Goal: Answer question/provide support: Share knowledge or assist other users

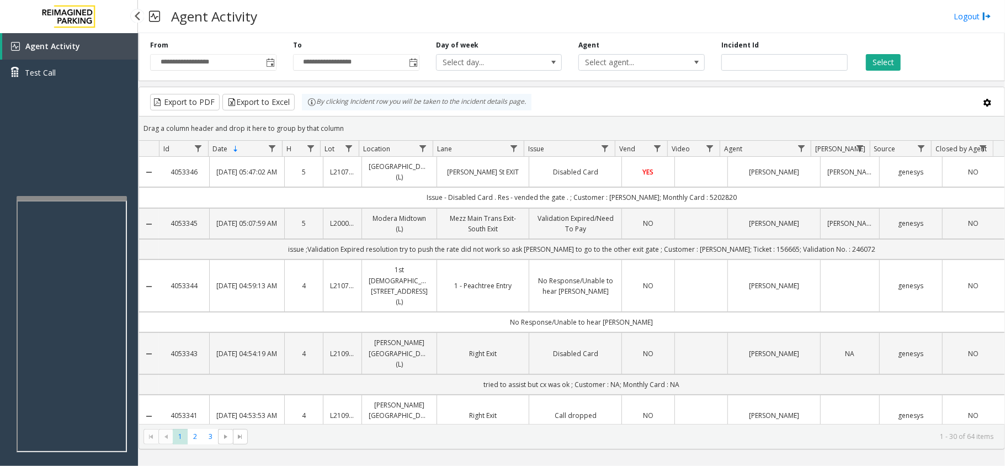
click at [102, 43] on link "Agent Activity" at bounding box center [70, 46] width 136 height 26
drag, startPoint x: 440, startPoint y: 14, endPoint x: 423, endPoint y: 8, distance: 18.3
click at [440, 14] on div "Agent Activity Logout" at bounding box center [571, 16] width 867 height 33
click at [92, 187] on div at bounding box center [78, 187] width 110 height 4
click at [98, 178] on app-root "**********" at bounding box center [502, 233] width 1005 height 466
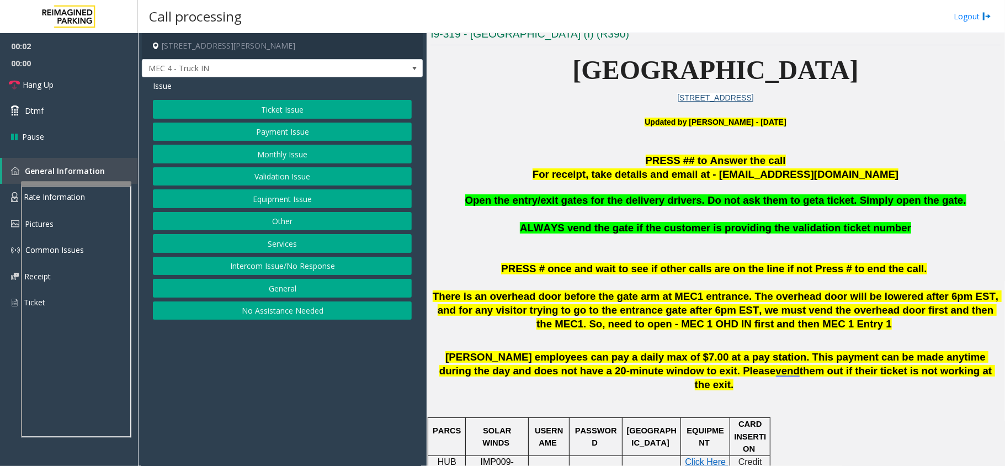
scroll to position [294, 0]
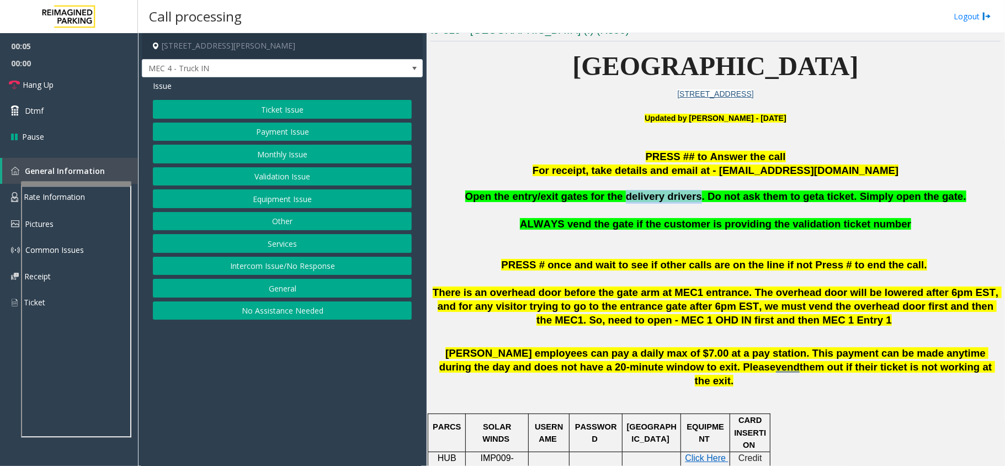
copy span "delivery drivers"
drag, startPoint x: 696, startPoint y: 203, endPoint x: 632, endPoint y: 201, distance: 64.0
click at [632, 201] on p "Open the entry/exit gates for the delivery drivers. Do not ask them to get a ti…" at bounding box center [715, 197] width 570 height 14
click at [269, 224] on button "Other" at bounding box center [282, 221] width 259 height 19
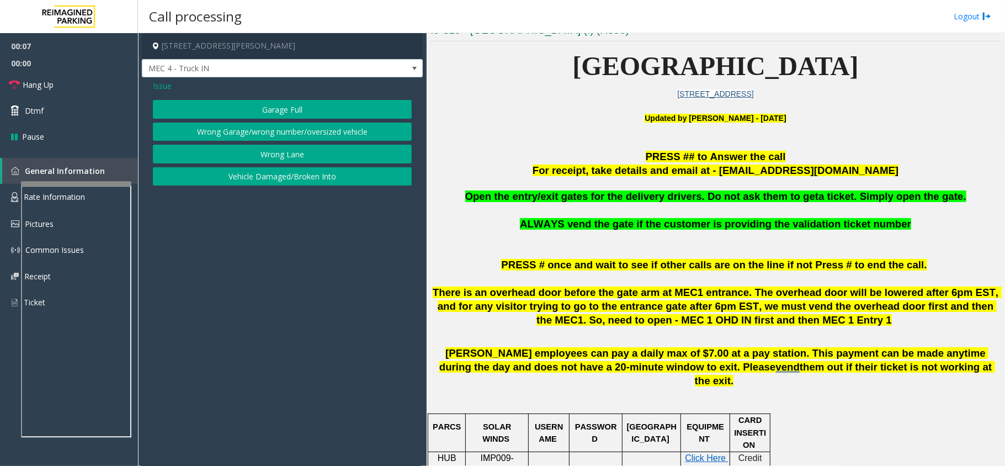
click at [168, 88] on span "Issue" at bounding box center [162, 86] width 19 height 12
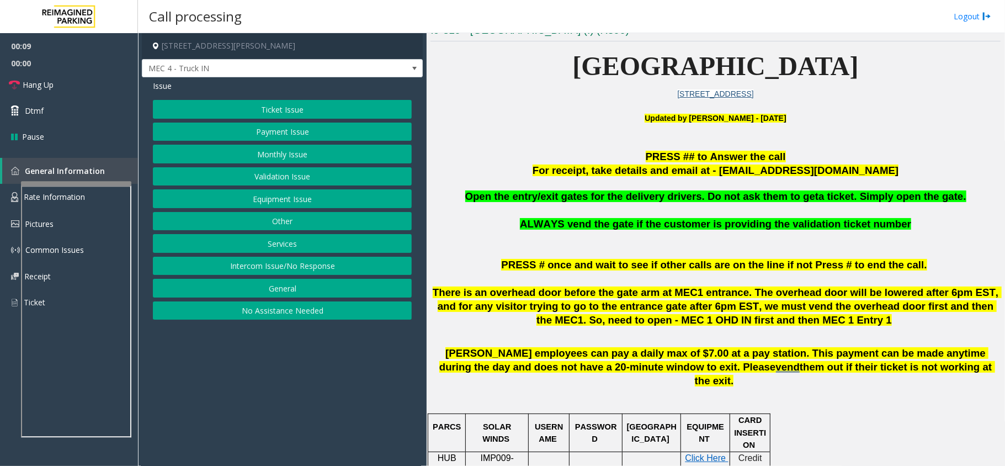
click at [301, 245] on button "Services" at bounding box center [282, 243] width 259 height 19
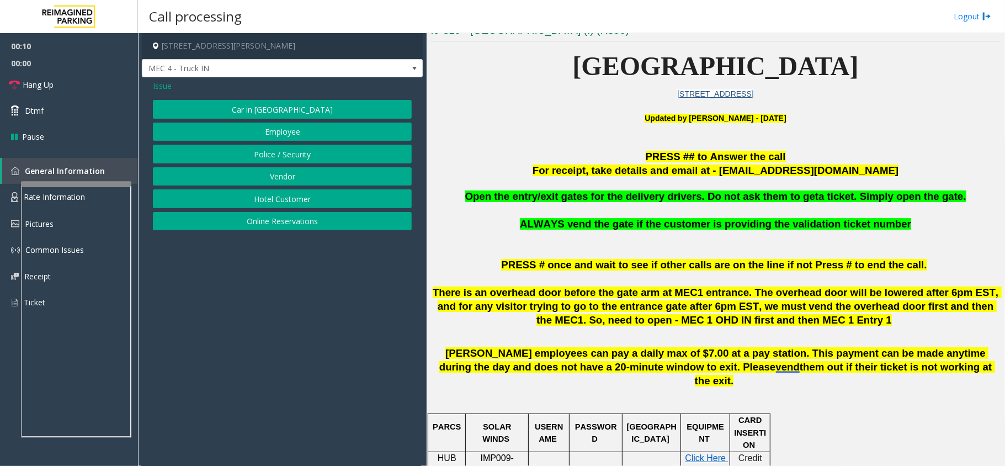
click at [286, 179] on button "Vendor" at bounding box center [282, 176] width 259 height 19
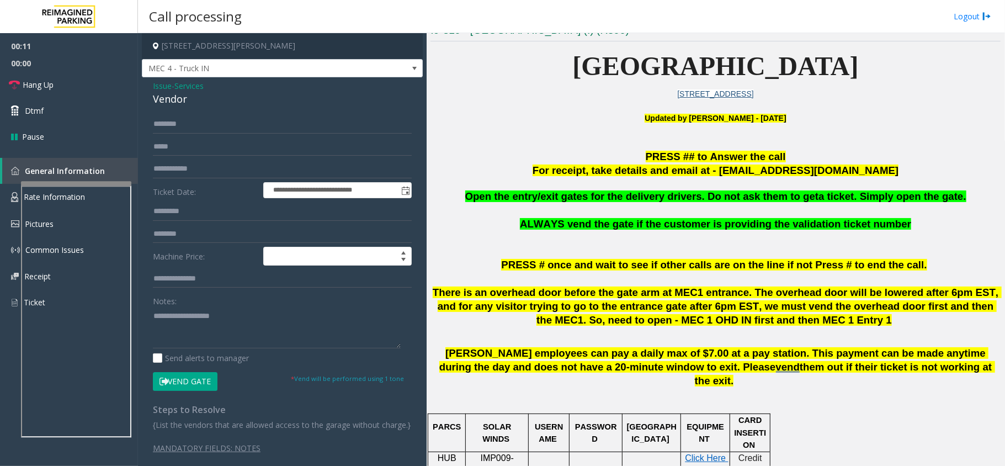
click at [201, 375] on button "Vend Gate" at bounding box center [185, 381] width 65 height 19
click at [219, 329] on textarea at bounding box center [277, 327] width 248 height 41
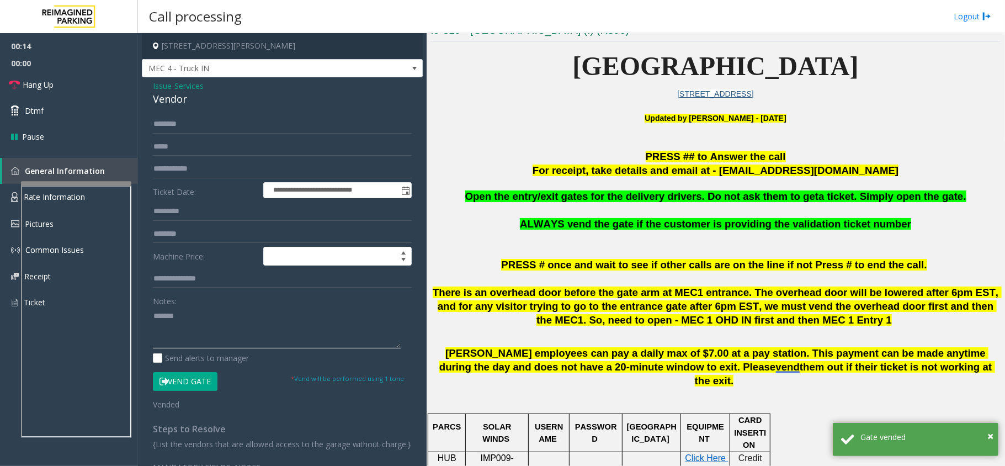
paste textarea "**********"
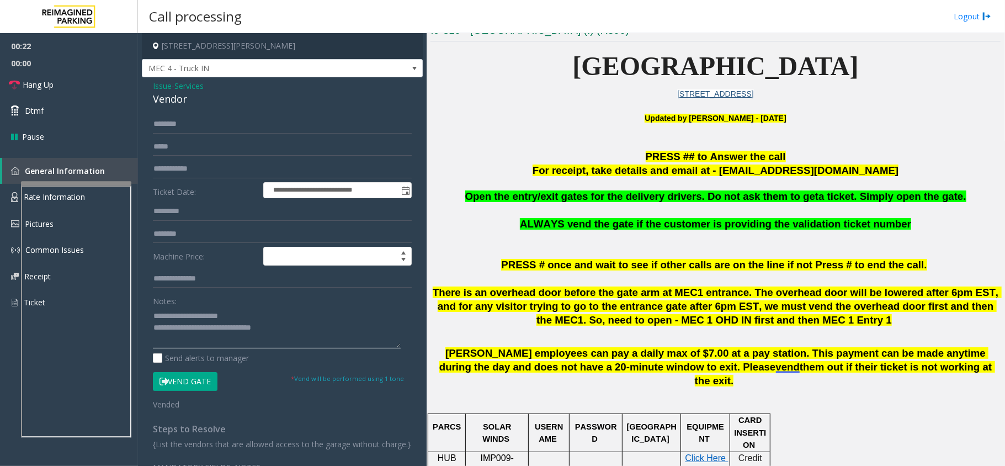
click at [210, 330] on textarea at bounding box center [277, 327] width 248 height 41
click at [206, 332] on textarea at bounding box center [277, 327] width 248 height 41
type textarea "**********"
click at [89, 81] on link "Hang Up" at bounding box center [69, 85] width 138 height 26
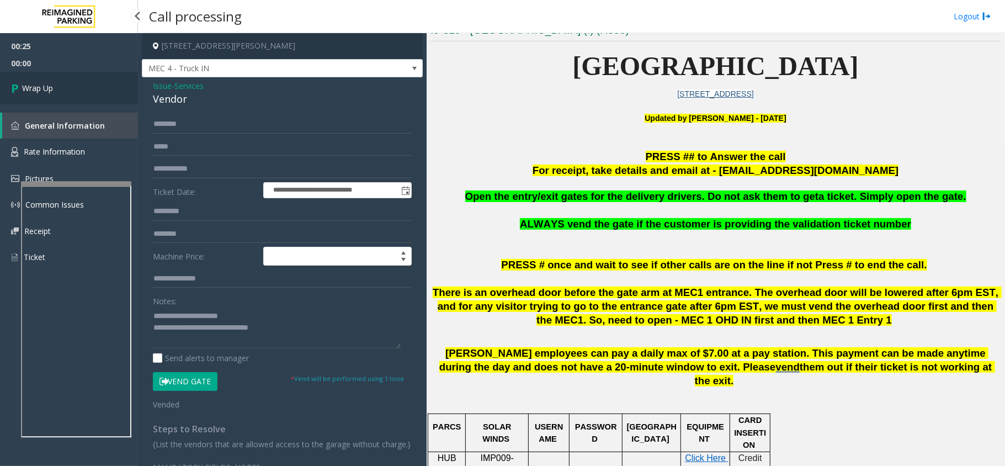
click at [100, 82] on link "Wrap Up" at bounding box center [69, 88] width 138 height 33
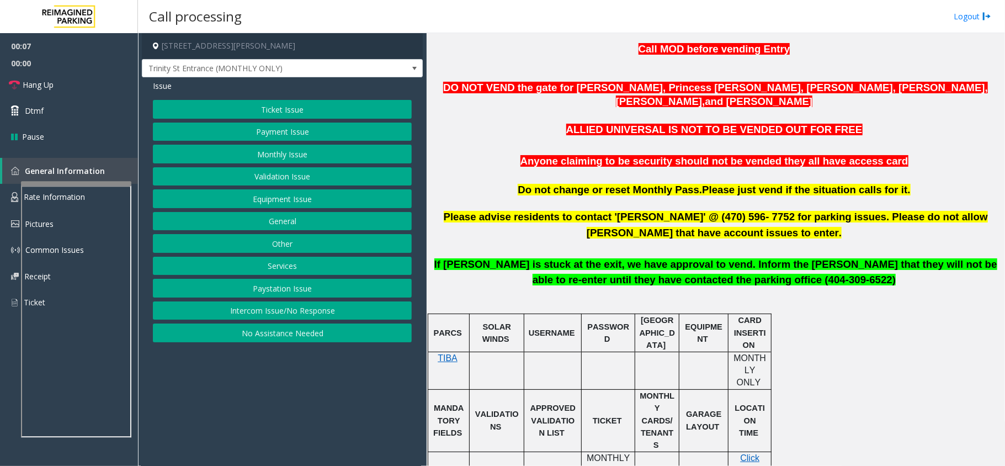
scroll to position [673, 0]
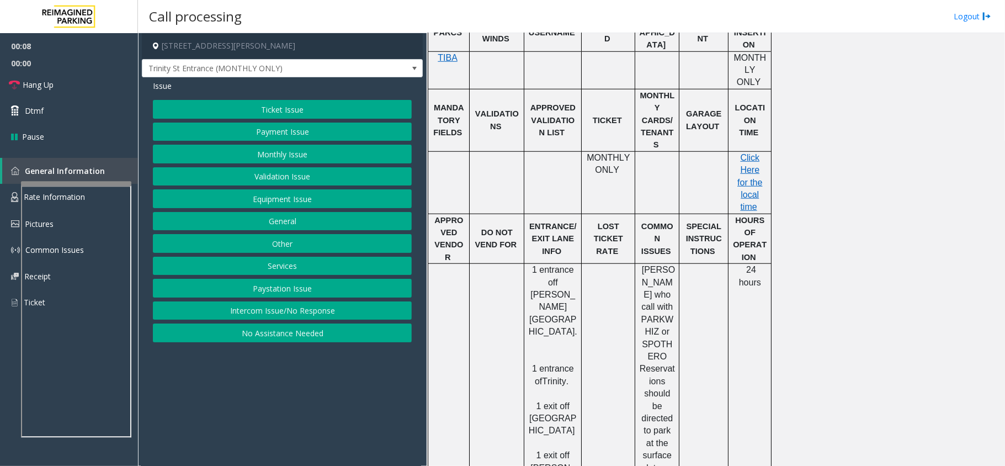
click at [288, 310] on button "Intercom Issue/No Response" at bounding box center [282, 310] width 259 height 19
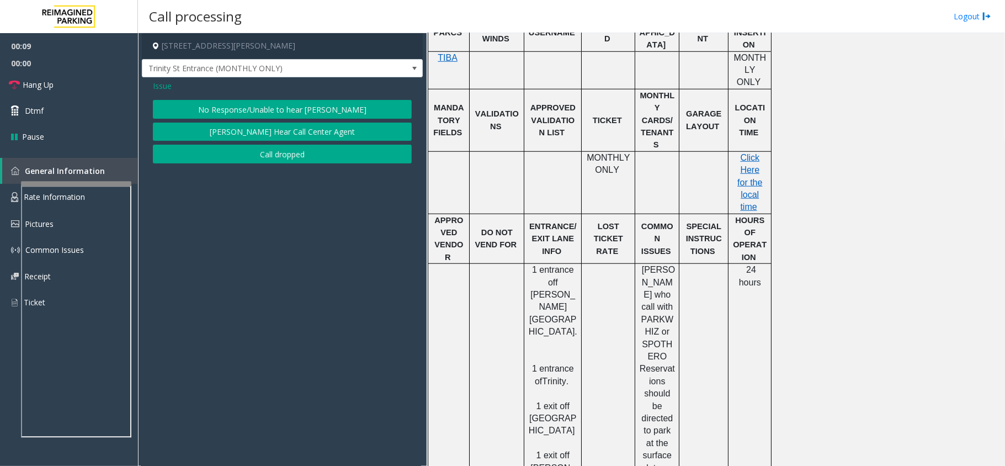
drag, startPoint x: 252, startPoint y: 91, endPoint x: 251, endPoint y: 102, distance: 11.1
click at [252, 91] on div "Issue" at bounding box center [282, 86] width 259 height 12
click at [251, 102] on button "No Response/Unable to hear [PERSON_NAME]" at bounding box center [282, 109] width 259 height 19
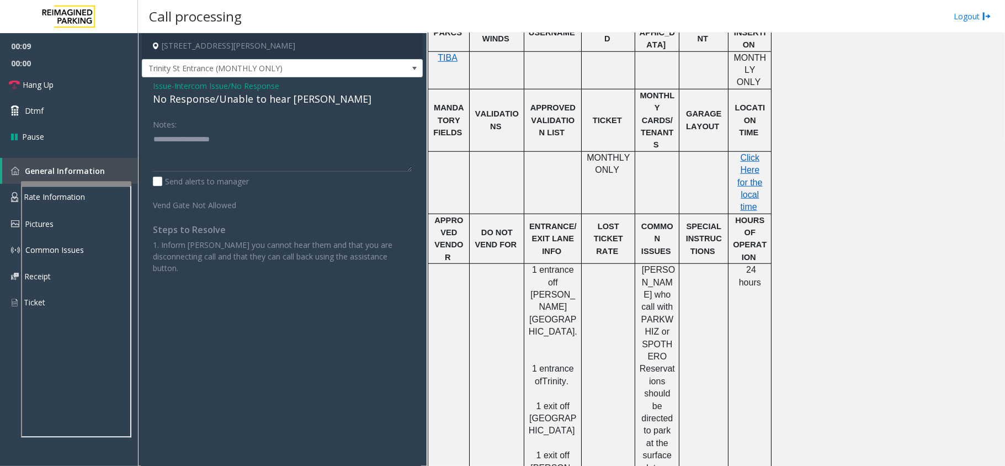
click at [252, 99] on div "No Response/Unable to hear [PERSON_NAME]" at bounding box center [282, 99] width 259 height 15
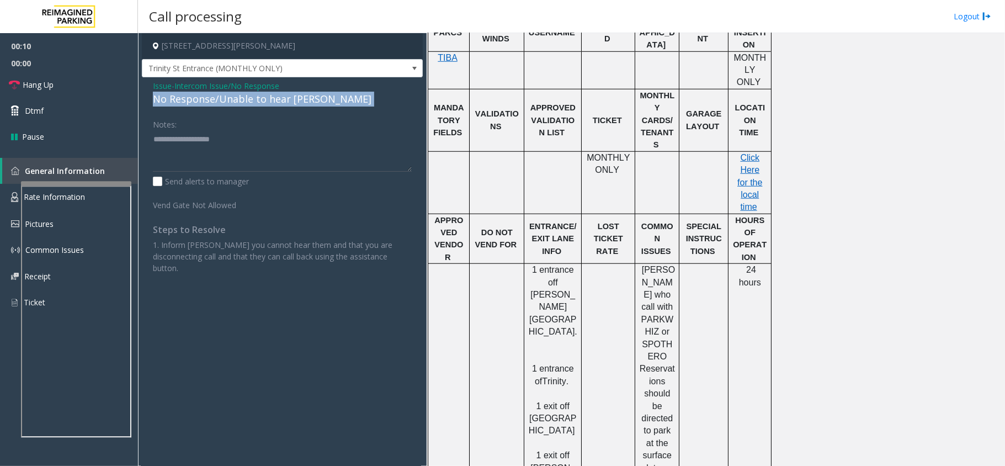
click at [252, 99] on div "No Response/Unable to hear [PERSON_NAME]" at bounding box center [282, 99] width 259 height 15
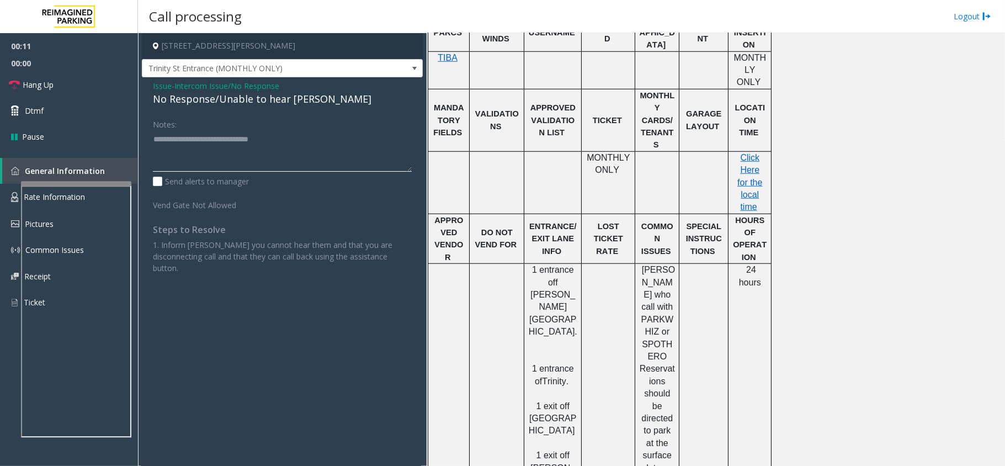
click at [284, 140] on textarea at bounding box center [282, 150] width 259 height 41
type textarea "**********"
click at [39, 87] on span "Hang Up" at bounding box center [38, 85] width 31 height 12
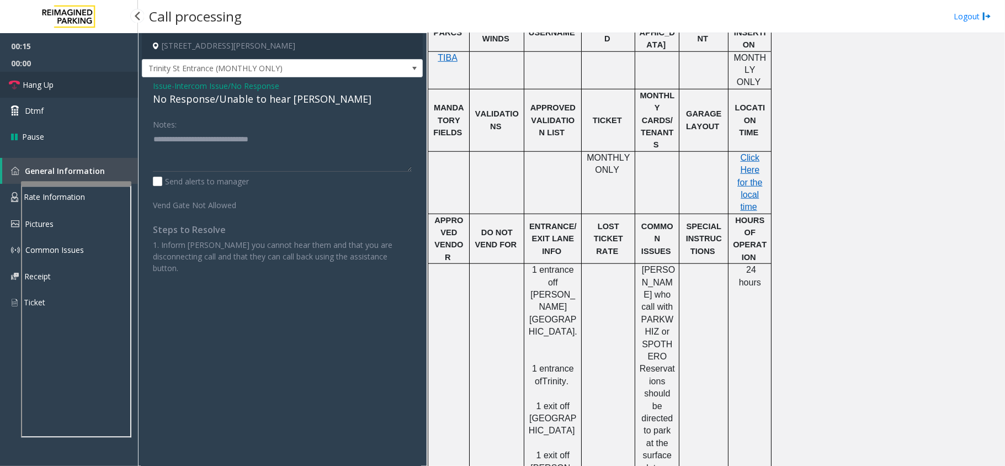
click at [39, 87] on span "Hang Up" at bounding box center [38, 85] width 31 height 12
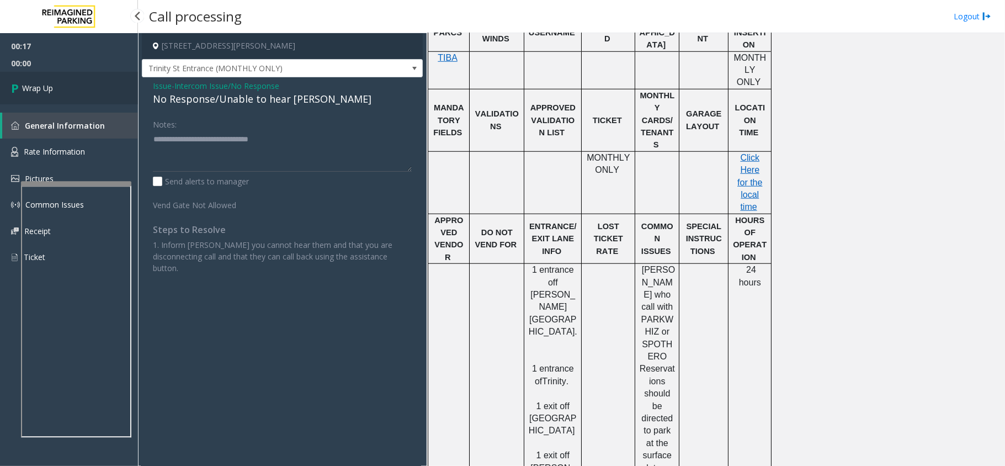
click at [39, 87] on span "Wrap Up" at bounding box center [37, 88] width 31 height 12
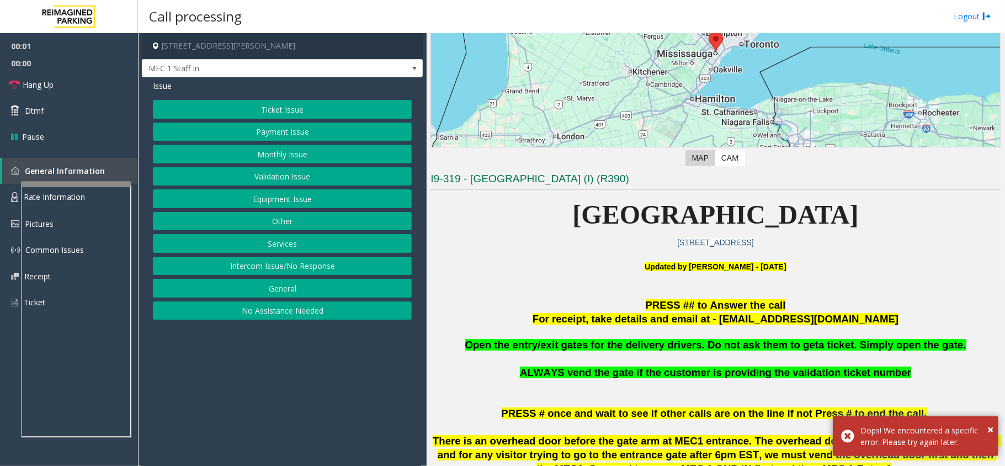
scroll to position [221, 0]
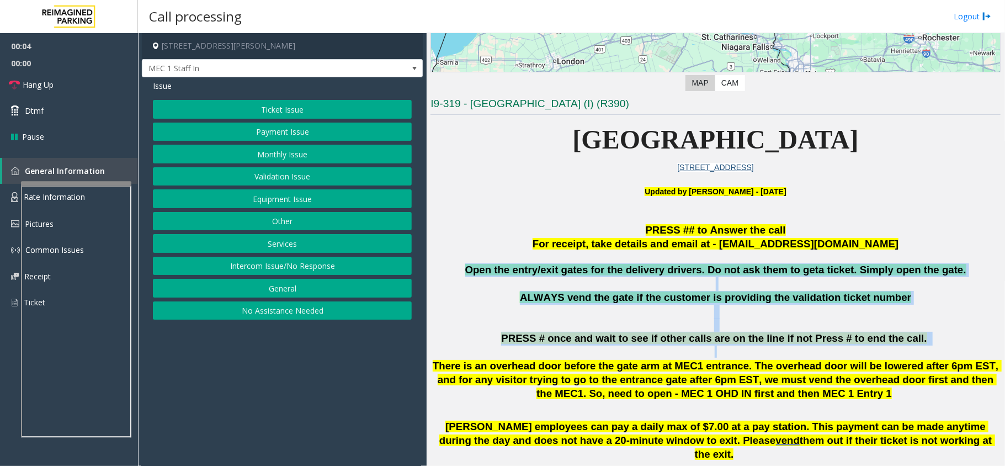
drag, startPoint x: 486, startPoint y: 268, endPoint x: 945, endPoint y: 350, distance: 467.0
click at [700, 320] on p at bounding box center [715, 325] width 570 height 14
click at [698, 317] on p "ALWAYS vend the gate if the customer is providing the validation ticket number" at bounding box center [715, 305] width 570 height 28
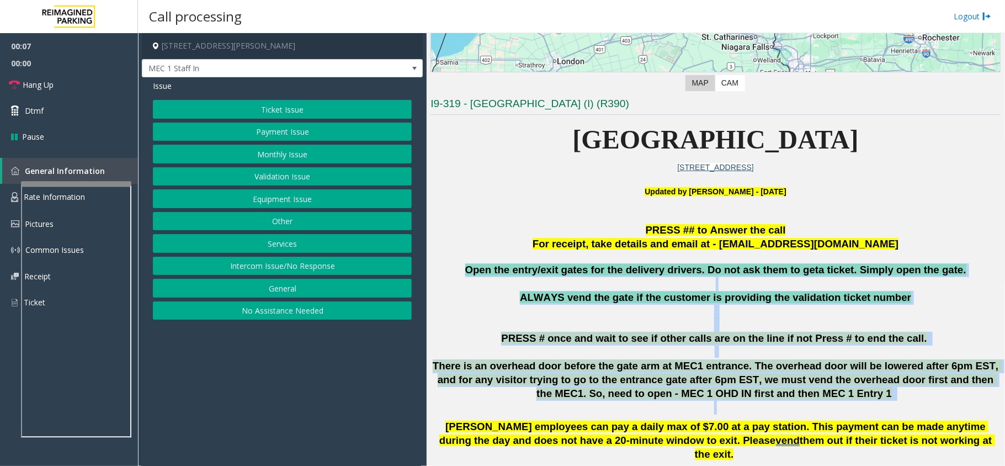
drag, startPoint x: 488, startPoint y: 265, endPoint x: 881, endPoint y: 414, distance: 420.7
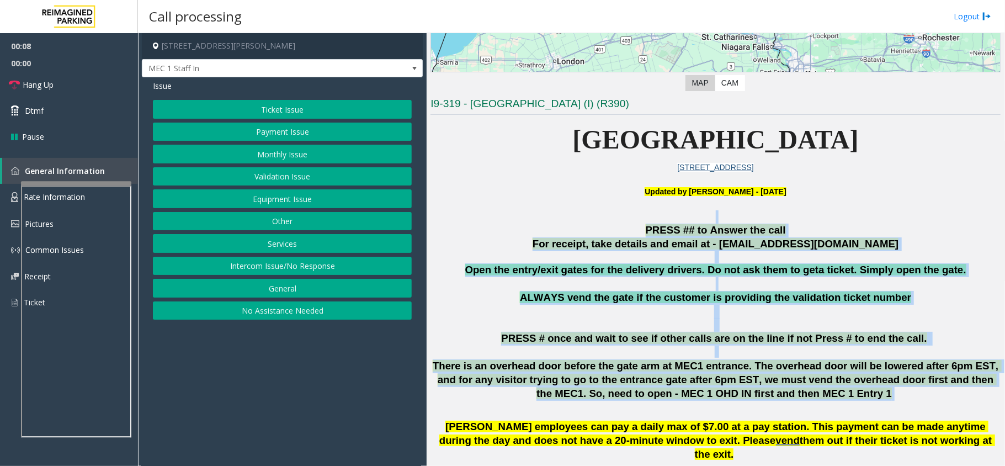
drag, startPoint x: 824, startPoint y: 398, endPoint x: 542, endPoint y: 217, distance: 335.3
click at [529, 228] on p "PRESS ## to Answer the call" at bounding box center [715, 230] width 570 height 14
click at [517, 228] on p "PRESS ## to Answer the call" at bounding box center [715, 230] width 570 height 14
click at [502, 226] on p "PRESS ## to Answer the call" at bounding box center [715, 230] width 570 height 14
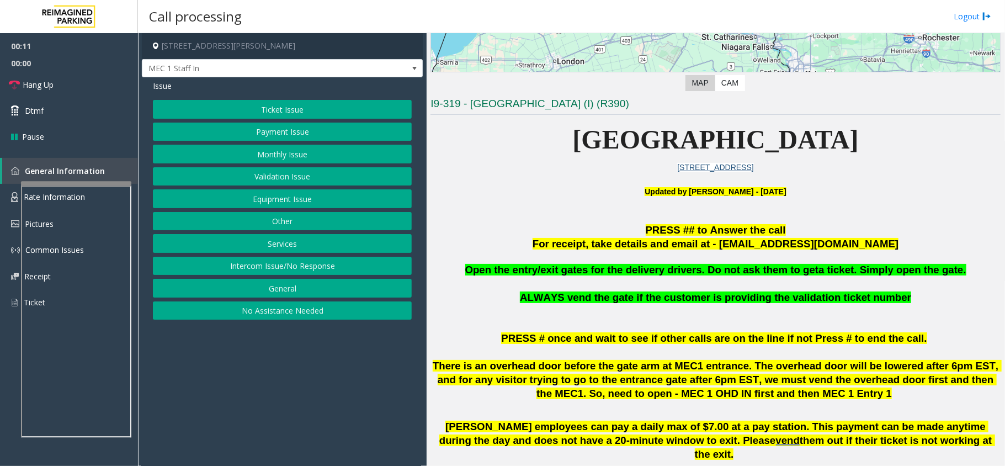
click at [311, 156] on button "Monthly Issue" at bounding box center [282, 154] width 259 height 19
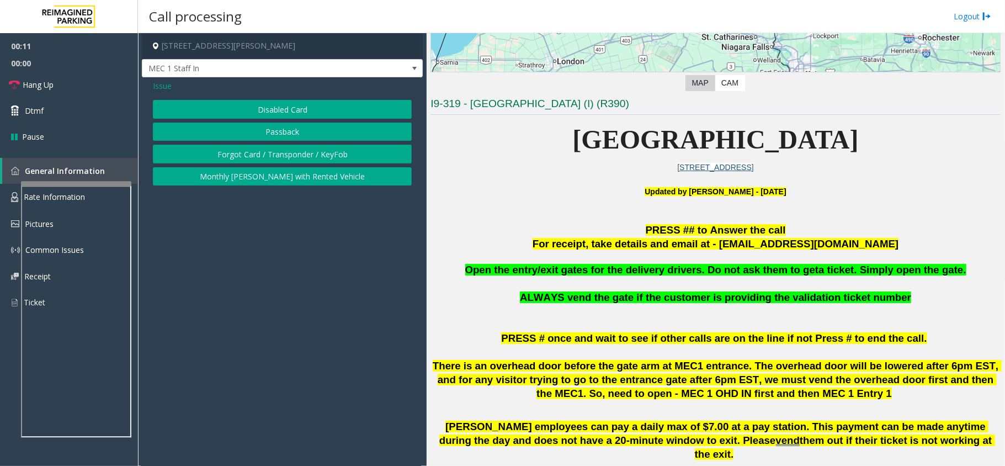
click at [301, 110] on button "Disabled Card" at bounding box center [282, 109] width 259 height 19
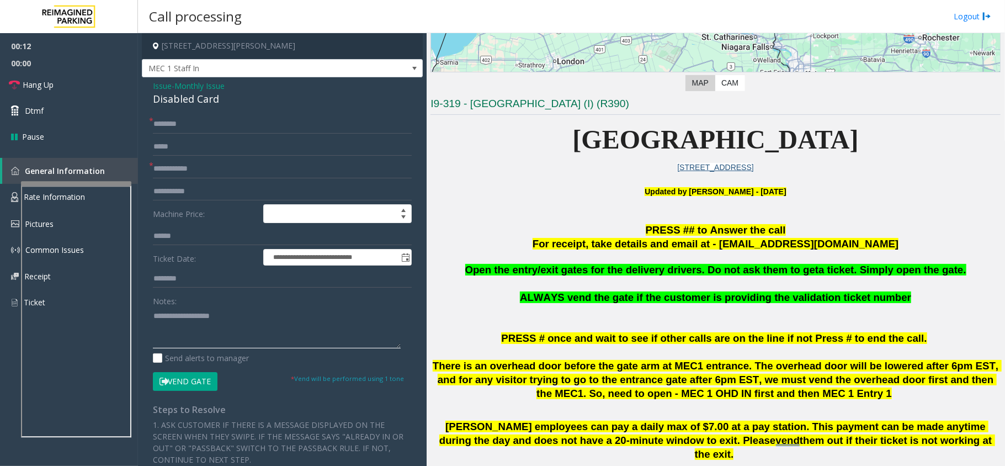
click at [197, 314] on textarea at bounding box center [277, 327] width 248 height 41
click at [205, 95] on div "Disabled Card" at bounding box center [282, 99] width 259 height 15
copy div "Disabled Card"
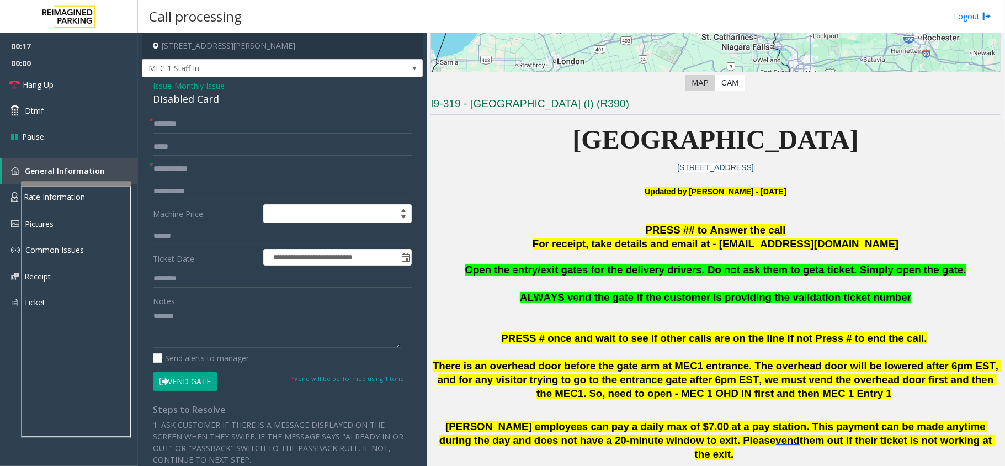
click at [206, 327] on textarea at bounding box center [277, 327] width 248 height 41
paste textarea "**********"
type textarea "**********"
click at [211, 166] on input "text" at bounding box center [282, 168] width 259 height 19
type input "**"
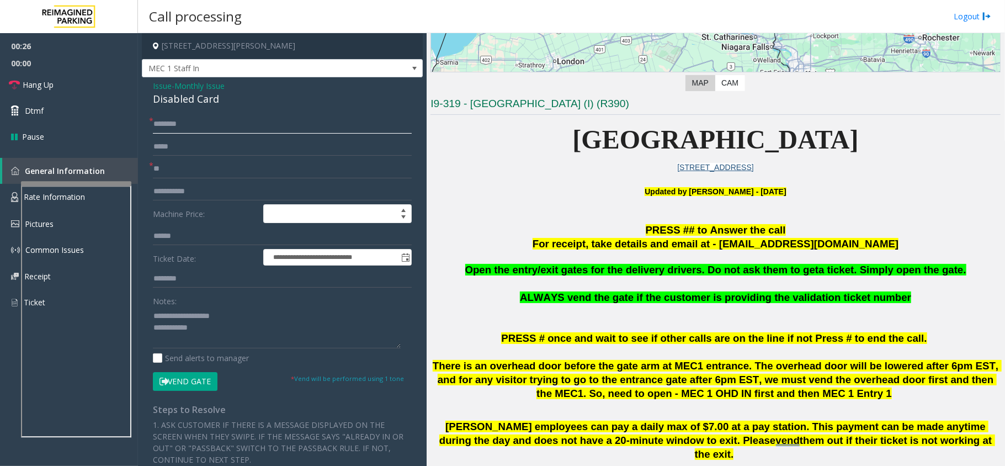
click at [206, 127] on input "text" at bounding box center [282, 124] width 259 height 19
type input "*******"
click at [213, 338] on textarea at bounding box center [277, 327] width 248 height 41
click at [201, 378] on button "Vend Gate" at bounding box center [185, 381] width 65 height 19
click at [221, 338] on textarea at bounding box center [277, 327] width 248 height 41
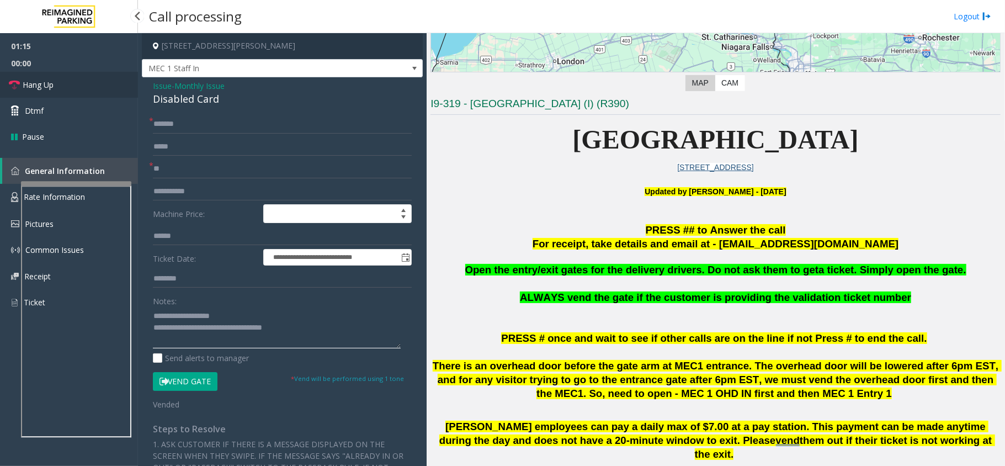
type textarea "**********"
click at [53, 91] on link "Hang Up" at bounding box center [69, 85] width 138 height 26
click at [54, 91] on link "Hang Up" at bounding box center [69, 85] width 138 height 26
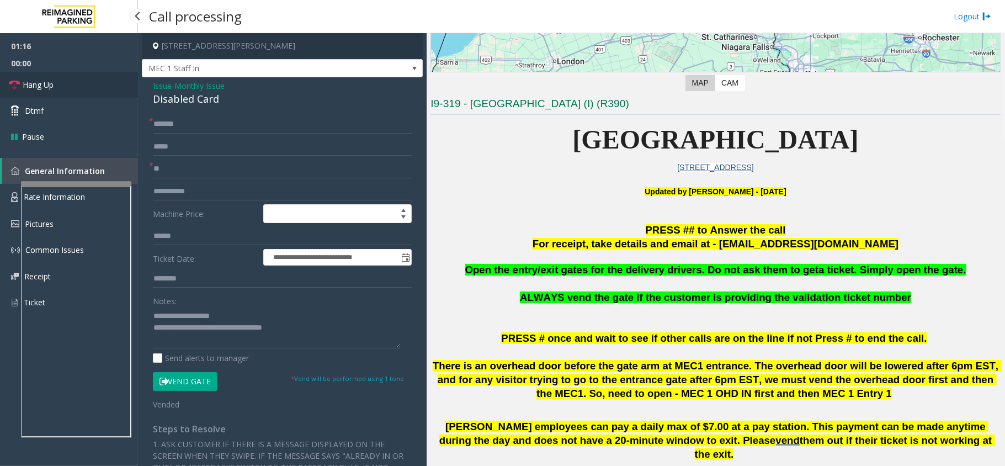
click at [54, 91] on link "Hang Up" at bounding box center [69, 85] width 138 height 26
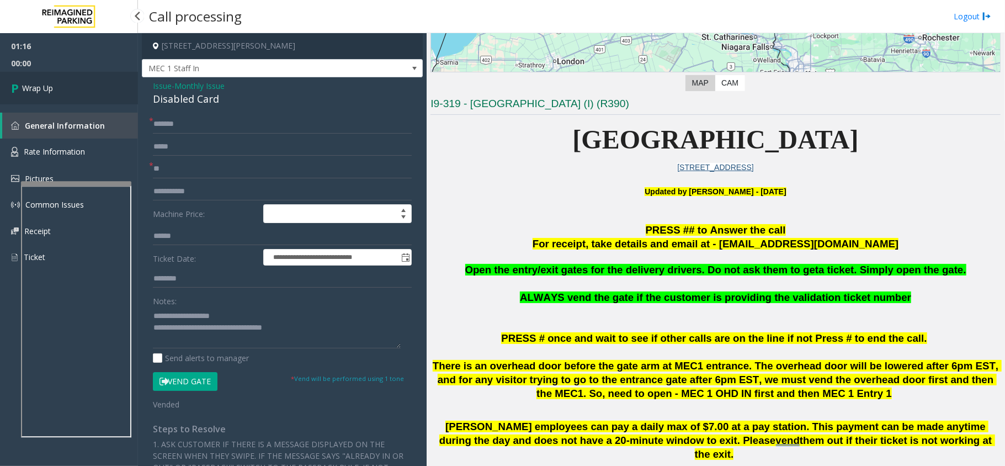
click at [54, 89] on link "Wrap Up" at bounding box center [69, 88] width 138 height 33
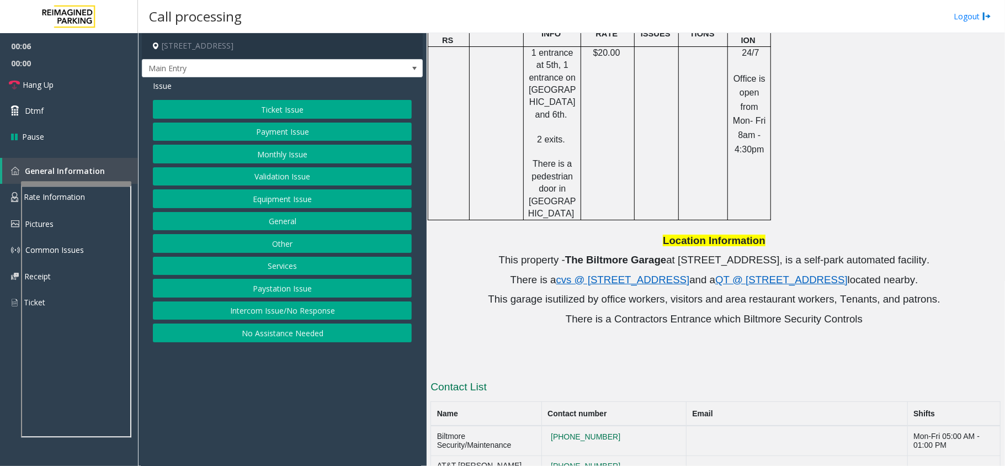
scroll to position [342, 0]
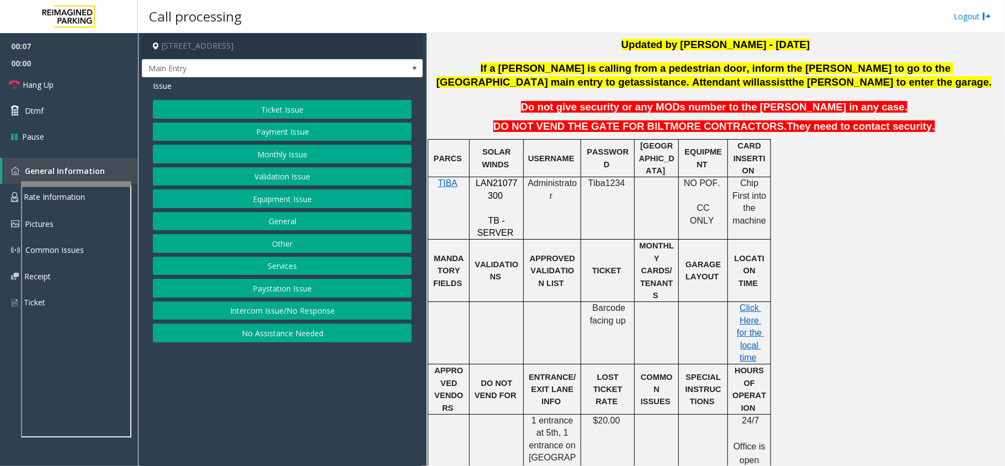
click at [491, 184] on span "LAN21077300" at bounding box center [497, 189] width 42 height 22
copy p "LAN21077300"
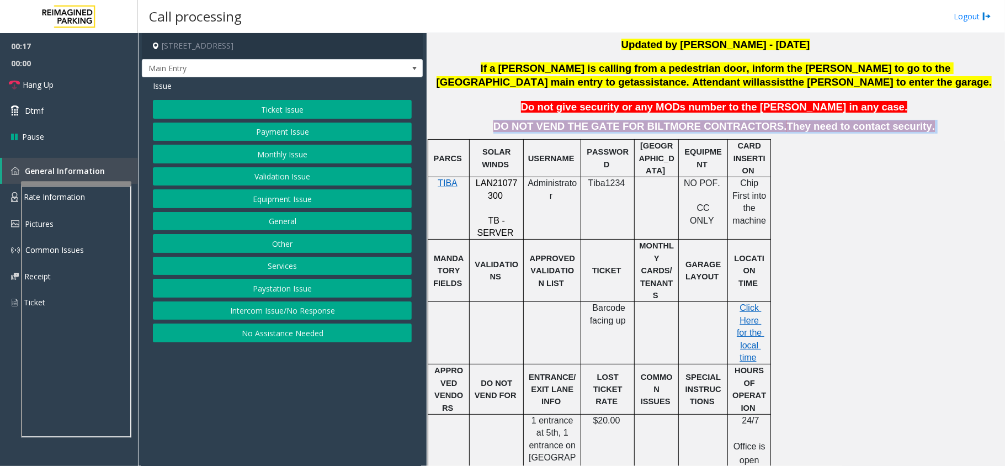
drag, startPoint x: 504, startPoint y: 129, endPoint x: 910, endPoint y: 125, distance: 405.6
click at [910, 125] on p "DO NOT VEND THE GATE FOR BILTMORE CONTRACTORS. They need to contact security." at bounding box center [715, 127] width 570 height 14
click at [908, 129] on p "DO NOT VEND THE GATE FOR BILTMORE CONTRACTORS. They need to contact security." at bounding box center [715, 127] width 570 height 14
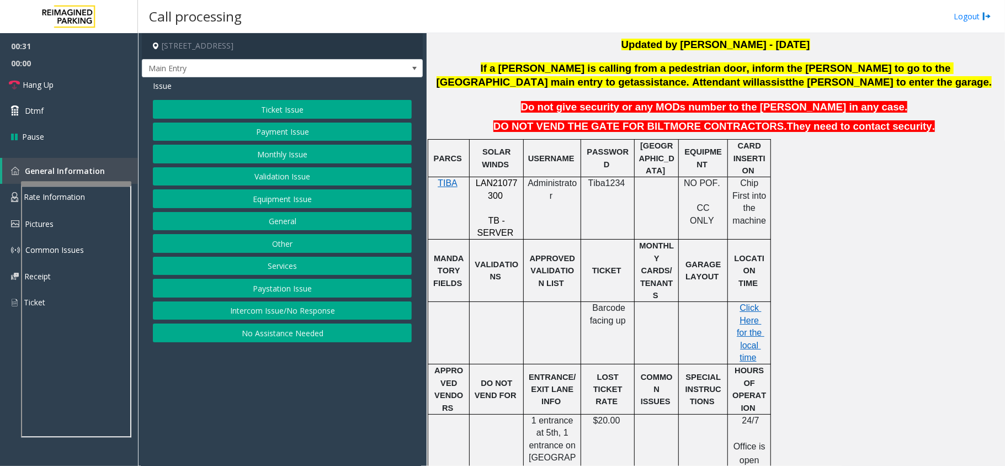
click at [275, 157] on button "Monthly Issue" at bounding box center [282, 154] width 259 height 19
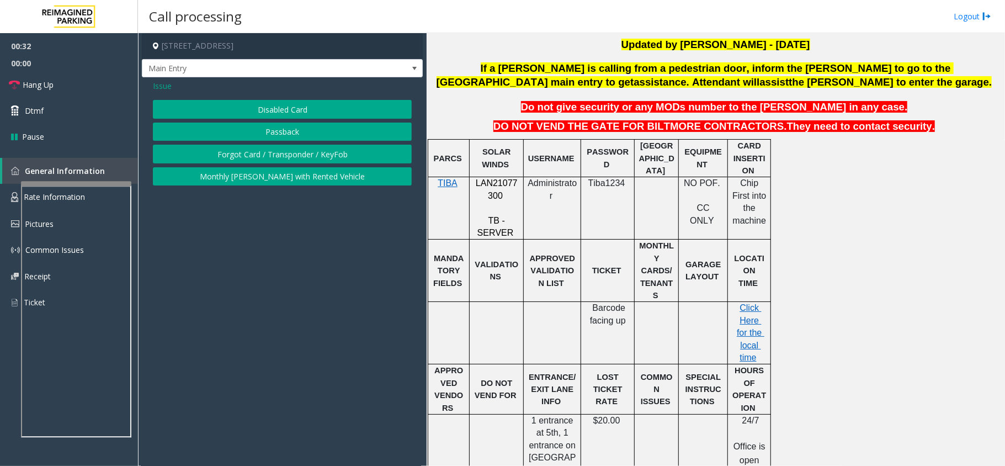
click at [283, 111] on button "Disabled Card" at bounding box center [282, 109] width 259 height 19
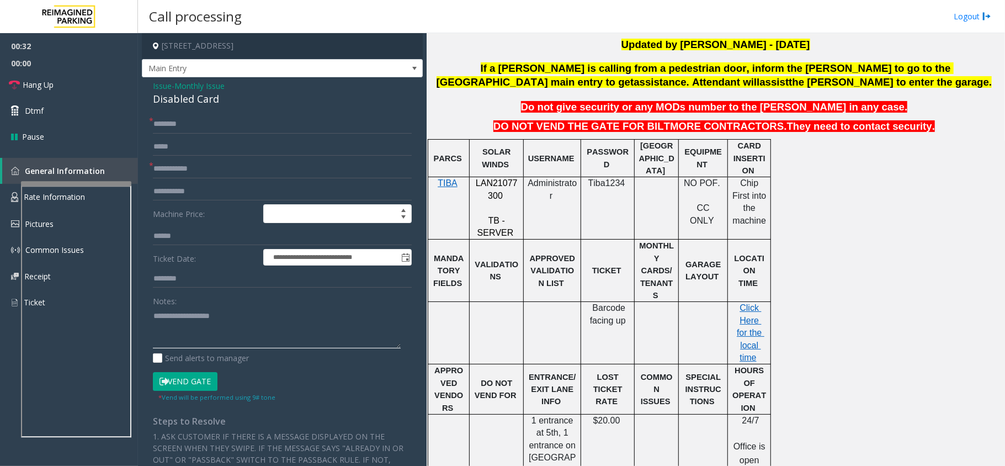
drag, startPoint x: 210, startPoint y: 327, endPoint x: 224, endPoint y: 306, distance: 25.6
click at [212, 322] on textarea at bounding box center [277, 327] width 248 height 41
click at [201, 98] on div "Disabled Card" at bounding box center [282, 99] width 259 height 15
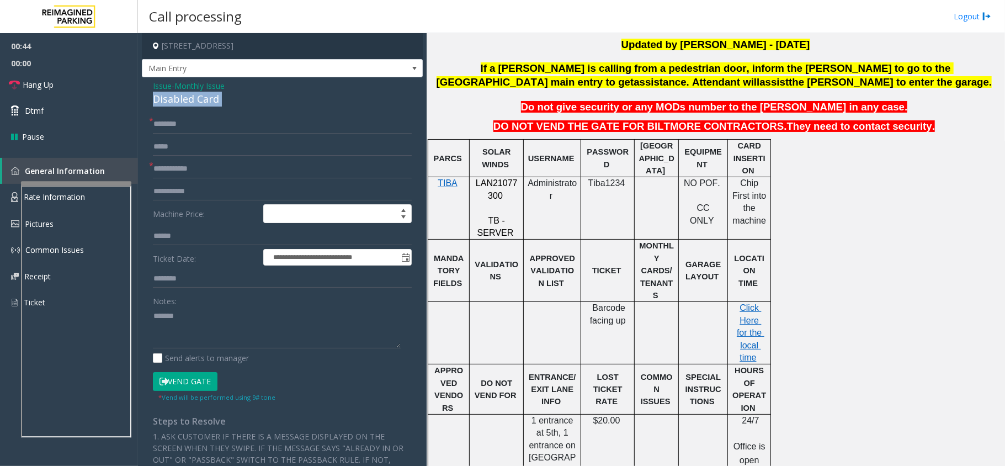
copy div "Disabled Card"
click at [204, 334] on textarea at bounding box center [277, 327] width 248 height 41
paste textarea "**********"
type textarea "**********"
click at [162, 87] on span "Issue" at bounding box center [162, 86] width 19 height 12
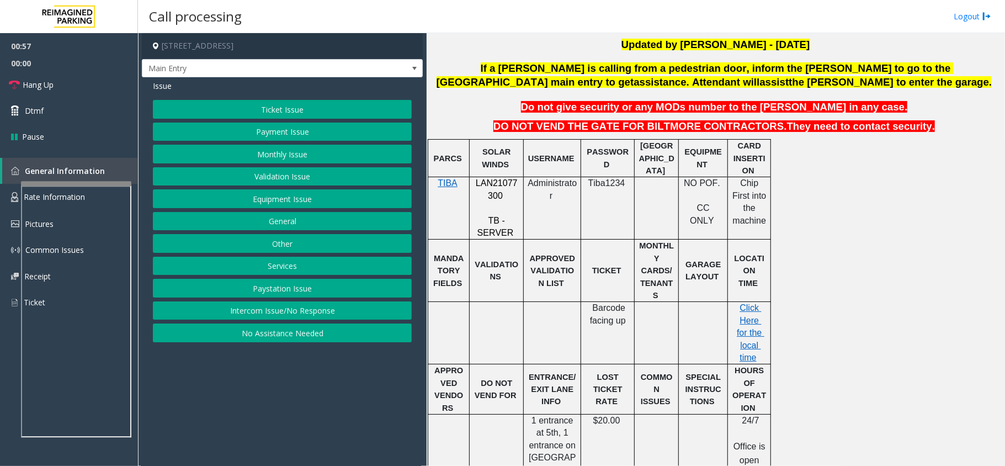
click at [313, 155] on button "Monthly Issue" at bounding box center [282, 154] width 259 height 19
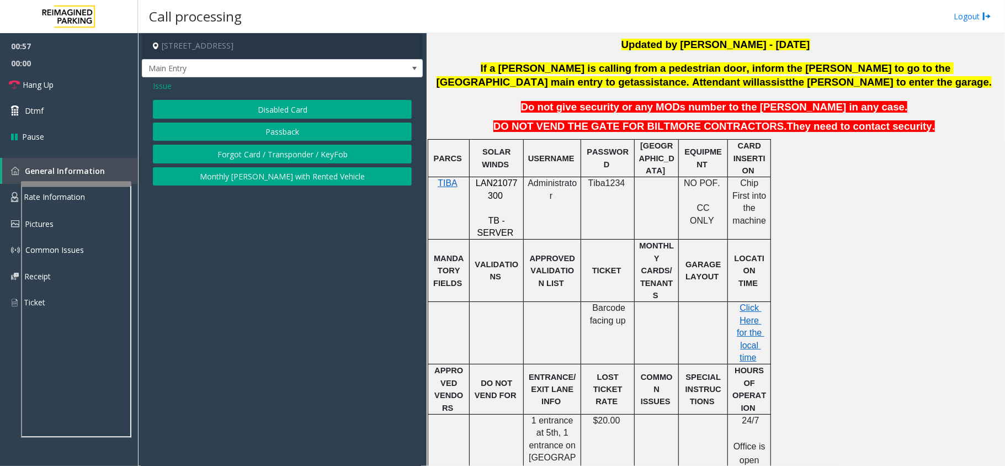
click at [301, 131] on button "Passback" at bounding box center [282, 132] width 259 height 19
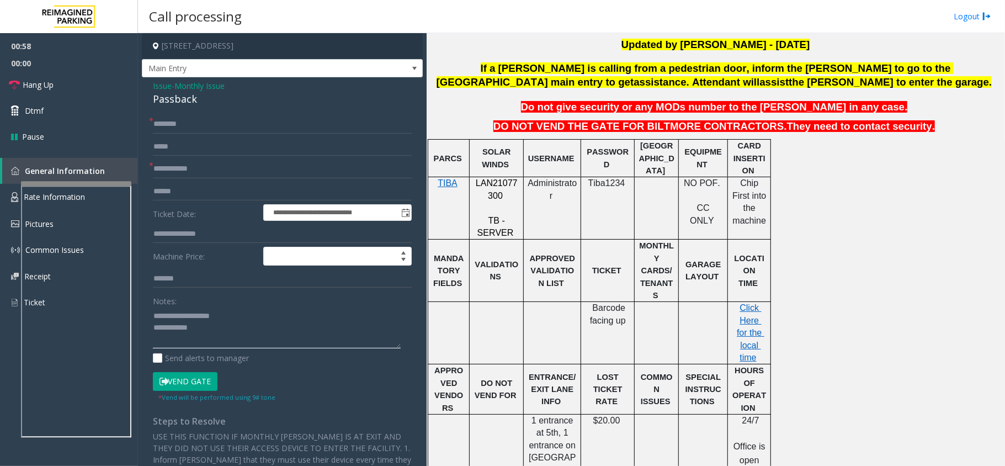
drag, startPoint x: 174, startPoint y: 312, endPoint x: 285, endPoint y: 313, distance: 110.4
click at [285, 313] on textarea at bounding box center [277, 327] width 248 height 41
click at [182, 102] on div "Passback" at bounding box center [282, 99] width 259 height 15
copy div "Passback"
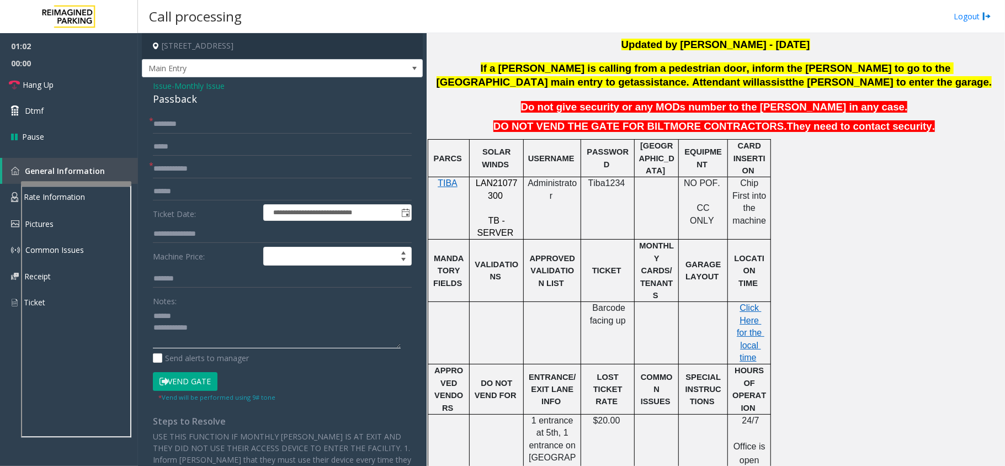
click at [209, 312] on textarea at bounding box center [277, 327] width 248 height 41
paste textarea "********"
click at [175, 317] on textarea at bounding box center [277, 327] width 248 height 41
type textarea "**********"
click at [260, 337] on textarea at bounding box center [277, 327] width 248 height 41
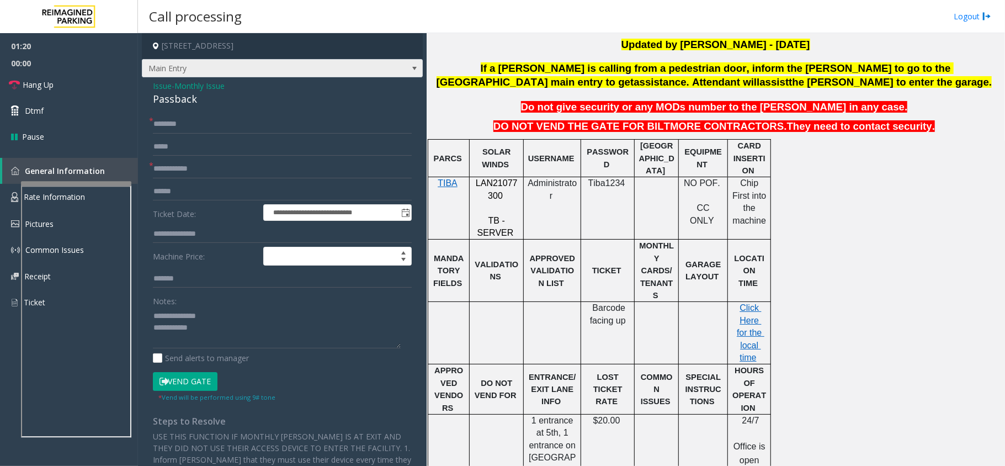
click at [407, 69] on span at bounding box center [414, 69] width 15 height 18
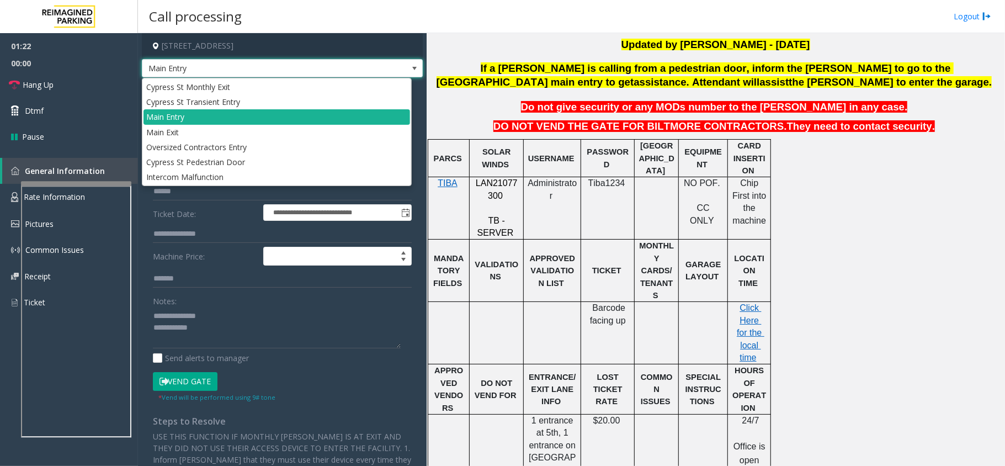
click at [407, 69] on span at bounding box center [414, 69] width 15 height 18
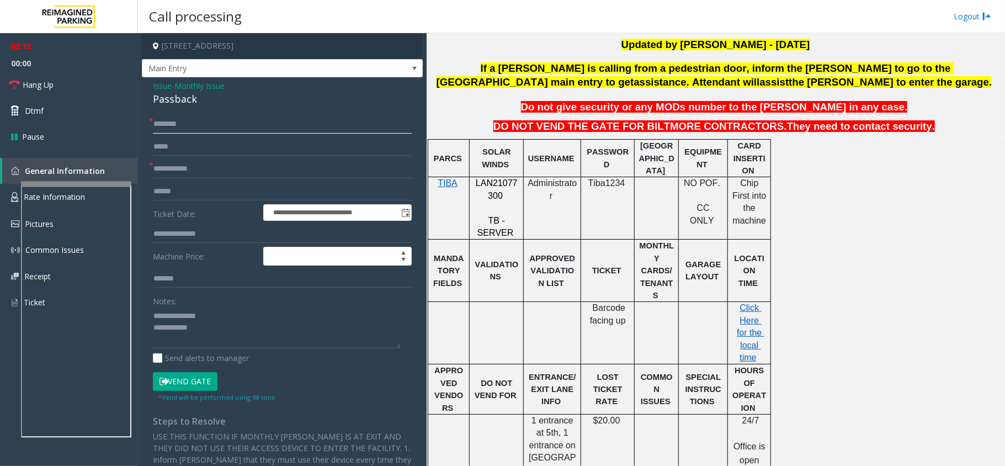
click at [223, 129] on input "text" at bounding box center [282, 124] width 259 height 19
type input "*"
click at [201, 126] on input "****" at bounding box center [282, 124] width 259 height 19
type input "****"
click at [200, 129] on input "****" at bounding box center [282, 124] width 259 height 19
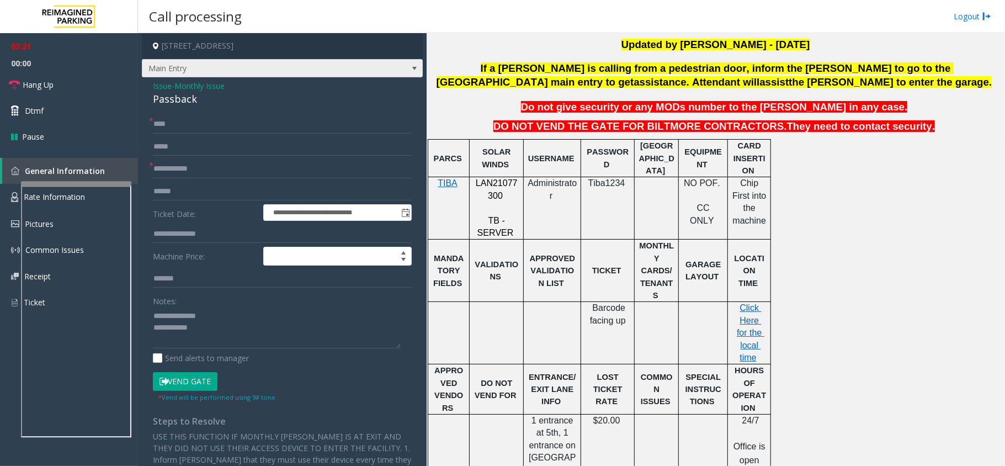
click at [334, 71] on span "Main Entry" at bounding box center [254, 69] width 224 height 18
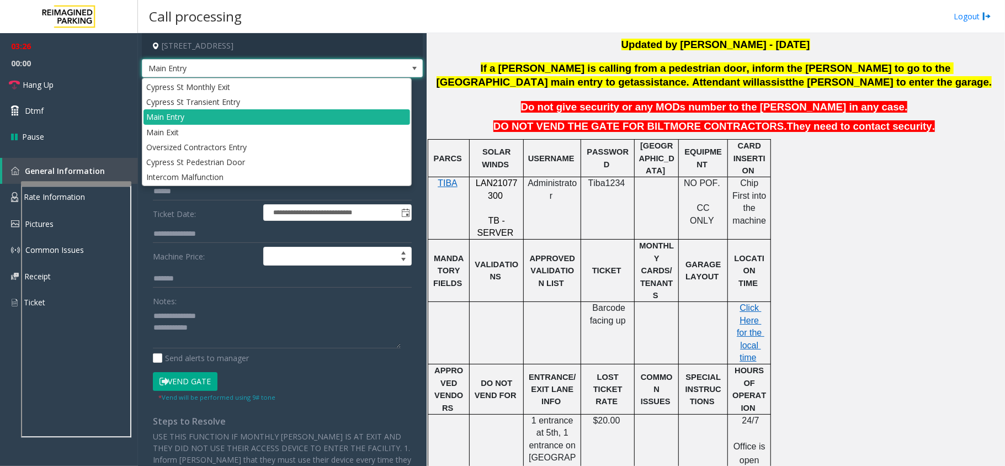
click at [318, 69] on span "Main Entry" at bounding box center [254, 69] width 224 height 18
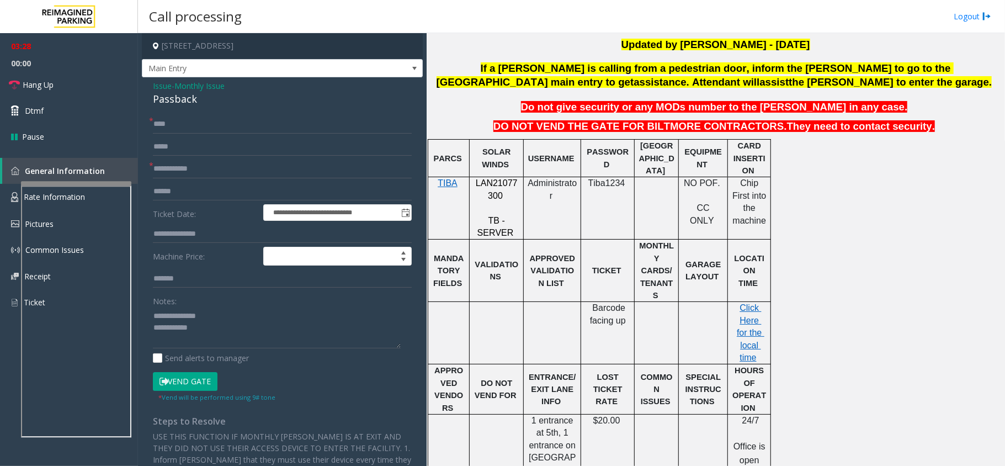
click at [197, 179] on form "**********" at bounding box center [282, 258] width 259 height 287
click at [199, 173] on input "text" at bounding box center [282, 168] width 259 height 19
click at [249, 164] on input "text" at bounding box center [282, 168] width 259 height 19
type input "******"
click at [228, 337] on textarea at bounding box center [277, 327] width 248 height 41
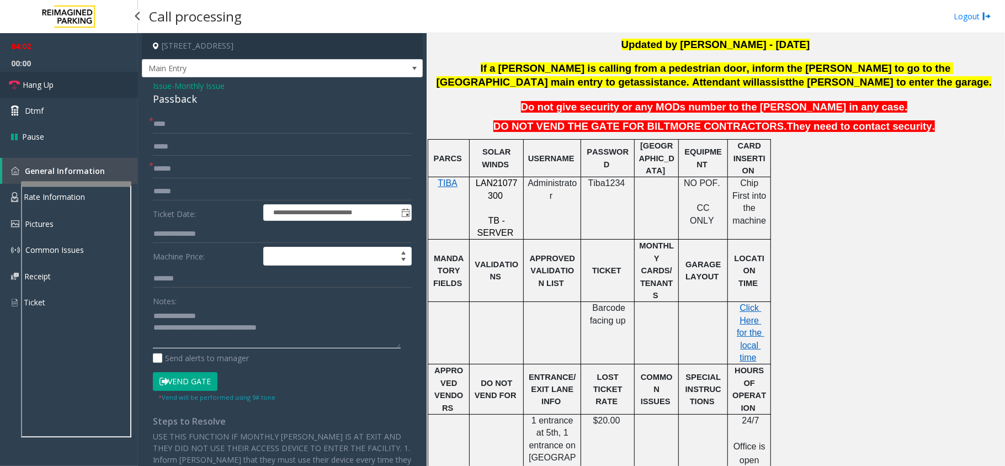
type textarea "**********"
click at [82, 93] on link "Hang Up" at bounding box center [69, 85] width 138 height 26
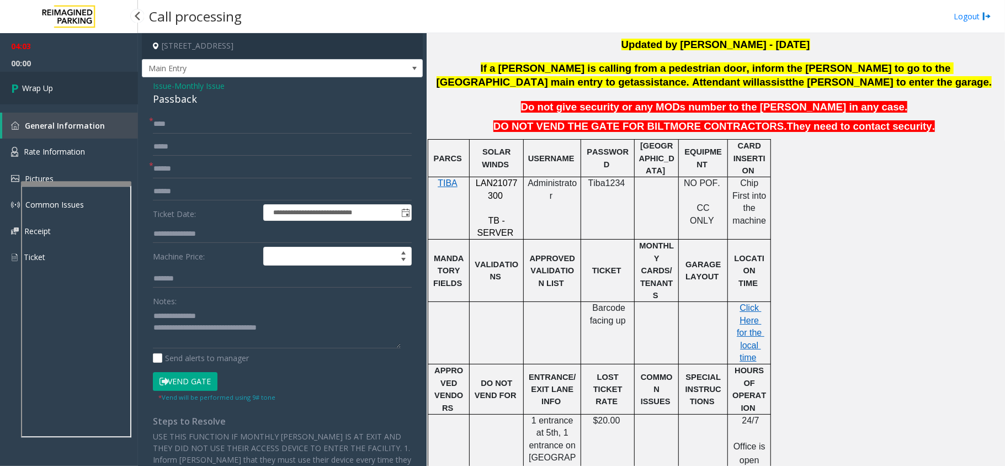
click at [82, 93] on link "Wrap Up" at bounding box center [69, 88] width 138 height 33
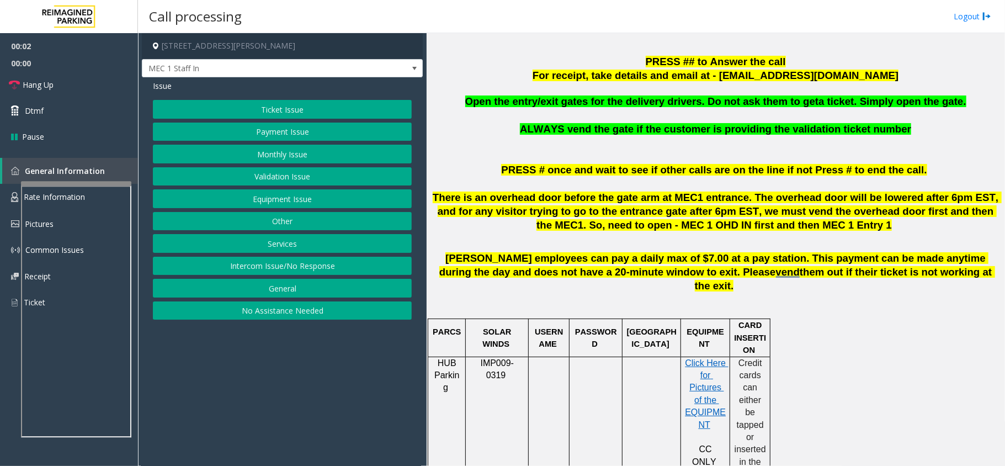
scroll to position [368, 0]
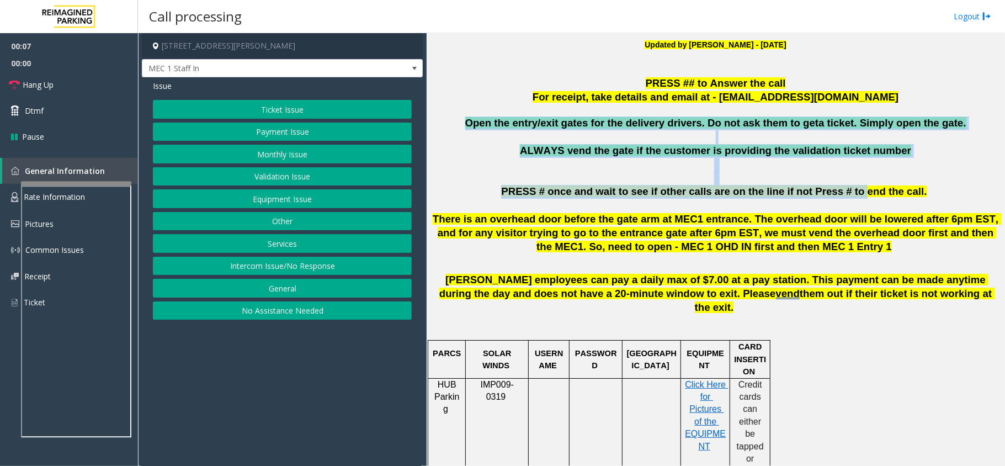
drag, startPoint x: 480, startPoint y: 118, endPoint x: 839, endPoint y: 189, distance: 366.1
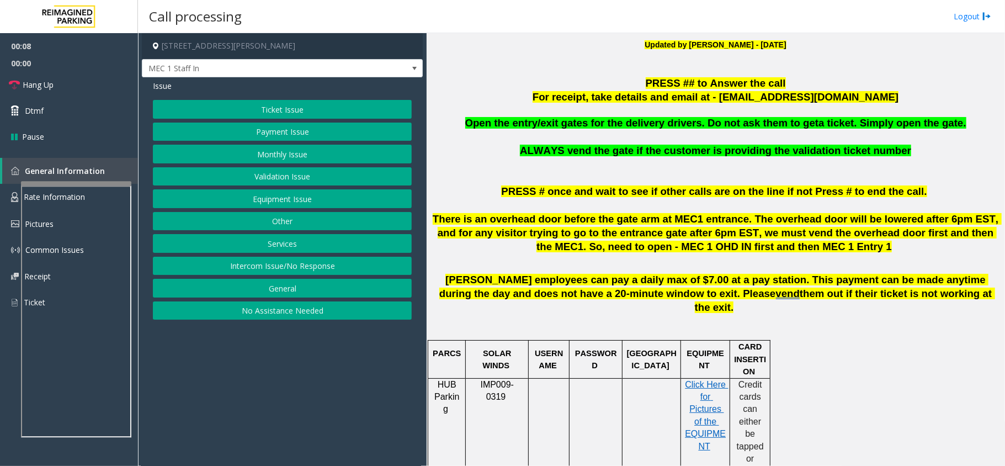
click at [744, 205] on p at bounding box center [715, 205] width 570 height 12
click at [301, 151] on button "Monthly Issue" at bounding box center [282, 154] width 259 height 19
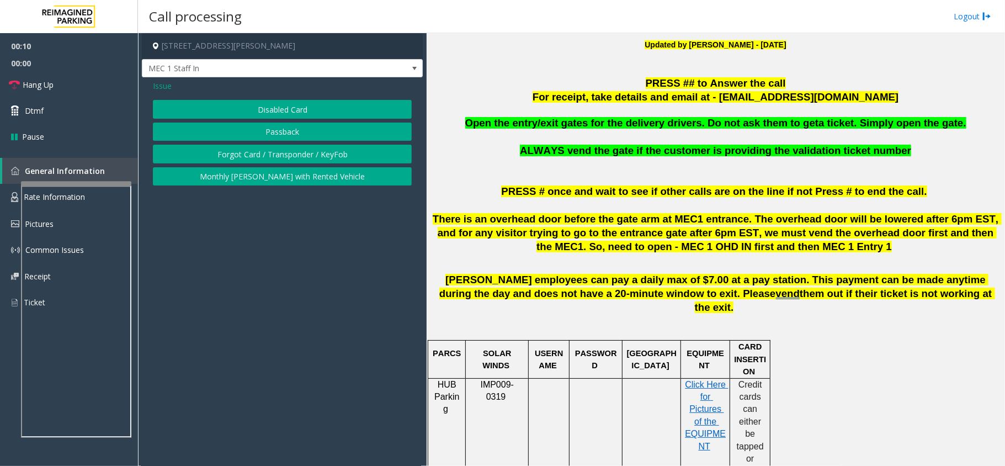
click at [310, 111] on button "Disabled Card" at bounding box center [282, 109] width 259 height 19
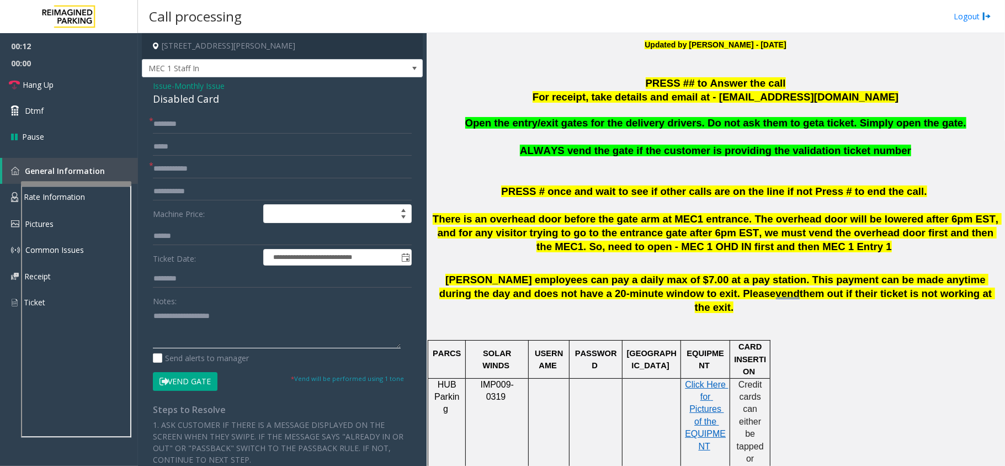
drag, startPoint x: 187, startPoint y: 309, endPoint x: 195, endPoint y: 309, distance: 8.8
click at [193, 309] on textarea at bounding box center [277, 327] width 248 height 41
click at [212, 105] on div "Disabled Card" at bounding box center [282, 99] width 259 height 15
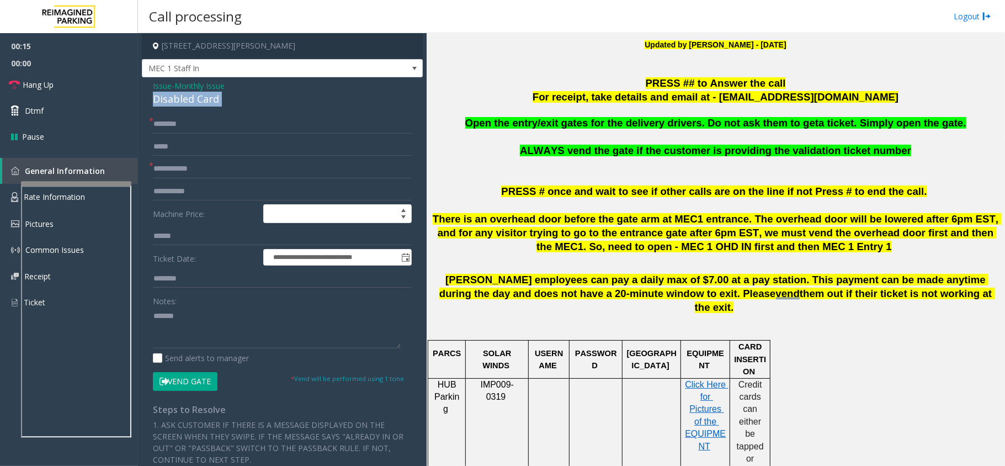
copy div "Disabled Card"
paste textarea "**********"
click at [215, 322] on textarea at bounding box center [277, 327] width 248 height 41
type textarea "**********"
click at [206, 173] on input "text" at bounding box center [282, 168] width 259 height 19
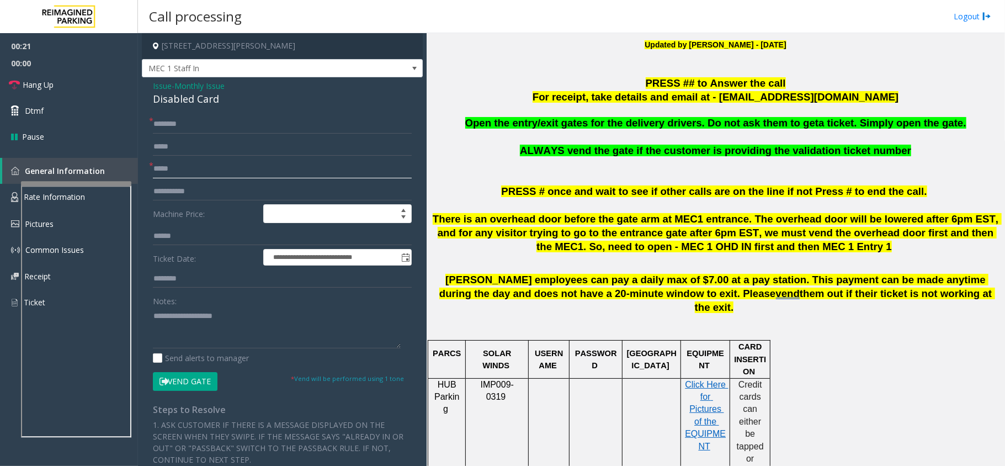
type input "*****"
click at [168, 334] on textarea at bounding box center [277, 327] width 248 height 41
type textarea "**********"
click at [242, 120] on input "text" at bounding box center [282, 124] width 259 height 19
type input "*****"
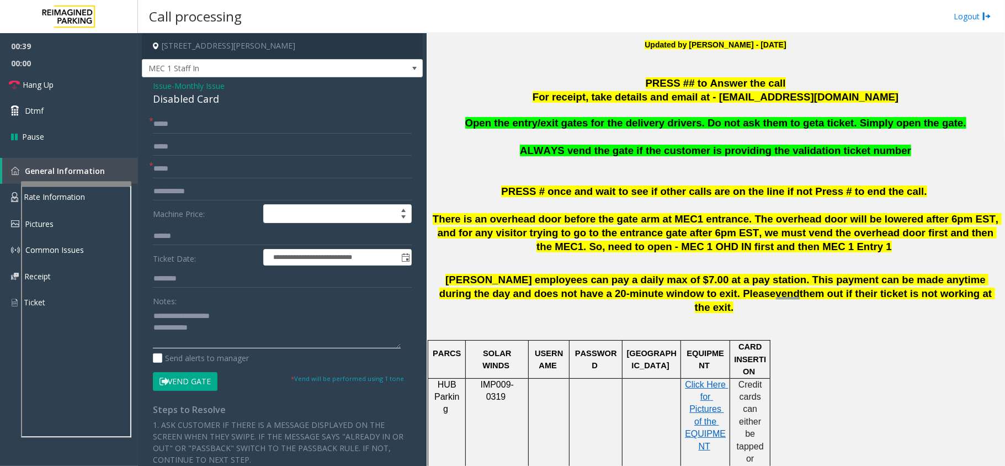
click at [221, 329] on textarea at bounding box center [277, 327] width 248 height 41
type textarea "**********"
click at [183, 127] on input "*****" at bounding box center [282, 124] width 259 height 19
type input "****"
click at [295, 328] on textarea at bounding box center [277, 327] width 248 height 41
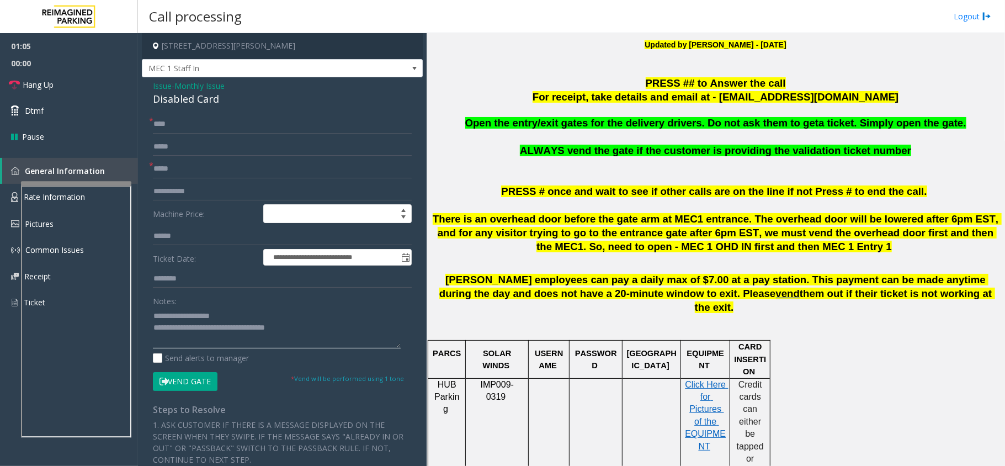
click at [291, 333] on textarea at bounding box center [277, 327] width 248 height 41
click at [305, 336] on textarea at bounding box center [277, 327] width 248 height 41
type textarea "**********"
click at [171, 131] on input "****" at bounding box center [282, 124] width 259 height 19
type input "*****"
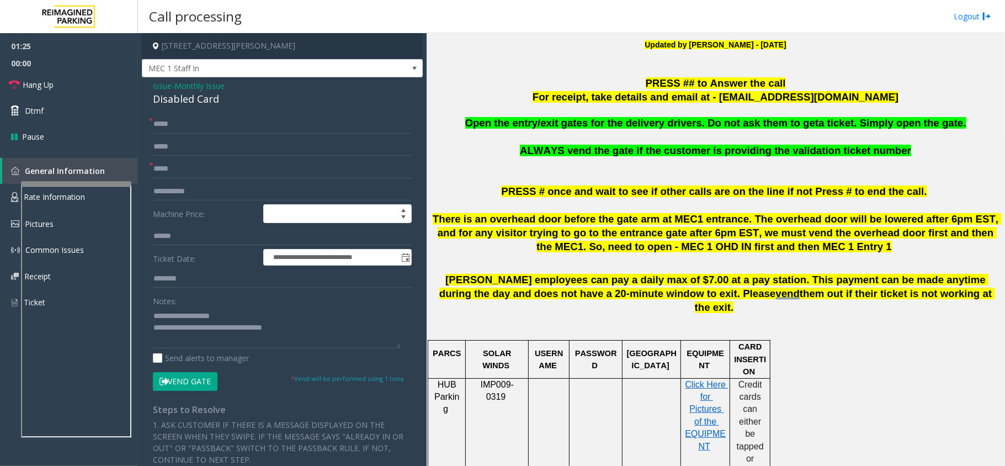
click at [186, 385] on button "Vend Gate" at bounding box center [185, 381] width 65 height 19
click at [305, 329] on textarea at bounding box center [277, 327] width 248 height 41
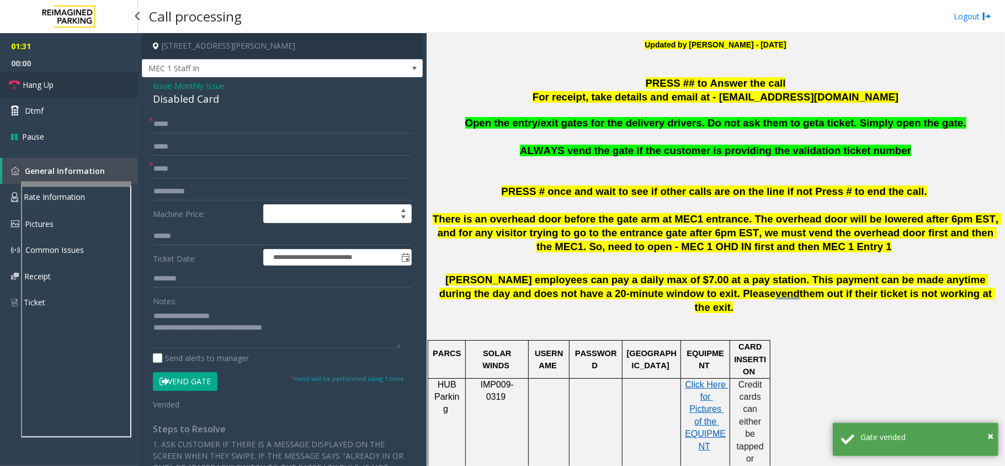
click at [72, 84] on link "Hang Up" at bounding box center [69, 85] width 138 height 26
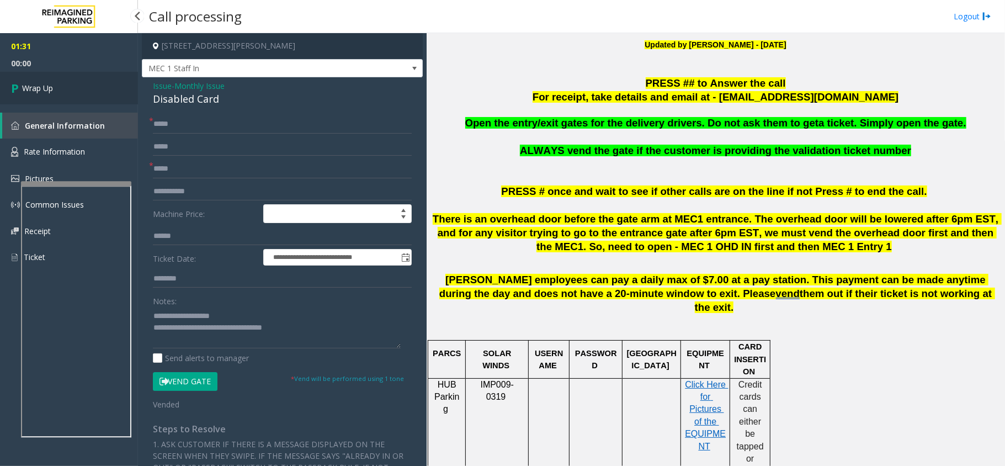
click at [73, 82] on link "Wrap Up" at bounding box center [69, 88] width 138 height 33
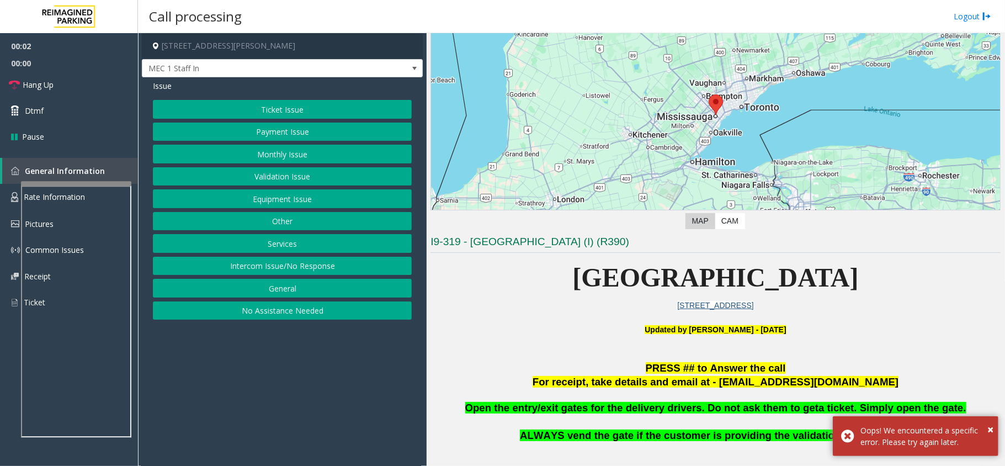
scroll to position [221, 0]
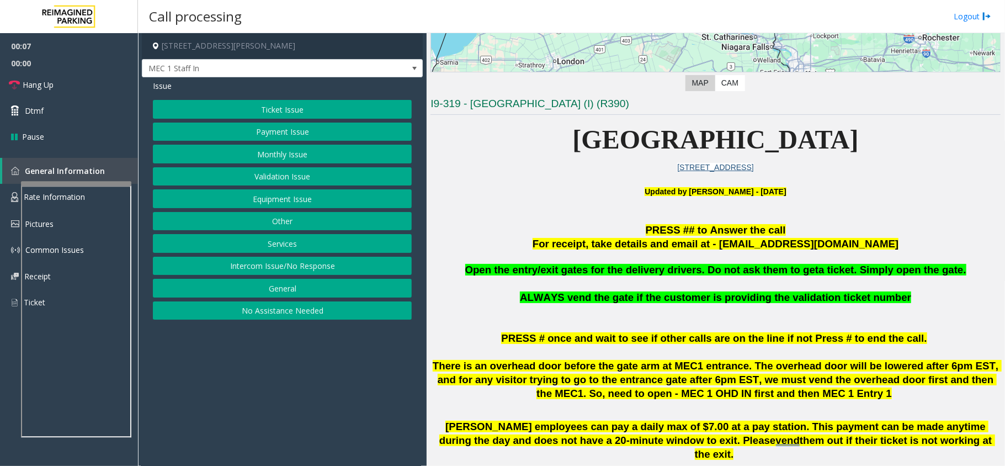
click at [283, 151] on button "Monthly Issue" at bounding box center [282, 154] width 259 height 19
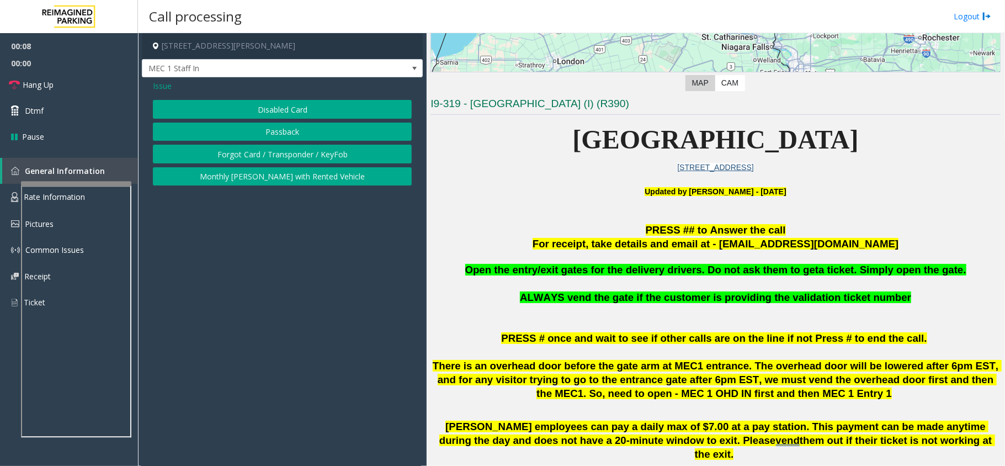
click at [272, 106] on button "Disabled Card" at bounding box center [282, 109] width 259 height 19
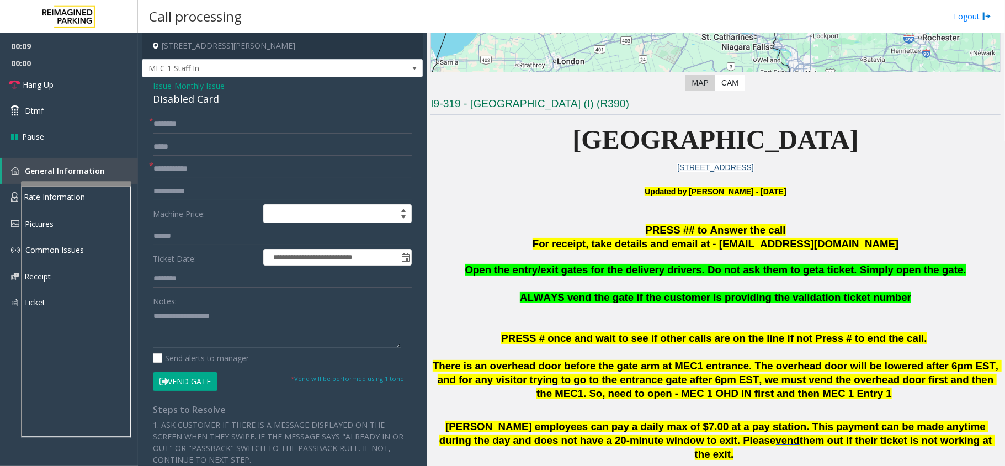
click at [194, 328] on textarea at bounding box center [277, 327] width 248 height 41
click at [201, 95] on div "Disabled Card" at bounding box center [282, 99] width 259 height 15
click at [202, 95] on div "Disabled Card" at bounding box center [282, 99] width 259 height 15
copy div "Disabled Card"
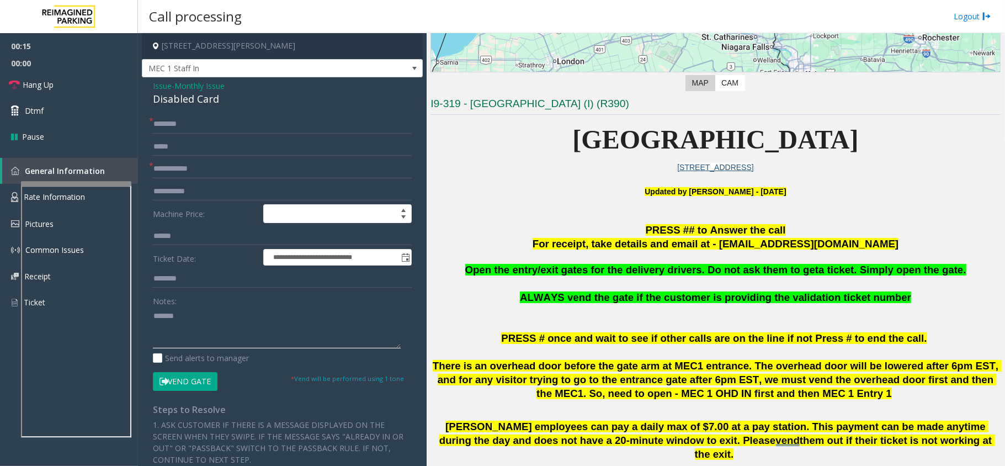
drag, startPoint x: 208, startPoint y: 340, endPoint x: 206, endPoint y: 334, distance: 6.3
click at [207, 339] on textarea at bounding box center [277, 327] width 248 height 41
paste textarea "**********"
type textarea "**********"
click at [182, 173] on input "text" at bounding box center [282, 168] width 259 height 19
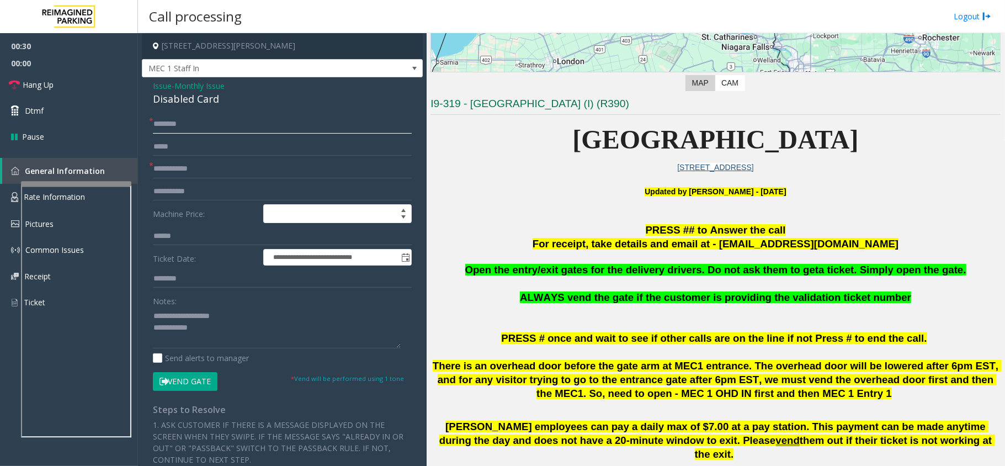
click at [190, 124] on input "text" at bounding box center [282, 124] width 259 height 19
type input "*****"
click at [179, 173] on input "text" at bounding box center [282, 168] width 259 height 19
click at [188, 170] on input "text" at bounding box center [282, 168] width 259 height 19
type input "**"
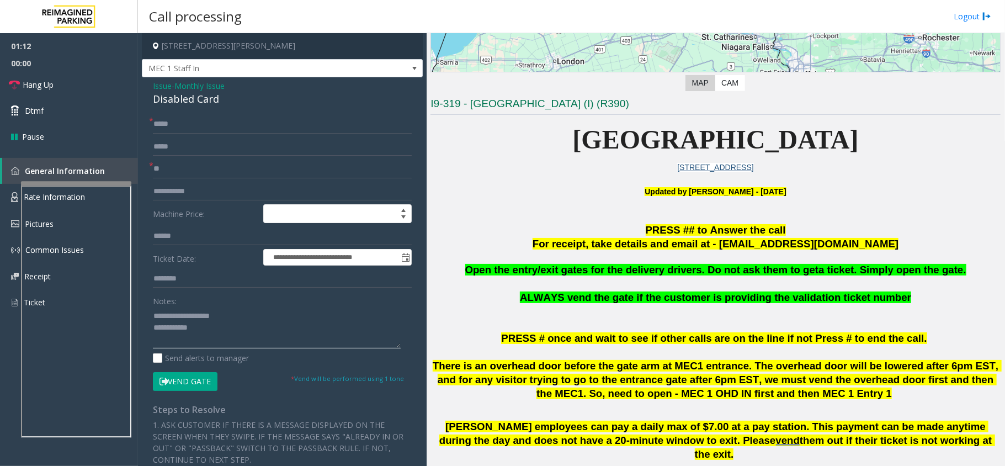
click at [201, 326] on textarea at bounding box center [277, 327] width 248 height 41
click at [193, 382] on button "Vend Gate" at bounding box center [185, 381] width 65 height 19
click at [230, 327] on textarea at bounding box center [277, 327] width 248 height 41
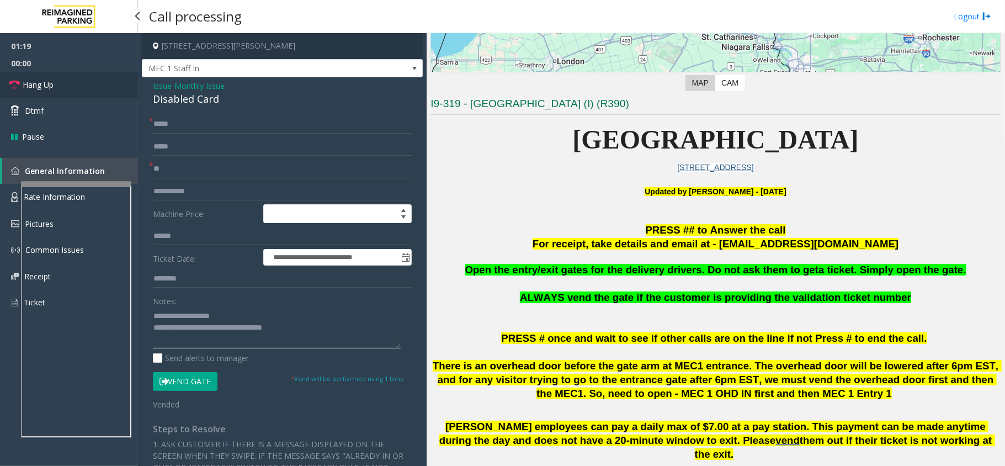
type textarea "**********"
click at [60, 82] on link "Hang Up" at bounding box center [69, 85] width 138 height 26
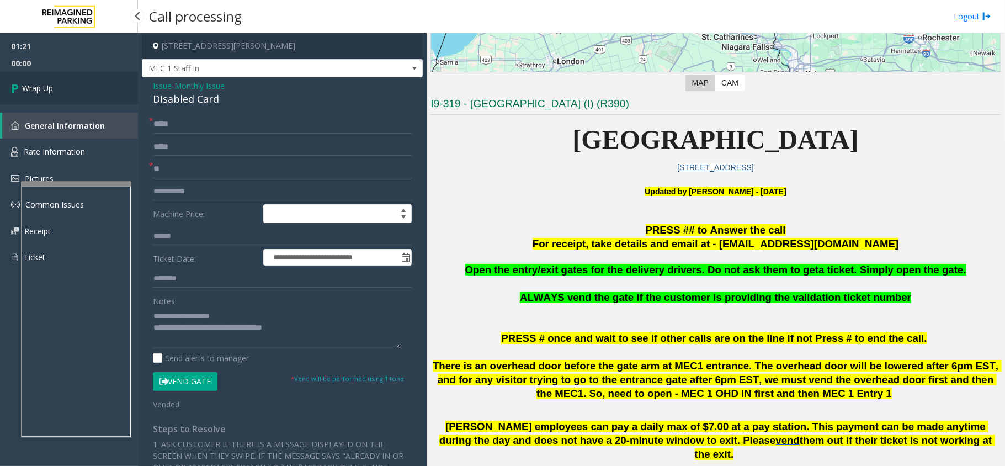
click at [65, 76] on link "Wrap Up" at bounding box center [69, 88] width 138 height 33
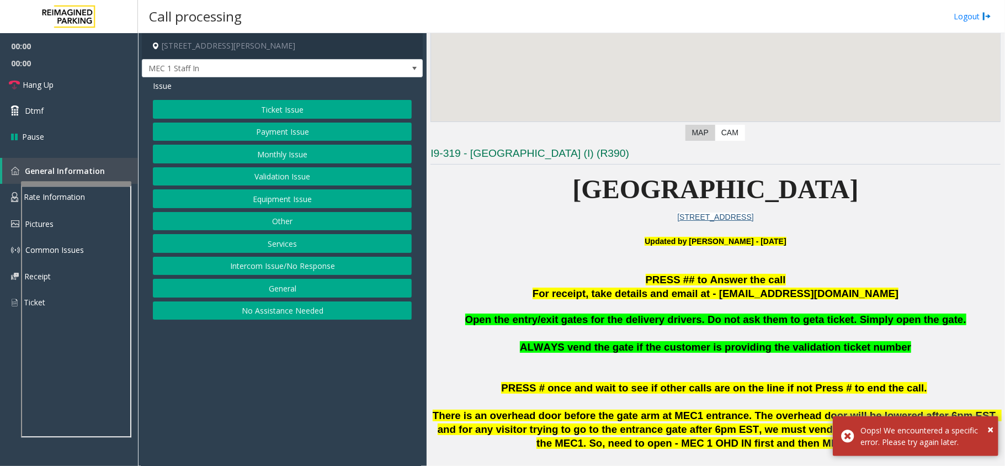
scroll to position [294, 0]
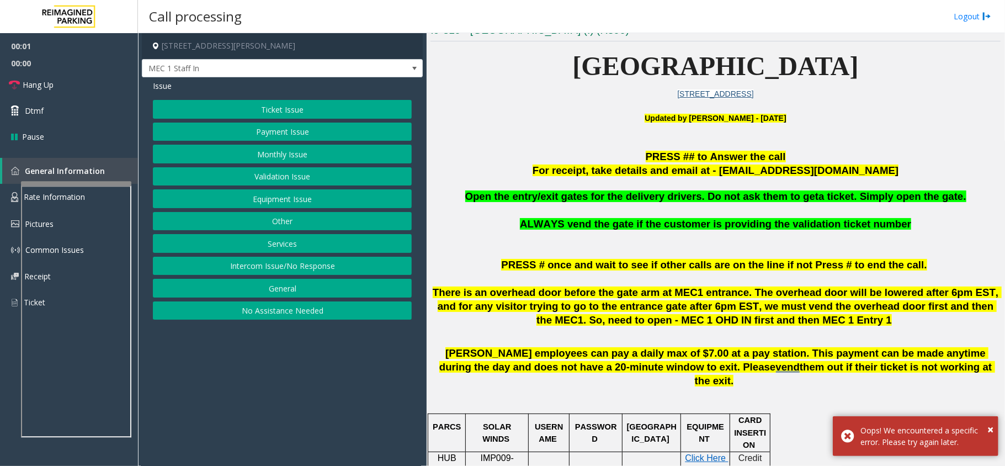
click at [296, 160] on button "Monthly Issue" at bounding box center [282, 154] width 259 height 19
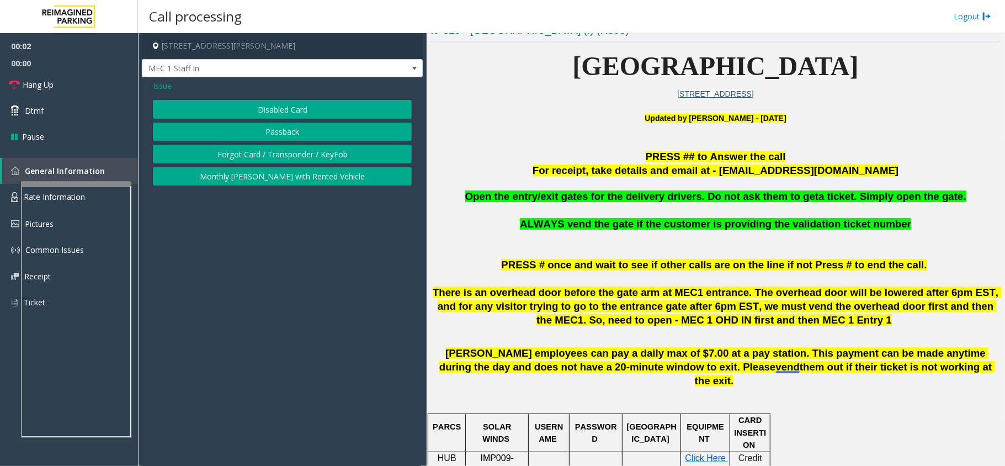
click at [299, 107] on button "Disabled Card" at bounding box center [282, 109] width 259 height 19
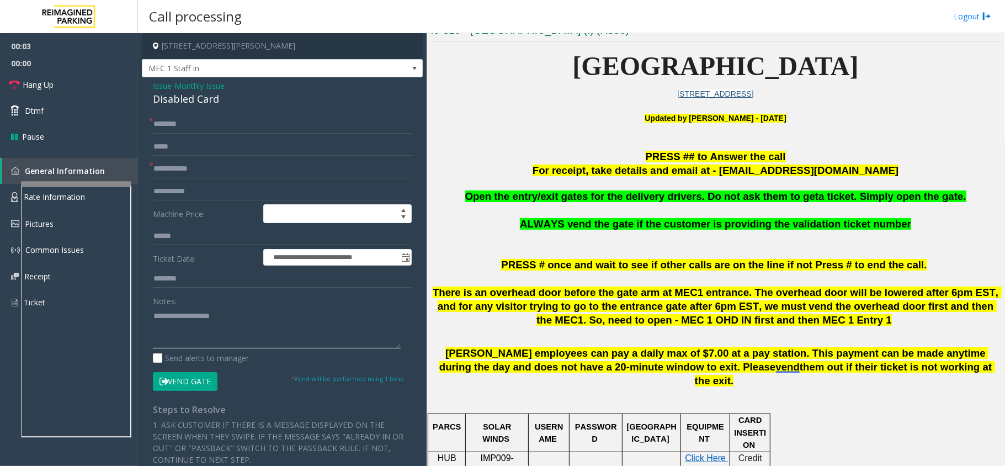
click at [230, 312] on textarea at bounding box center [277, 327] width 248 height 41
type textarea "******"
click at [158, 87] on span "Issue" at bounding box center [162, 86] width 19 height 12
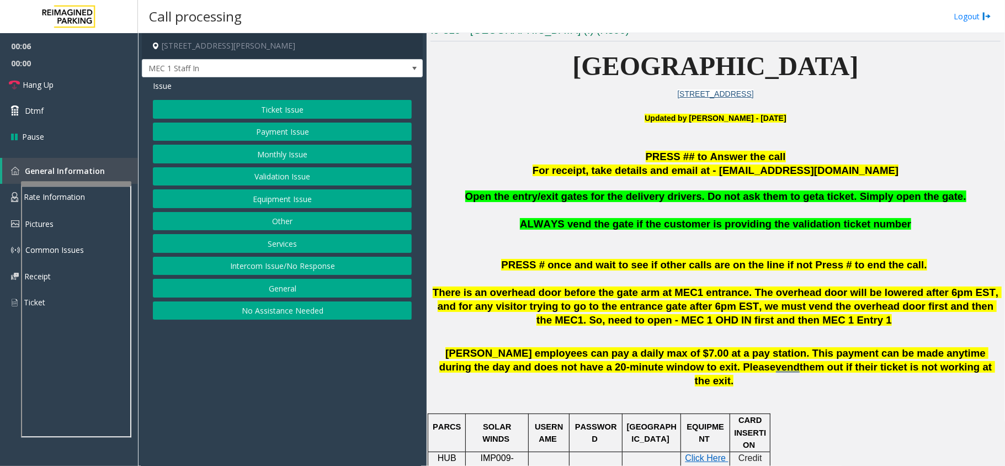
click at [296, 155] on button "Monthly Issue" at bounding box center [282, 154] width 259 height 19
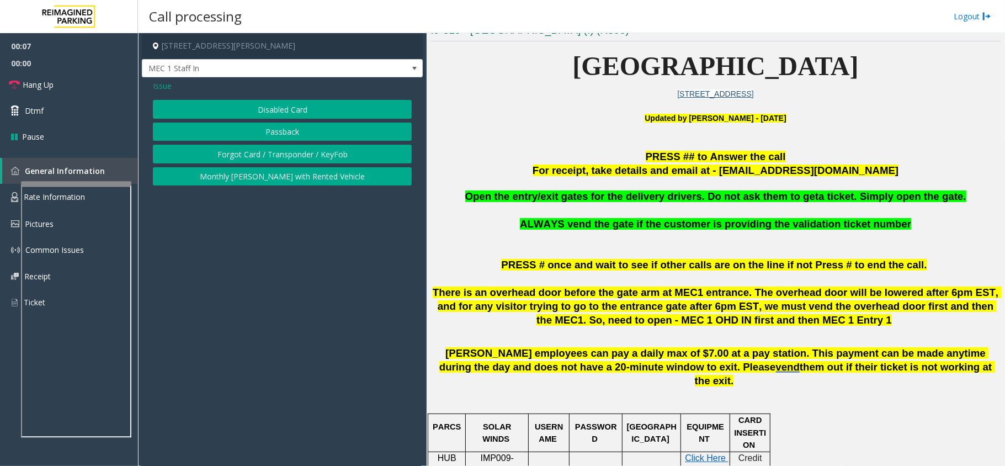
click at [304, 145] on div "Disabled Card Passback Forgot Card / Transponder / KeyFob Monthly Parker with R…" at bounding box center [282, 143] width 259 height 86
click at [299, 155] on button "Forgot Card / Transponder / KeyFob" at bounding box center [282, 154] width 259 height 19
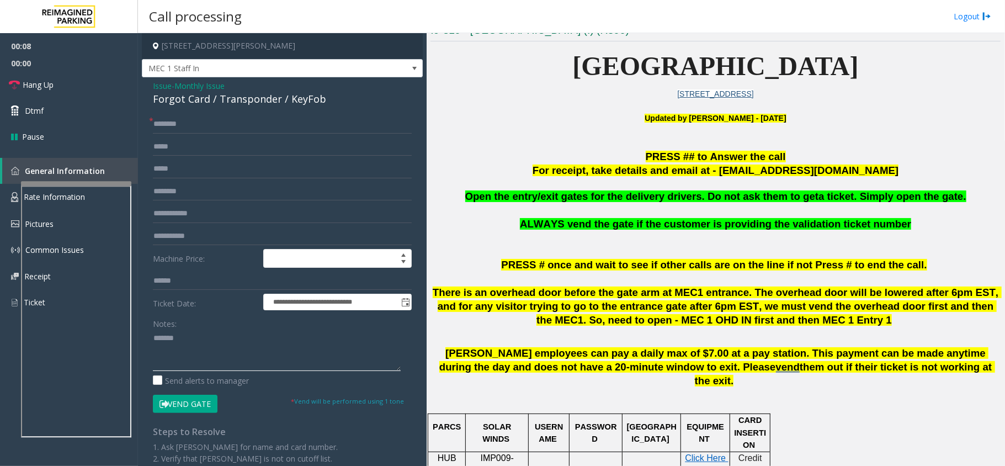
click at [230, 343] on textarea at bounding box center [277, 349] width 248 height 41
click at [246, 103] on div "Forgot Card / Transponder / KeyFob" at bounding box center [282, 99] width 259 height 15
copy div "Transponder"
click at [237, 338] on textarea at bounding box center [277, 349] width 248 height 41
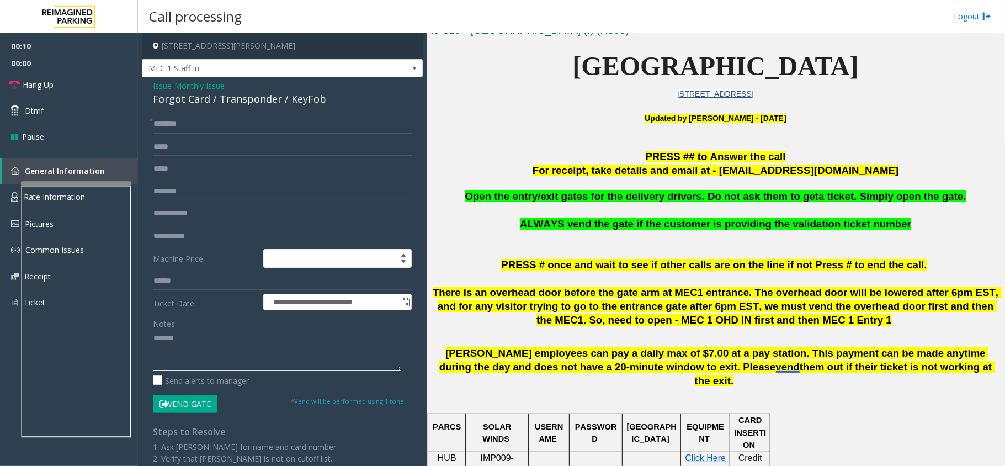
paste textarea "**********"
type textarea "**********"
click at [192, 126] on input "text" at bounding box center [282, 124] width 259 height 19
type input "******"
click at [199, 407] on button "Vend Gate" at bounding box center [185, 404] width 65 height 19
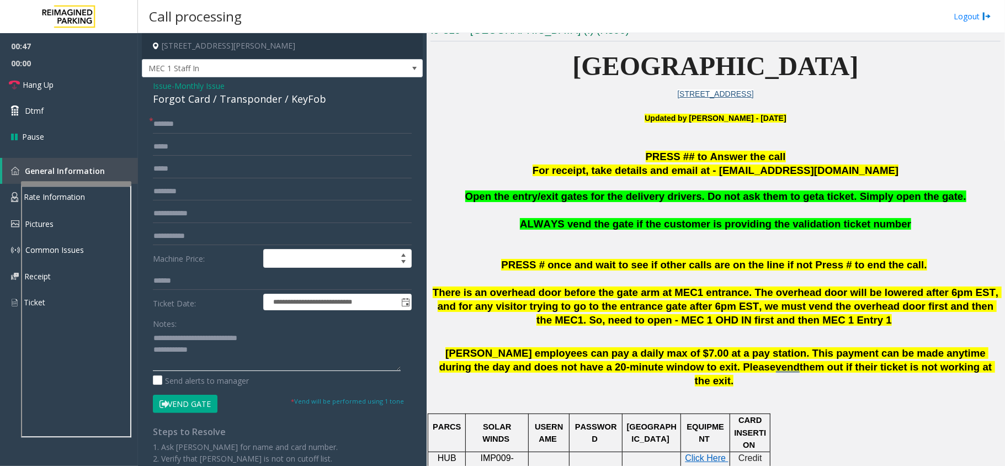
click at [224, 358] on textarea at bounding box center [277, 349] width 248 height 41
click at [58, 79] on link "Hang Up" at bounding box center [69, 85] width 138 height 26
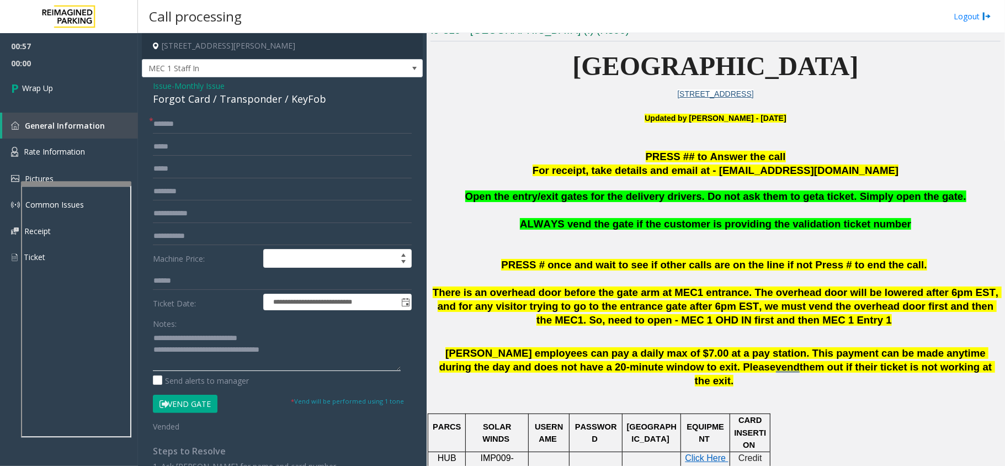
click at [256, 356] on textarea at bounding box center [277, 349] width 248 height 41
click at [253, 352] on textarea at bounding box center [277, 349] width 248 height 41
type textarea "**********"
click at [76, 82] on link "Wrap Up" at bounding box center [69, 88] width 138 height 33
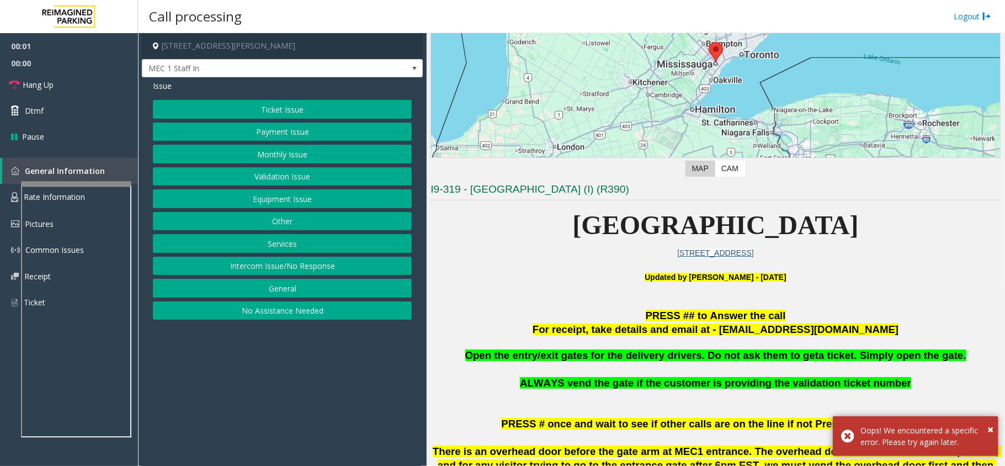
scroll to position [294, 0]
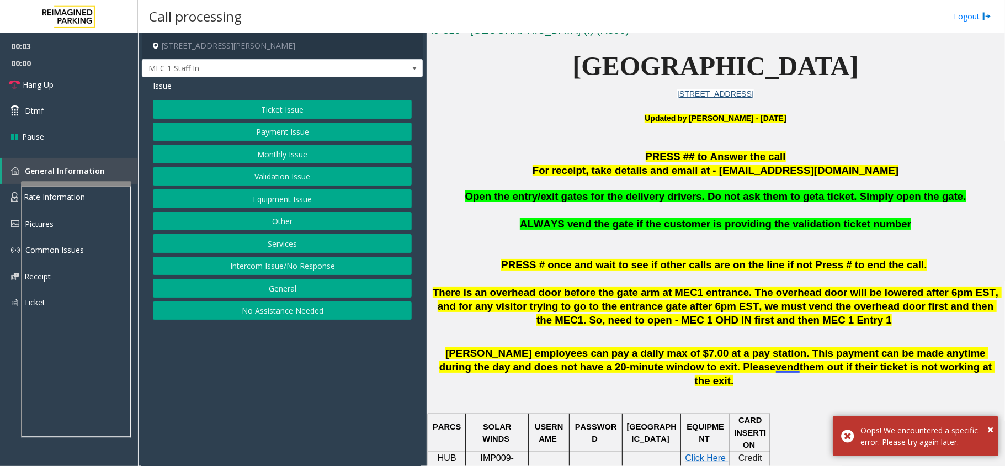
click at [266, 147] on button "Monthly Issue" at bounding box center [282, 154] width 259 height 19
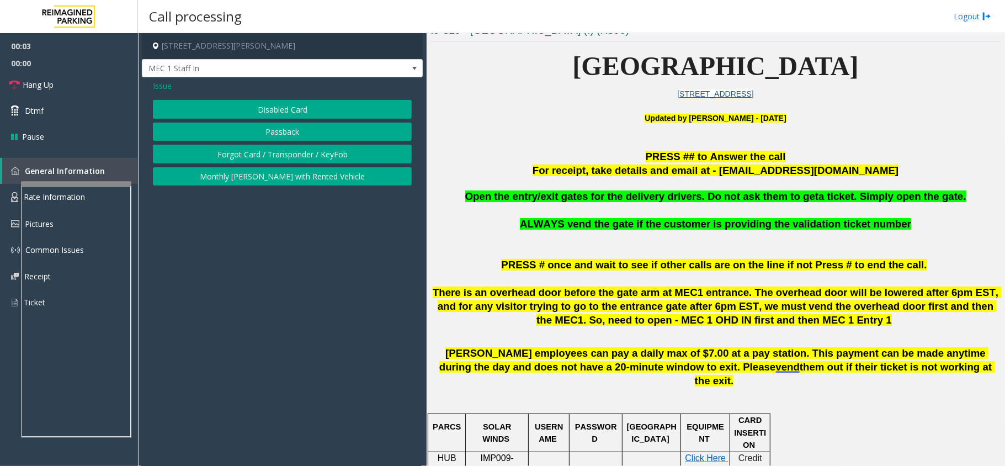
click at [281, 105] on button "Disabled Card" at bounding box center [282, 109] width 259 height 19
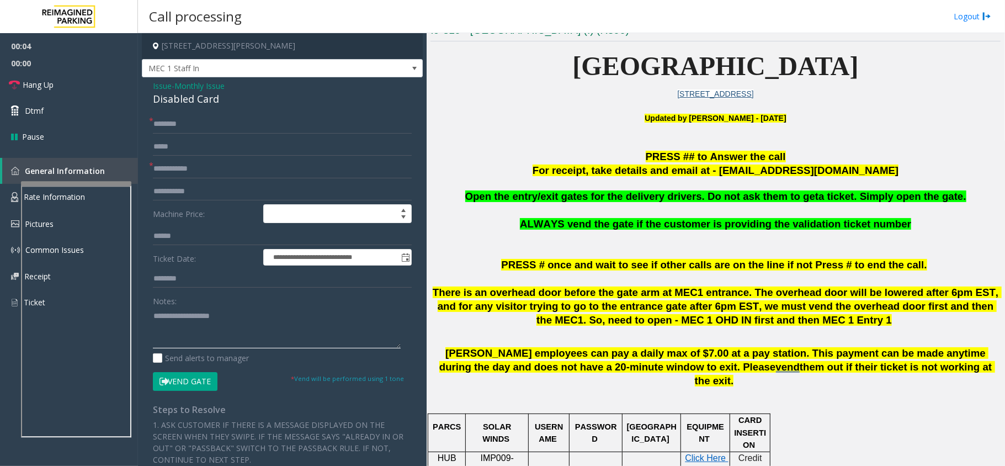
click at [209, 312] on textarea at bounding box center [277, 327] width 248 height 41
click at [210, 99] on div "Disabled Card" at bounding box center [282, 99] width 259 height 15
copy div "Disabled Card"
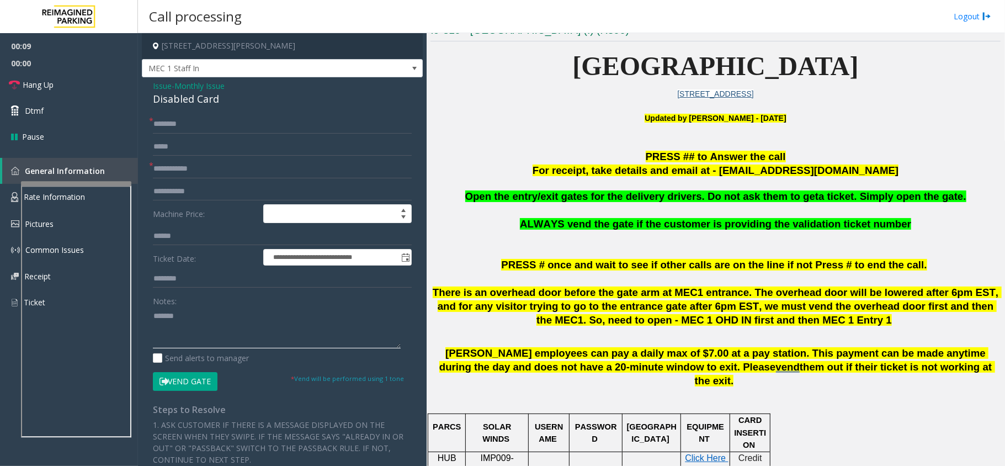
click at [233, 323] on textarea at bounding box center [277, 327] width 248 height 41
paste textarea "**********"
type textarea "**********"
click at [390, 75] on span "MEC 1 Staff In" at bounding box center [282, 68] width 281 height 19
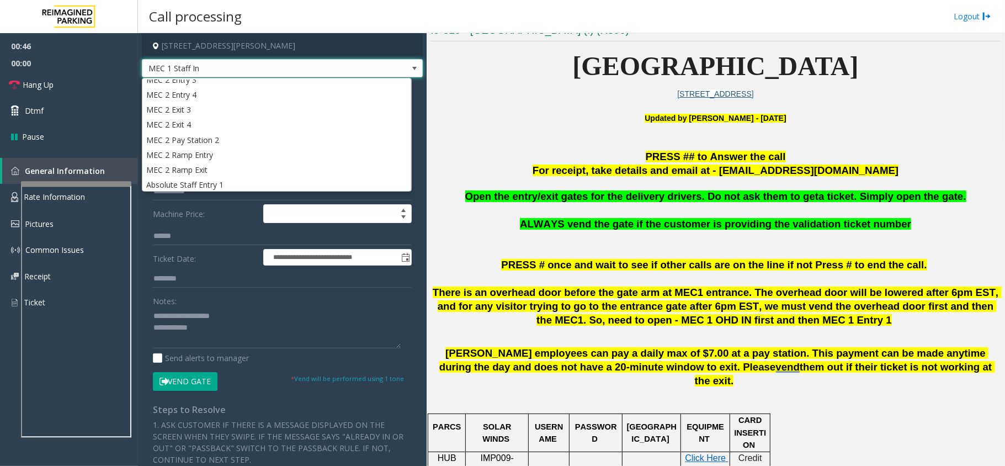
scroll to position [0, 0]
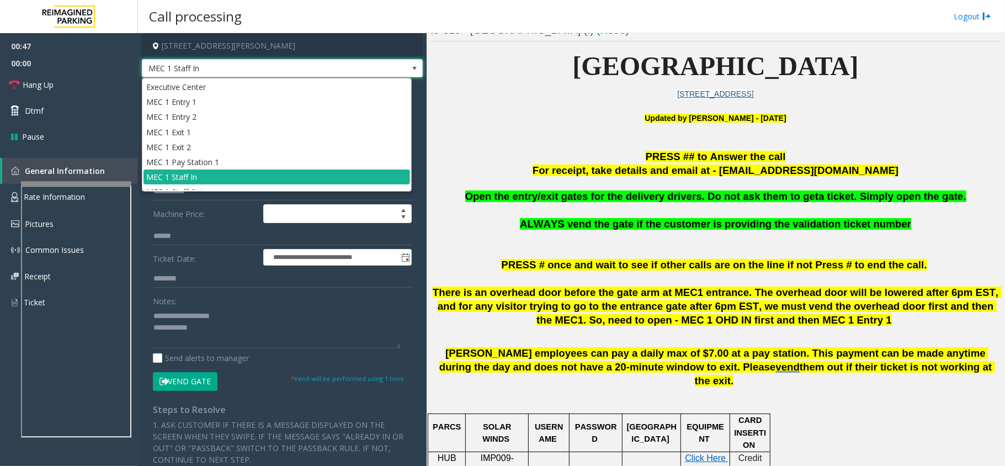
click at [407, 73] on span at bounding box center [414, 69] width 15 height 18
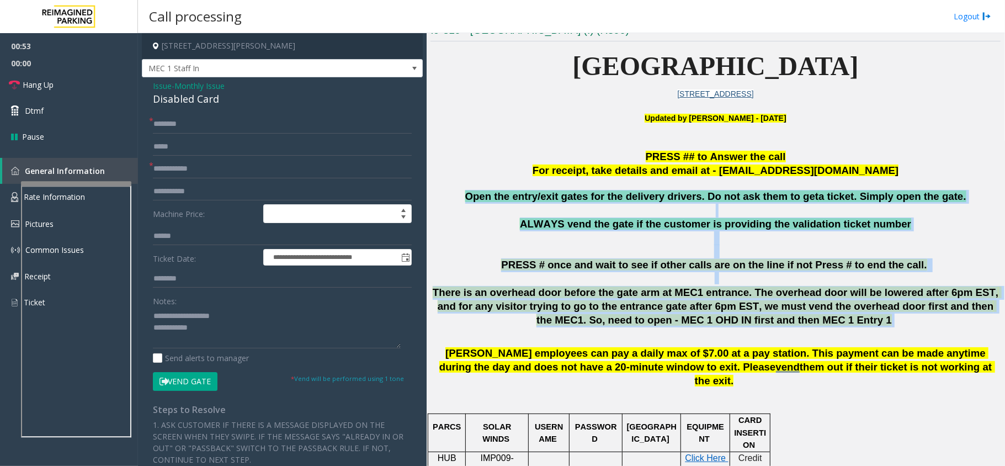
drag, startPoint x: 472, startPoint y: 193, endPoint x: 855, endPoint y: 319, distance: 403.3
click at [819, 324] on p "There is an overhead door before the gate arm at MEC1 entrance. The overhead do…" at bounding box center [715, 313] width 570 height 55
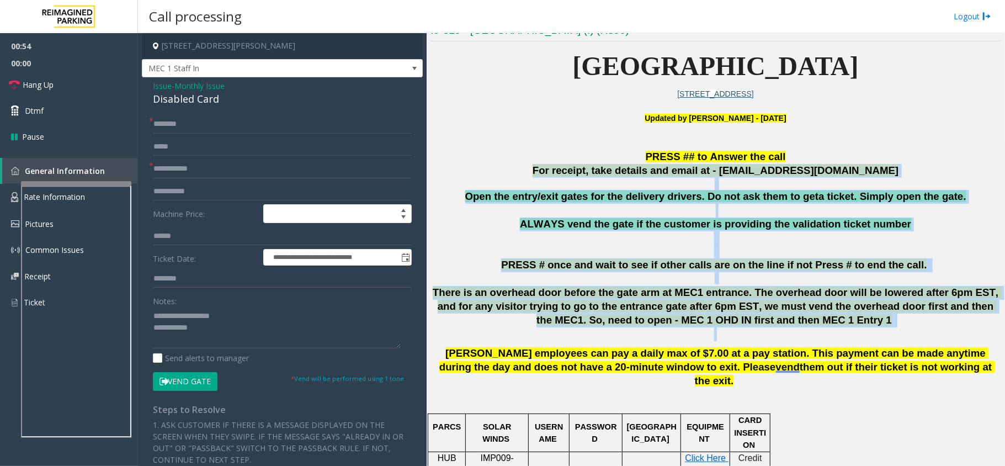
drag, startPoint x: 815, startPoint y: 329, endPoint x: 482, endPoint y: 175, distance: 367.2
click at [480, 204] on p at bounding box center [715, 211] width 570 height 14
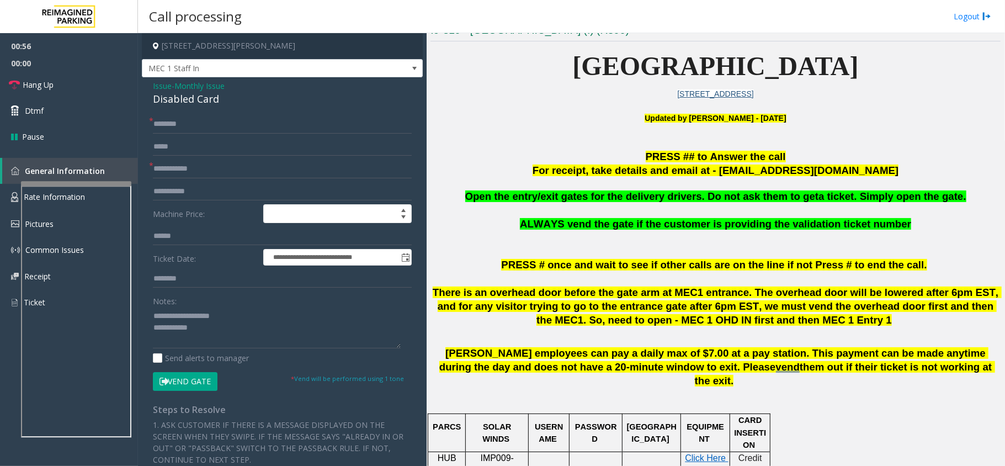
click at [162, 82] on span "Issue" at bounding box center [162, 86] width 19 height 12
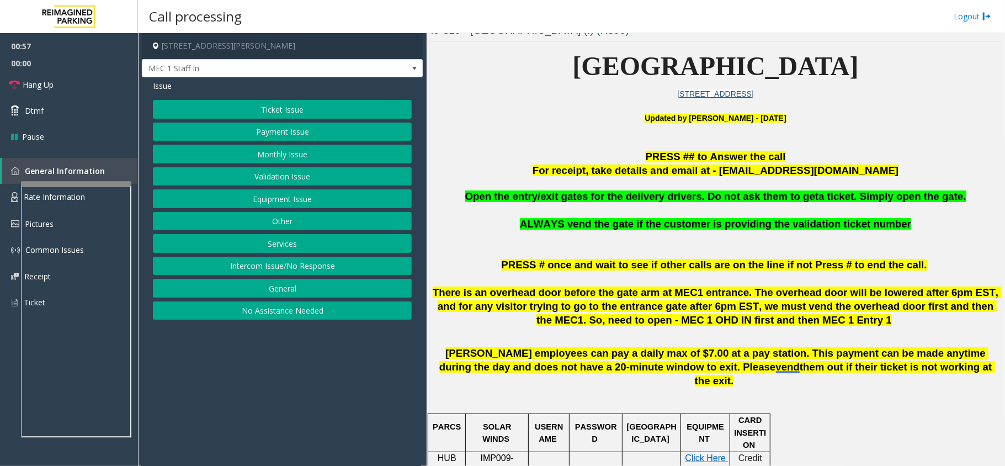
click at [278, 195] on button "Equipment Issue" at bounding box center [282, 198] width 259 height 19
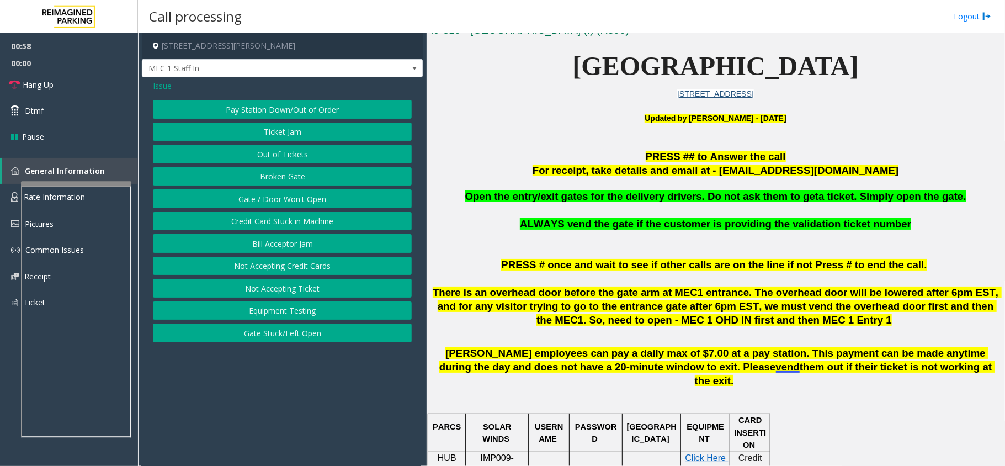
click at [162, 85] on span "Issue" at bounding box center [162, 86] width 19 height 12
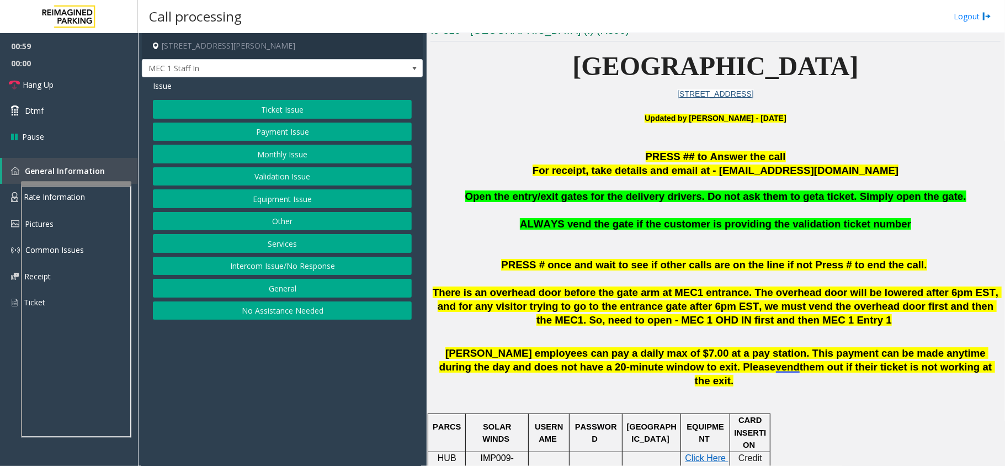
click at [307, 223] on button "Other" at bounding box center [282, 221] width 259 height 19
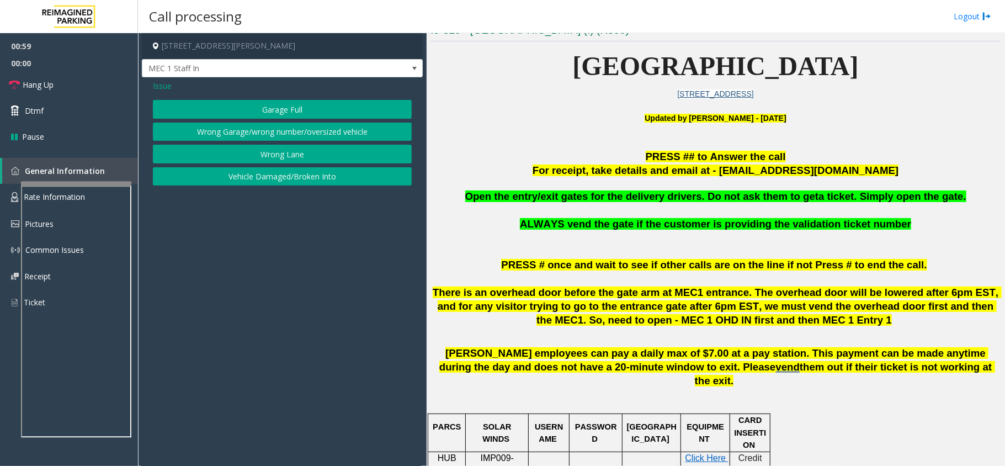
click at [299, 151] on button "Wrong Lane" at bounding box center [282, 154] width 259 height 19
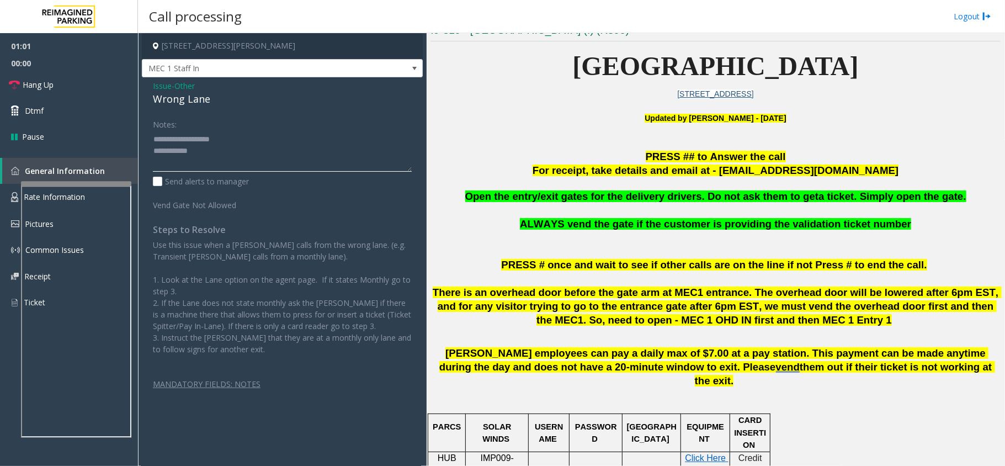
drag, startPoint x: 177, startPoint y: 138, endPoint x: 232, endPoint y: 143, distance: 55.5
click at [232, 143] on textarea at bounding box center [282, 150] width 259 height 41
type textarea "**********"
click at [162, 84] on span "Issue" at bounding box center [162, 86] width 19 height 12
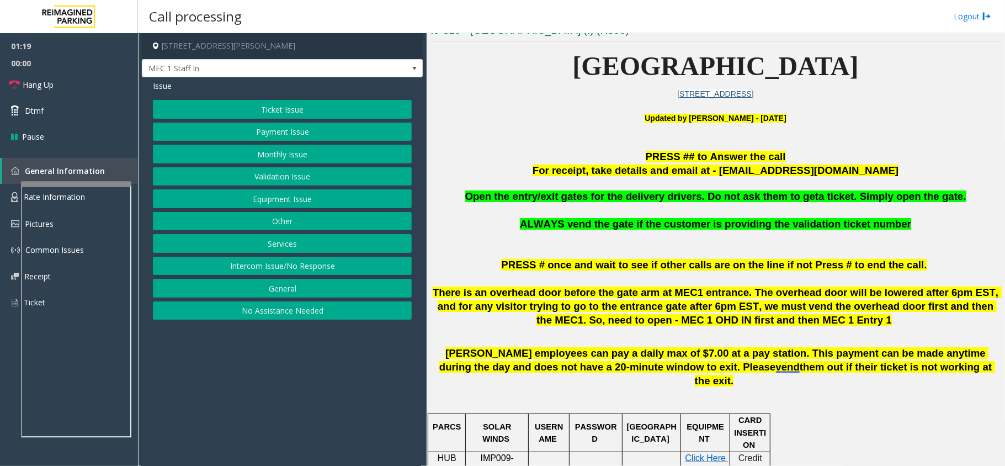
click at [277, 199] on button "Equipment Issue" at bounding box center [282, 198] width 259 height 19
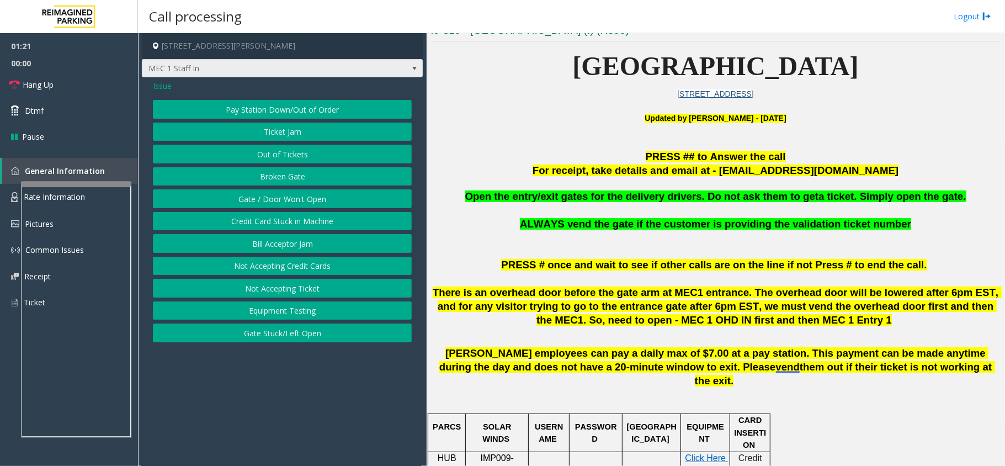
click at [380, 76] on span "MEC 1 Staff In" at bounding box center [282, 68] width 281 height 19
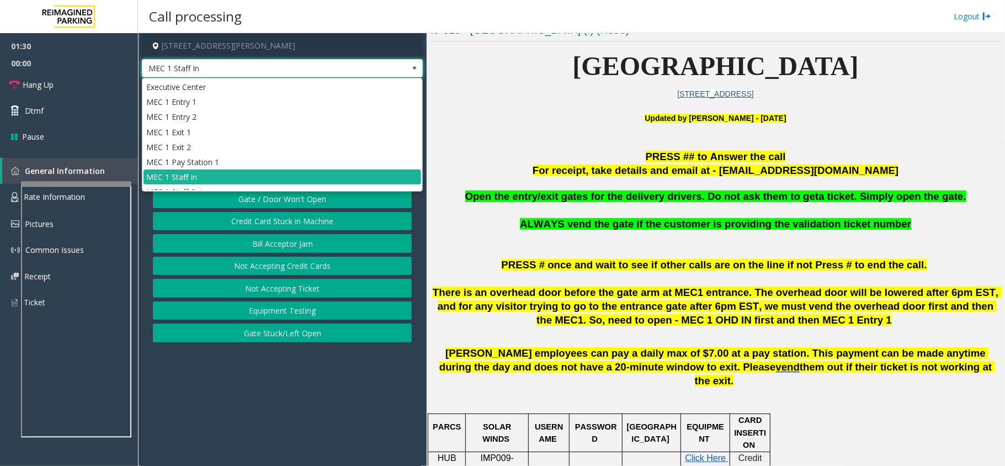
click at [535, 116] on p "Updated by Jyoti Teotia - 24th December 2023" at bounding box center [715, 124] width 570 height 25
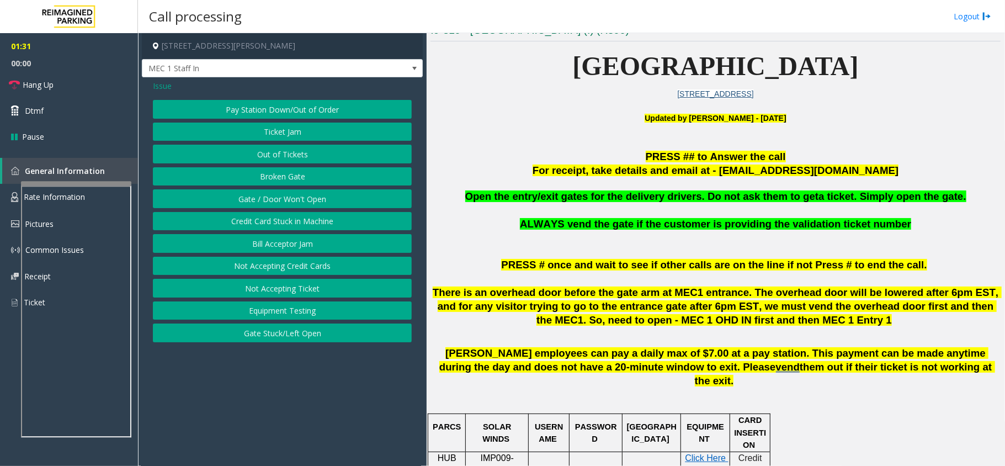
click at [168, 89] on span "Issue" at bounding box center [162, 86] width 19 height 12
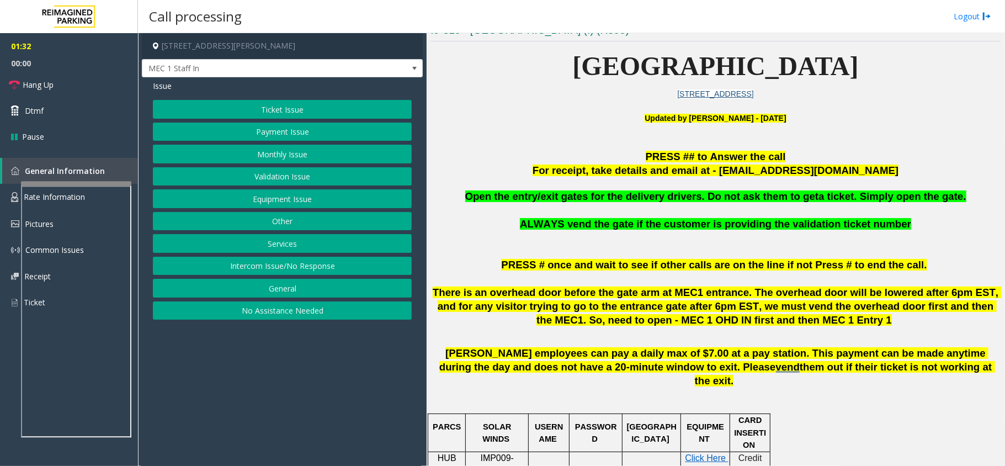
click at [260, 153] on button "Monthly Issue" at bounding box center [282, 154] width 259 height 19
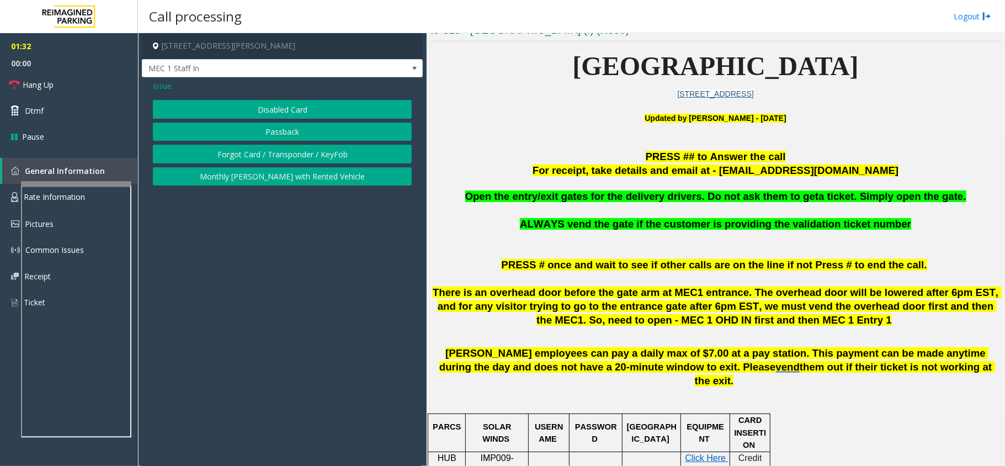
click at [275, 110] on button "Disabled Card" at bounding box center [282, 109] width 259 height 19
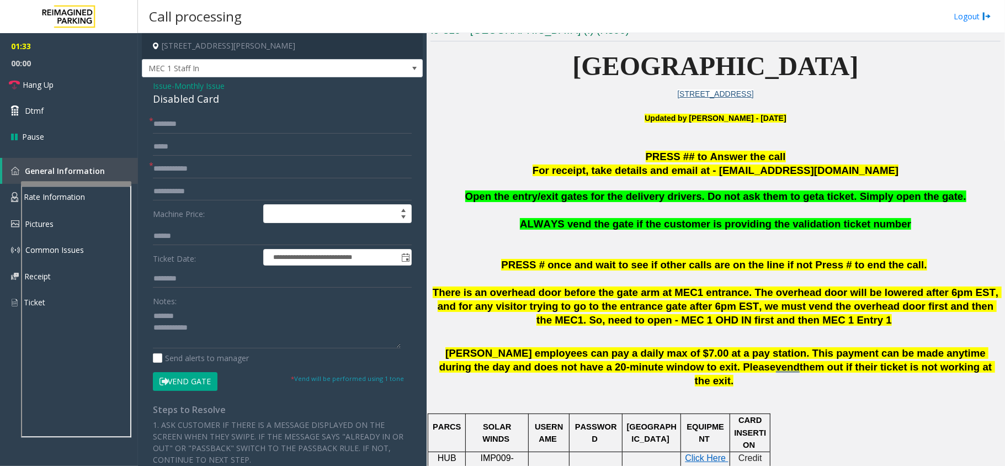
click at [184, 180] on form "**********" at bounding box center [282, 252] width 259 height 275
click at [188, 174] on input "text" at bounding box center [282, 168] width 259 height 19
click at [203, 98] on div "Disabled Card" at bounding box center [282, 99] width 259 height 15
click at [201, 98] on div "Disabled Card" at bounding box center [282, 99] width 259 height 15
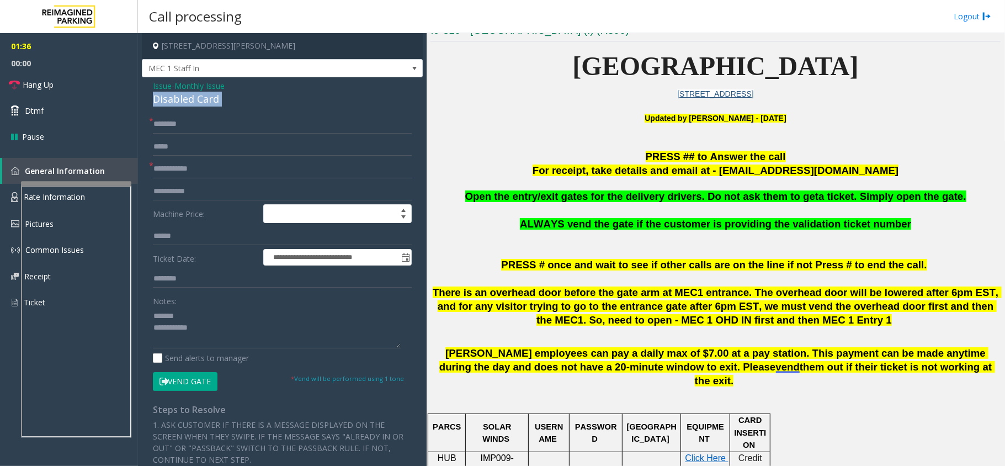
copy div "Disabled Card"
click at [214, 318] on textarea at bounding box center [277, 327] width 248 height 41
paste textarea "**********"
type textarea "**********"
click at [205, 168] on input "text" at bounding box center [282, 168] width 259 height 19
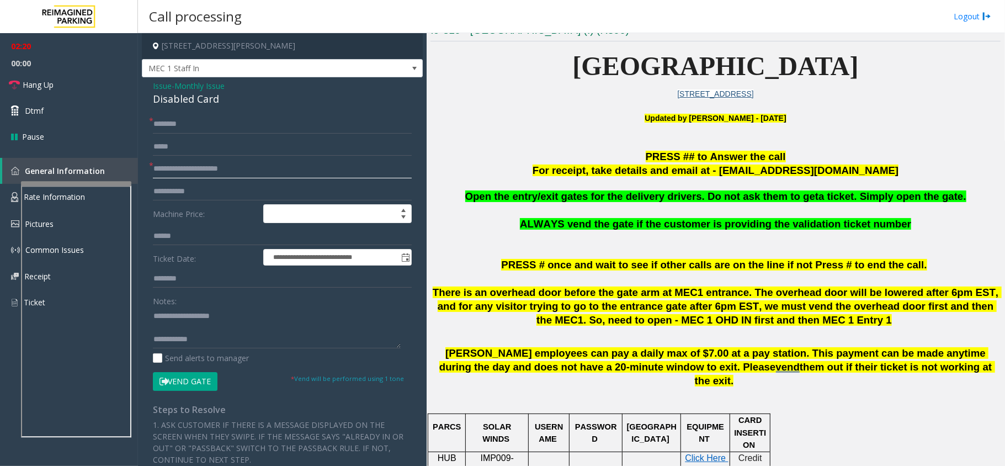
type input "**********"
click at [193, 126] on input "text" at bounding box center [282, 124] width 259 height 19
type input "*****"
click at [215, 344] on textarea at bounding box center [277, 327] width 248 height 41
click at [194, 375] on button "Vend Gate" at bounding box center [185, 381] width 65 height 19
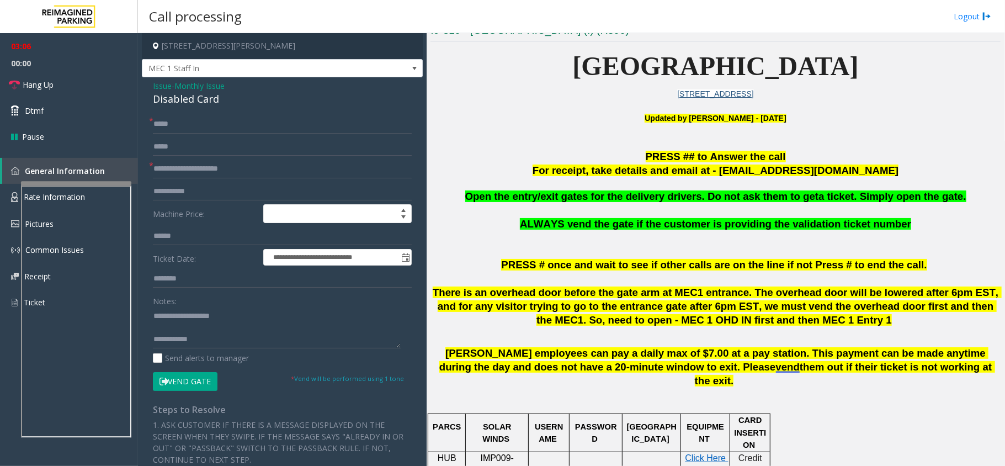
click at [219, 352] on div "Notes: Send alerts to manager" at bounding box center [282, 327] width 259 height 72
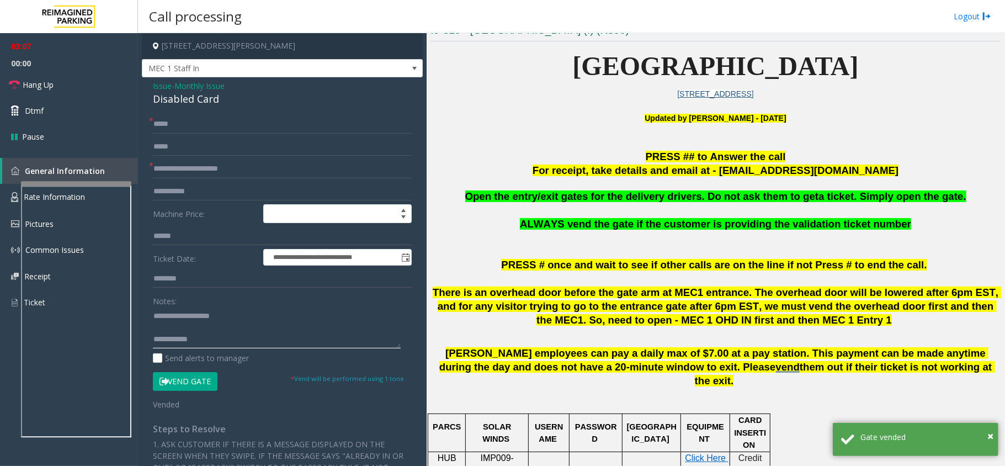
click at [225, 345] on textarea at bounding box center [277, 327] width 248 height 41
type textarea "**********"
click at [63, 95] on link "Hang Up" at bounding box center [69, 85] width 138 height 26
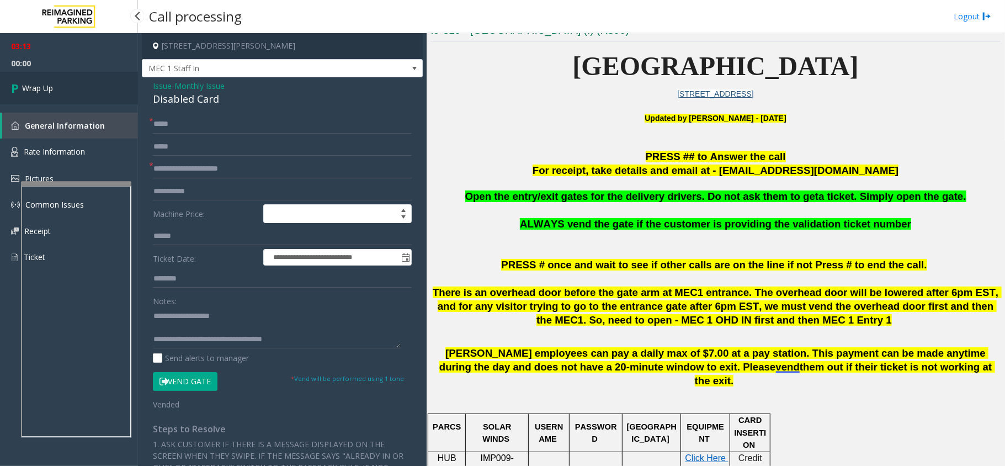
click at [63, 95] on link "Wrap Up" at bounding box center [69, 88] width 138 height 33
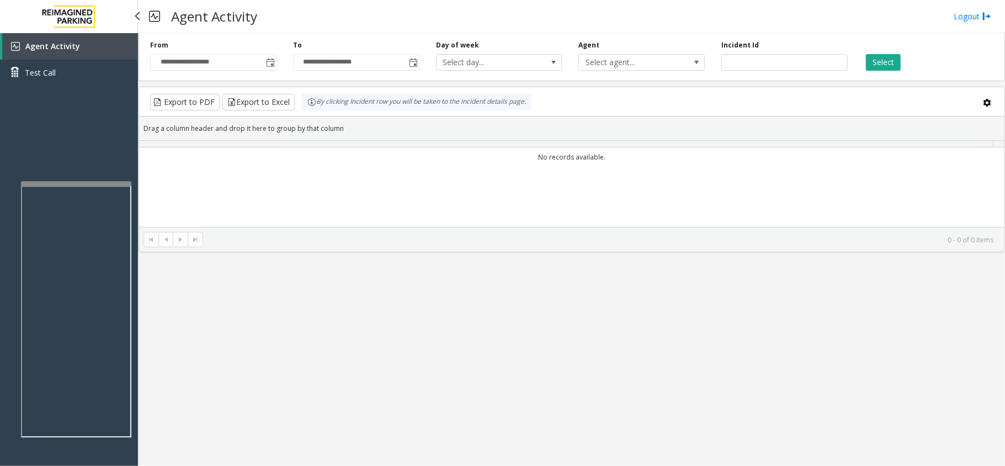
click at [63, 95] on div "Agent Activity Test Call" at bounding box center [69, 266] width 138 height 466
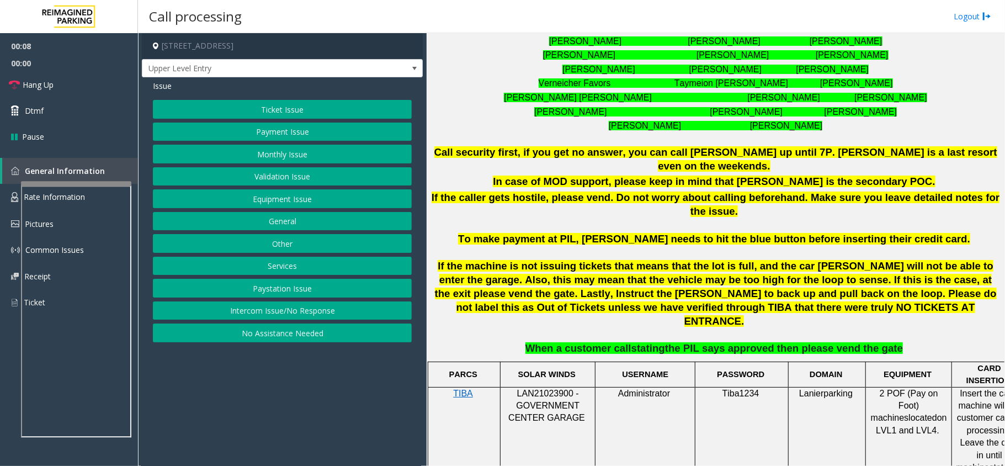
scroll to position [756, 0]
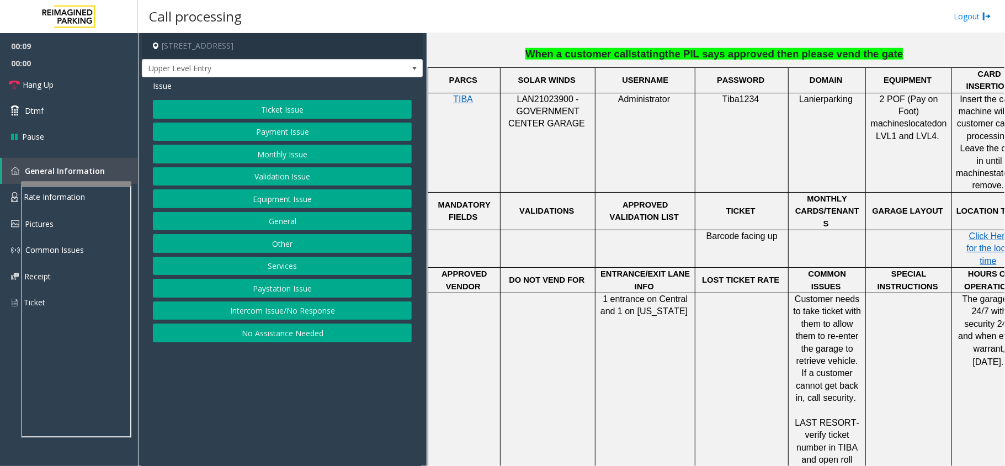
drag, startPoint x: 326, startPoint y: 318, endPoint x: 325, endPoint y: 311, distance: 7.2
click at [326, 318] on button "Intercom Issue/No Response" at bounding box center [282, 310] width 259 height 19
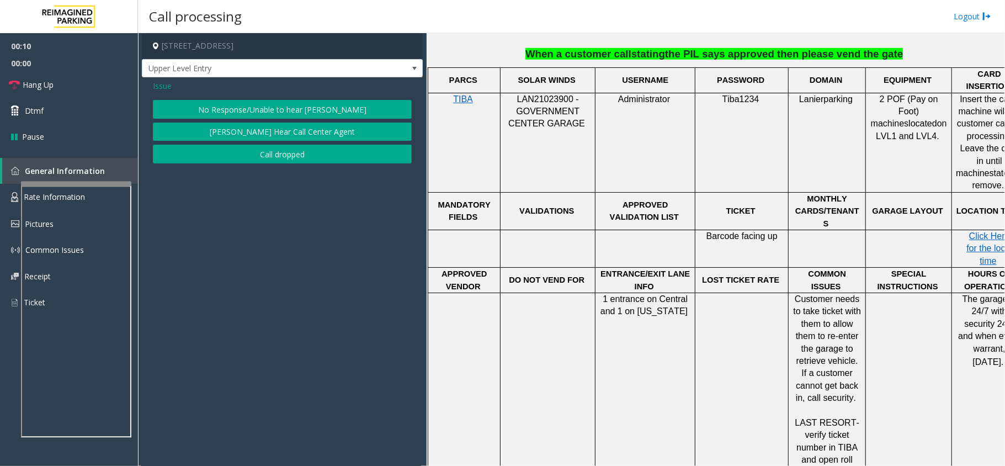
click at [303, 110] on button "No Response/Unable to hear [PERSON_NAME]" at bounding box center [282, 109] width 259 height 19
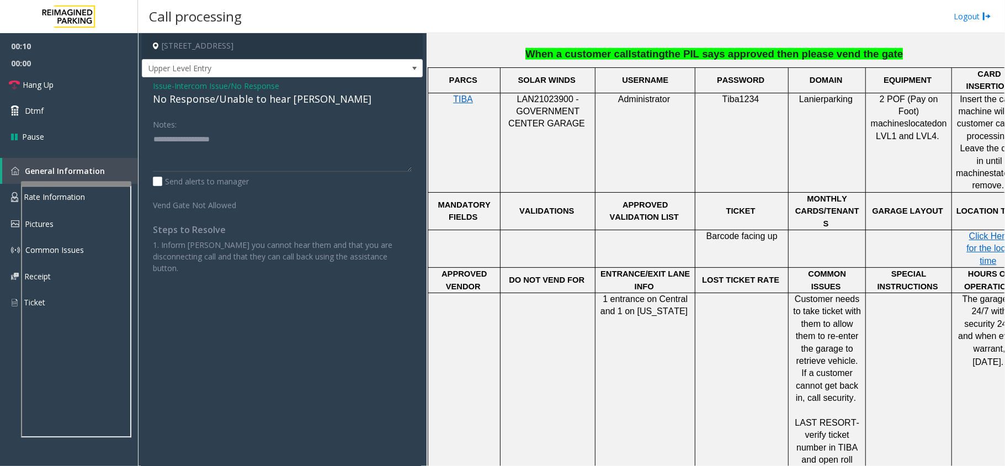
click at [298, 105] on div "No Response/Unable to hear [PERSON_NAME]" at bounding box center [282, 99] width 259 height 15
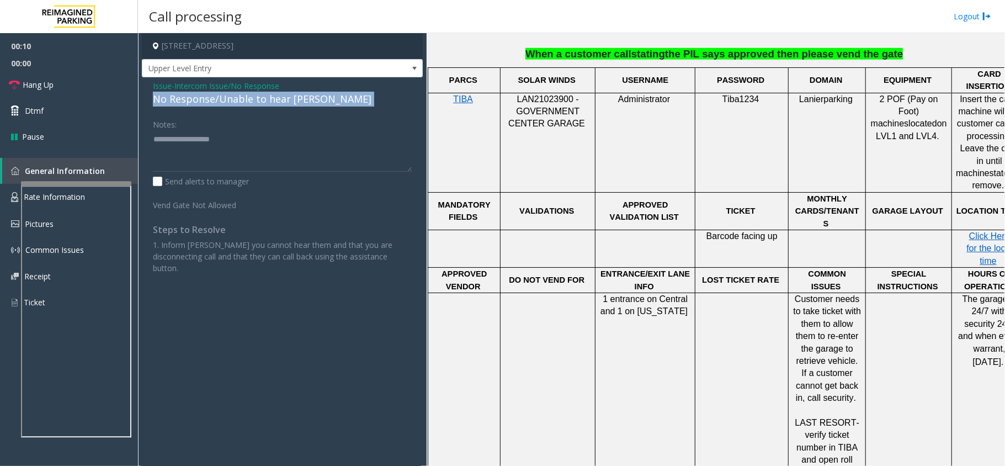
click at [298, 105] on div "No Response/Unable to hear [PERSON_NAME]" at bounding box center [282, 99] width 259 height 15
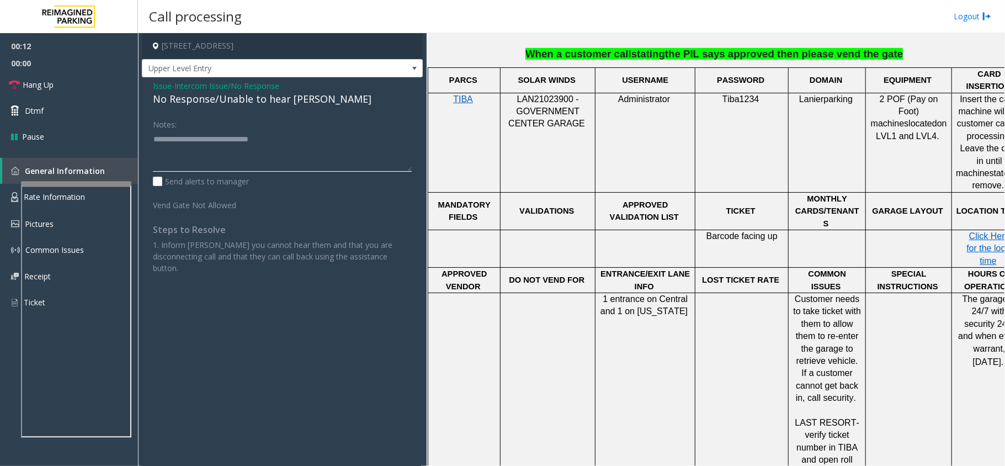
click at [318, 149] on textarea at bounding box center [282, 150] width 259 height 41
type textarea "**********"
click at [73, 85] on link "Hang Up" at bounding box center [69, 85] width 138 height 26
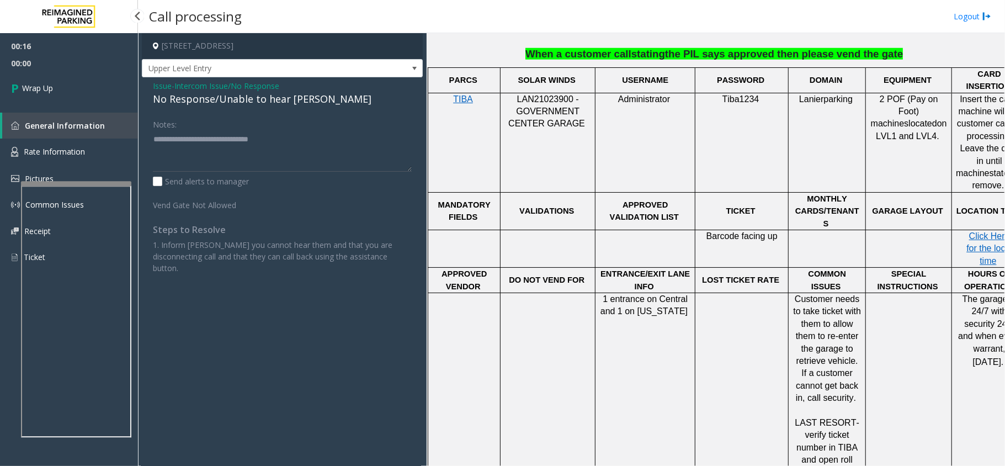
click at [73, 85] on link "Wrap Up" at bounding box center [69, 88] width 138 height 33
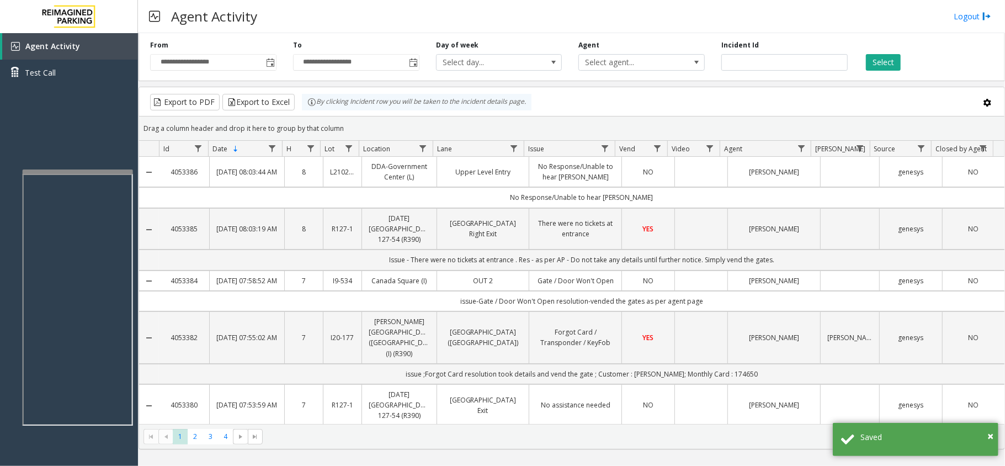
click at [96, 170] on div at bounding box center [78, 171] width 110 height 4
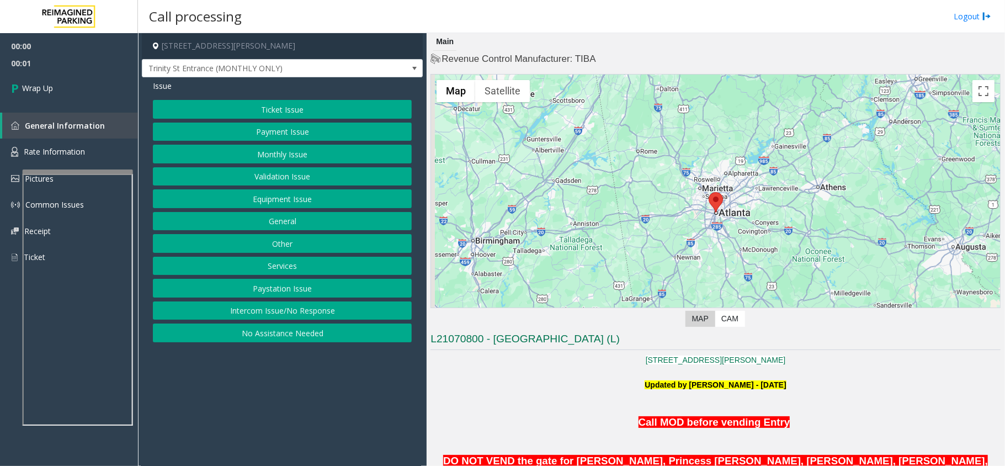
click at [228, 311] on button "Intercom Issue/No Response" at bounding box center [282, 310] width 259 height 19
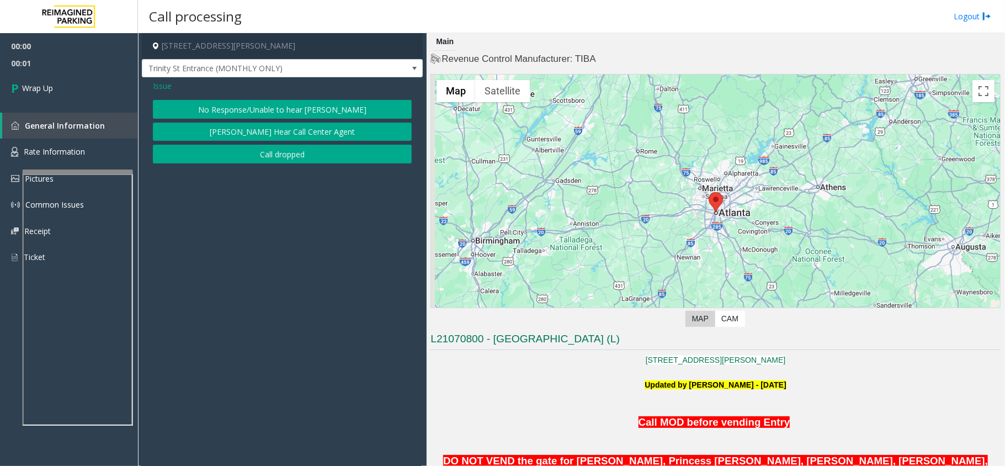
click at [235, 162] on button "Call dropped" at bounding box center [282, 154] width 259 height 19
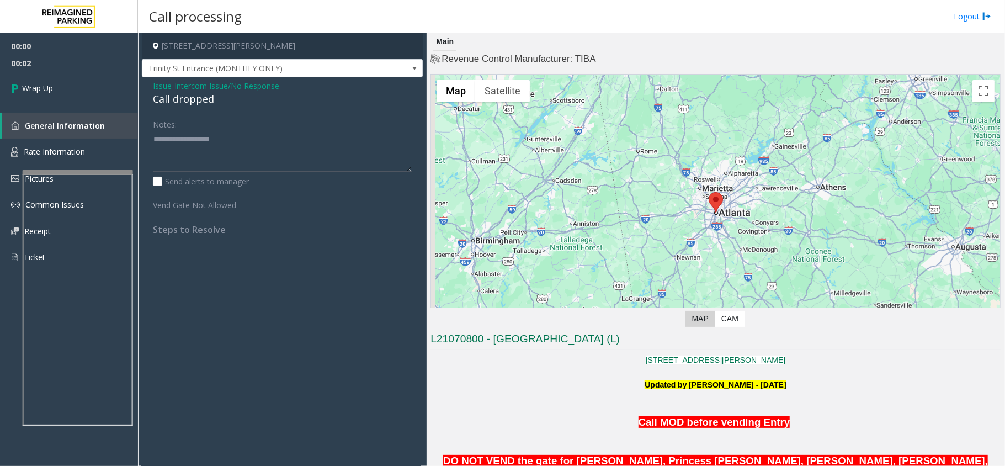
click at [177, 94] on div "Call dropped" at bounding box center [282, 99] width 259 height 15
type textarea "**********"
click at [75, 81] on link "Wrap Up" at bounding box center [69, 88] width 138 height 33
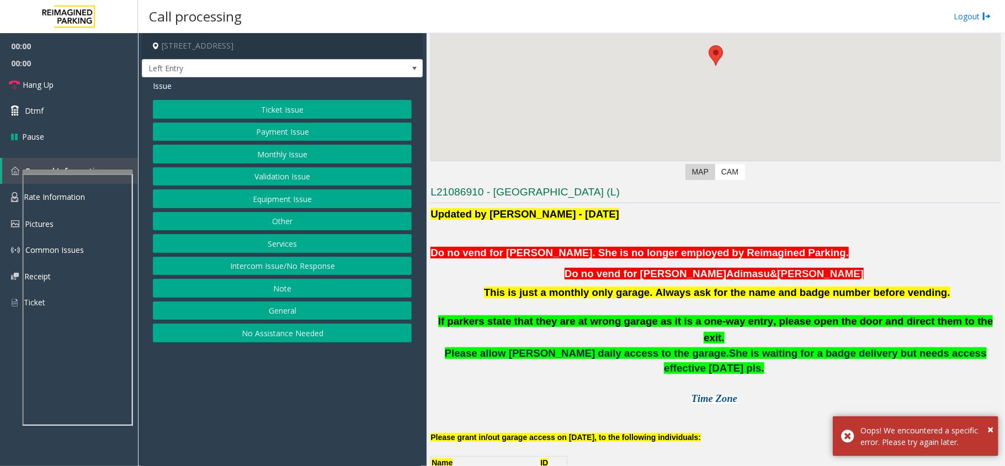
scroll to position [294, 0]
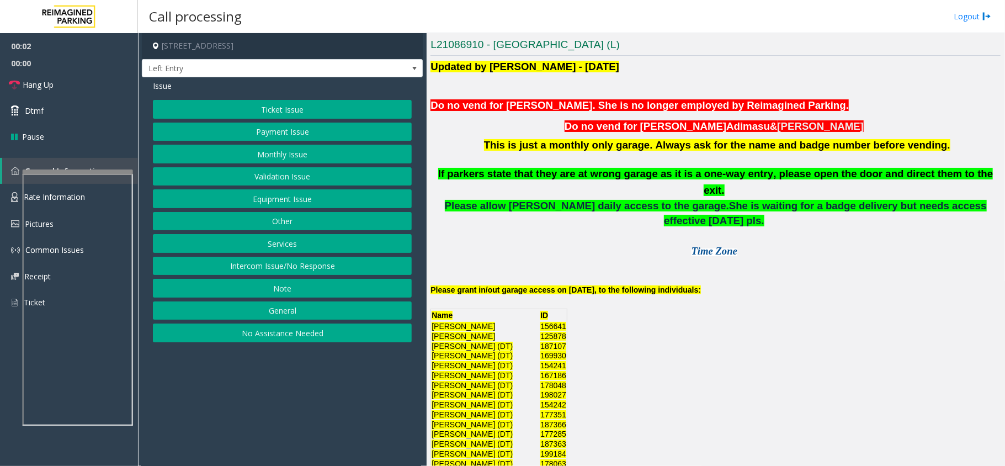
click at [304, 159] on button "Monthly Issue" at bounding box center [282, 154] width 259 height 19
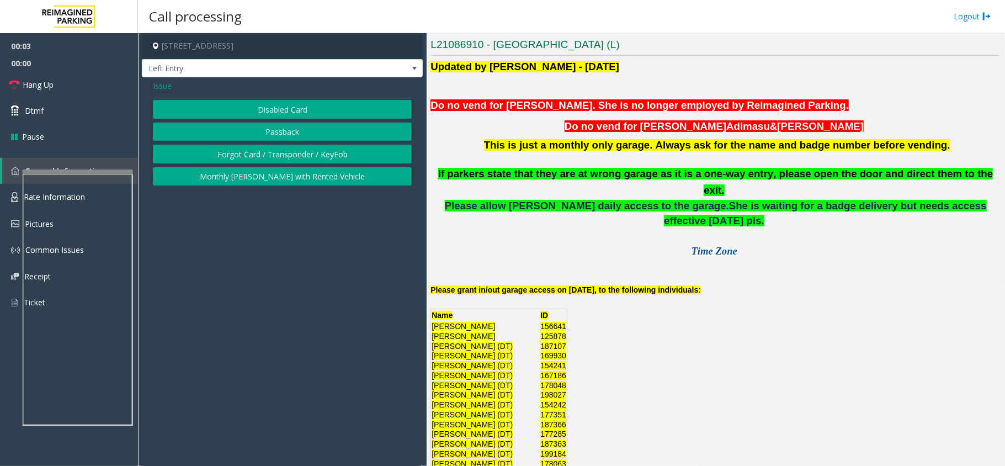
click at [298, 107] on button "Disabled Card" at bounding box center [282, 109] width 259 height 19
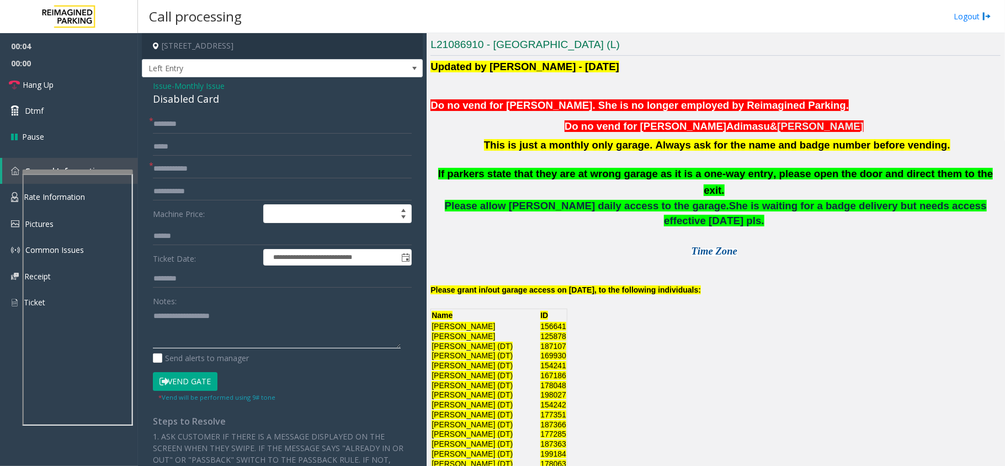
click at [219, 330] on textarea at bounding box center [277, 327] width 248 height 41
click at [192, 98] on div "Disabled Card" at bounding box center [282, 99] width 259 height 15
click at [206, 325] on textarea at bounding box center [277, 327] width 248 height 41
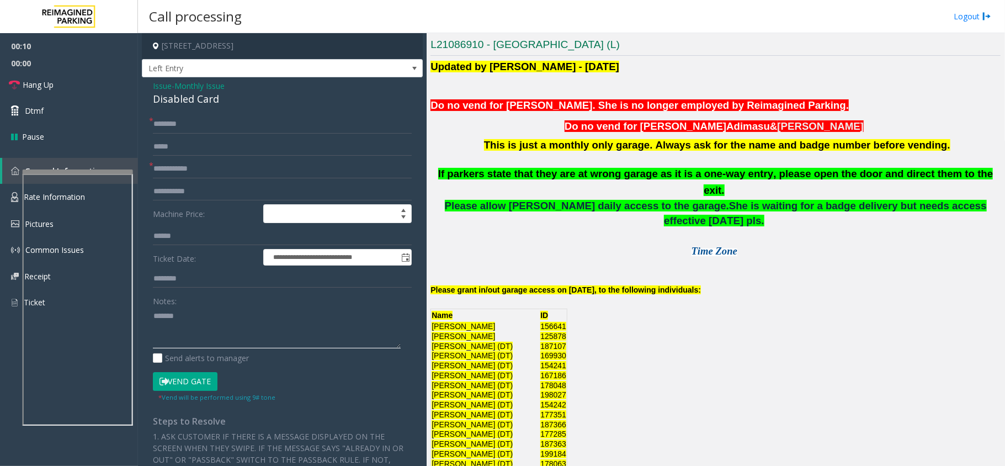
paste textarea "**********"
type textarea "**********"
click at [210, 173] on input "text" at bounding box center [282, 168] width 259 height 19
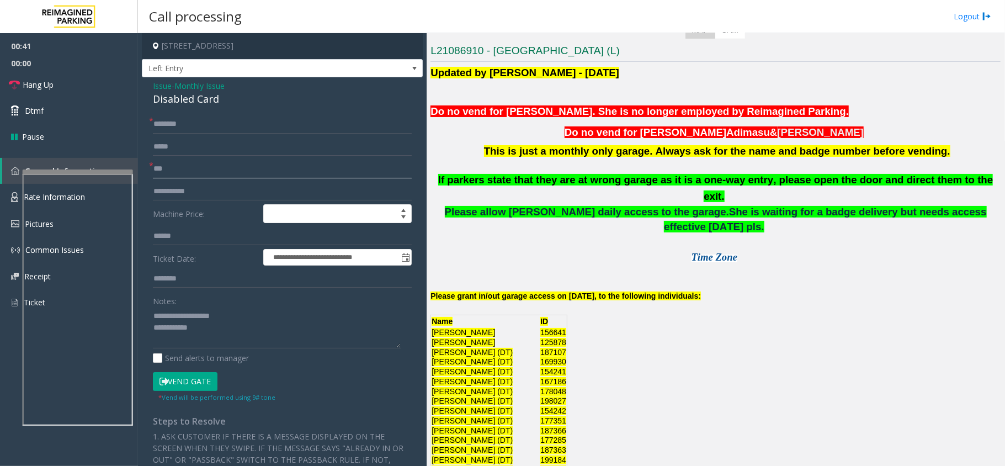
scroll to position [368, 0]
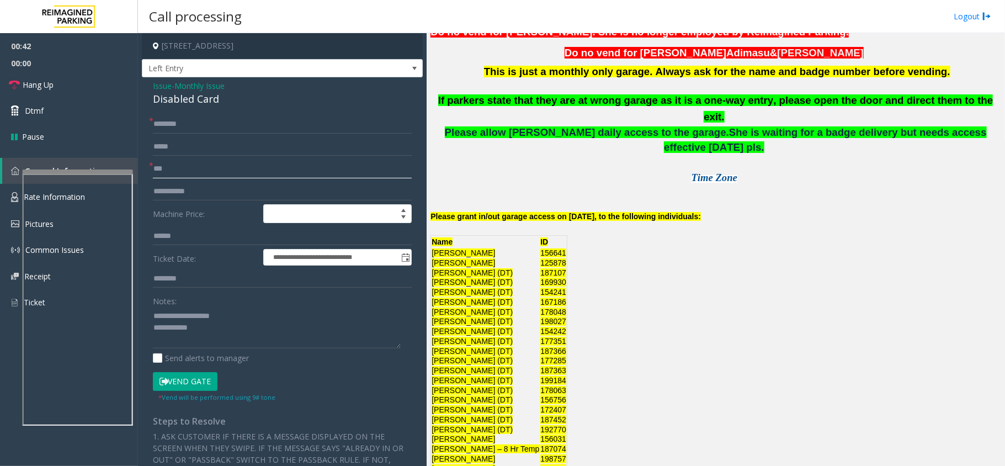
type input "***"
click at [164, 126] on input "text" at bounding box center [282, 124] width 259 height 19
type input "*******"
drag, startPoint x: 193, startPoint y: 126, endPoint x: 117, endPoint y: 125, distance: 76.2
click at [117, 125] on app-root "**********" at bounding box center [502, 233] width 1005 height 466
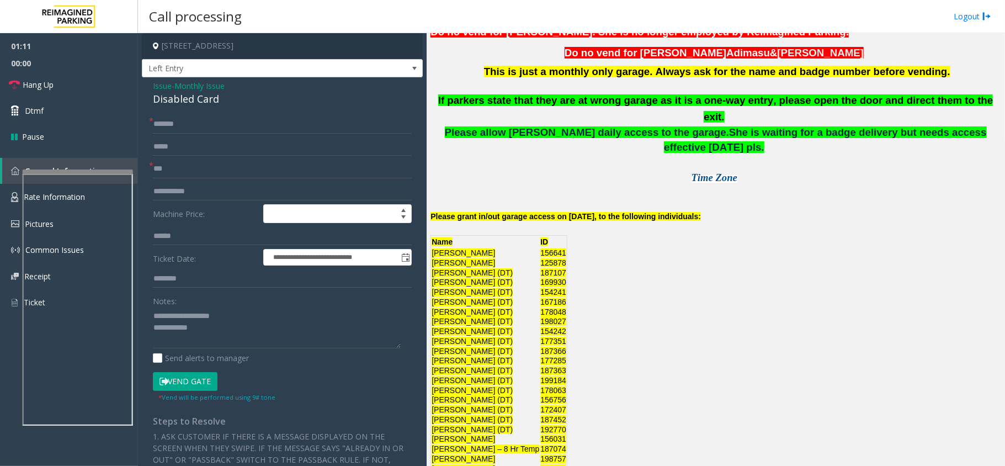
click at [179, 382] on button "Vend Gate" at bounding box center [185, 381] width 65 height 19
click at [238, 334] on textarea at bounding box center [277, 327] width 248 height 41
type textarea "**********"
click at [73, 86] on link "Hang Up" at bounding box center [69, 85] width 138 height 26
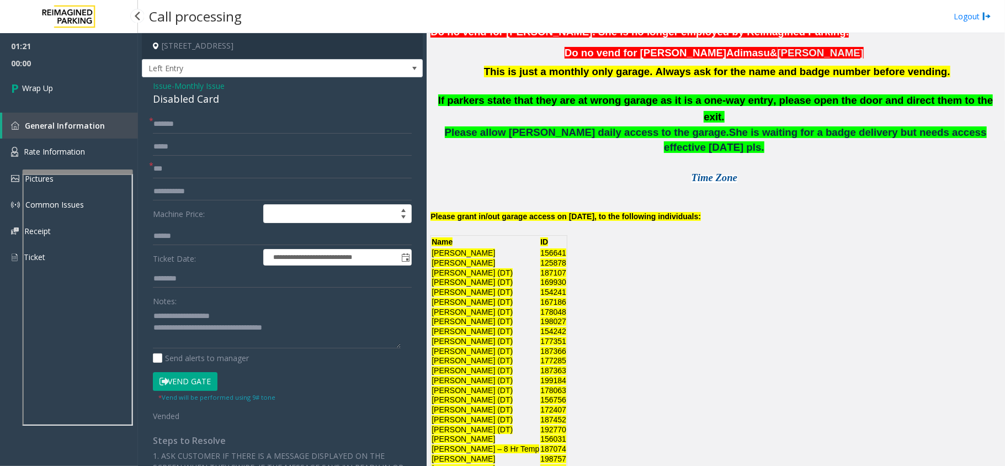
click at [73, 86] on link "Wrap Up" at bounding box center [69, 88] width 138 height 33
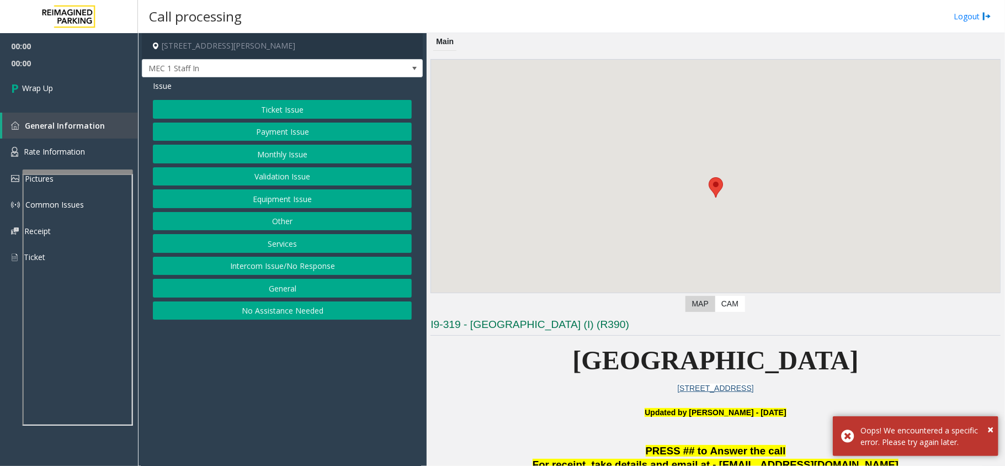
click at [312, 261] on button "Intercom Issue/No Response" at bounding box center [282, 266] width 259 height 19
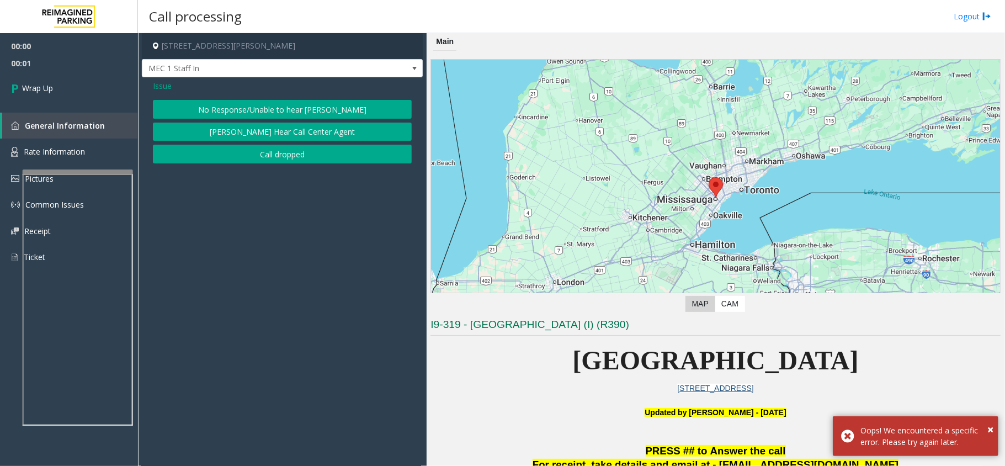
click at [284, 155] on button "Call dropped" at bounding box center [282, 154] width 259 height 19
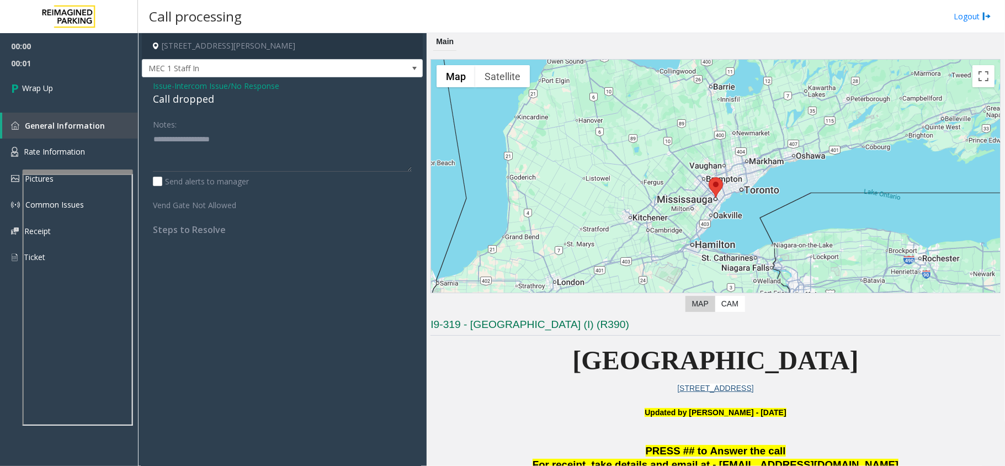
drag, startPoint x: 201, startPoint y: 89, endPoint x: 194, endPoint y: 92, distance: 7.2
click at [200, 89] on span "Intercom Issue/No Response" at bounding box center [226, 86] width 105 height 12
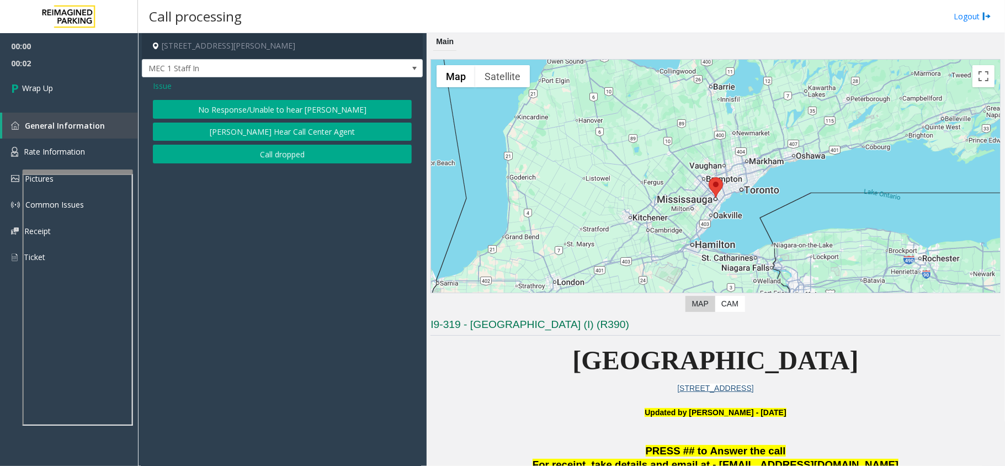
click at [256, 147] on button "Call dropped" at bounding box center [282, 154] width 259 height 19
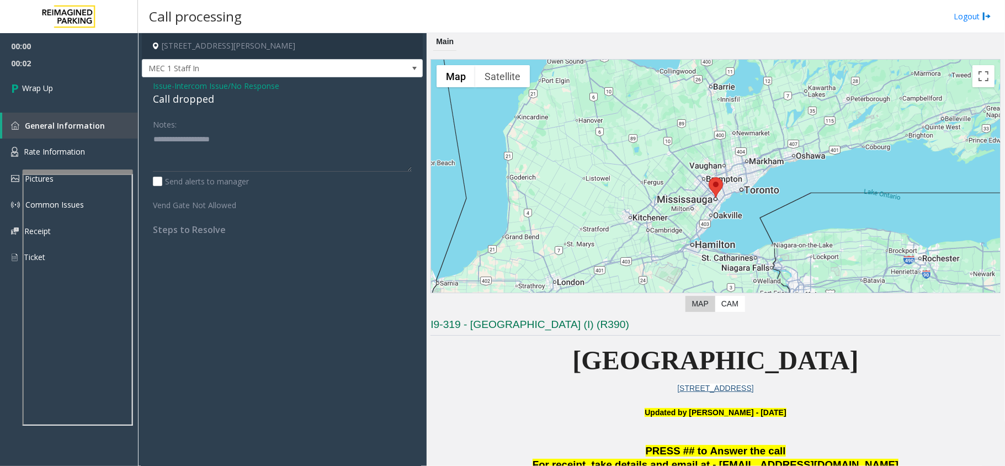
click at [166, 93] on div "Call dropped" at bounding box center [282, 99] width 259 height 15
type textarea "**********"
click at [115, 88] on link "Wrap Up" at bounding box center [69, 88] width 138 height 33
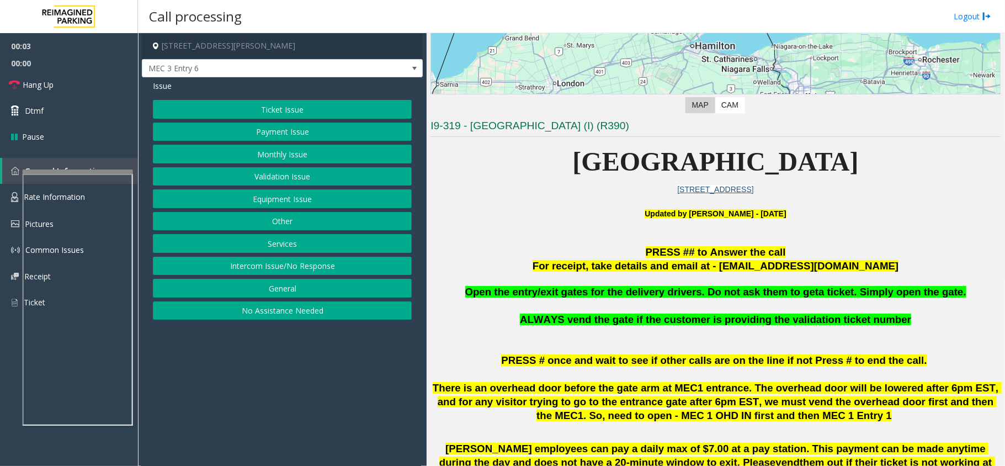
scroll to position [294, 0]
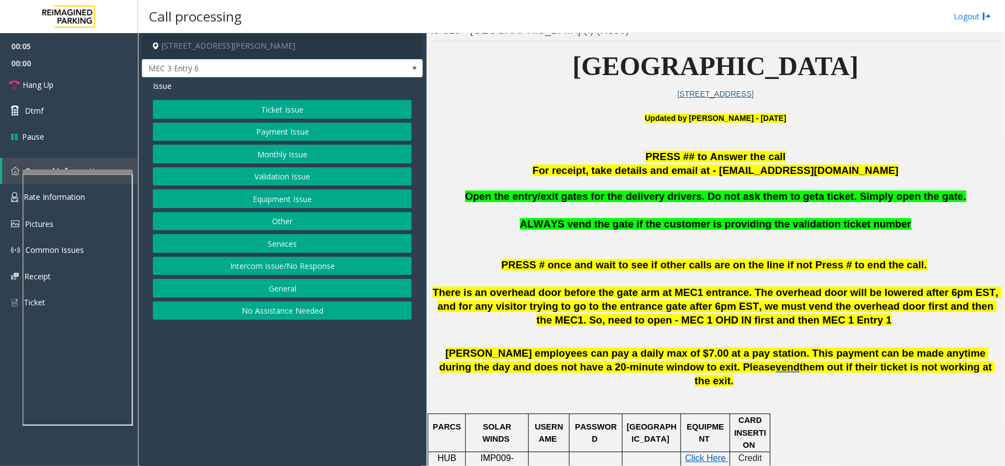
click at [297, 153] on button "Monthly Issue" at bounding box center [282, 154] width 259 height 19
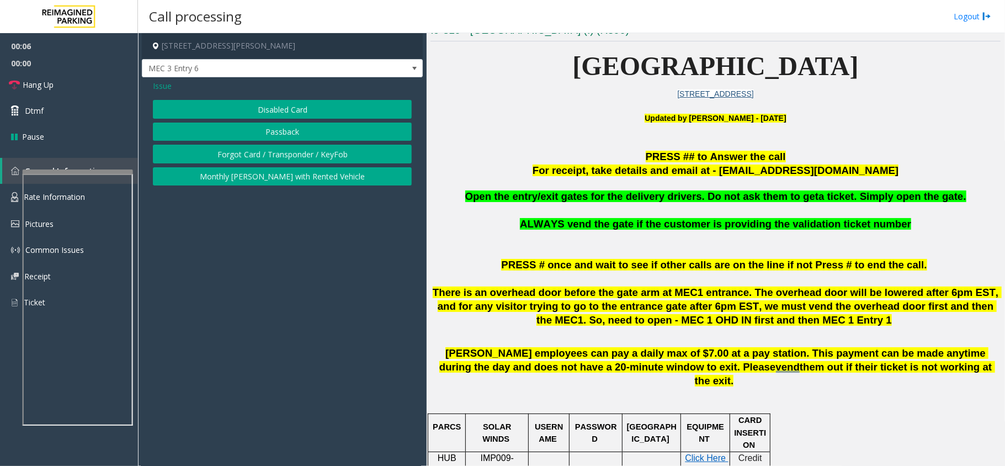
click at [299, 148] on button "Forgot Card / Transponder / KeyFob" at bounding box center [282, 154] width 259 height 19
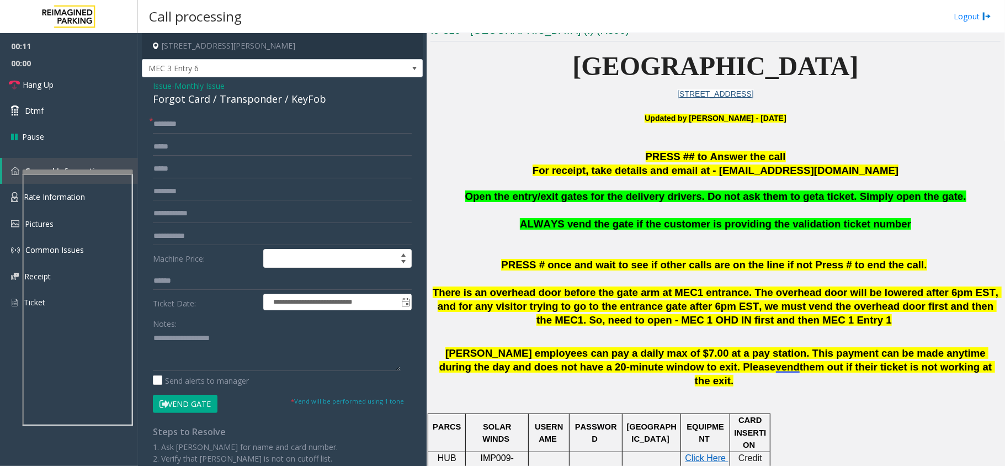
click at [232, 327] on div "Notes:" at bounding box center [282, 342] width 259 height 57
click at [205, 336] on textarea at bounding box center [277, 349] width 248 height 41
click at [255, 102] on div "Forgot Card / Transponder / KeyFob" at bounding box center [282, 99] width 259 height 15
click at [221, 323] on div "Notes:" at bounding box center [282, 342] width 259 height 57
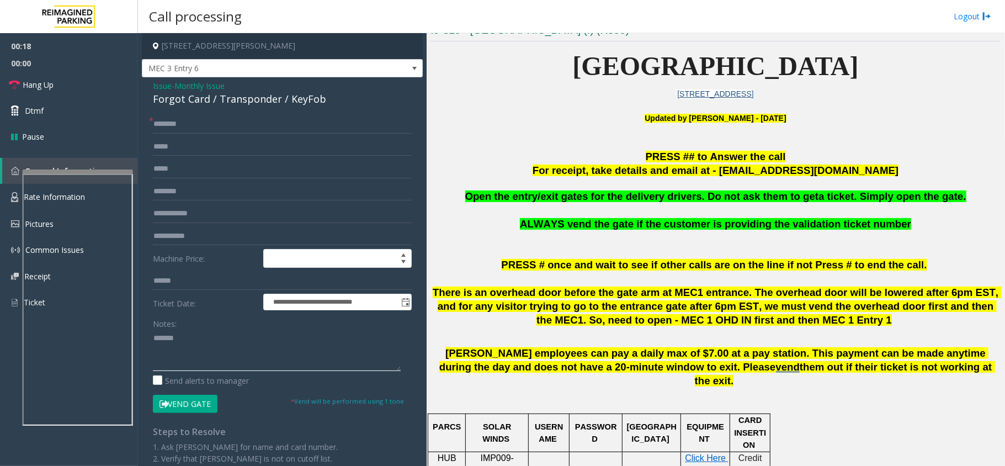
click at [233, 332] on textarea at bounding box center [277, 349] width 248 height 41
paste textarea "**********"
type textarea "**********"
click at [188, 128] on input "text" at bounding box center [282, 124] width 259 height 19
type input "********"
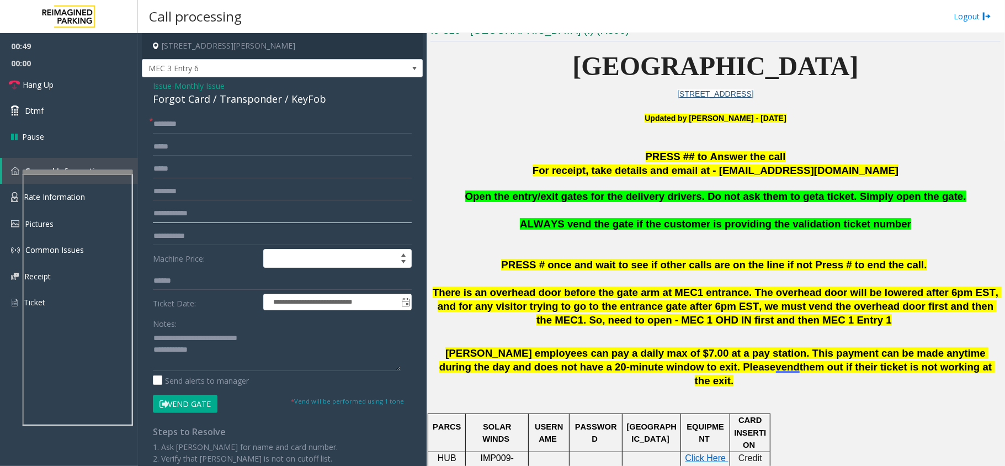
click at [199, 215] on input "text" at bounding box center [282, 213] width 259 height 19
click at [222, 343] on textarea at bounding box center [277, 349] width 248 height 41
click at [220, 350] on textarea at bounding box center [277, 349] width 248 height 41
click at [201, 212] on input "text" at bounding box center [282, 213] width 259 height 19
type input "**********"
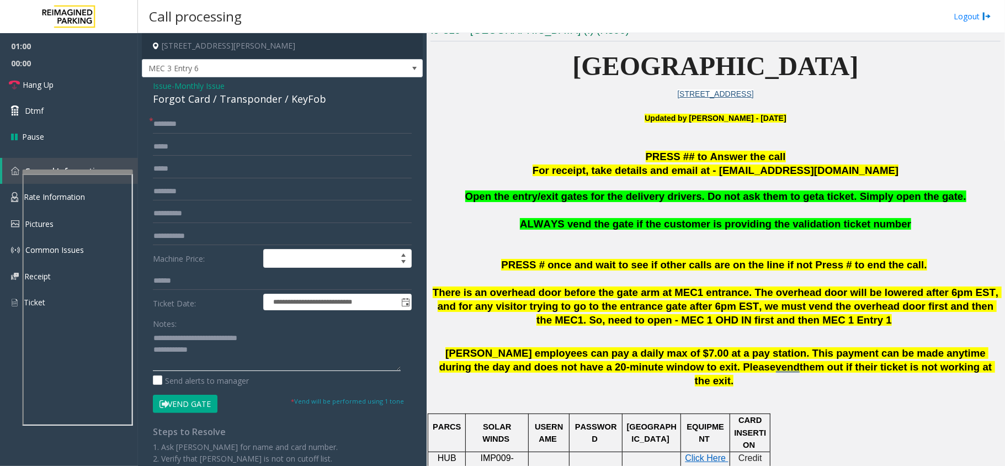
click at [215, 351] on textarea at bounding box center [277, 349] width 248 height 41
click at [194, 402] on button "Vend Gate" at bounding box center [185, 404] width 65 height 19
click at [223, 360] on textarea at bounding box center [277, 349] width 248 height 41
type textarea "**********"
click at [95, 73] on link "Hang Up" at bounding box center [69, 85] width 138 height 26
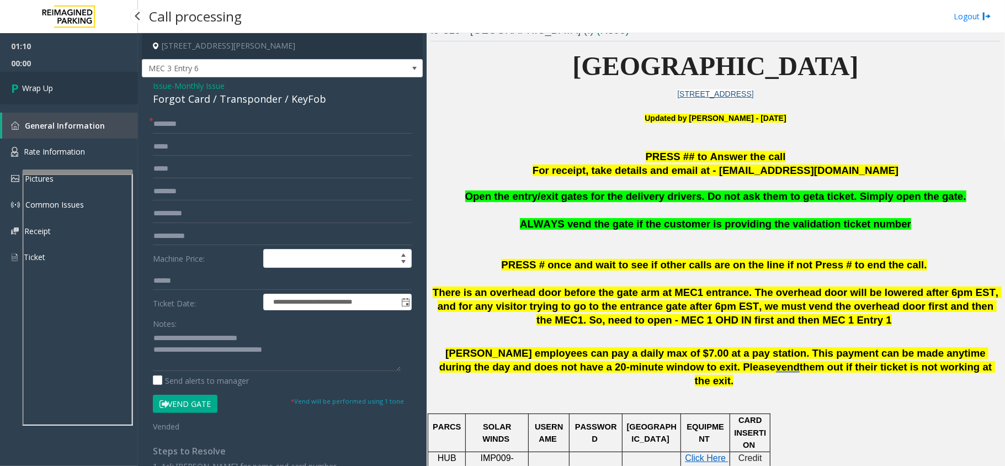
click at [89, 91] on link "Wrap Up" at bounding box center [69, 88] width 138 height 33
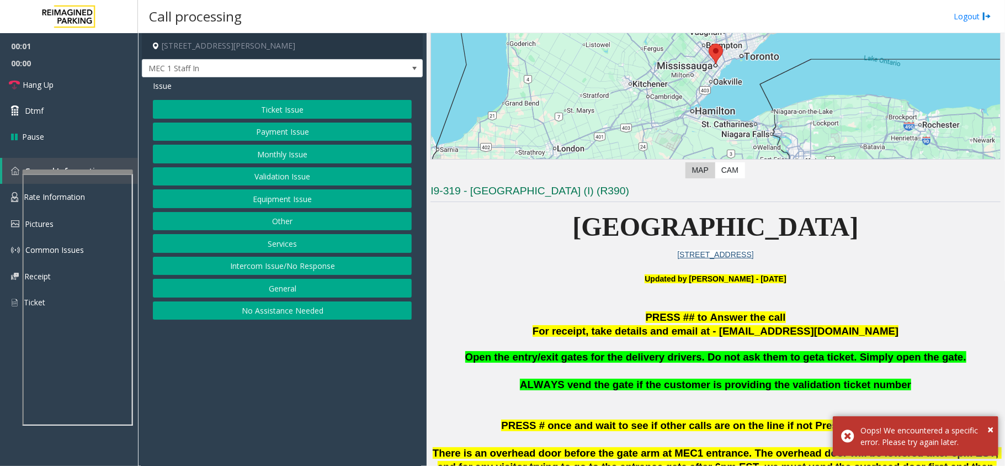
scroll to position [221, 0]
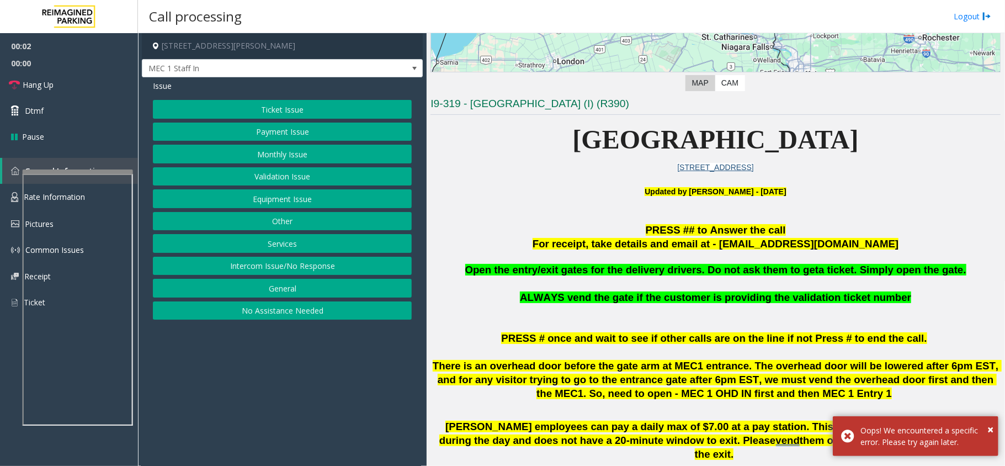
click at [285, 155] on button "Monthly Issue" at bounding box center [282, 154] width 259 height 19
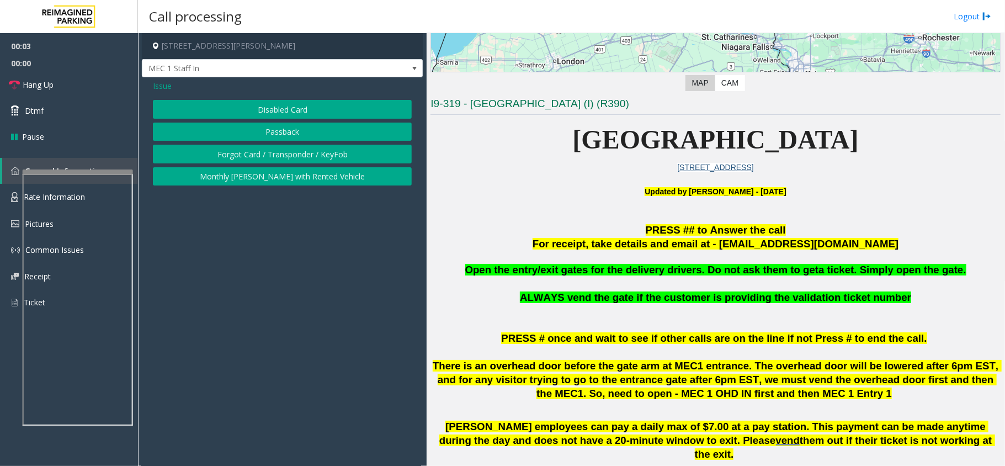
click at [279, 110] on button "Disabled Card" at bounding box center [282, 109] width 259 height 19
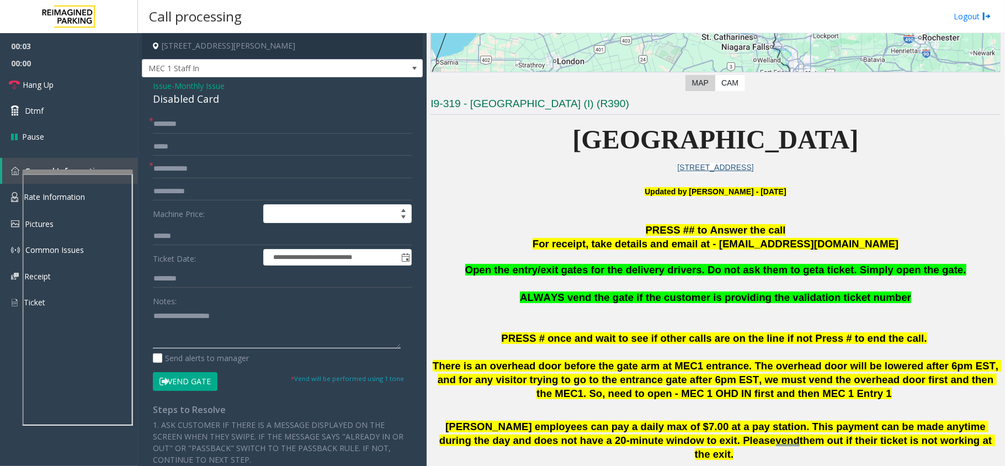
click at [195, 319] on textarea at bounding box center [277, 327] width 248 height 41
type textarea "*"
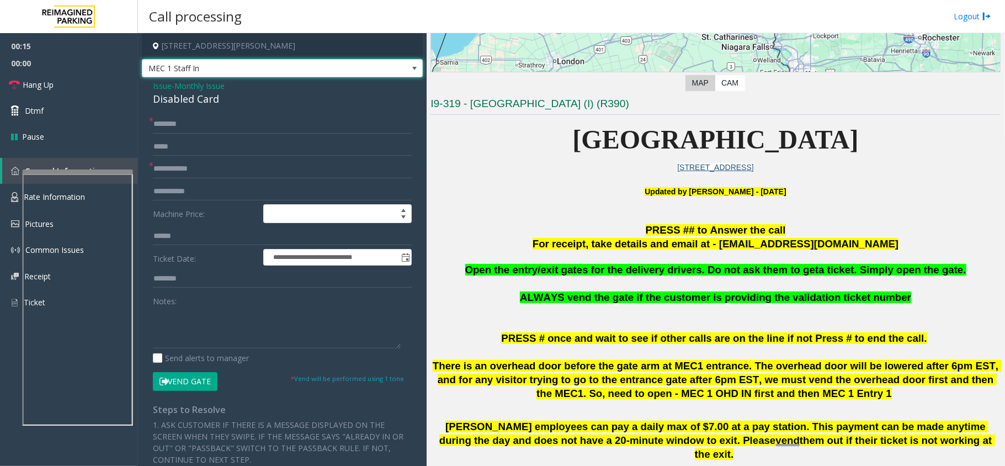
click at [407, 76] on span at bounding box center [414, 69] width 15 height 18
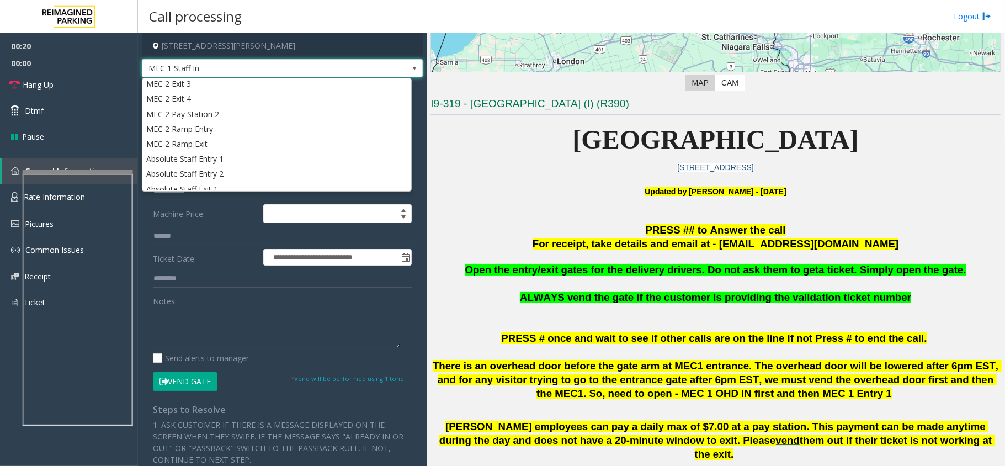
scroll to position [175, 0]
click at [385, 68] on span "MEC 1 Staff In" at bounding box center [282, 68] width 281 height 19
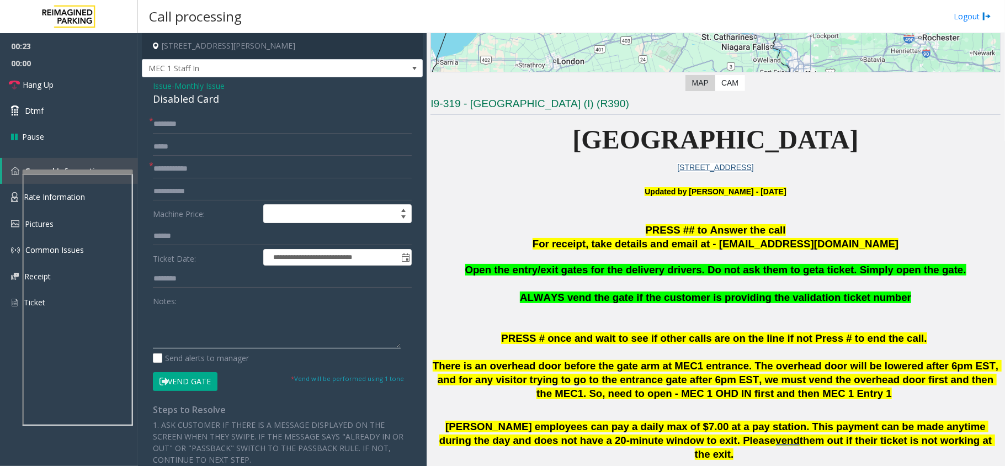
click at [232, 322] on textarea at bounding box center [277, 327] width 248 height 41
click at [164, 88] on span "Issue" at bounding box center [162, 86] width 19 height 12
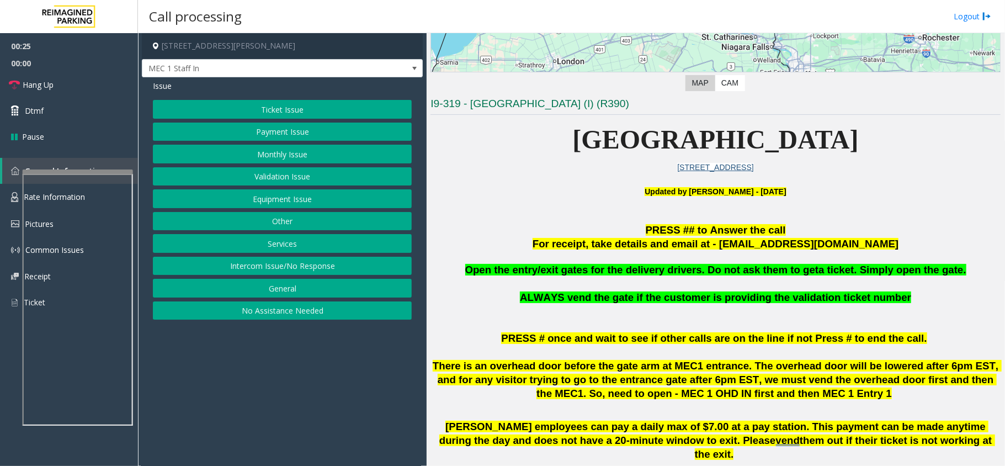
click at [276, 219] on button "Other" at bounding box center [282, 221] width 259 height 19
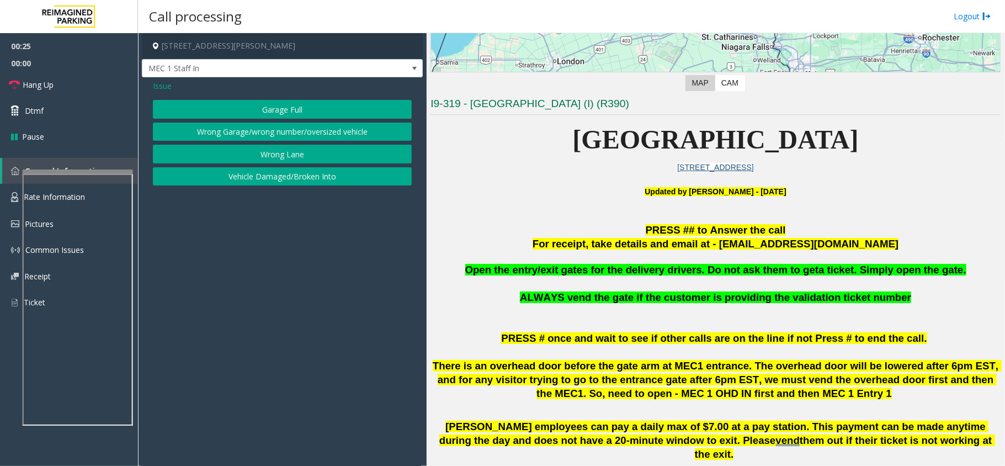
click at [283, 150] on button "Wrong Lane" at bounding box center [282, 154] width 259 height 19
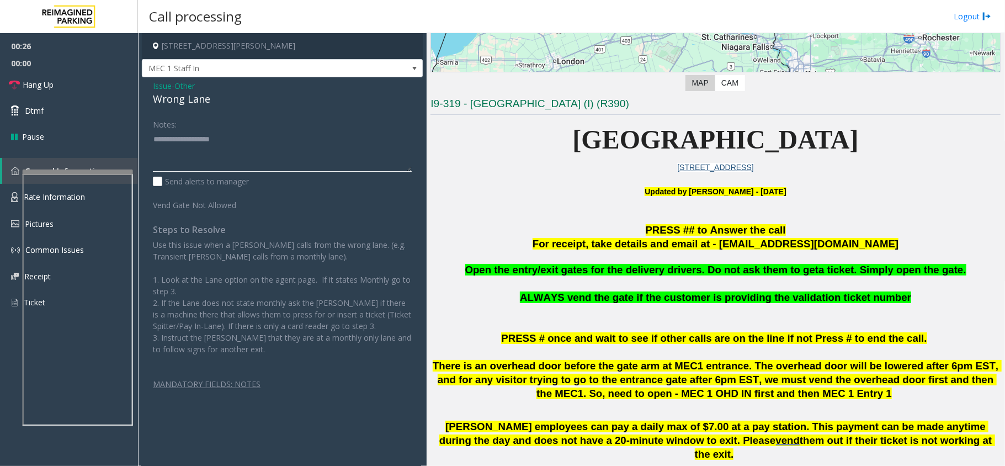
click at [213, 151] on textarea at bounding box center [282, 150] width 259 height 41
click at [193, 102] on div "Wrong Lane" at bounding box center [282, 99] width 259 height 15
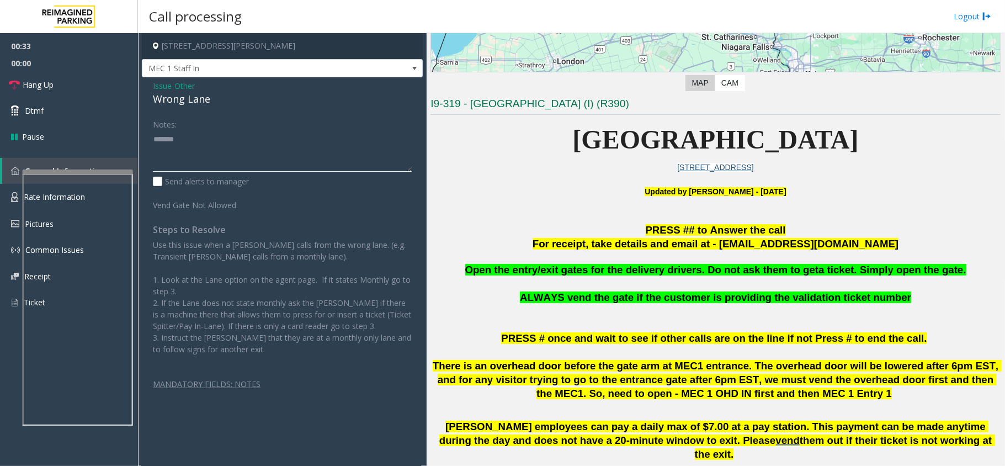
drag, startPoint x: 220, startPoint y: 136, endPoint x: 212, endPoint y: 153, distance: 19.3
click at [219, 140] on textarea at bounding box center [282, 150] width 259 height 41
paste textarea "**********"
click at [281, 153] on textarea at bounding box center [282, 150] width 259 height 41
type textarea "**********"
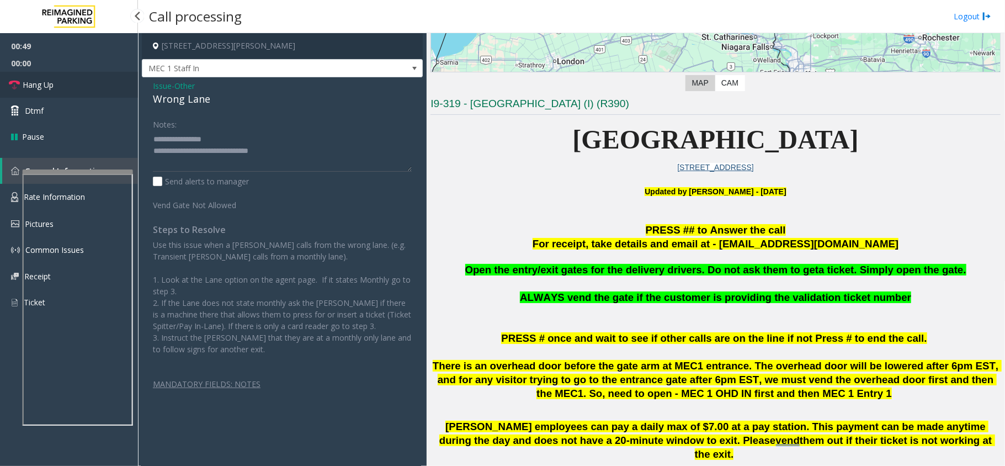
click at [87, 78] on link "Hang Up" at bounding box center [69, 85] width 138 height 26
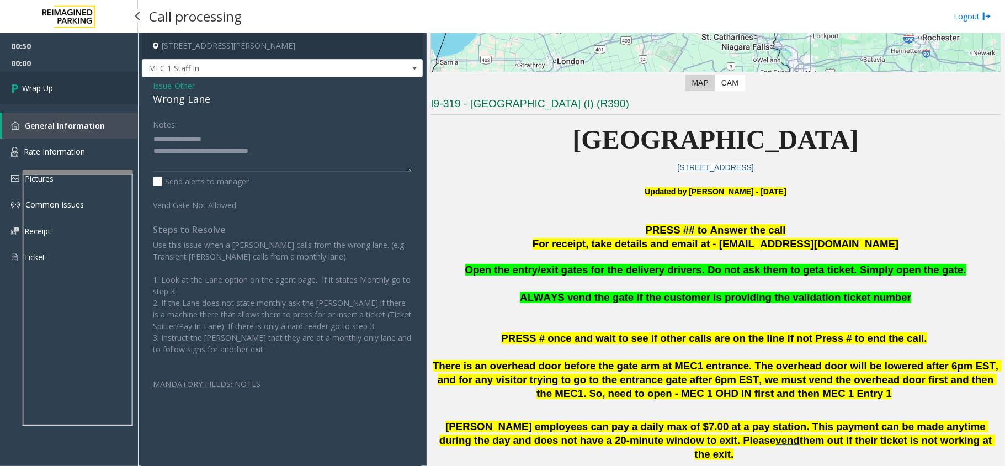
click at [87, 79] on link "Wrap Up" at bounding box center [69, 88] width 138 height 33
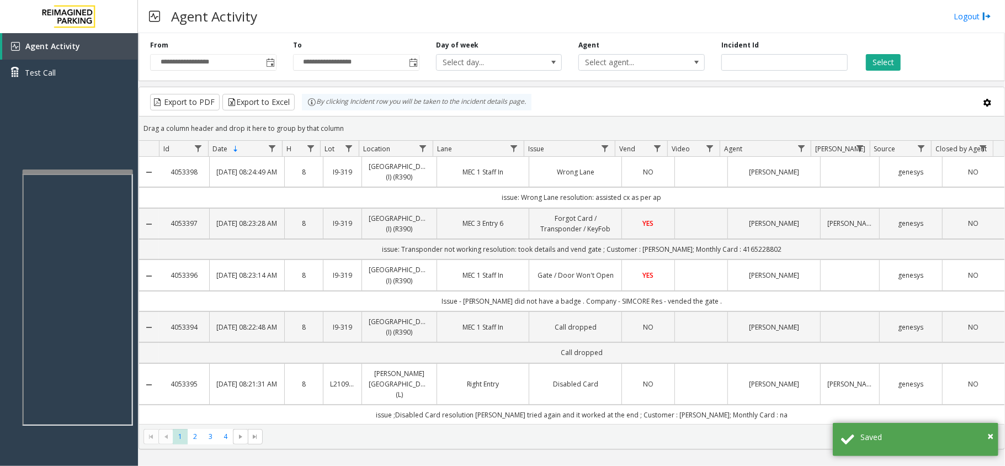
click at [621, 185] on td "NO" at bounding box center [647, 172] width 53 height 30
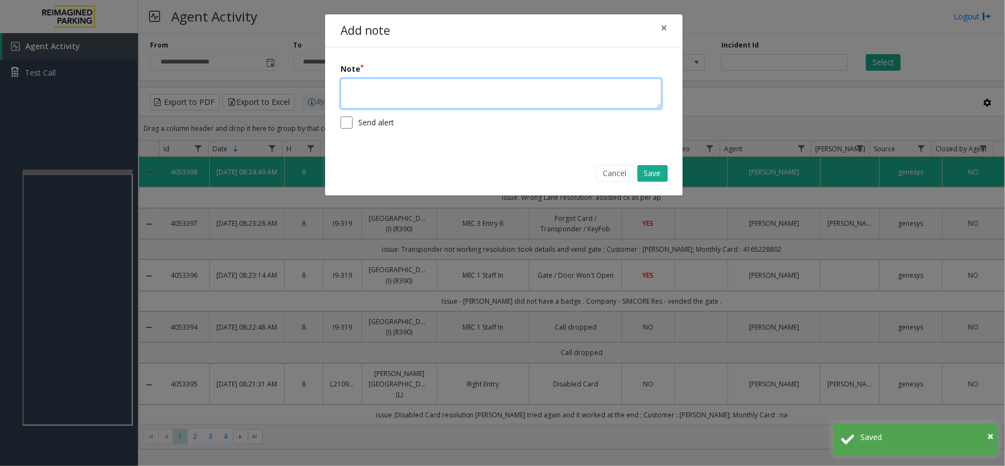
click at [514, 89] on textarea at bounding box center [500, 93] width 321 height 30
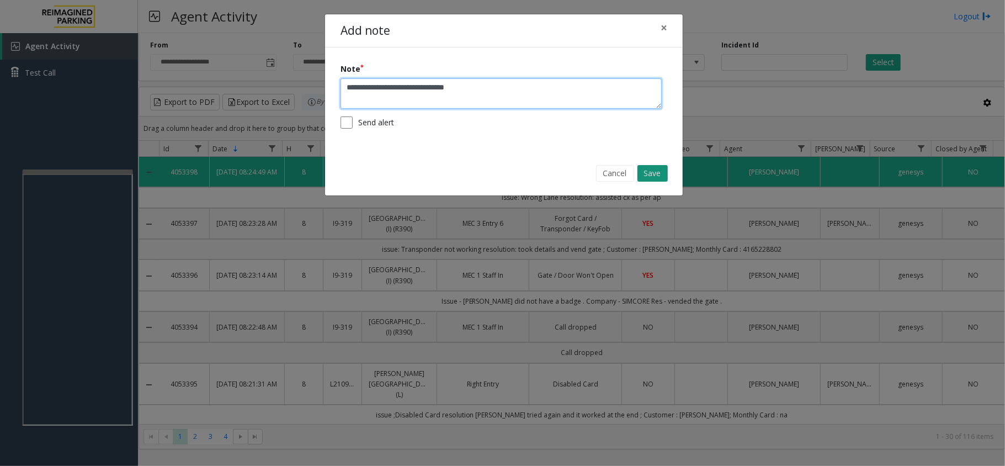
type textarea "**********"
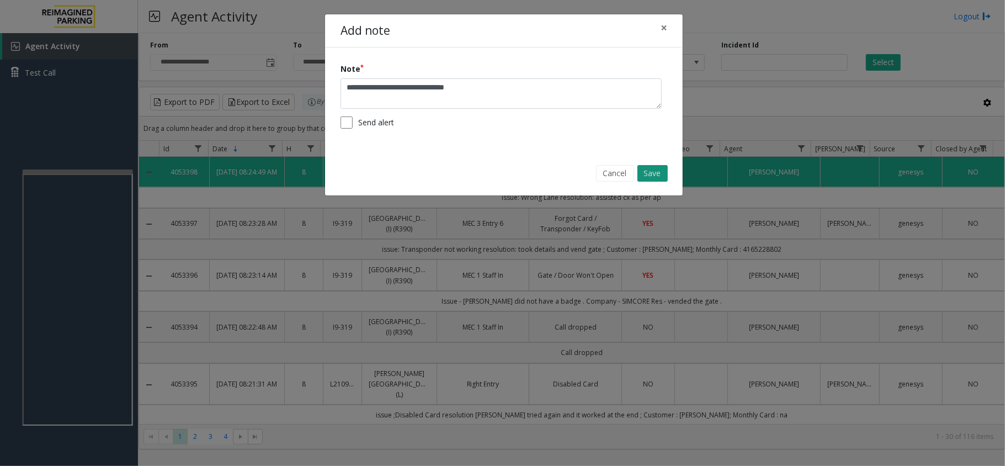
click at [659, 177] on button "Save" at bounding box center [652, 173] width 30 height 17
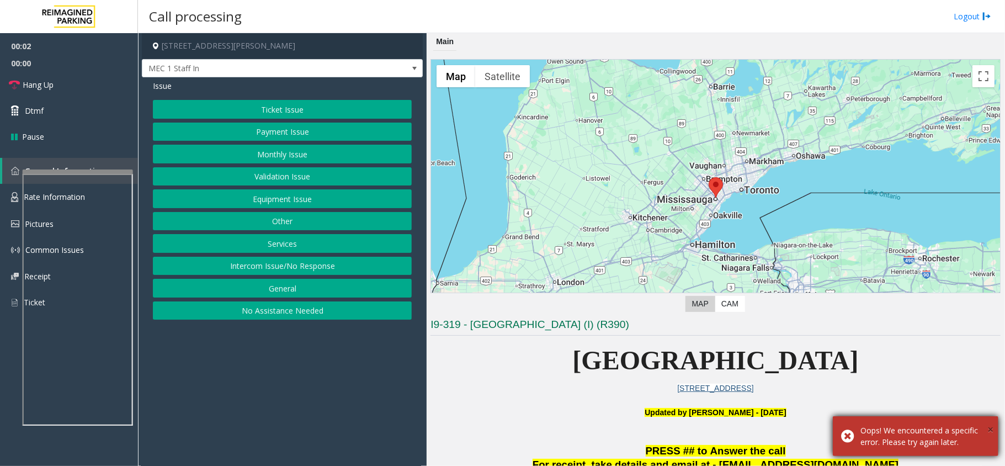
click at [991, 432] on span "×" at bounding box center [990, 429] width 6 height 15
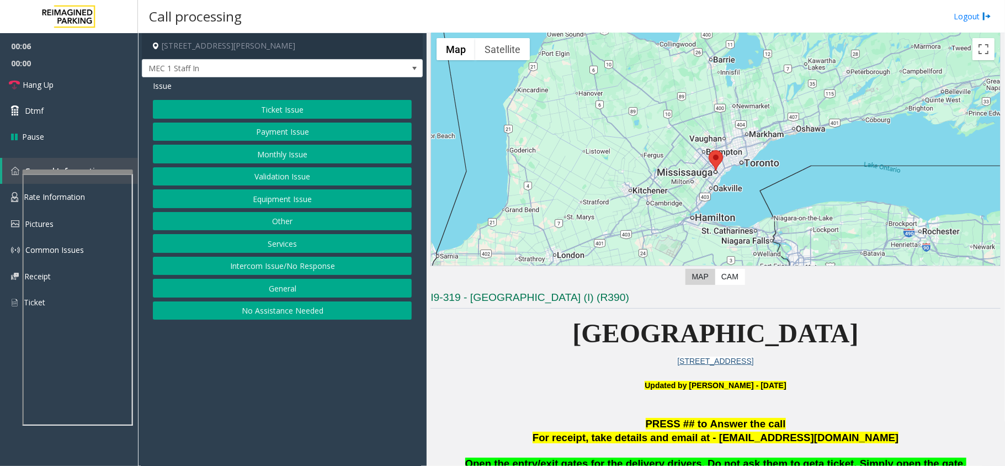
scroll to position [73, 0]
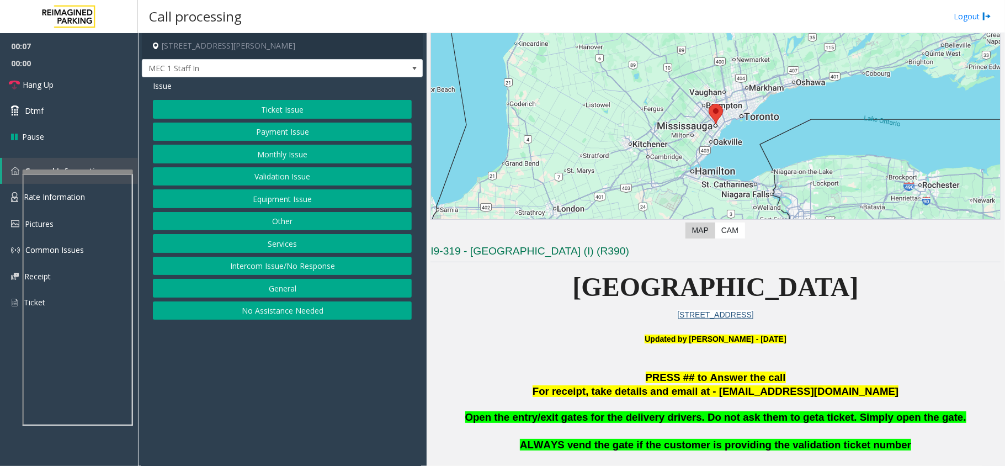
drag, startPoint x: 533, startPoint y: 281, endPoint x: 897, endPoint y: 294, distance: 363.9
click at [897, 294] on p "Mississauga Executive Center" at bounding box center [715, 287] width 570 height 42
click at [307, 227] on button "Other" at bounding box center [282, 221] width 259 height 19
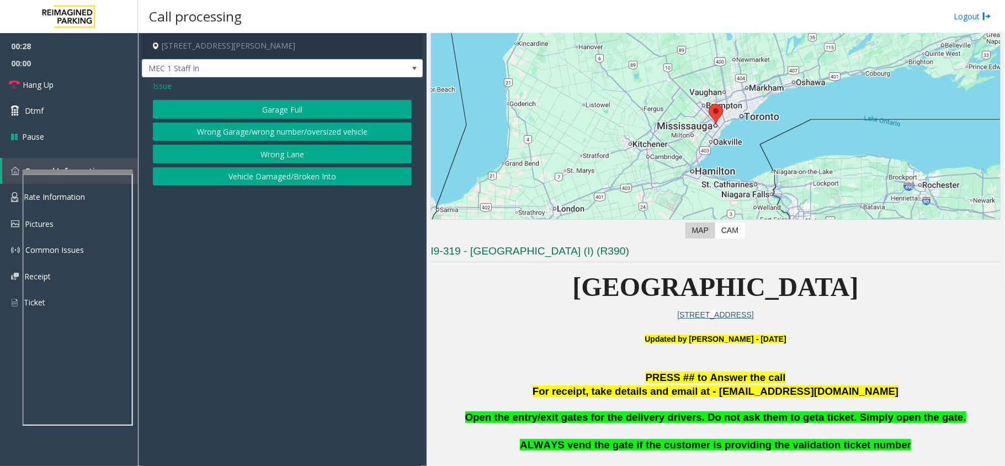
click at [288, 145] on div "Garage Full Wrong Garage/wrong number/oversized vehicle Wrong Lane Vehicle Dama…" at bounding box center [282, 143] width 259 height 86
click at [254, 155] on button "Wrong Lane" at bounding box center [282, 154] width 259 height 19
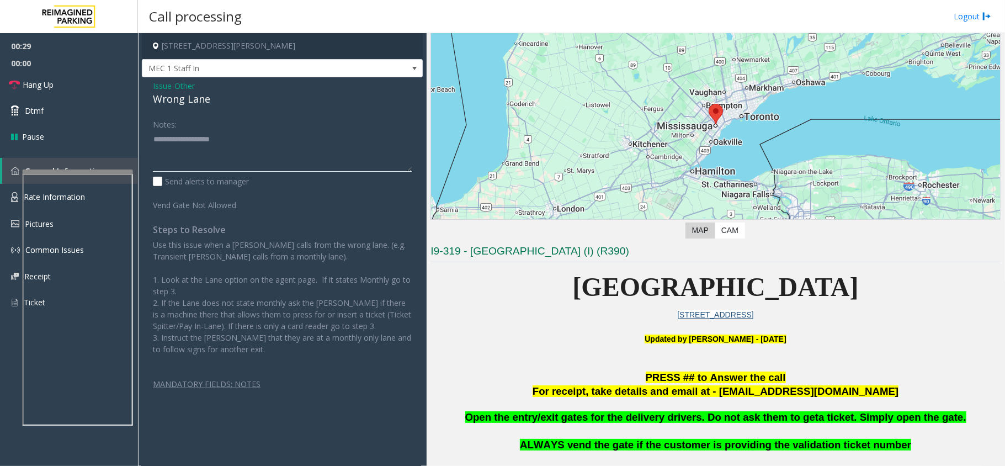
click at [224, 150] on textarea at bounding box center [282, 150] width 259 height 41
click at [201, 100] on div "Wrong Lane" at bounding box center [282, 99] width 259 height 15
click at [211, 167] on textarea at bounding box center [282, 150] width 259 height 41
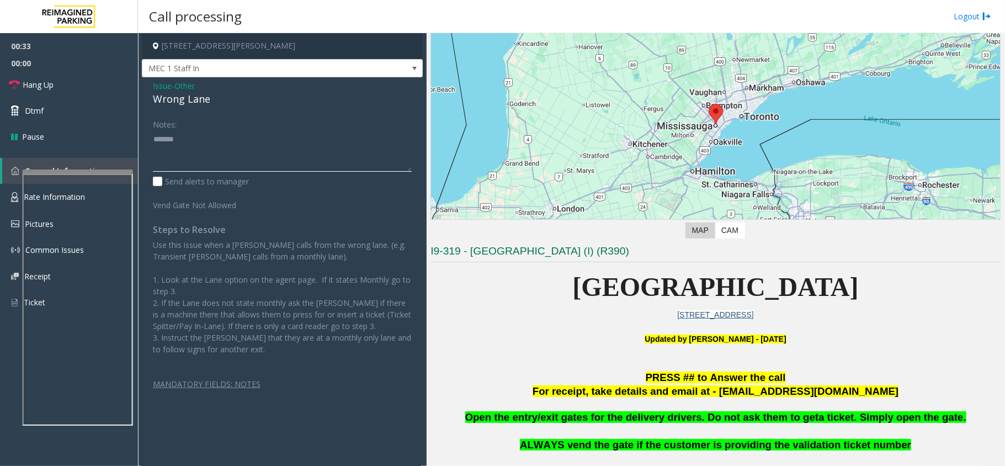
paste textarea "**********"
click at [72, 85] on link "Hang Up" at bounding box center [69, 85] width 138 height 26
click at [215, 155] on textarea at bounding box center [282, 150] width 259 height 41
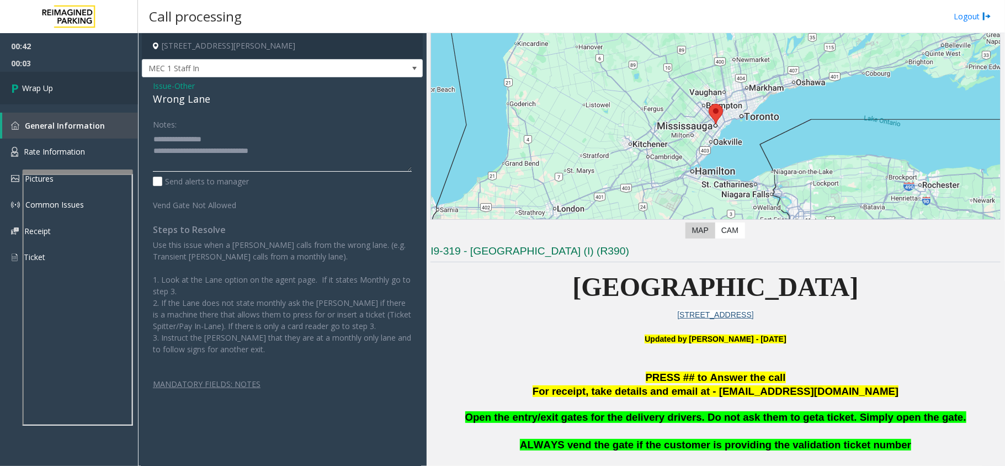
type textarea "**********"
click at [106, 85] on link "Wrap Up" at bounding box center [69, 88] width 138 height 33
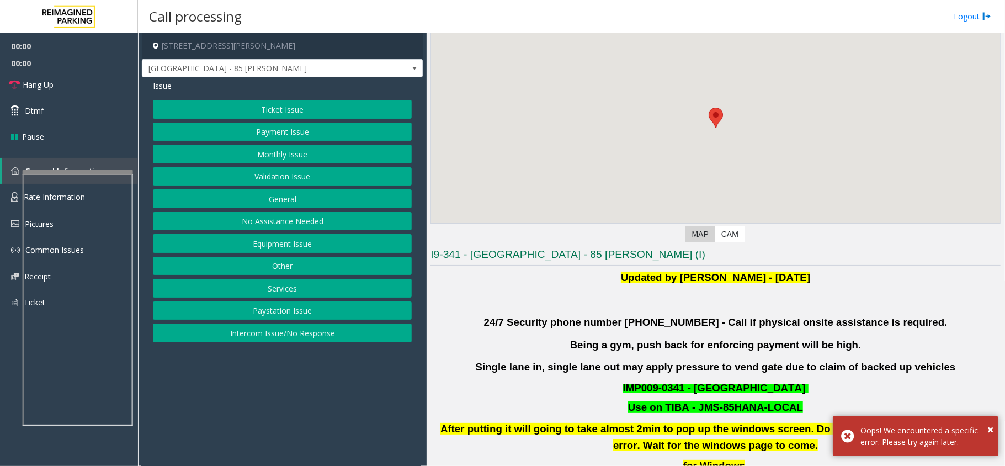
scroll to position [221, 0]
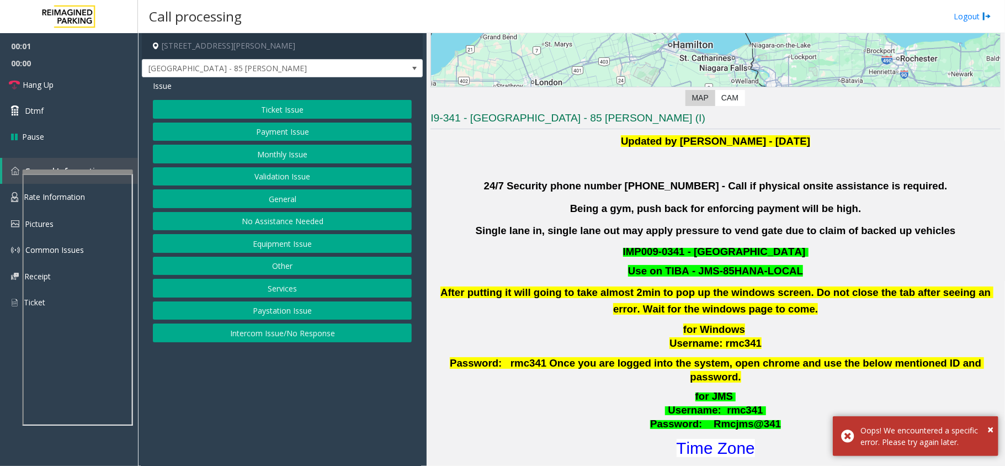
click at [248, 173] on button "Validation Issue" at bounding box center [282, 176] width 259 height 19
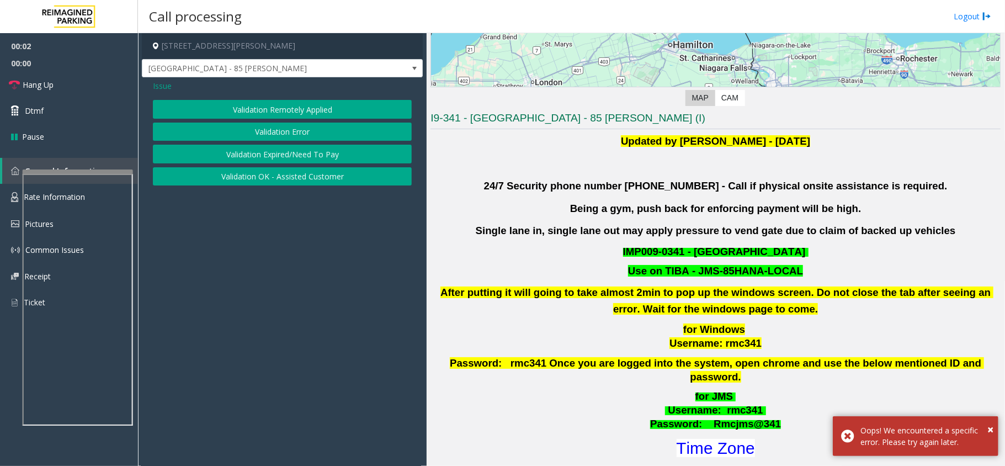
click at [259, 129] on button "Validation Error" at bounding box center [282, 132] width 259 height 19
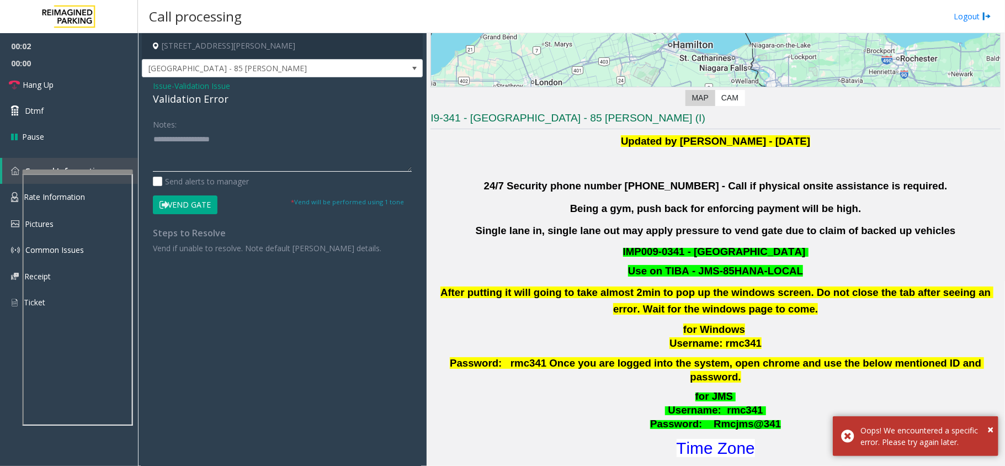
click at [208, 162] on textarea at bounding box center [282, 150] width 259 height 41
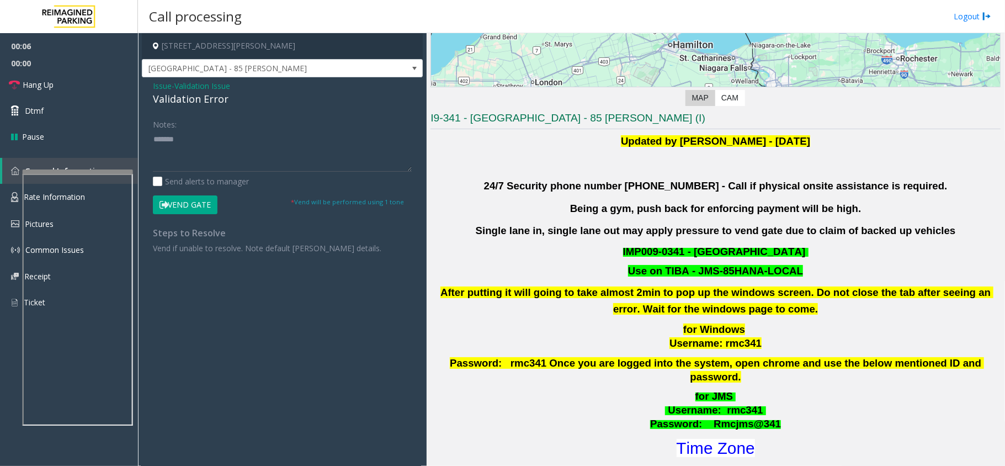
click at [204, 110] on div "Issue - Validation Issue Validation Error Notes: Send alerts to manager Vend Ga…" at bounding box center [282, 171] width 281 height 188
click at [206, 106] on div "Validation Error" at bounding box center [282, 99] width 259 height 15
click at [220, 97] on div "Validation Error" at bounding box center [282, 99] width 259 height 15
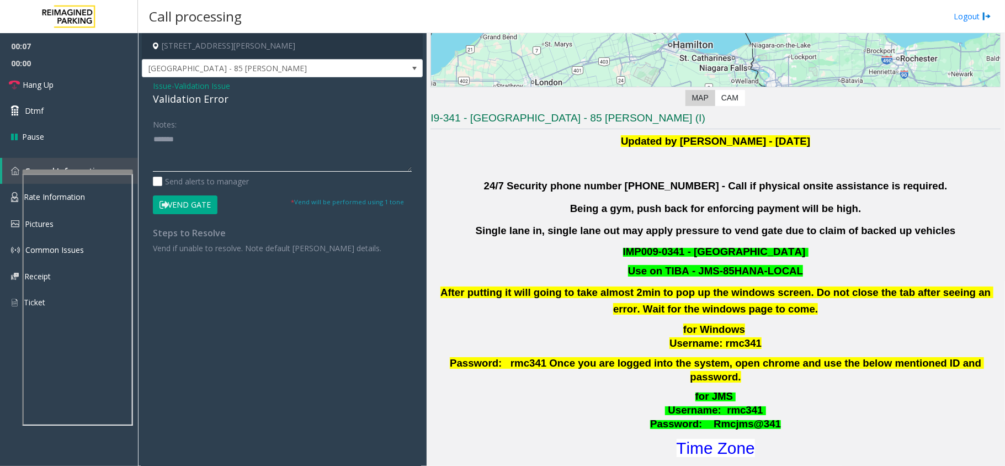
click at [248, 157] on textarea at bounding box center [282, 150] width 259 height 41
paste textarea "**********"
click at [702, 439] on font "Time Zone" at bounding box center [716, 448] width 78 height 18
click at [186, 204] on button "Vend Gate" at bounding box center [185, 204] width 65 height 19
click at [263, 140] on textarea at bounding box center [282, 150] width 259 height 41
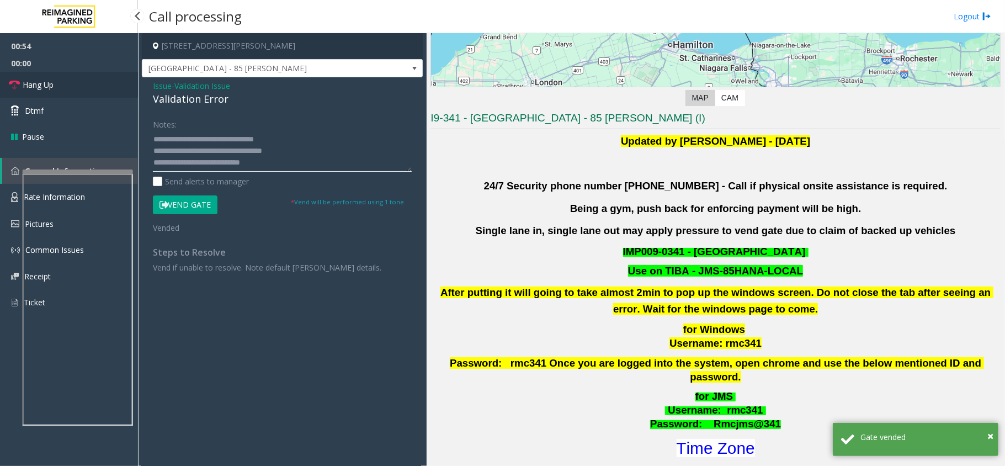
type textarea "**********"
click at [91, 75] on link "Hang Up" at bounding box center [69, 85] width 138 height 26
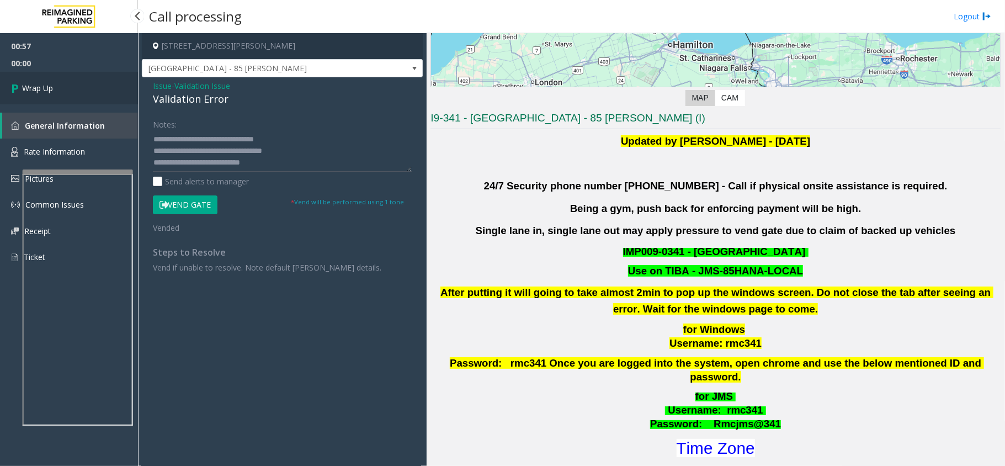
click at [91, 75] on link "Wrap Up" at bounding box center [69, 88] width 138 height 33
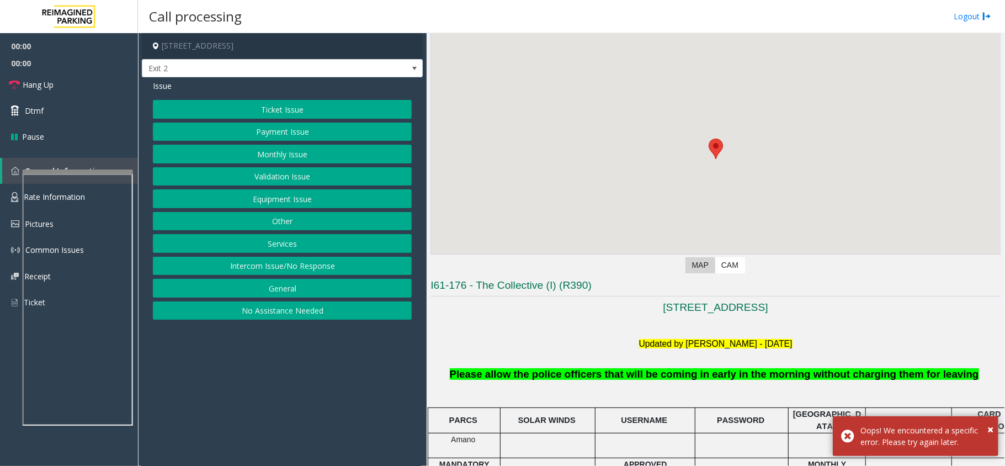
scroll to position [294, 0]
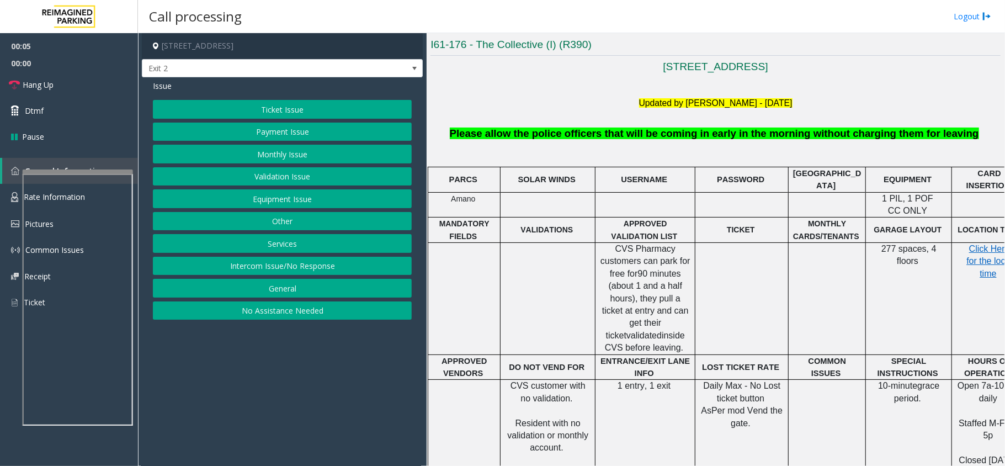
click at [315, 114] on button "Ticket Issue" at bounding box center [282, 109] width 259 height 19
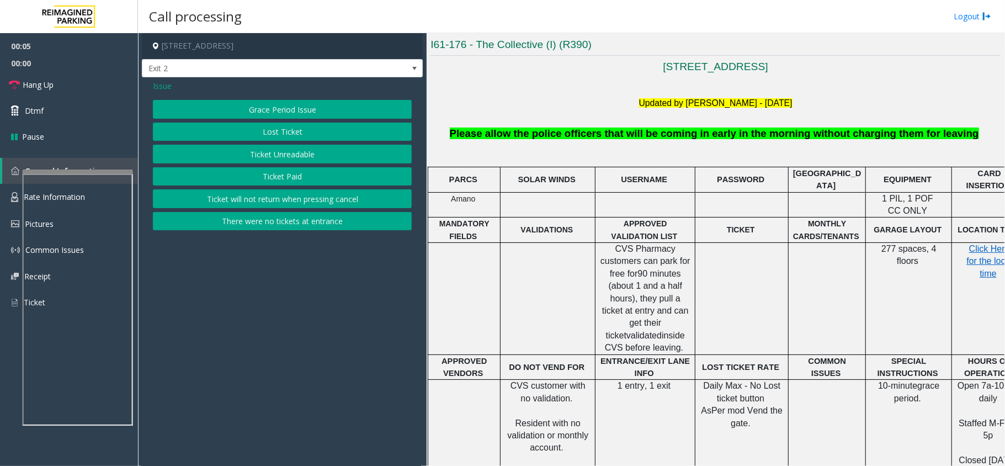
click at [298, 149] on button "Ticket Unreadable" at bounding box center [282, 154] width 259 height 19
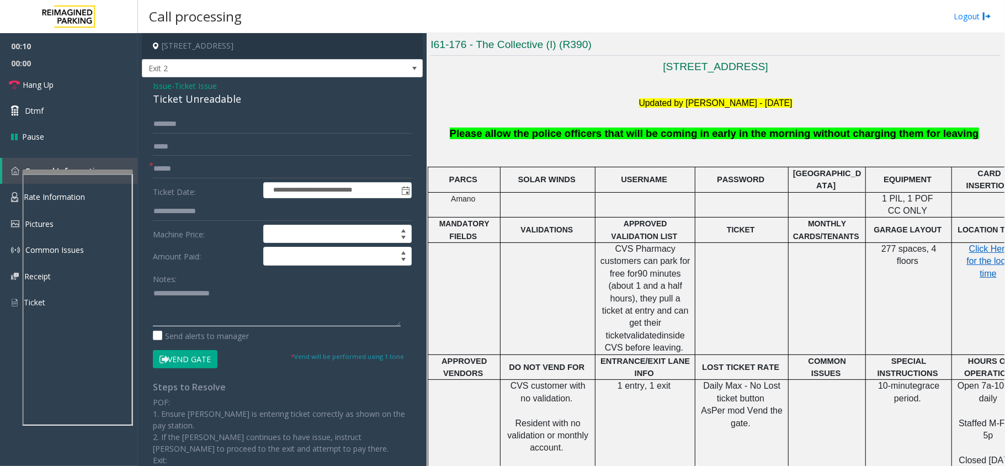
click at [219, 298] on textarea at bounding box center [277, 305] width 248 height 41
click at [212, 108] on div "**********" at bounding box center [282, 329] width 281 height 504
click at [221, 100] on div "Ticket Unreadable" at bounding box center [282, 99] width 259 height 15
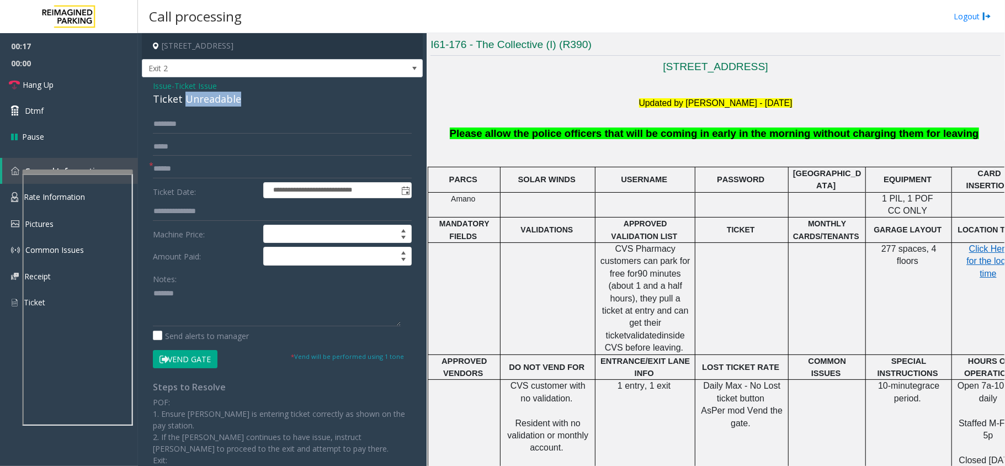
click at [221, 100] on div "Ticket Unreadable" at bounding box center [282, 99] width 259 height 15
paste textarea "**********"
click at [215, 299] on textarea at bounding box center [277, 305] width 248 height 41
type textarea "**********"
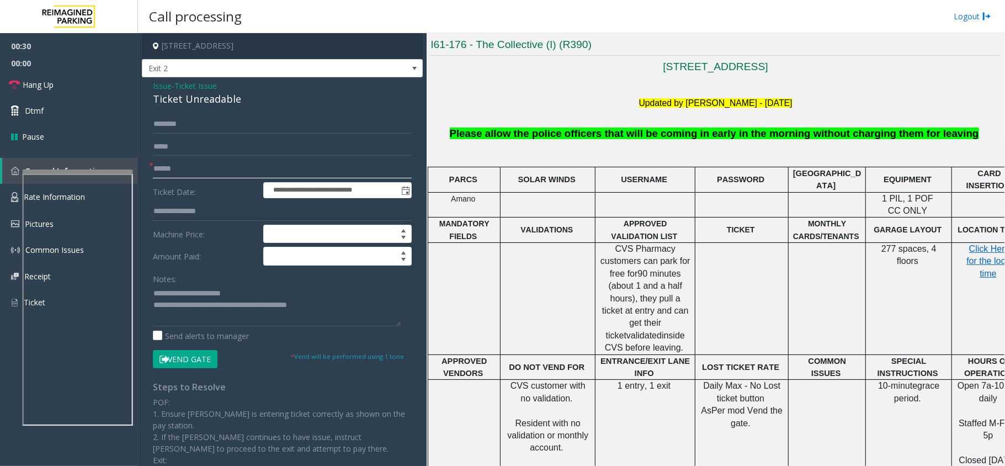
click at [166, 159] on input "text" at bounding box center [282, 168] width 259 height 19
type input "**"
click at [79, 89] on link "Hang Up" at bounding box center [69, 85] width 138 height 26
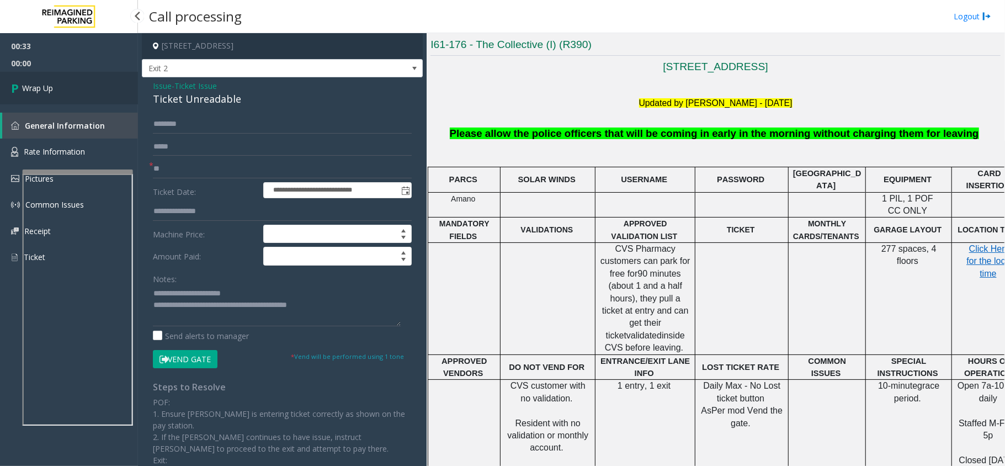
click at [79, 89] on link "Wrap Up" at bounding box center [69, 88] width 138 height 33
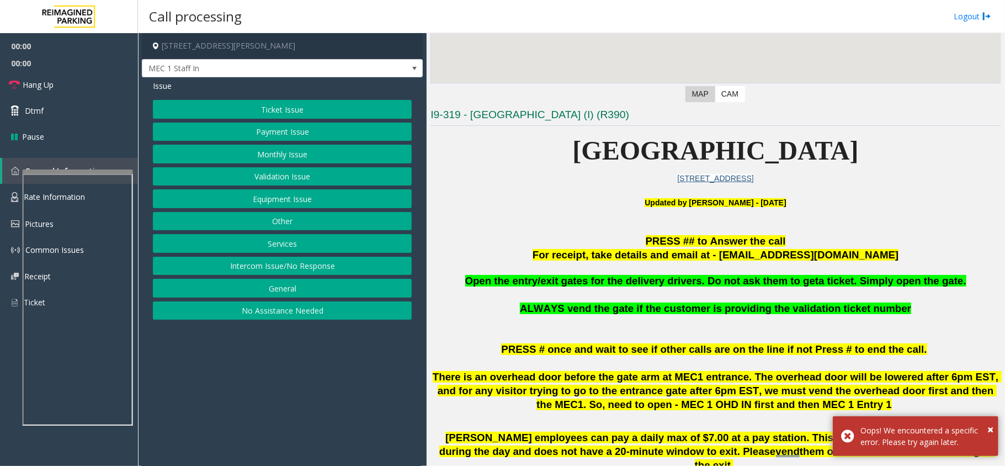
scroll to position [221, 0]
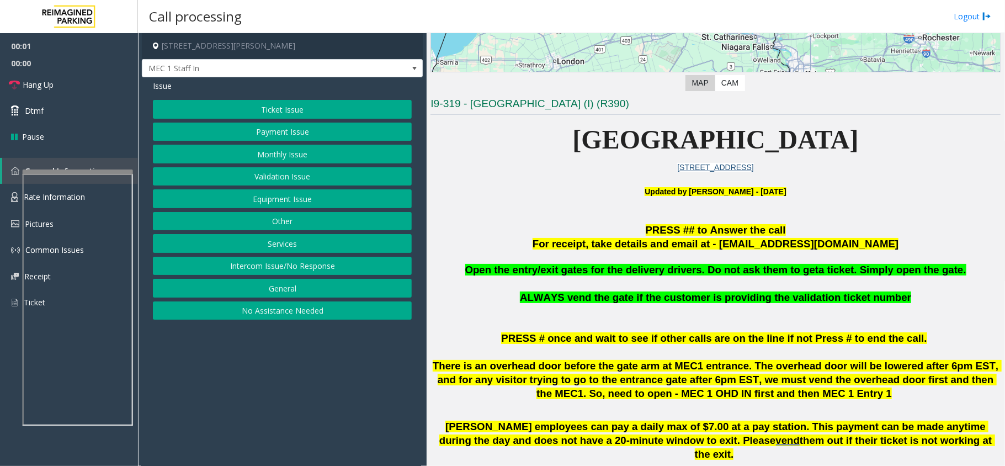
click at [310, 156] on button "Monthly Issue" at bounding box center [282, 154] width 259 height 19
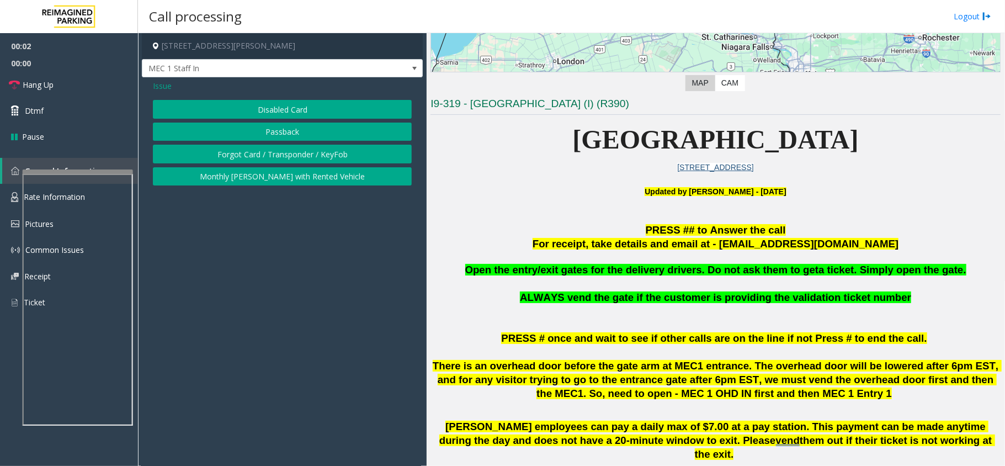
click at [292, 113] on button "Disabled Card" at bounding box center [282, 109] width 259 height 19
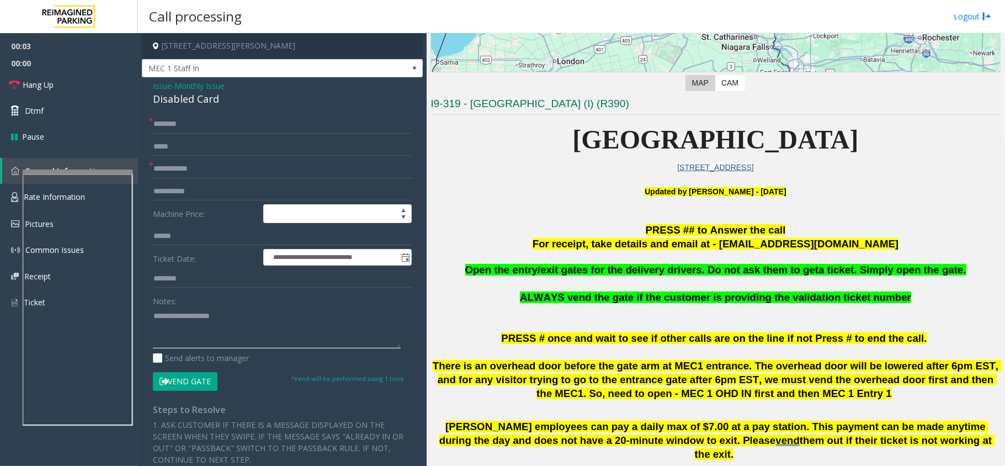
click at [185, 324] on textarea at bounding box center [277, 327] width 248 height 41
click at [199, 98] on div "Disabled Card" at bounding box center [282, 99] width 259 height 15
click at [219, 323] on textarea at bounding box center [277, 327] width 248 height 41
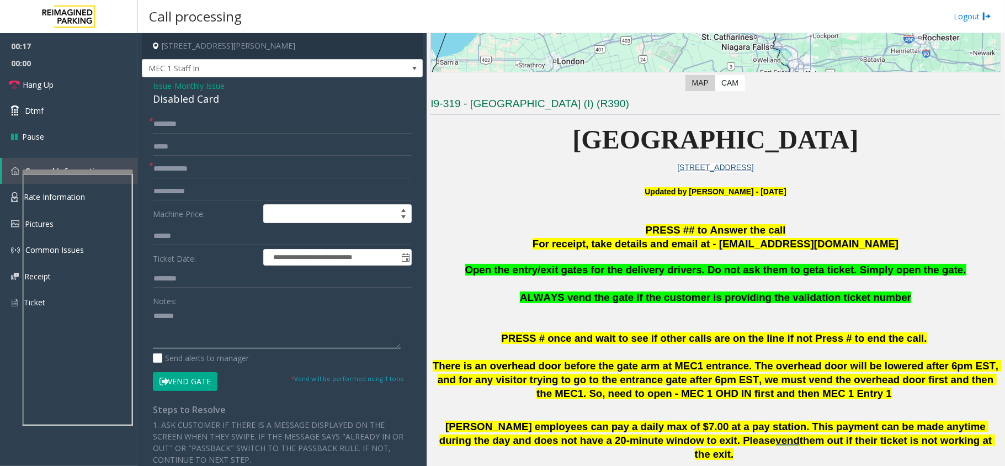
paste textarea "**********"
type textarea "**********"
click at [163, 84] on span "Issue" at bounding box center [162, 86] width 19 height 12
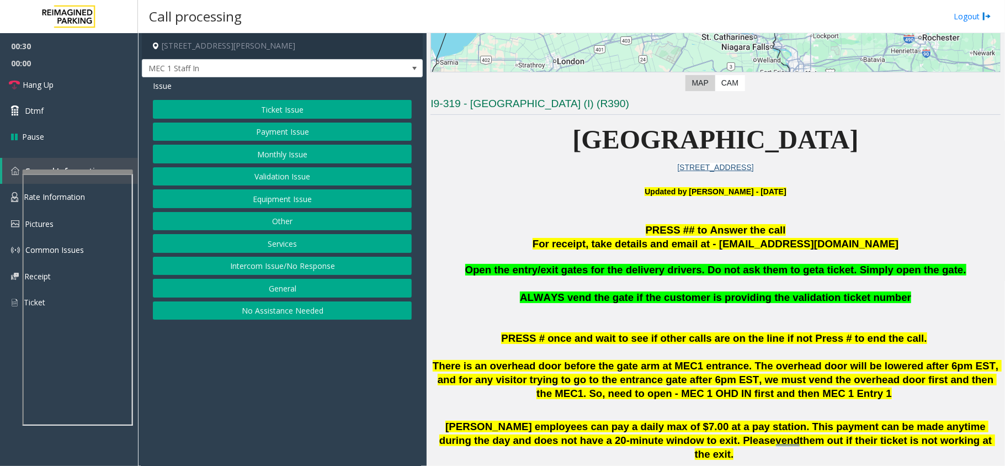
click at [299, 198] on button "Equipment Issue" at bounding box center [282, 198] width 259 height 19
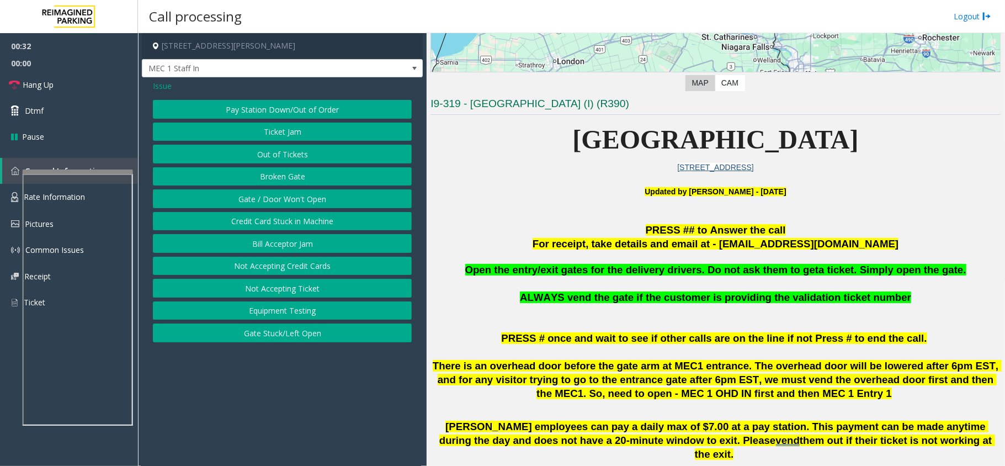
click at [299, 198] on button "Gate / Door Won't Open" at bounding box center [282, 198] width 259 height 19
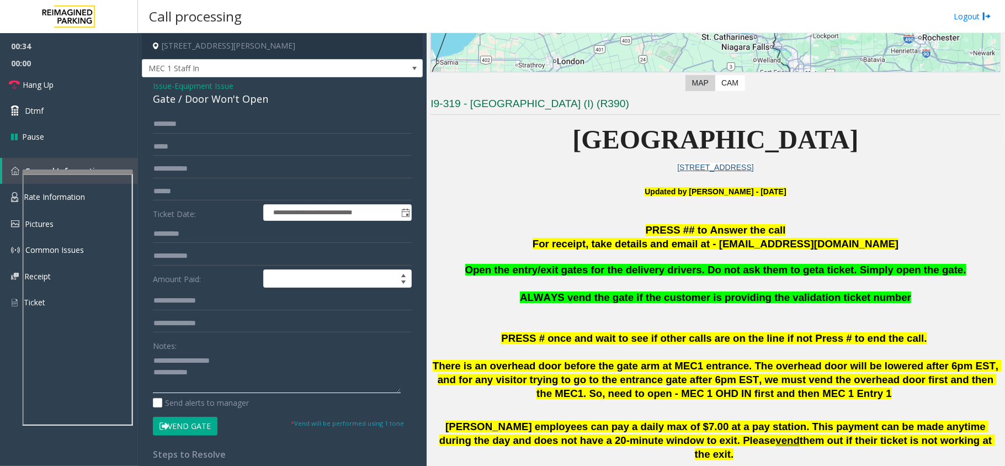
drag, startPoint x: 174, startPoint y: 356, endPoint x: 243, endPoint y: 358, distance: 69.0
click at [243, 358] on textarea at bounding box center [277, 372] width 248 height 41
click at [212, 349] on div "Notes:" at bounding box center [282, 364] width 259 height 57
click at [76, 81] on link "Hang Up" at bounding box center [69, 85] width 138 height 26
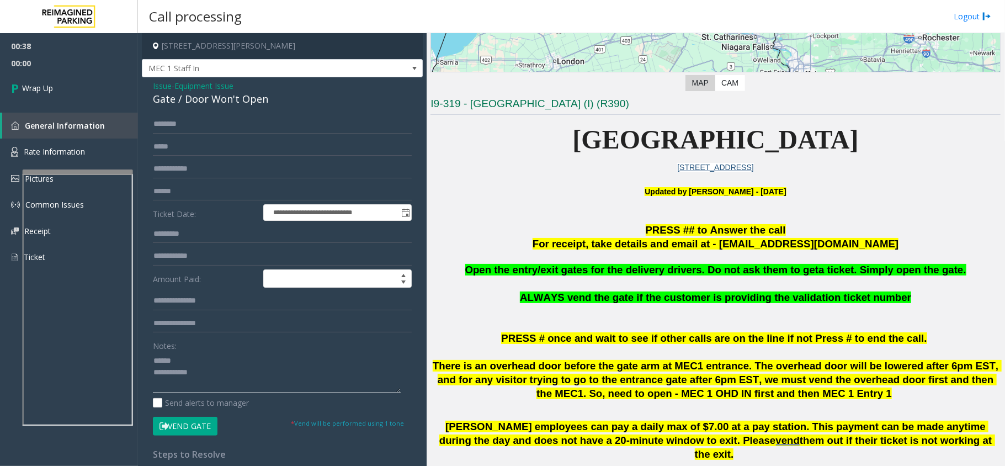
click at [232, 359] on textarea at bounding box center [277, 372] width 248 height 41
click at [232, 100] on div "Gate / Door Won't Open" at bounding box center [282, 99] width 259 height 15
click at [217, 365] on textarea at bounding box center [277, 372] width 248 height 41
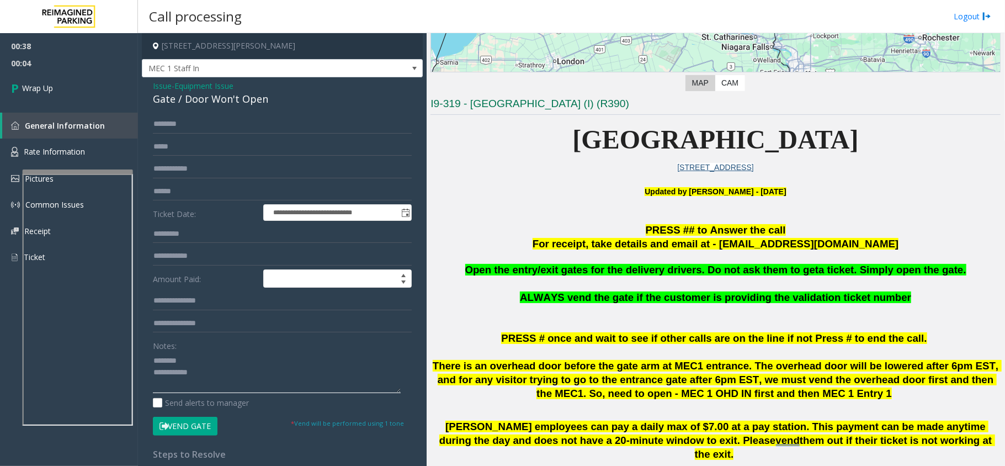
paste textarea "**********"
click at [243, 384] on textarea at bounding box center [277, 372] width 248 height 41
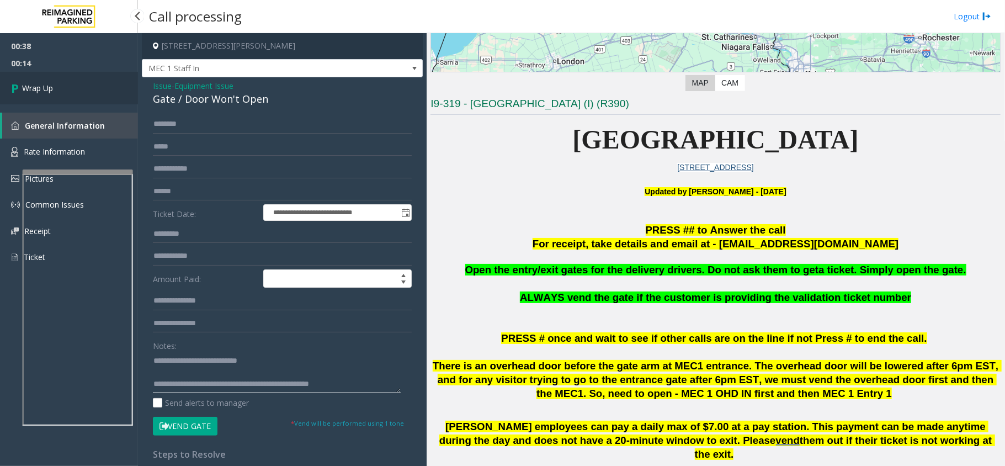
type textarea "**********"
click at [20, 84] on icon at bounding box center [16, 88] width 11 height 18
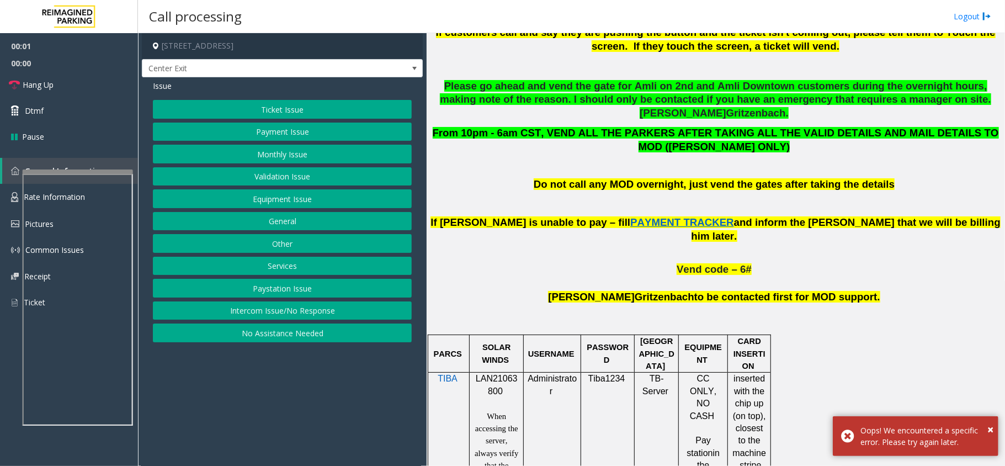
scroll to position [515, 0]
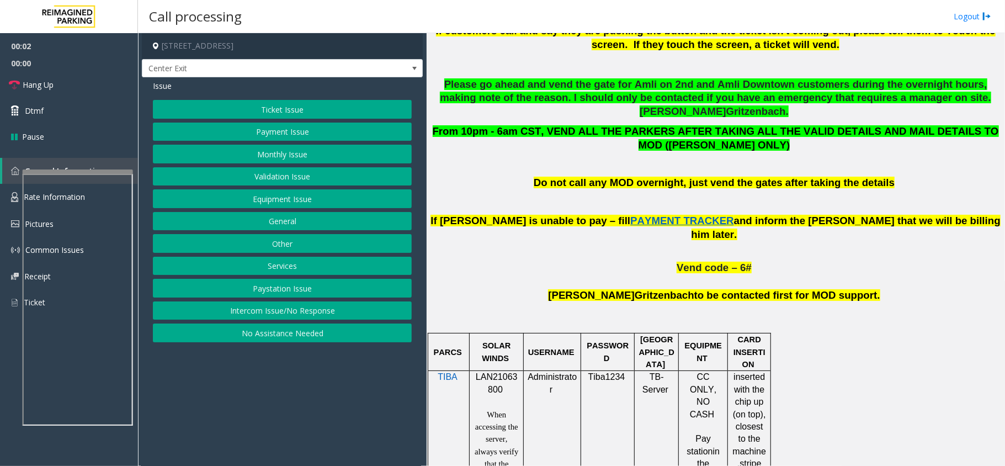
click at [508, 372] on span "LAN21063800" at bounding box center [497, 383] width 42 height 22
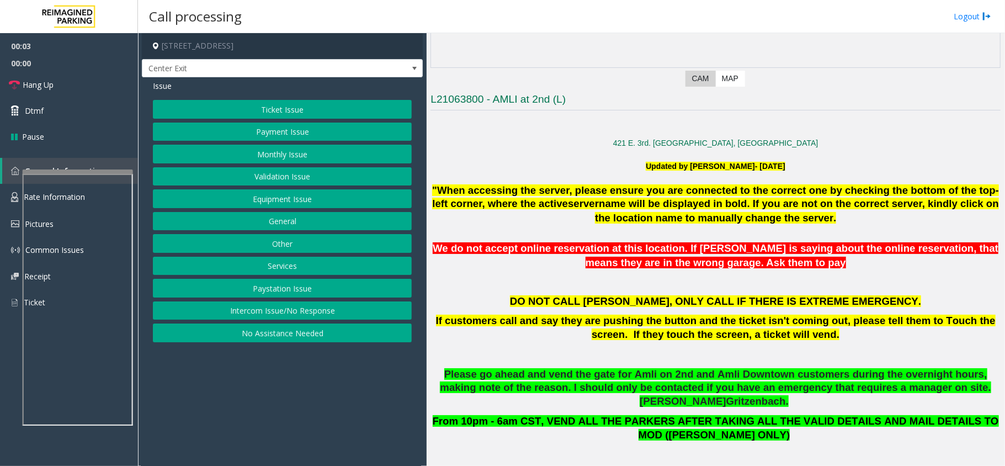
scroll to position [221, 0]
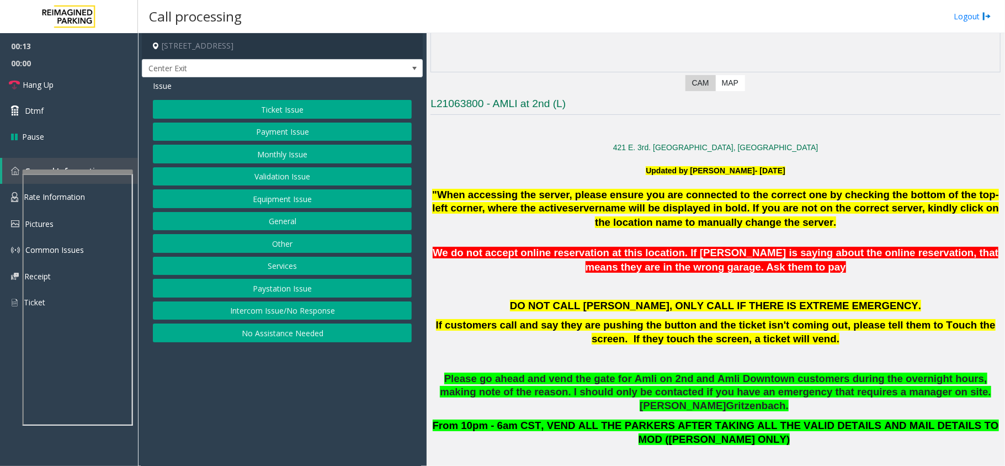
click at [283, 155] on button "Monthly Issue" at bounding box center [282, 154] width 259 height 19
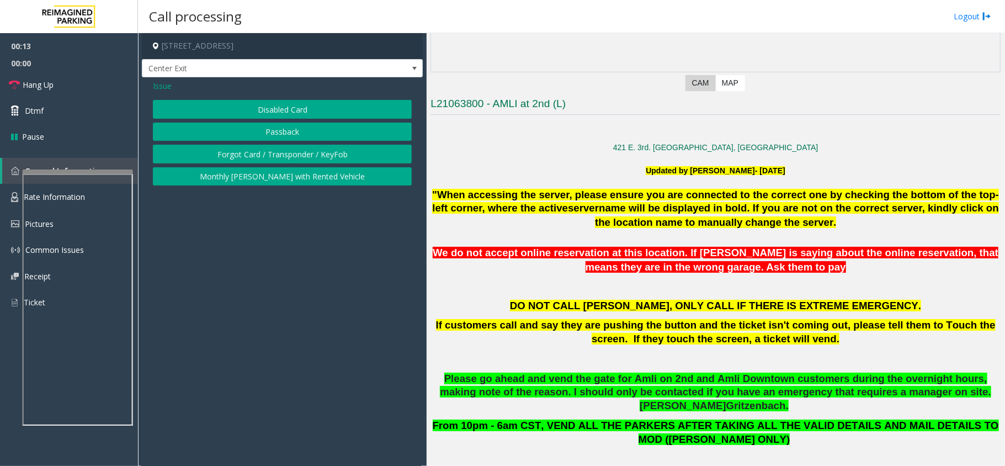
click at [309, 109] on button "Disabled Card" at bounding box center [282, 109] width 259 height 19
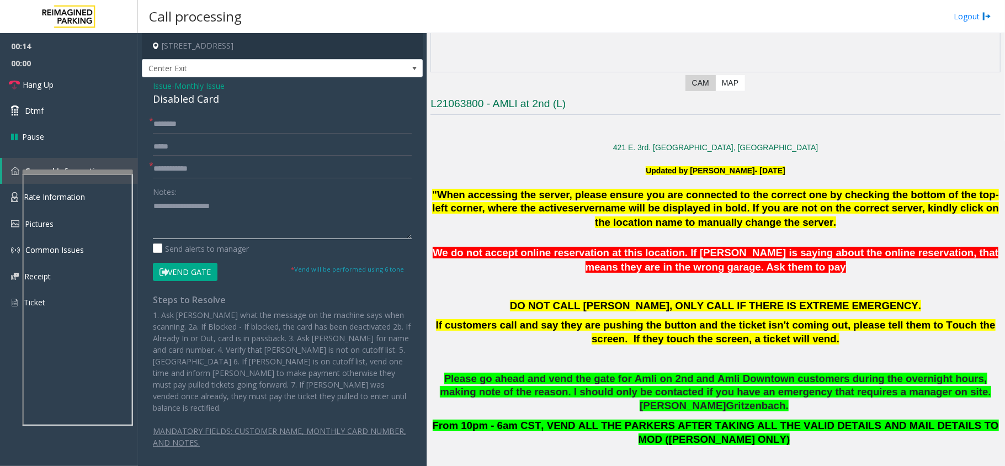
click at [253, 225] on textarea at bounding box center [282, 218] width 259 height 41
click at [201, 99] on div "Disabled Card" at bounding box center [282, 99] width 259 height 15
click at [210, 206] on textarea at bounding box center [282, 218] width 259 height 41
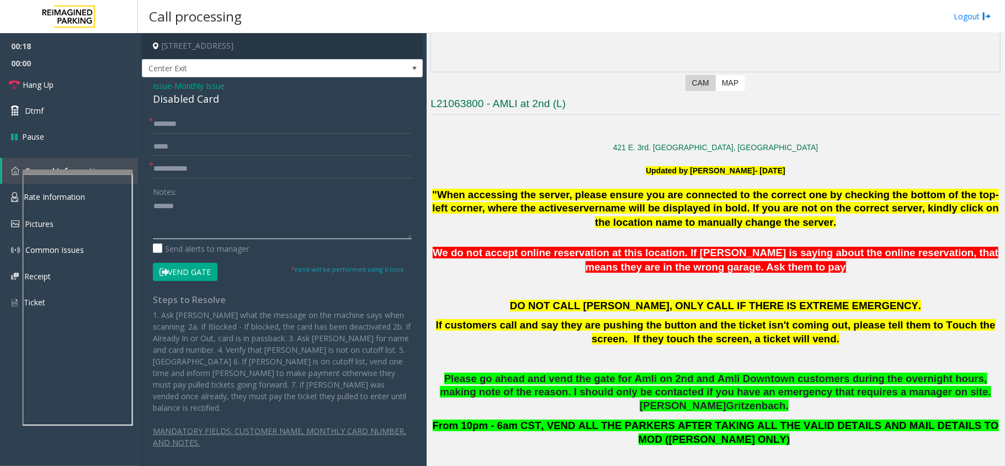
paste textarea "**********"
type textarea "**********"
click at [207, 177] on input "text" at bounding box center [282, 168] width 259 height 19
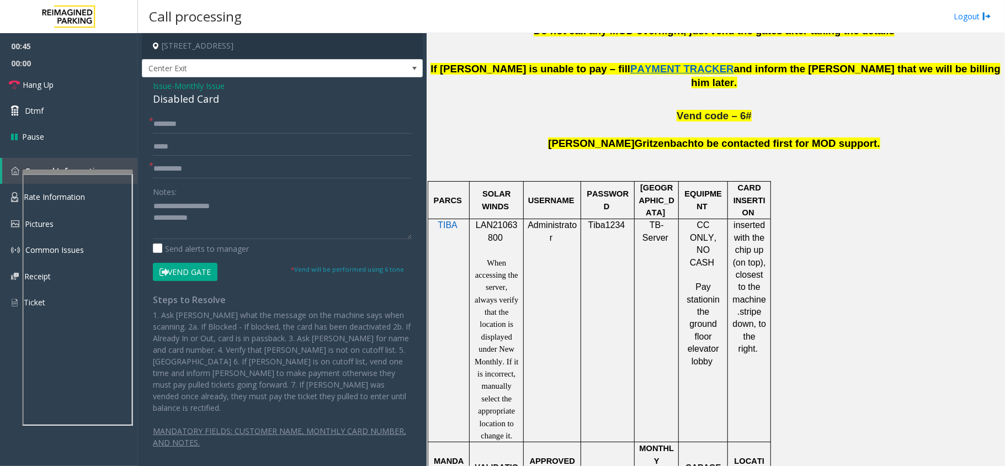
scroll to position [662, 0]
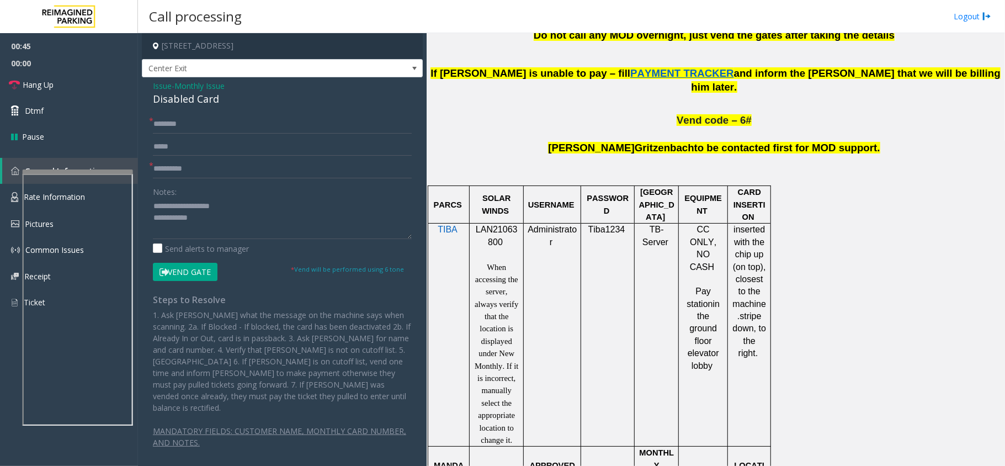
click at [493, 225] on span "LAN21063800" at bounding box center [497, 236] width 42 height 22
click at [494, 225] on span "LAN21063800" at bounding box center [497, 236] width 42 height 22
click at [164, 174] on input "**********" at bounding box center [282, 168] width 259 height 19
click at [161, 170] on input "**********" at bounding box center [282, 168] width 259 height 19
click at [223, 173] on input "**********" at bounding box center [282, 168] width 259 height 19
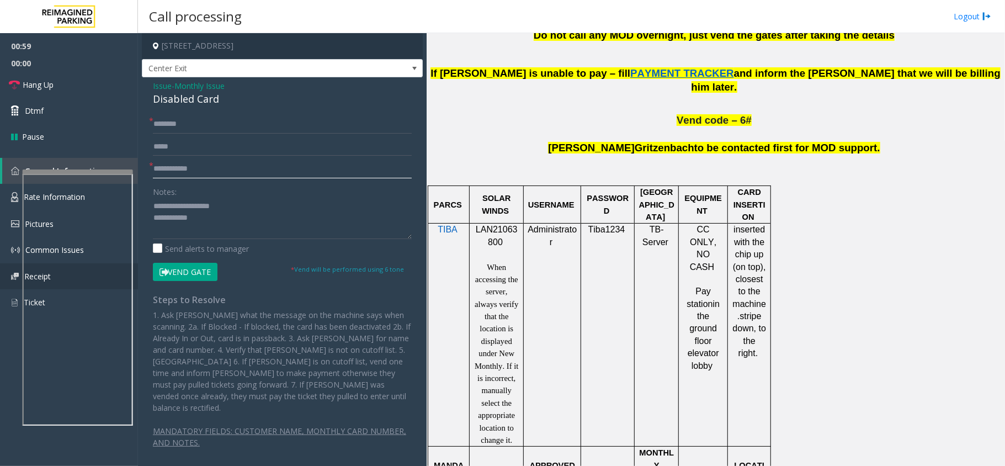
type input "**********"
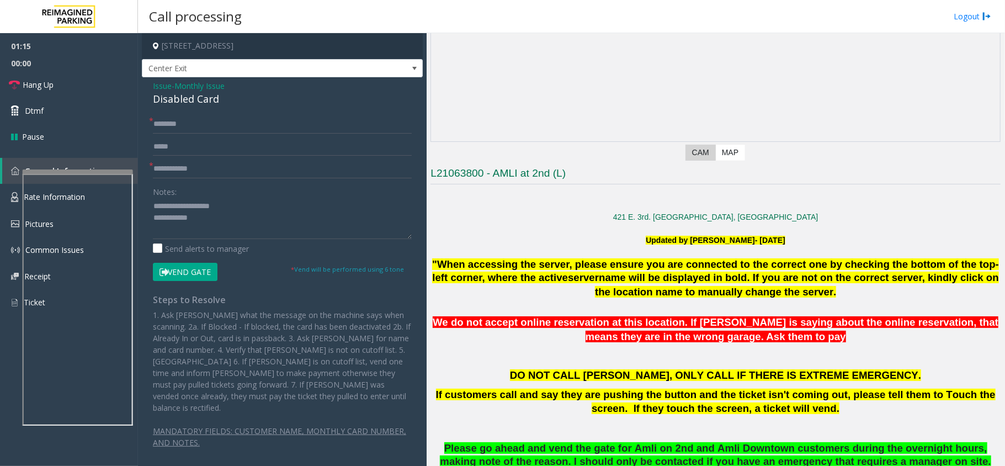
scroll to position [147, 0]
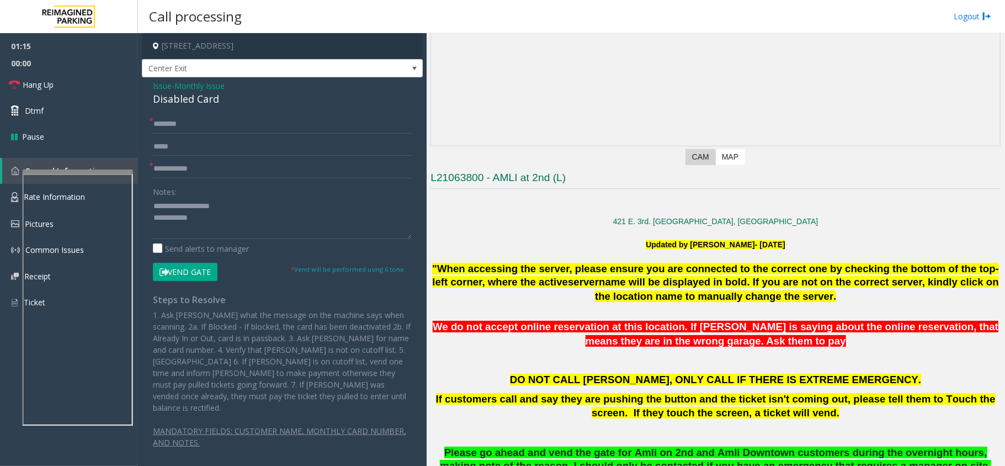
click at [177, 134] on form "**********" at bounding box center [282, 198] width 259 height 166
click at [182, 127] on input "text" at bounding box center [282, 124] width 259 height 19
click at [233, 125] on input "text" at bounding box center [282, 124] width 259 height 19
drag, startPoint x: 170, startPoint y: 124, endPoint x: 125, endPoint y: 127, distance: 45.4
click at [125, 127] on app-root "**********" at bounding box center [502, 233] width 1005 height 466
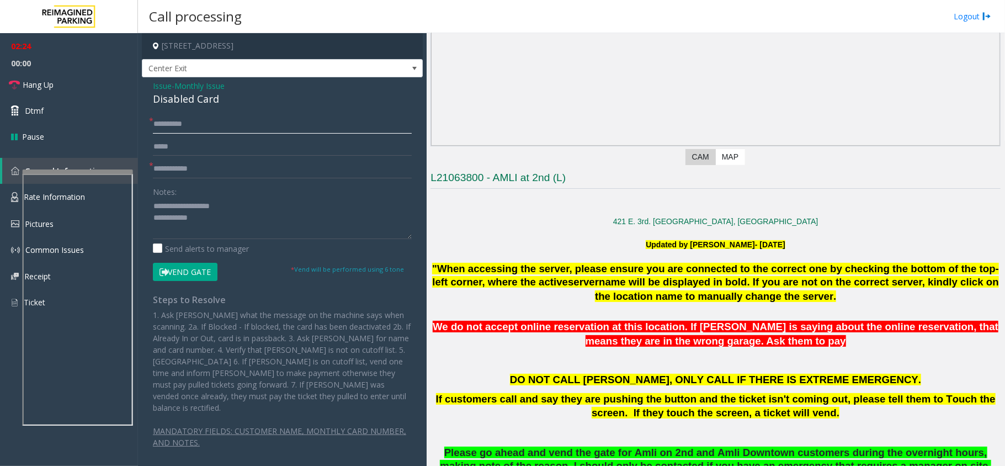
click at [259, 120] on input "*******" at bounding box center [282, 124] width 259 height 19
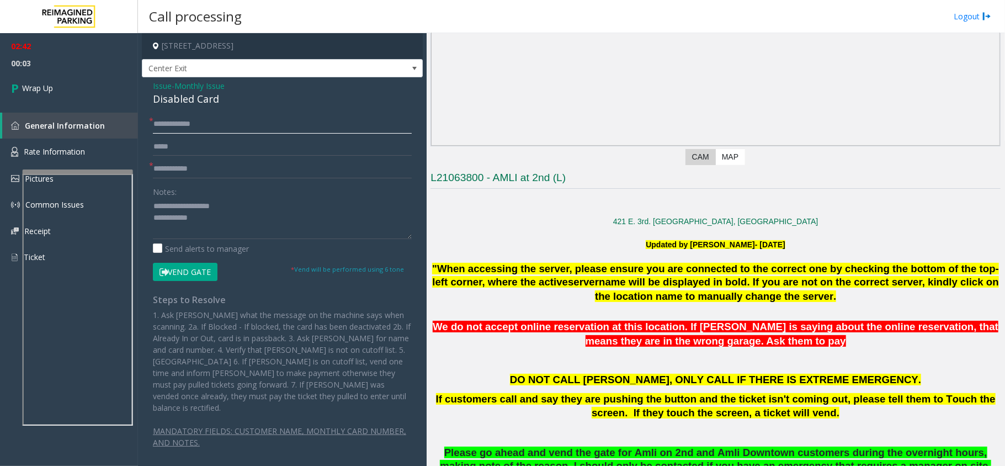
type input "*******"
click at [220, 226] on textarea at bounding box center [282, 218] width 259 height 41
type textarea "**********"
click at [95, 74] on link "Wrap Up" at bounding box center [69, 88] width 138 height 33
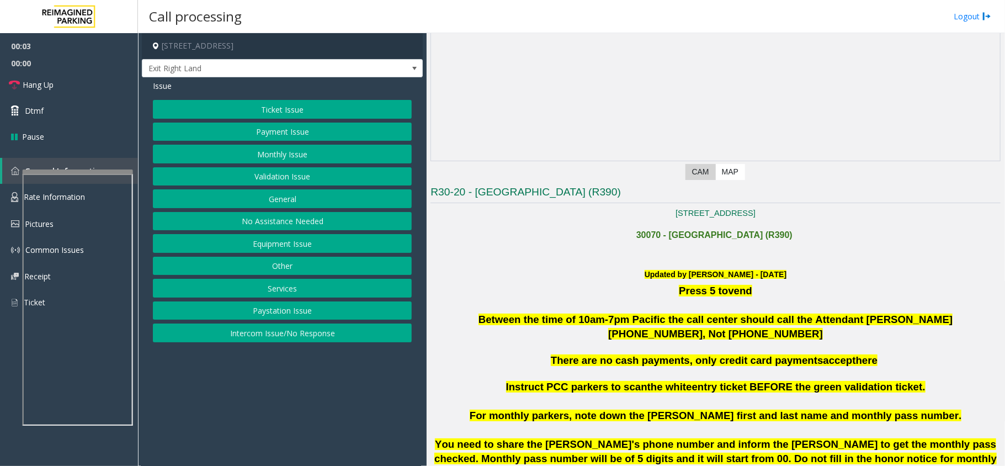
scroll to position [294, 0]
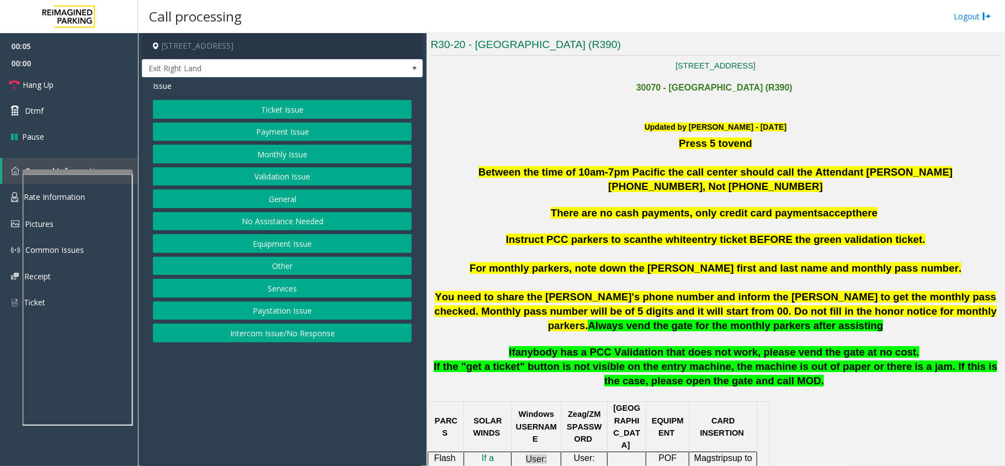
click at [296, 157] on button "Monthly Issue" at bounding box center [282, 154] width 259 height 19
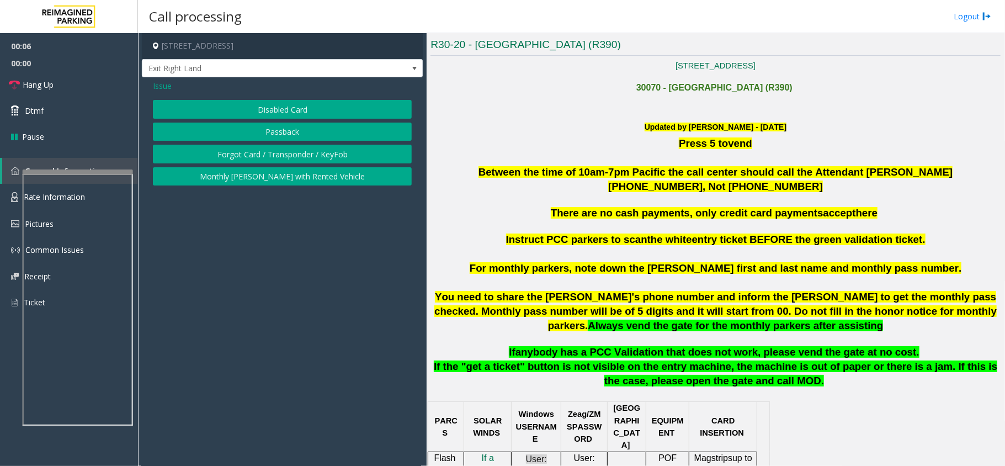
click at [283, 151] on button "Forgot Card / Transponder / KeyFob" at bounding box center [282, 154] width 259 height 19
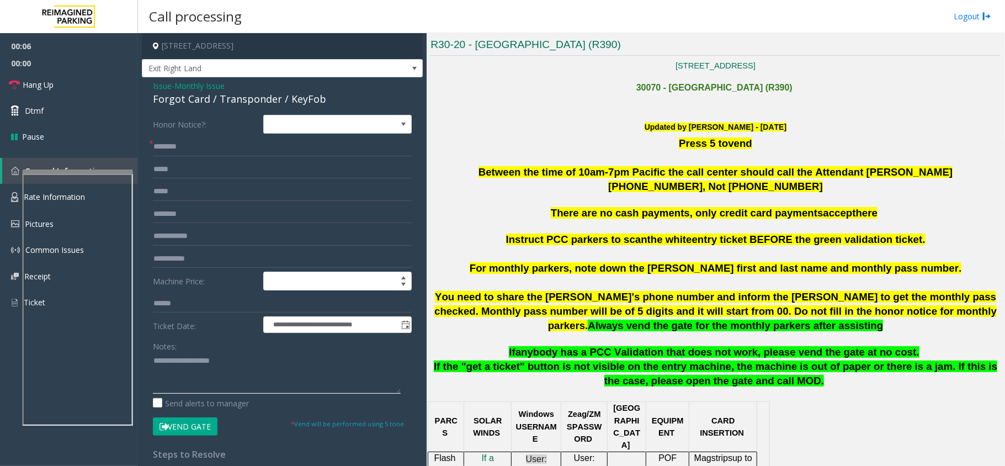
click at [192, 360] on textarea at bounding box center [277, 372] width 248 height 41
click at [306, 100] on div "Forgot Card / Transponder / KeyFob" at bounding box center [282, 99] width 259 height 15
click at [224, 377] on textarea at bounding box center [277, 372] width 248 height 41
paste textarea "*******"
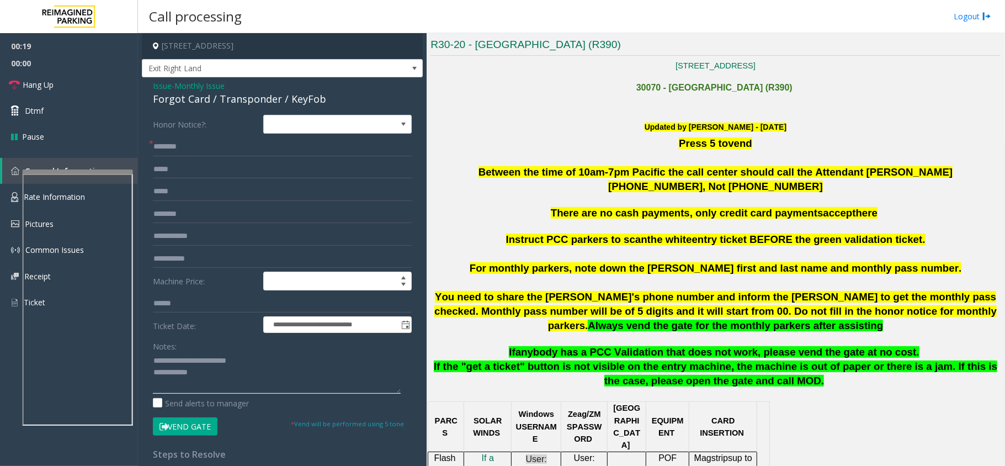
type textarea "**********"
click at [174, 239] on input "text" at bounding box center [282, 236] width 259 height 19
type input "*****"
click at [179, 153] on input "text" at bounding box center [282, 146] width 259 height 19
type input "*****"
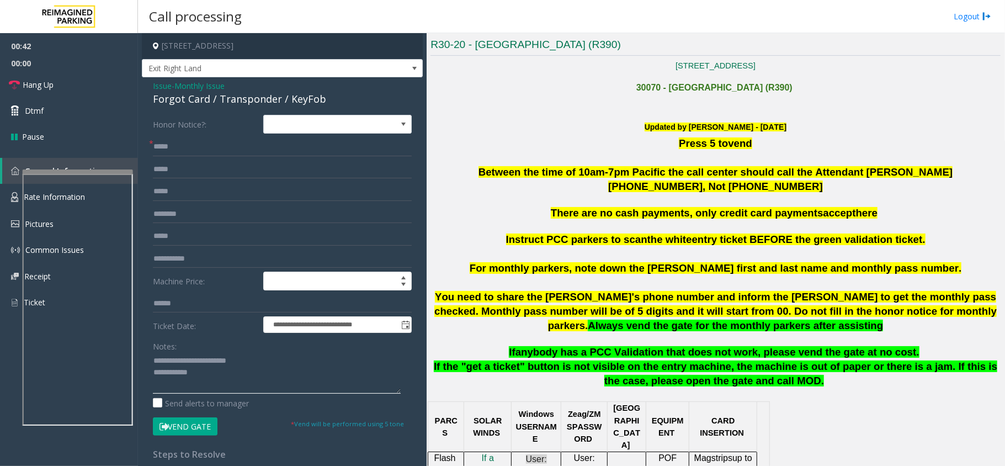
click at [224, 384] on textarea at bounding box center [277, 372] width 248 height 41
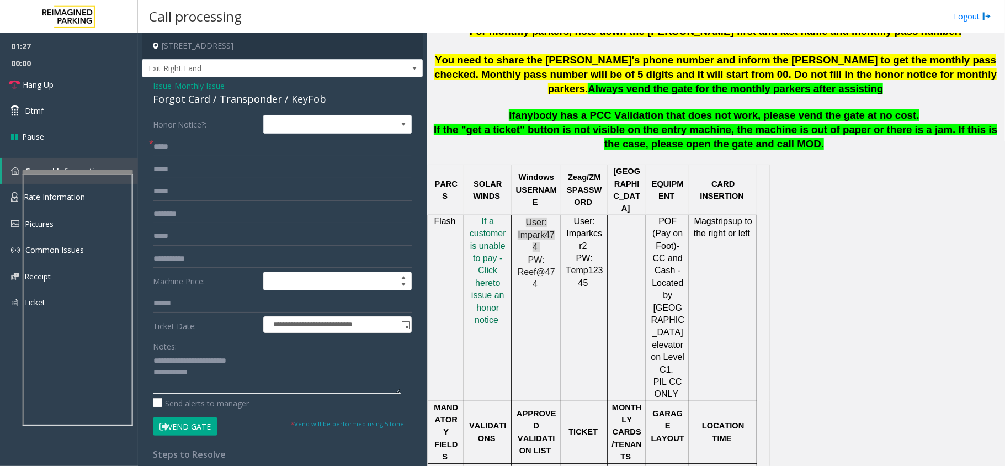
scroll to position [542, 0]
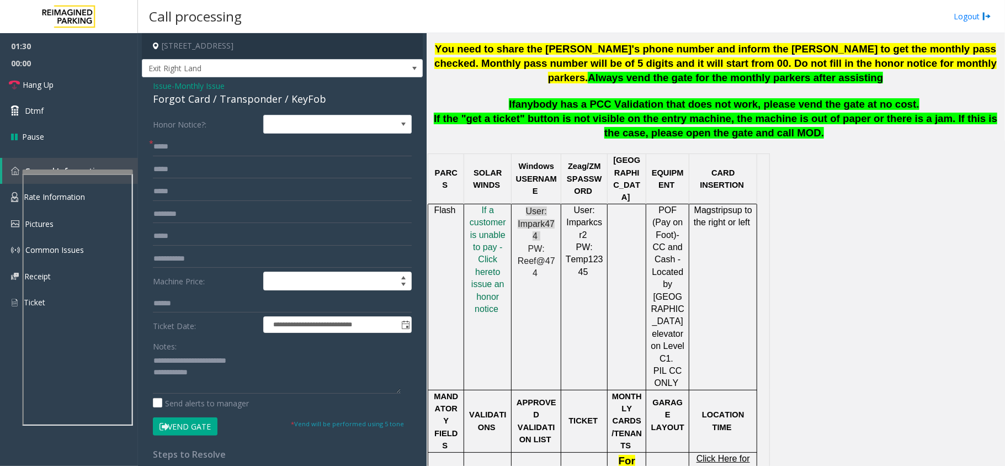
click at [192, 428] on button "Vend Gate" at bounding box center [185, 426] width 65 height 19
click at [215, 385] on textarea at bounding box center [277, 372] width 248 height 41
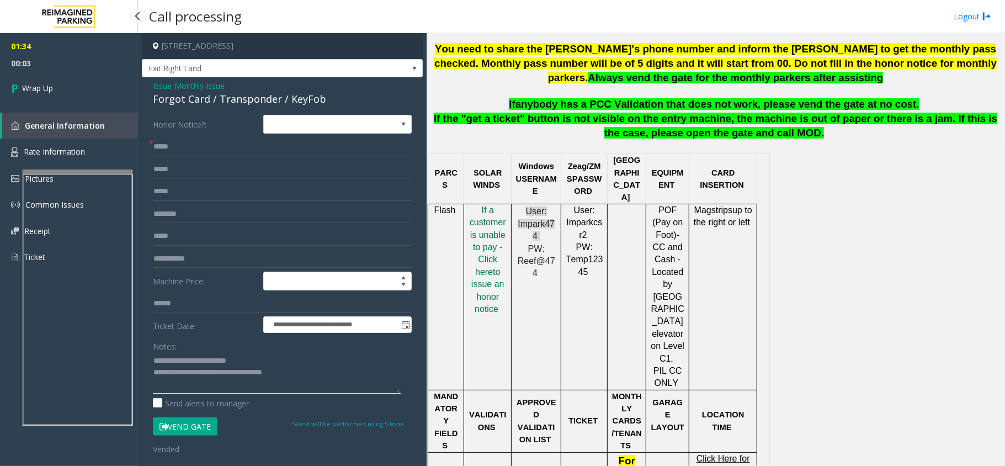
type textarea "**********"
click at [10, 54] on span "01:34" at bounding box center [69, 46] width 138 height 17
click at [41, 84] on span "Wrap Up" at bounding box center [37, 88] width 31 height 12
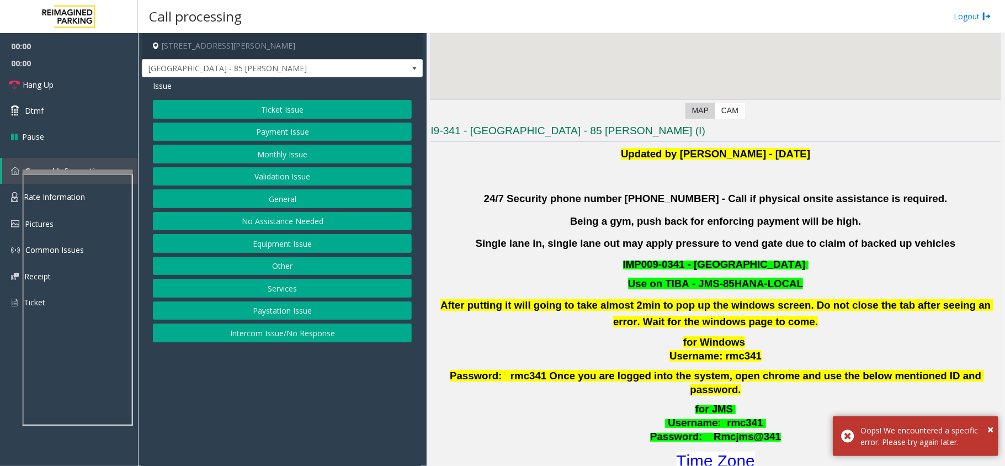
scroll to position [294, 0]
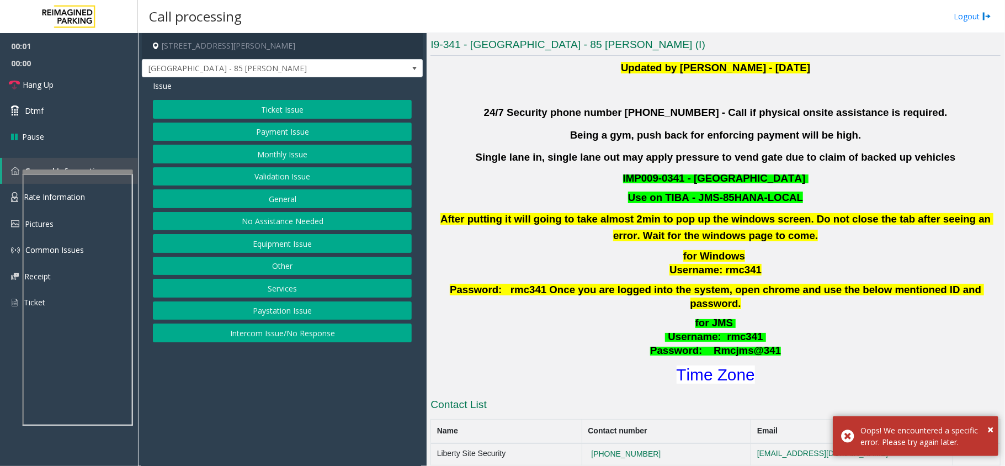
click at [299, 179] on button "Validation Issue" at bounding box center [282, 176] width 259 height 19
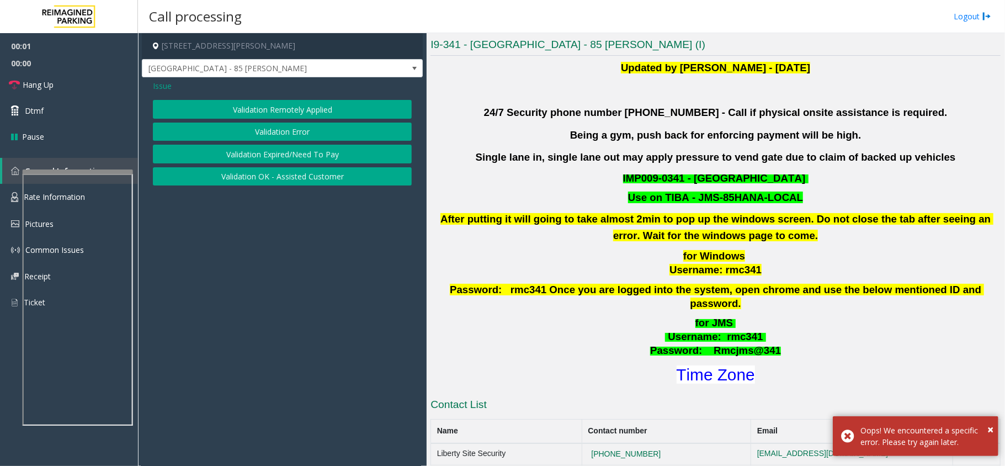
click at [299, 134] on button "Validation Error" at bounding box center [282, 132] width 259 height 19
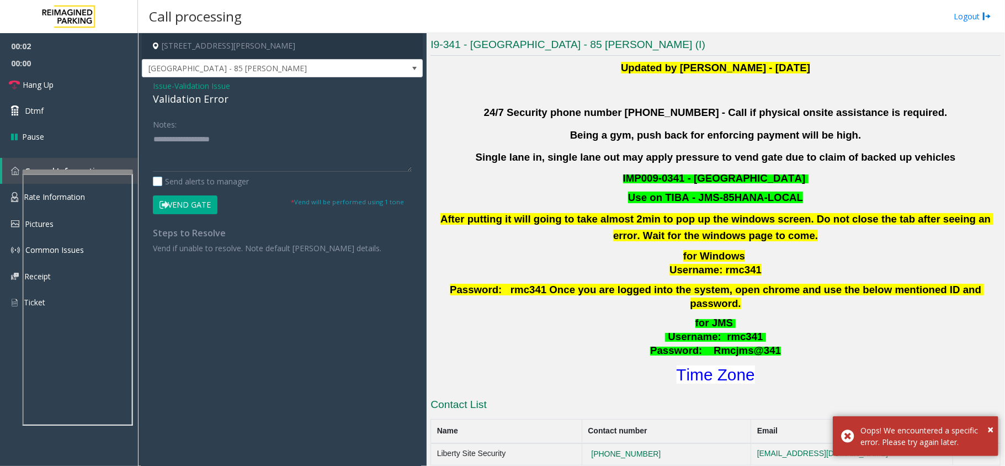
click at [239, 179] on label "Send alerts to manager" at bounding box center [201, 181] width 96 height 12
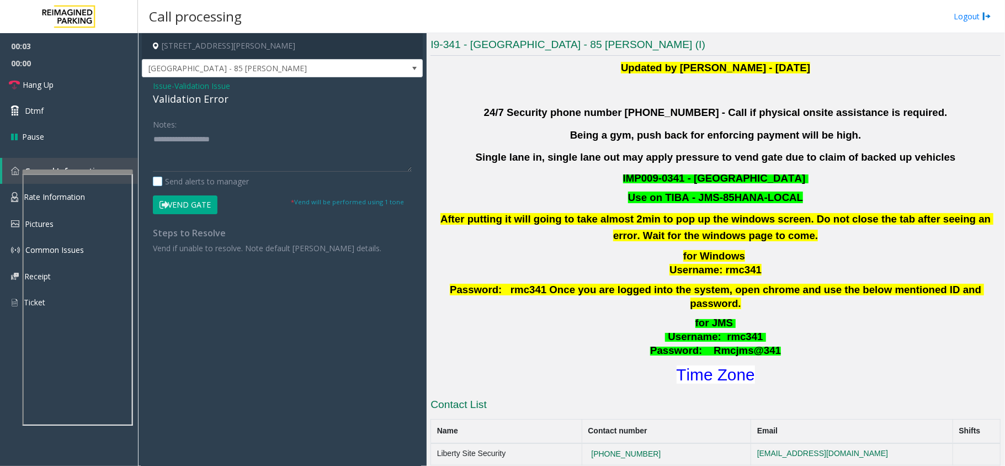
click at [223, 175] on label "Send alerts to manager" at bounding box center [201, 181] width 96 height 12
click at [241, 152] on textarea at bounding box center [282, 150] width 259 height 41
click at [151, 84] on div "Issue - Validation Issue Validation Error Notes: Send alerts to manager Vend Ga…" at bounding box center [282, 171] width 281 height 188
click at [173, 85] on span "- Validation Issue" at bounding box center [201, 86] width 58 height 10
click at [161, 85] on span "Issue" at bounding box center [162, 86] width 19 height 12
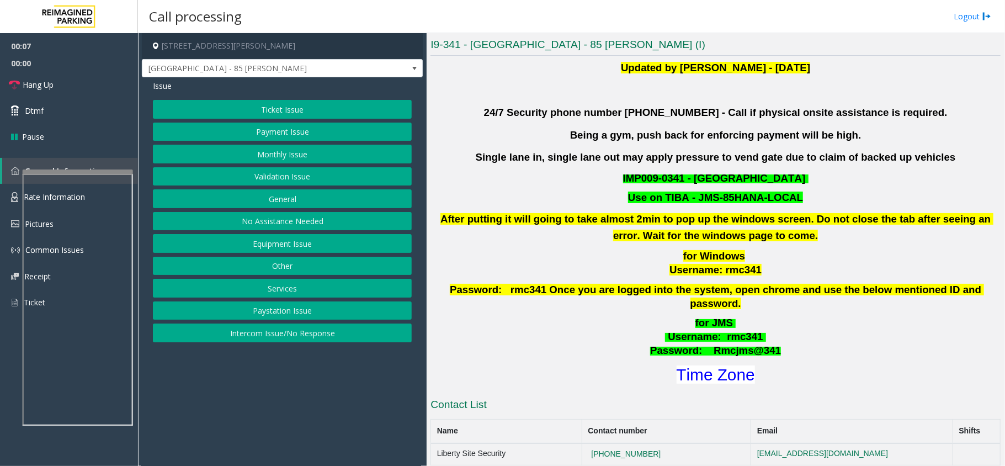
click at [277, 131] on button "Payment Issue" at bounding box center [282, 132] width 259 height 19
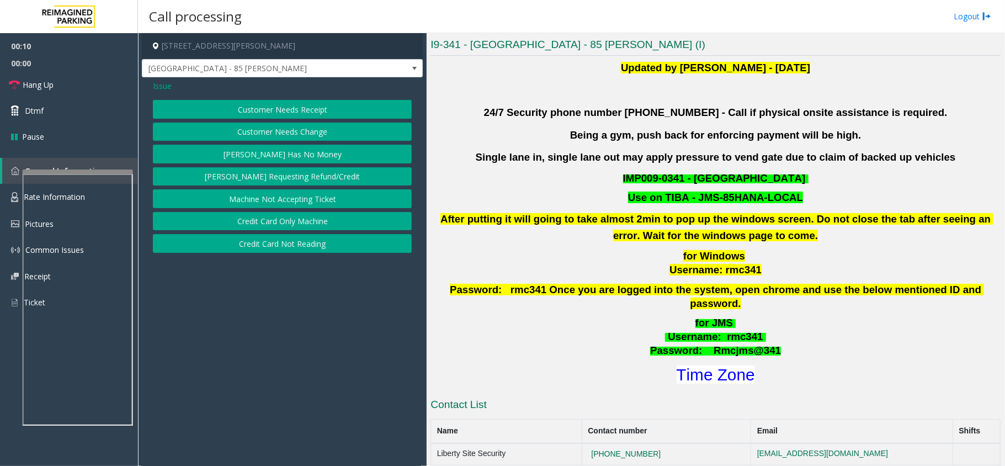
click at [294, 245] on button "Credit Card Not Reading" at bounding box center [282, 243] width 259 height 19
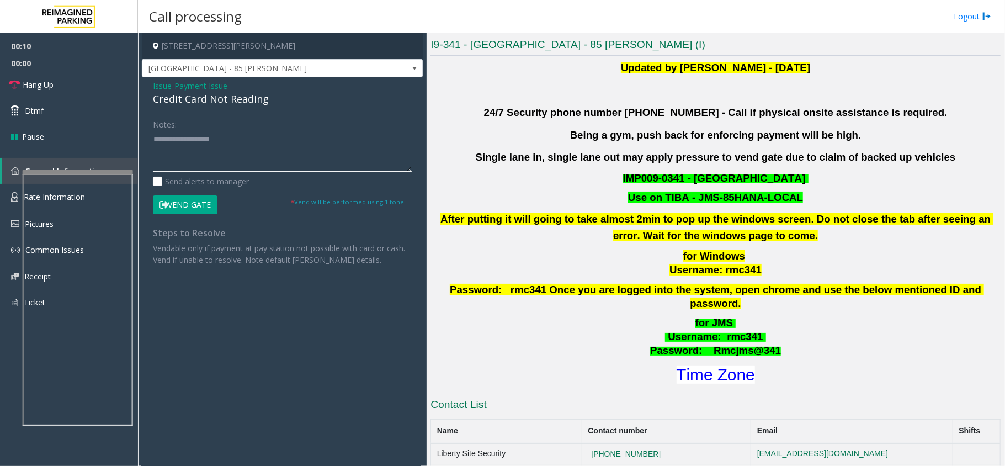
click at [243, 153] on textarea at bounding box center [282, 150] width 259 height 41
click at [230, 103] on div "Credit Card Not Reading" at bounding box center [282, 99] width 259 height 15
click at [230, 144] on textarea at bounding box center [282, 150] width 259 height 41
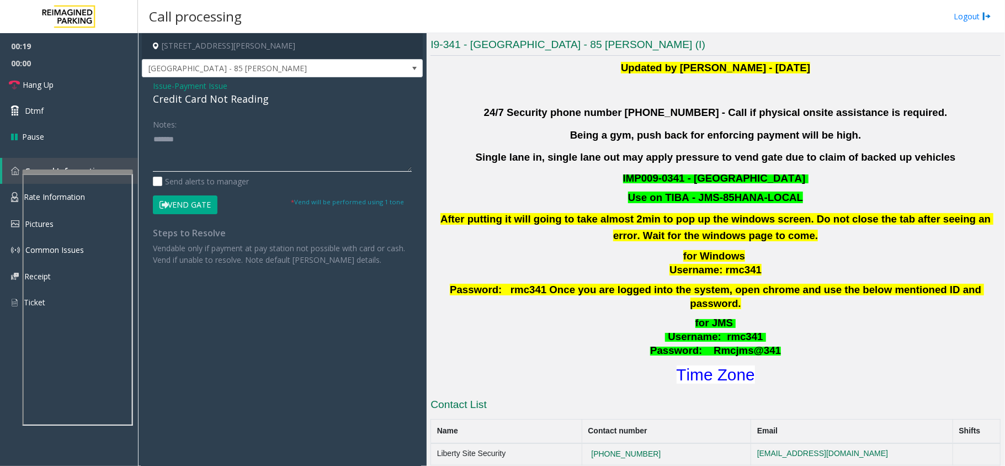
paste textarea "**********"
click at [230, 166] on textarea at bounding box center [282, 150] width 259 height 41
click at [208, 182] on label "Send alerts to manager" at bounding box center [201, 181] width 96 height 12
click at [233, 160] on textarea at bounding box center [282, 150] width 259 height 41
click at [195, 206] on button "Vend Gate" at bounding box center [185, 204] width 65 height 19
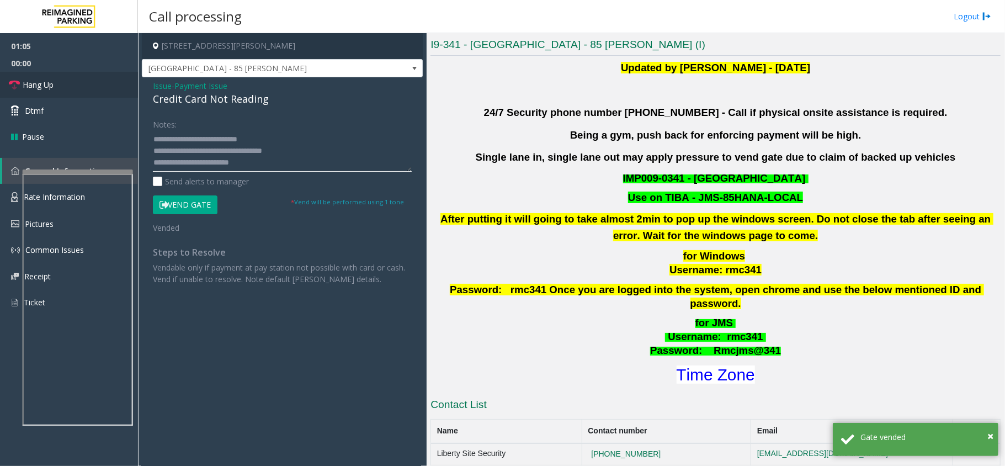
type textarea "**********"
click at [98, 82] on link "Hang Up" at bounding box center [69, 85] width 138 height 26
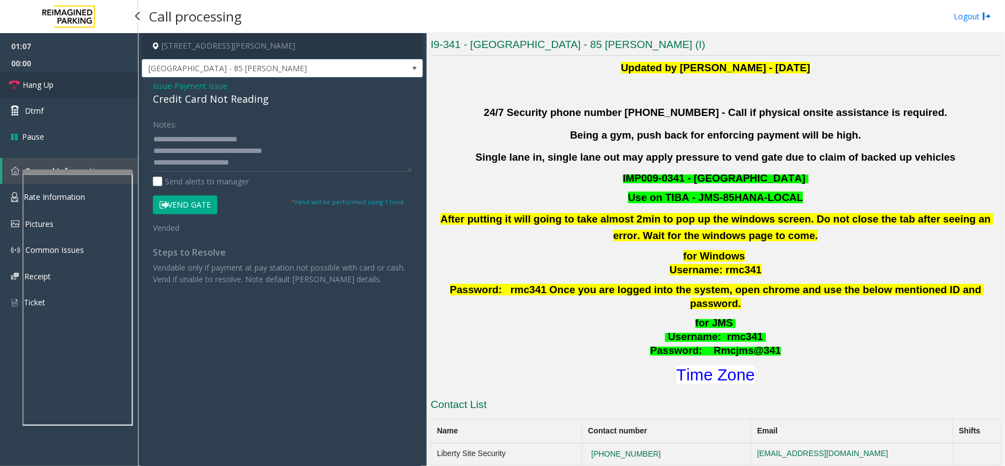
click at [98, 82] on link "Hang Up" at bounding box center [69, 85] width 138 height 26
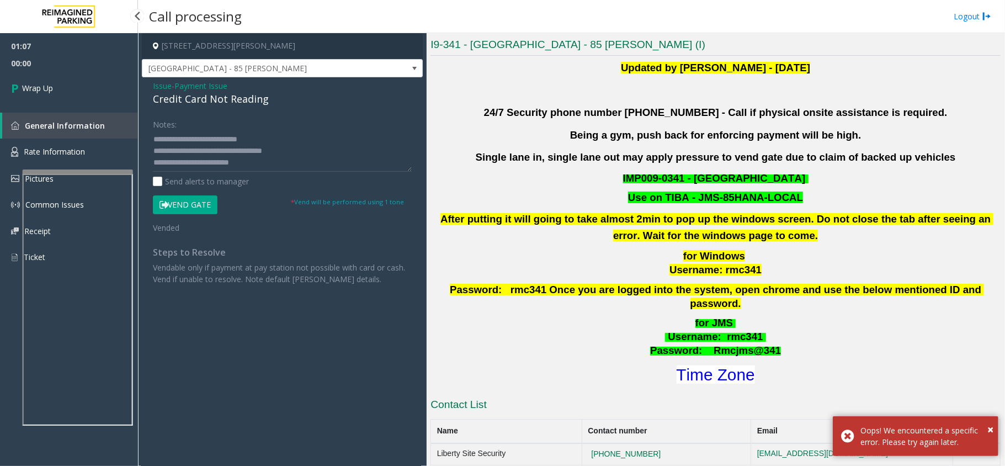
click at [98, 82] on link "Wrap Up" at bounding box center [69, 88] width 138 height 33
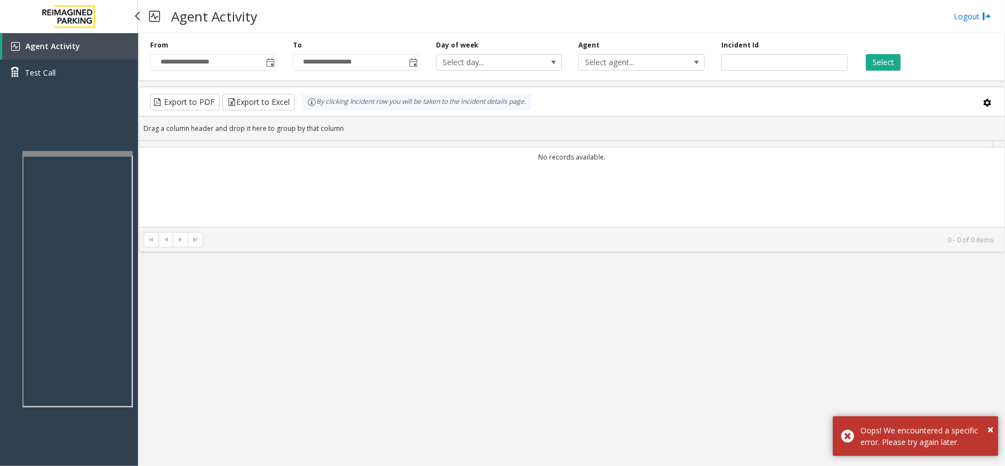
click at [102, 148] on app-root "**********" at bounding box center [502, 233] width 1005 height 466
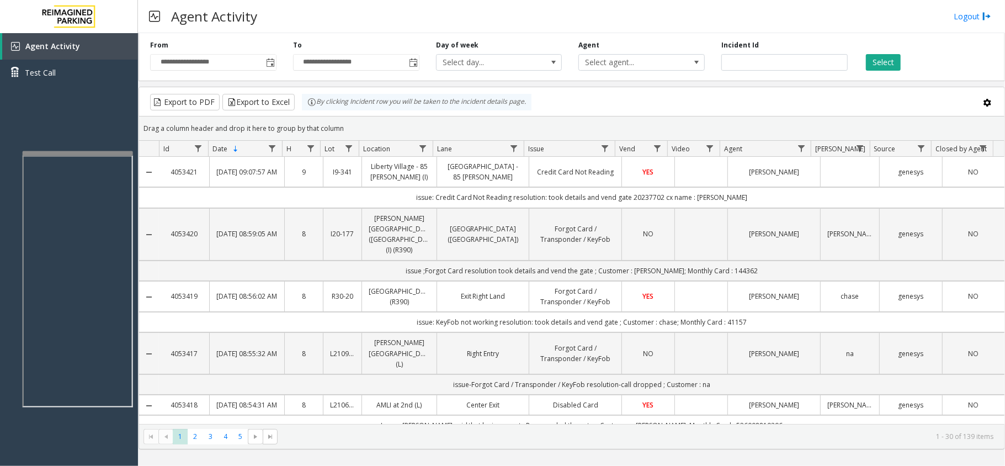
drag, startPoint x: 342, startPoint y: 124, endPoint x: 300, endPoint y: 94, distance: 51.4
click at [300, 94] on kendo-grid "Export to PDF Export to Excel By clicking Incident row you will be taken to the…" at bounding box center [572, 268] width 866 height 363
click at [354, 122] on div "Drag a column header and drop it here to group by that column" at bounding box center [571, 128] width 865 height 19
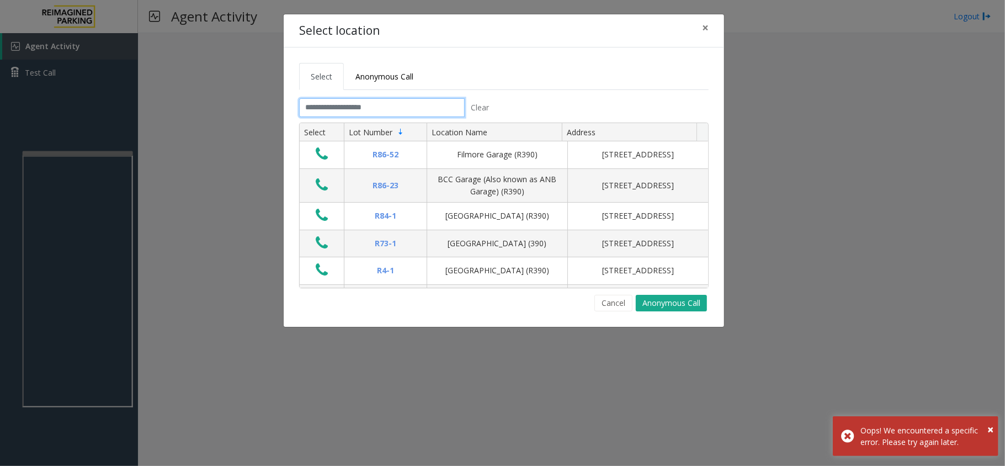
click at [351, 104] on input "text" at bounding box center [382, 107] width 166 height 19
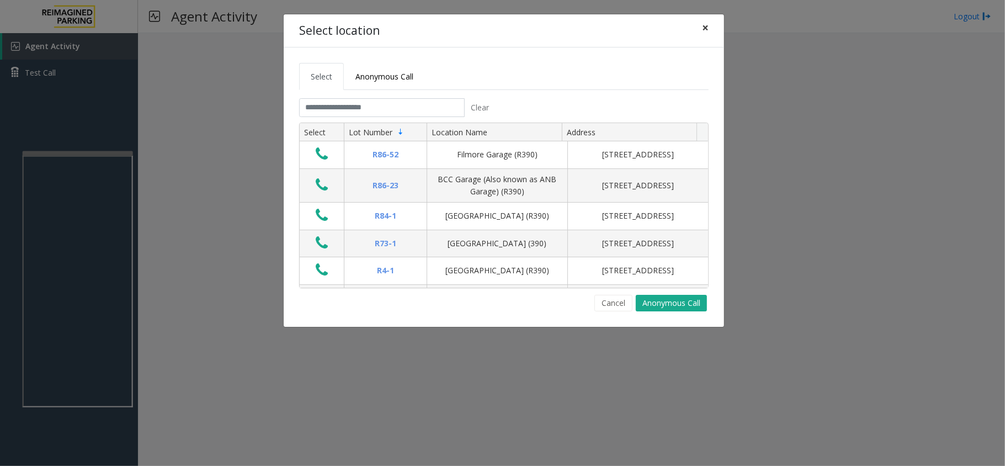
click at [706, 31] on span "×" at bounding box center [705, 27] width 7 height 15
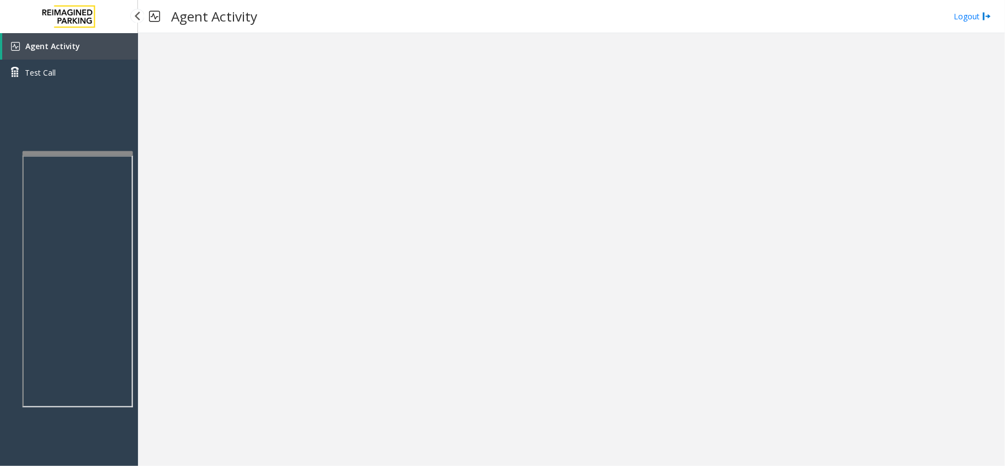
click at [104, 46] on link "Agent Activity" at bounding box center [70, 46] width 136 height 26
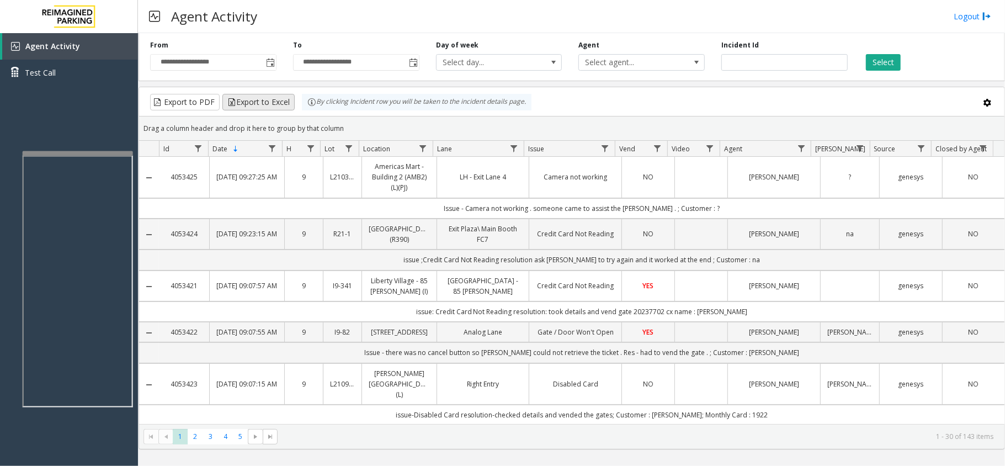
drag, startPoint x: 354, startPoint y: 126, endPoint x: 283, endPoint y: 96, distance: 76.7
click at [283, 96] on kendo-grid "Export to PDF Export to Excel By clicking Incident row you will be taken to the…" at bounding box center [572, 268] width 866 height 363
click at [355, 121] on div "Drag a column header and drop it here to group by that column" at bounding box center [571, 128] width 865 height 19
drag, startPoint x: 358, startPoint y: 127, endPoint x: 275, endPoint y: 105, distance: 85.7
click at [275, 105] on kendo-grid "Export to PDF Export to Excel By clicking Incident row you will be taken to the…" at bounding box center [572, 268] width 866 height 363
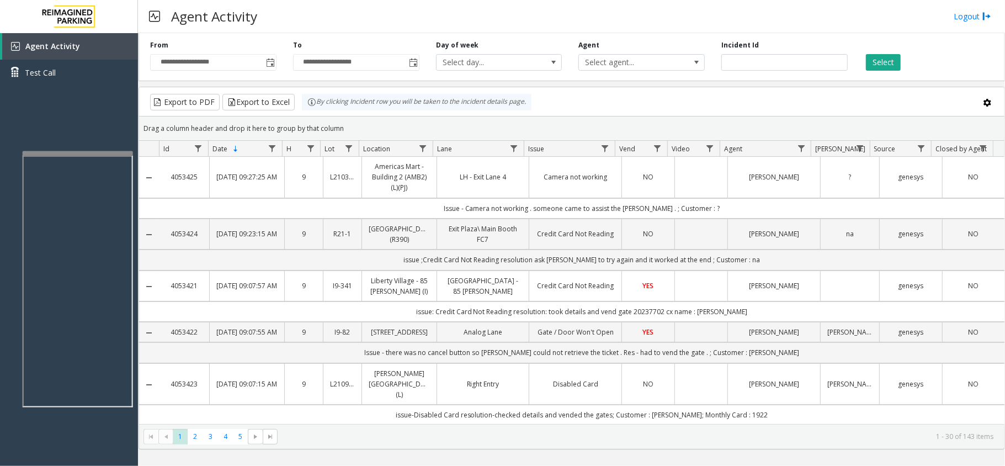
click at [352, 126] on div "Drag a column header and drop it here to group by that column" at bounding box center [571, 128] width 865 height 19
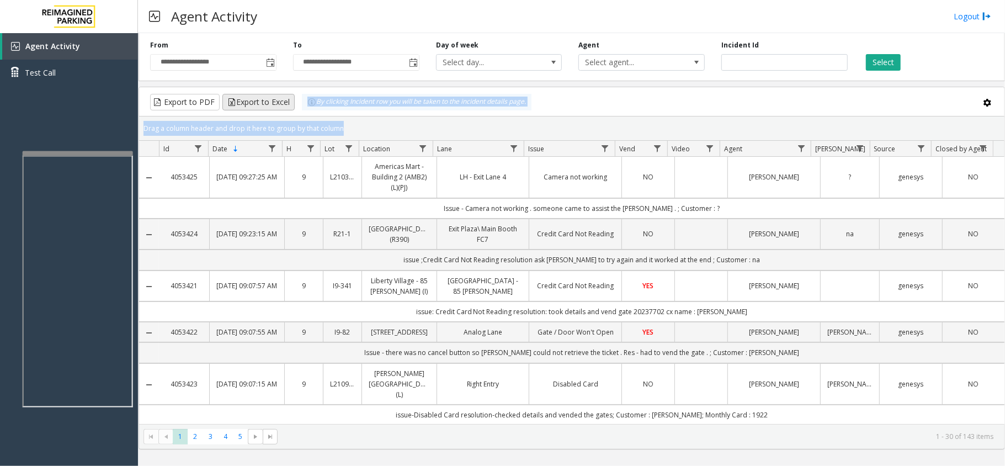
drag, startPoint x: 352, startPoint y: 126, endPoint x: 291, endPoint y: 106, distance: 63.3
click at [291, 106] on kendo-grid "Export to PDF Export to Excel By clicking Incident row you will be taken to the…" at bounding box center [572, 268] width 866 height 363
click at [360, 127] on div "Drag a column header and drop it here to group by that column" at bounding box center [571, 128] width 865 height 19
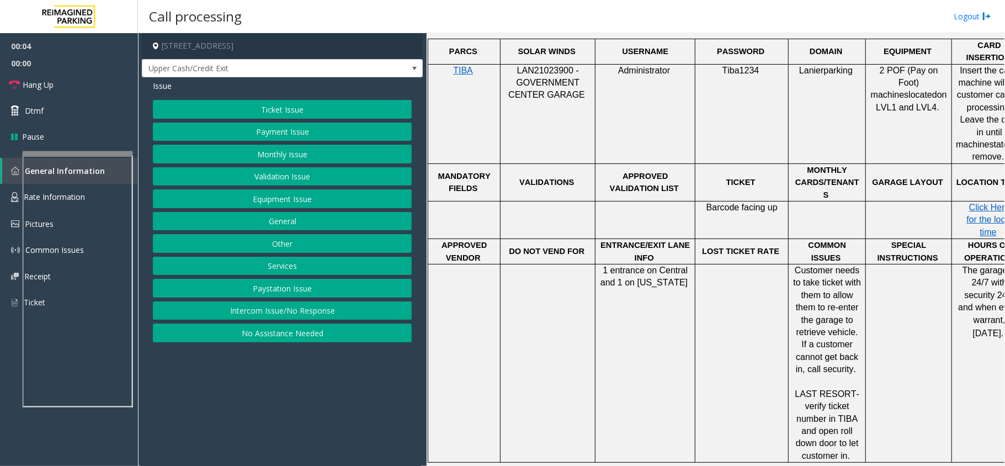
scroll to position [662, 0]
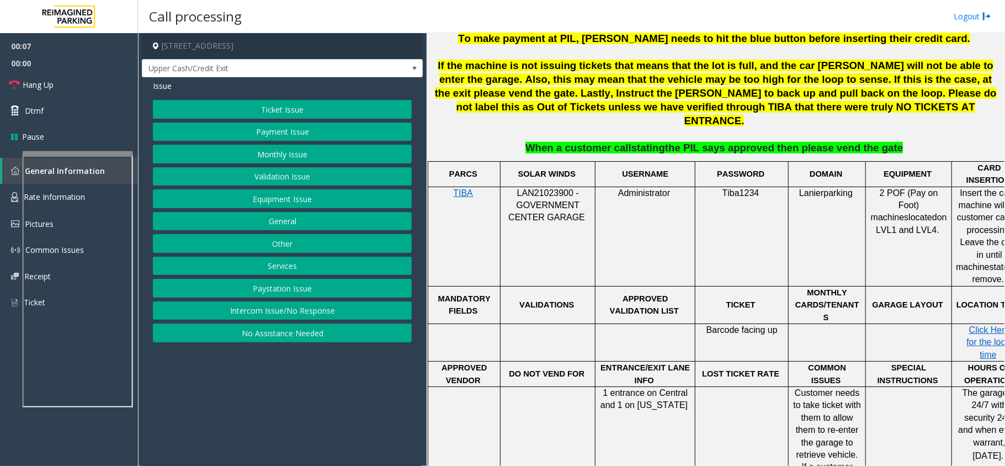
drag, startPoint x: 603, startPoint y: 241, endPoint x: 671, endPoint y: 256, distance: 70.2
click at [671, 286] on td "APPROVED VALIDATION LIST" at bounding box center [645, 305] width 100 height 38
click at [658, 292] on p "APPROVED VALIDATION LIST" at bounding box center [645, 304] width 92 height 25
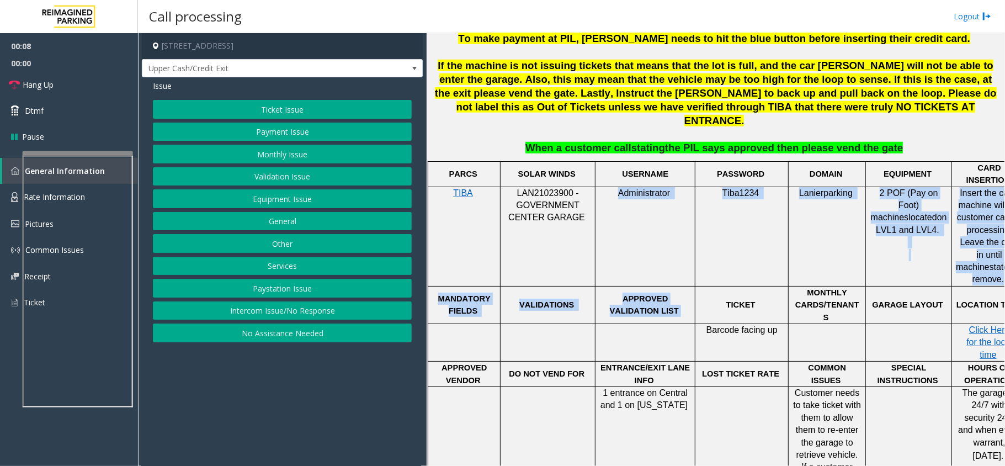
drag, startPoint x: 658, startPoint y: 247, endPoint x: 590, endPoint y: 221, distance: 72.9
click at [590, 221] on tbody "PARCS SOLAR WINDS USERNAME PASSWORD DOMAIN EQUIPMENT CARD INSERTION TIBA LAN210…" at bounding box center [727, 372] width 599 height 423
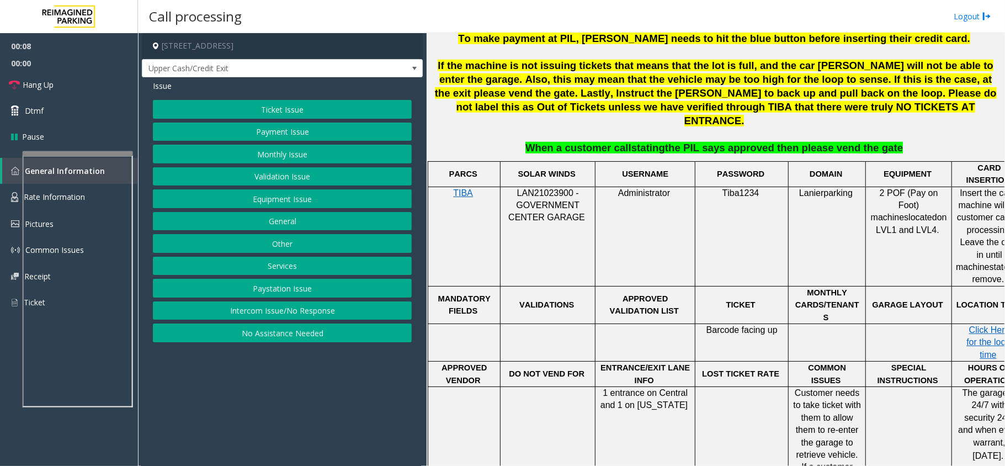
drag, startPoint x: 630, startPoint y: 264, endPoint x: 606, endPoint y: 246, distance: 29.6
click at [625, 324] on p at bounding box center [645, 330] width 92 height 12
drag, startPoint x: 601, startPoint y: 242, endPoint x: 656, endPoint y: 249, distance: 55.7
click at [656, 292] on p "APPROVED VALIDATION LIST" at bounding box center [645, 304] width 92 height 25
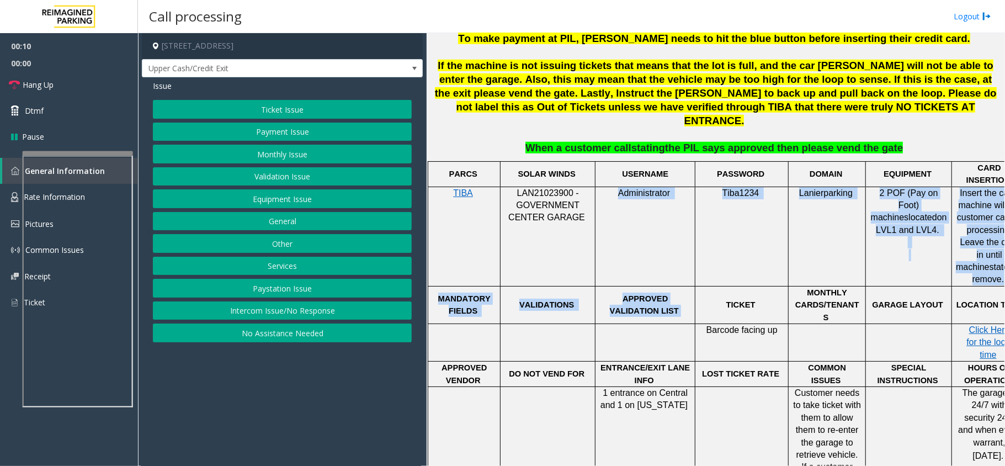
drag, startPoint x: 656, startPoint y: 249, endPoint x: 605, endPoint y: 226, distance: 55.8
click at [605, 226] on tbody "PARCS SOLAR WINDS USERNAME PASSWORD DOMAIN EQUIPMENT CARD INSERTION TIBA LAN210…" at bounding box center [727, 372] width 599 height 423
drag, startPoint x: 613, startPoint y: 256, endPoint x: 600, endPoint y: 245, distance: 16.4
click at [610, 322] on div at bounding box center [645, 324] width 100 height 4
click at [599, 292] on p "APPROVED VALIDATION LIST" at bounding box center [645, 304] width 92 height 25
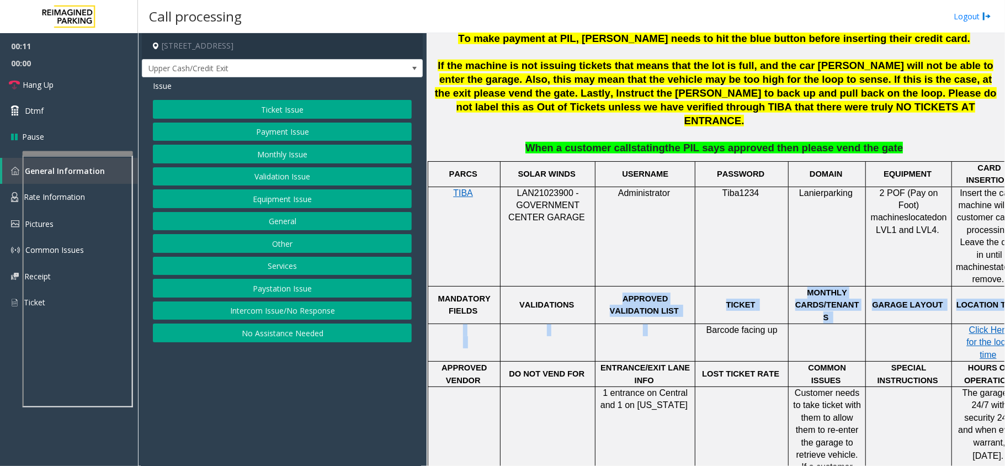
drag, startPoint x: 599, startPoint y: 243, endPoint x: 656, endPoint y: 259, distance: 58.5
click at [656, 259] on tbody "PARCS SOLAR WINDS USERNAME PASSWORD DOMAIN EQUIPMENT CARD INSERTION TIBA LAN210…" at bounding box center [727, 372] width 599 height 423
click at [656, 324] on p at bounding box center [645, 330] width 92 height 12
drag, startPoint x: 654, startPoint y: 248, endPoint x: 599, endPoint y: 234, distance: 57.0
click at [599, 292] on p "APPROVED VALIDATION LIST" at bounding box center [645, 304] width 92 height 25
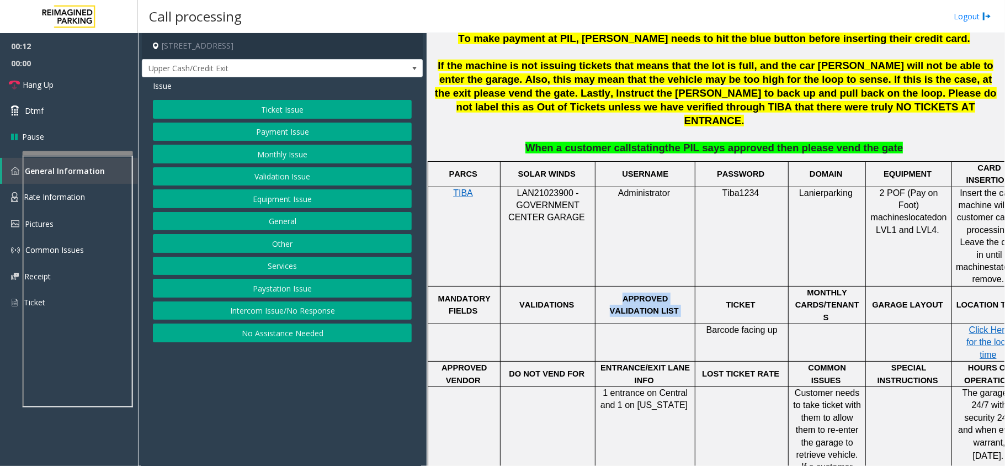
click at [598, 292] on div "APPROVED VALIDATION LIST" at bounding box center [644, 304] width 99 height 25
drag, startPoint x: 598, startPoint y: 234, endPoint x: 675, endPoint y: 254, distance: 79.9
click at [675, 286] on td "APPROVED VALIDATION LIST" at bounding box center [645, 305] width 100 height 38
click at [661, 292] on p "APPROVED VALIDATION LIST" at bounding box center [645, 304] width 92 height 25
drag, startPoint x: 652, startPoint y: 248, endPoint x: 601, endPoint y: 237, distance: 52.0
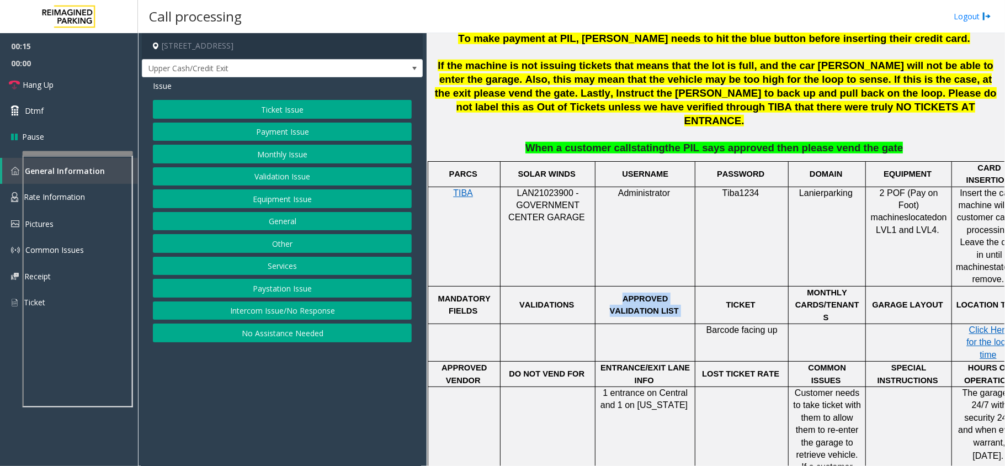
click at [601, 292] on p "APPROVED VALIDATION LIST" at bounding box center [645, 304] width 92 height 25
drag, startPoint x: 601, startPoint y: 237, endPoint x: 660, endPoint y: 252, distance: 60.8
click at [660, 292] on p "APPROVED VALIDATION LIST" at bounding box center [645, 304] width 92 height 25
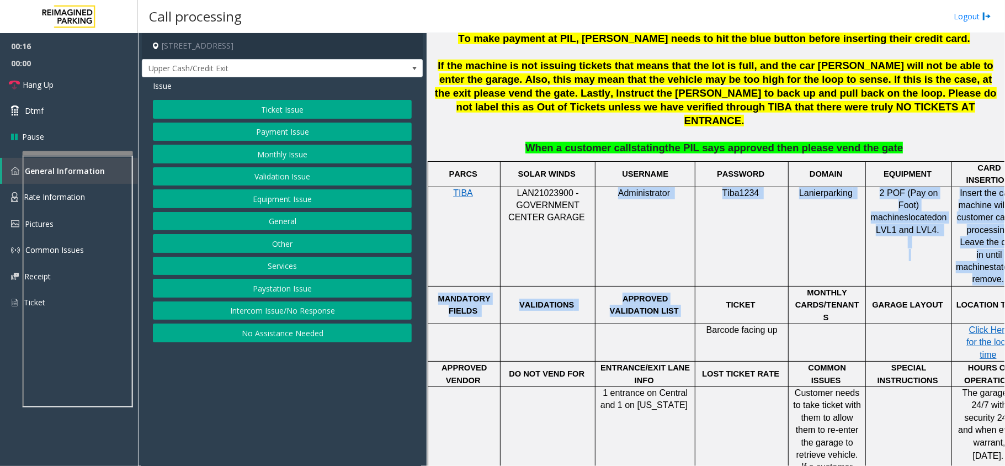
drag, startPoint x: 656, startPoint y: 251, endPoint x: 566, endPoint y: 227, distance: 92.9
click at [566, 227] on tbody "PARCS SOLAR WINDS USERNAME PASSWORD DOMAIN EQUIPMENT CARD INSERTION TIBA LAN210…" at bounding box center [727, 372] width 599 height 423
click at [588, 299] on p "VALIDATIONS" at bounding box center [547, 305] width 87 height 12
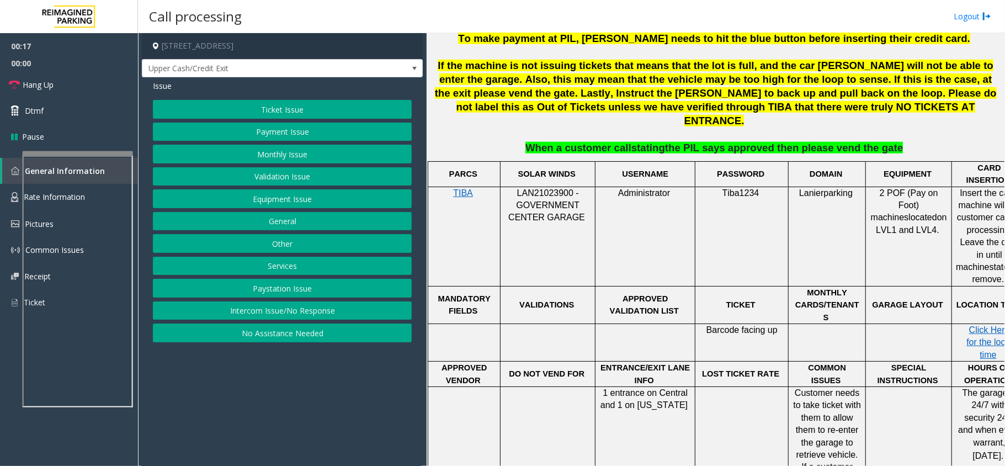
click at [600, 292] on p "APPROVED VALIDATION LIST" at bounding box center [645, 304] width 92 height 25
drag, startPoint x: 603, startPoint y: 237, endPoint x: 653, endPoint y: 250, distance: 51.8
click at [653, 292] on p "APPROVED VALIDATION LIST" at bounding box center [645, 304] width 92 height 25
click at [679, 306] on span at bounding box center [680, 310] width 2 height 9
drag, startPoint x: 650, startPoint y: 249, endPoint x: 609, endPoint y: 238, distance: 41.8
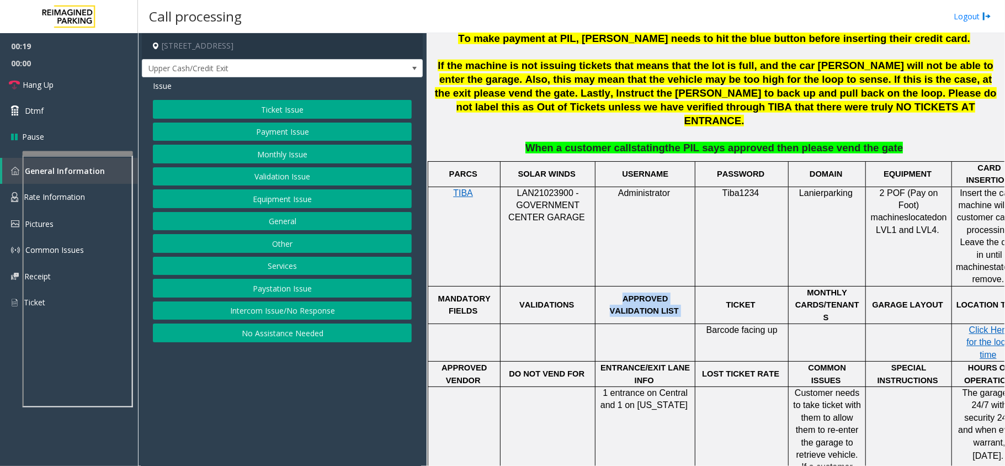
click at [610, 294] on span "APPROVED VALIDATION LIST" at bounding box center [644, 304] width 69 height 21
click at [601, 292] on p "APPROVED VALIDATION LIST" at bounding box center [645, 304] width 92 height 25
click at [603, 292] on p "APPROVED VALIDATION LIST" at bounding box center [645, 304] width 92 height 25
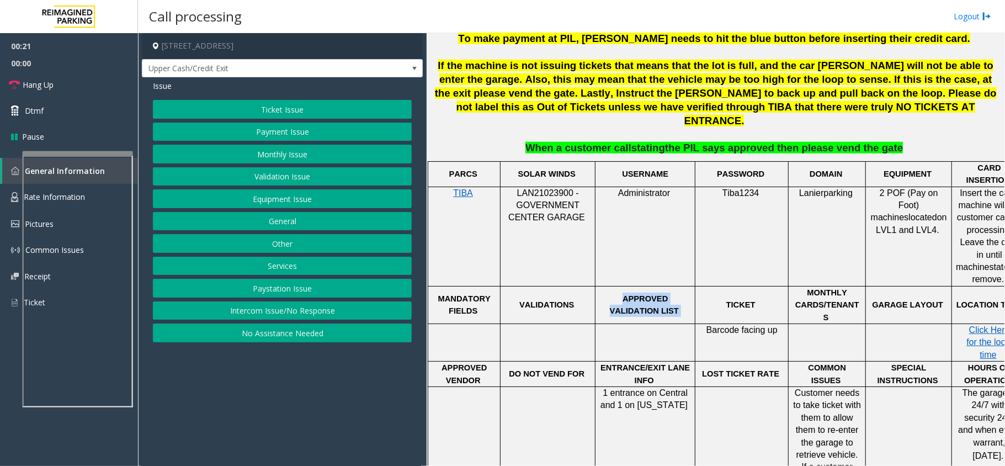
click at [599, 292] on div "APPROVED VALIDATION LIST" at bounding box center [644, 304] width 99 height 25
drag, startPoint x: 599, startPoint y: 239, endPoint x: 669, endPoint y: 252, distance: 71.8
click at [669, 292] on div "APPROVED VALIDATION LIST" at bounding box center [644, 304] width 99 height 25
click at [668, 292] on p "APPROVED VALIDATION LIST" at bounding box center [645, 304] width 92 height 25
drag, startPoint x: 643, startPoint y: 248, endPoint x: 601, endPoint y: 239, distance: 43.5
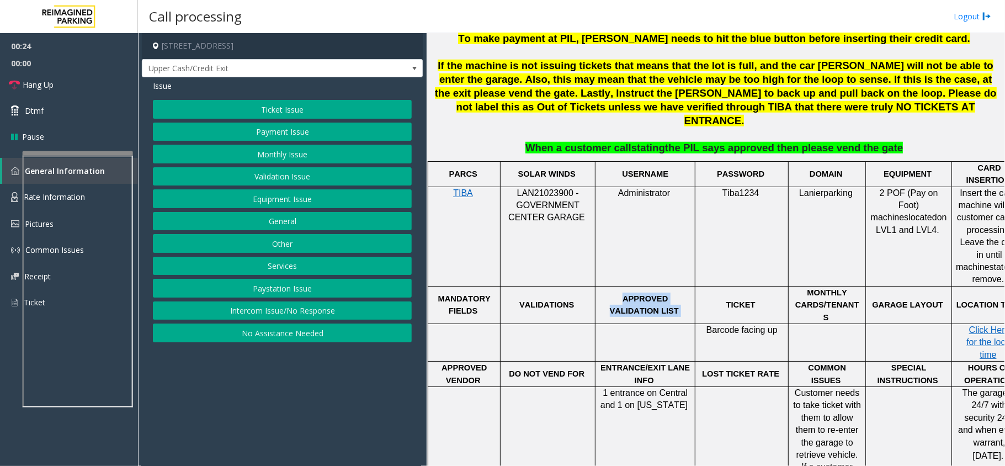
click at [601, 292] on p "APPROVED VALIDATION LIST" at bounding box center [645, 304] width 92 height 25
click at [620, 324] on p at bounding box center [645, 330] width 92 height 12
click at [603, 292] on p "APPROVED VALIDATION LIST" at bounding box center [645, 304] width 92 height 25
drag, startPoint x: 599, startPoint y: 241, endPoint x: 679, endPoint y: 262, distance: 82.2
click at [679, 262] on tbody "PARCS SOLAR WINDS USERNAME PASSWORD DOMAIN EQUIPMENT CARD INSERTION TIBA LAN210…" at bounding box center [727, 372] width 599 height 423
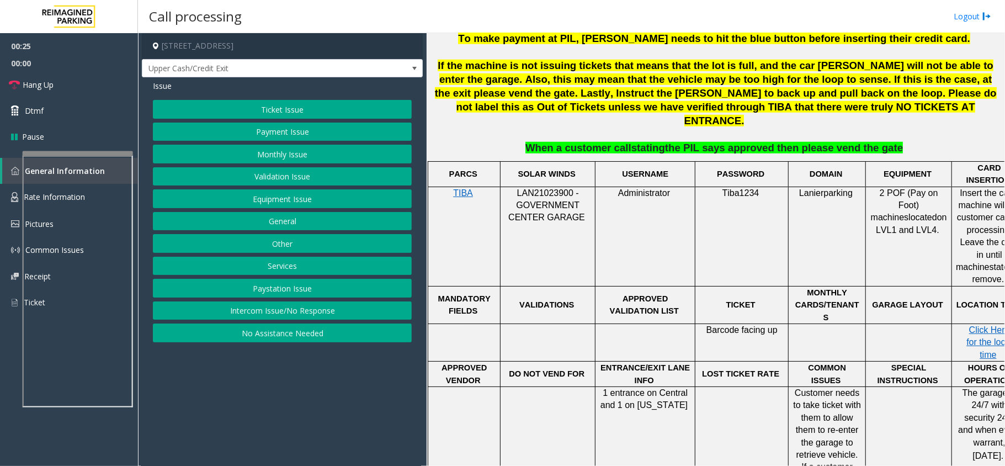
click at [663, 322] on div at bounding box center [645, 324] width 100 height 4
click at [290, 313] on button "Intercom Issue/No Response" at bounding box center [282, 310] width 259 height 19
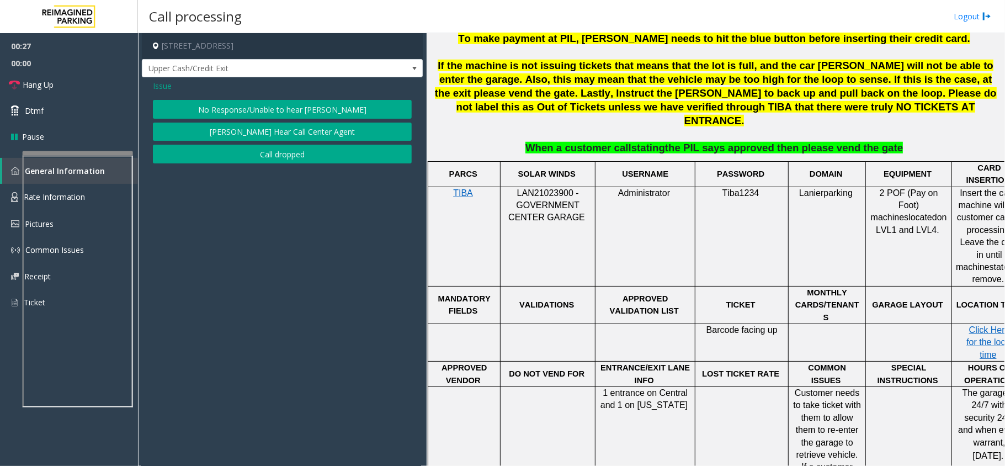
click at [280, 106] on button "No Response/Unable to hear [PERSON_NAME]" at bounding box center [282, 109] width 259 height 19
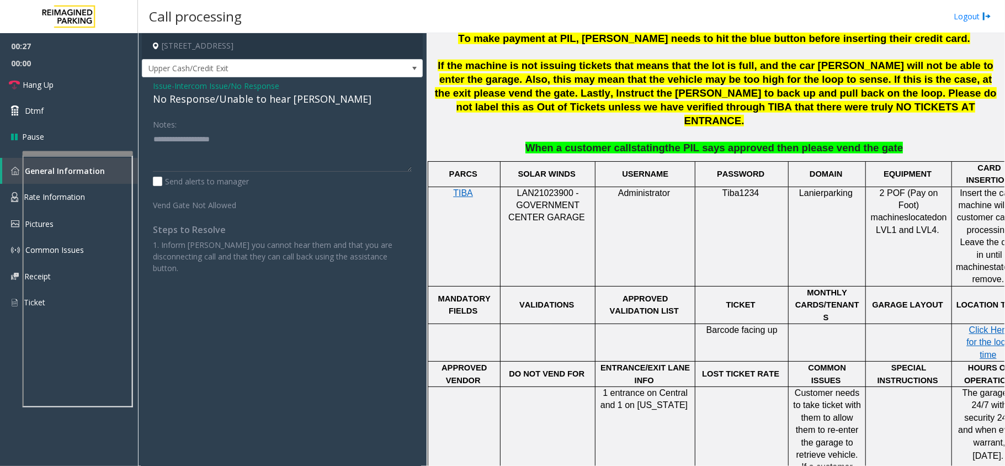
click at [276, 104] on div "No Response/Unable to hear [PERSON_NAME]" at bounding box center [282, 99] width 259 height 15
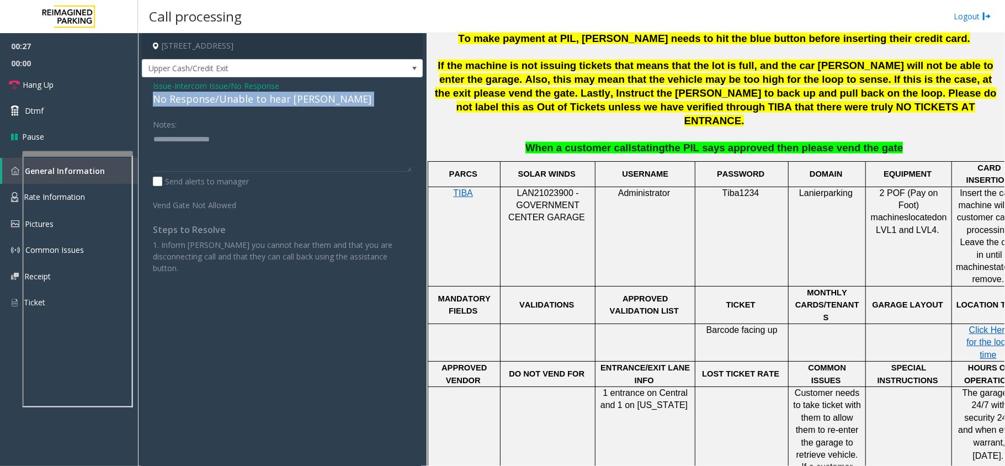
click at [276, 104] on div "No Response/Unable to hear [PERSON_NAME]" at bounding box center [282, 99] width 259 height 15
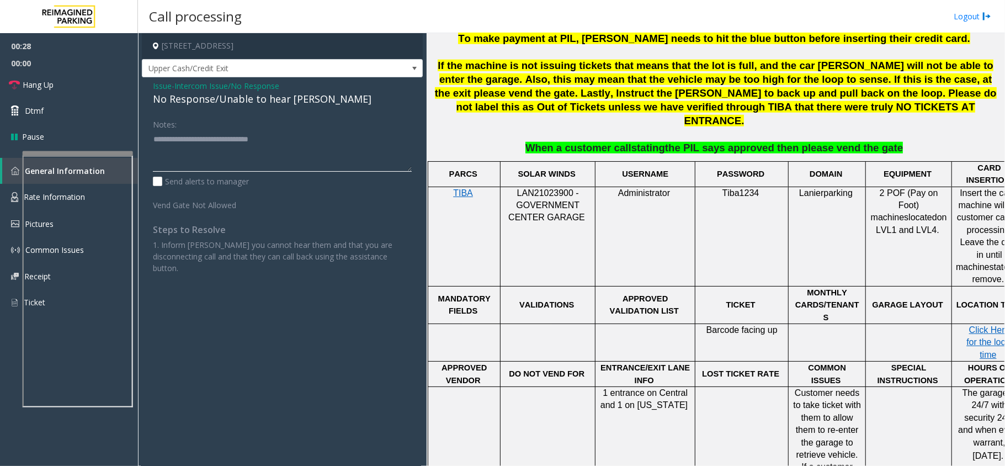
click at [317, 144] on textarea at bounding box center [282, 150] width 259 height 41
type textarea "**********"
click at [73, 89] on link "Hang Up" at bounding box center [69, 85] width 138 height 26
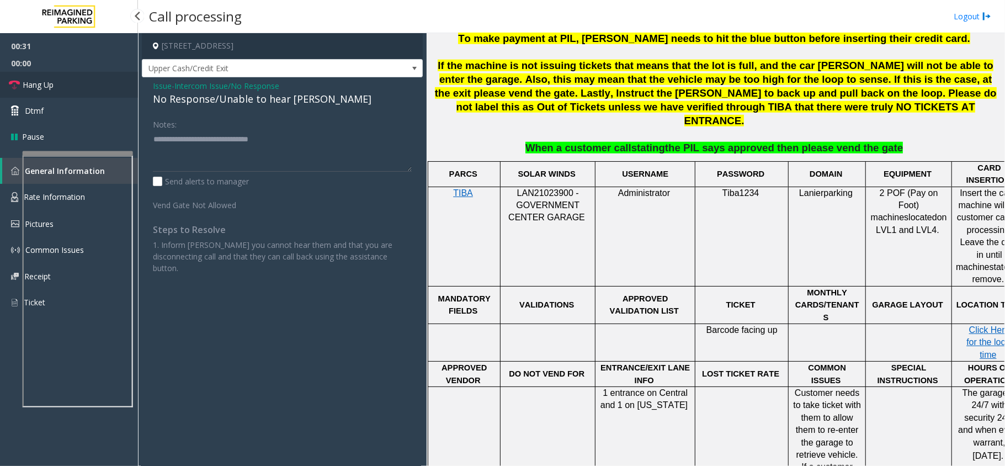
click at [73, 89] on link "Hang Up" at bounding box center [69, 85] width 138 height 26
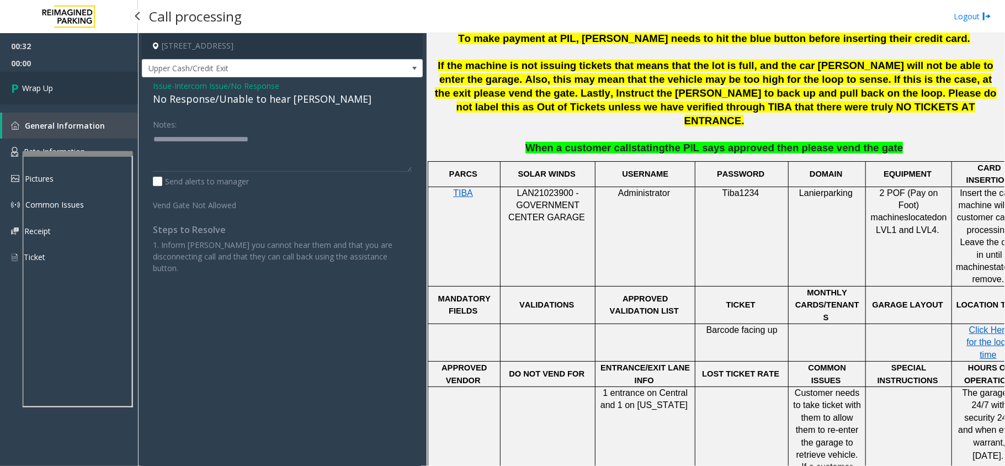
click at [73, 89] on link "Wrap Up" at bounding box center [69, 88] width 138 height 33
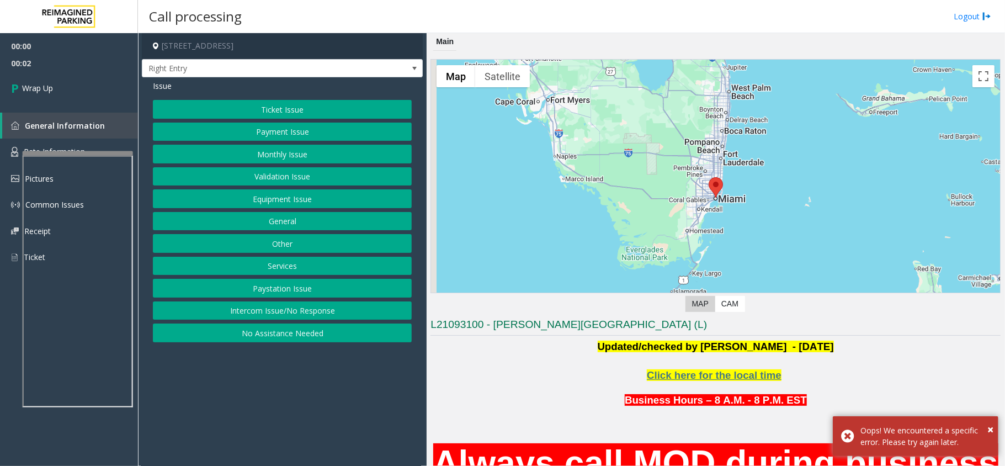
click at [344, 308] on button "Intercom Issue/No Response" at bounding box center [282, 310] width 259 height 19
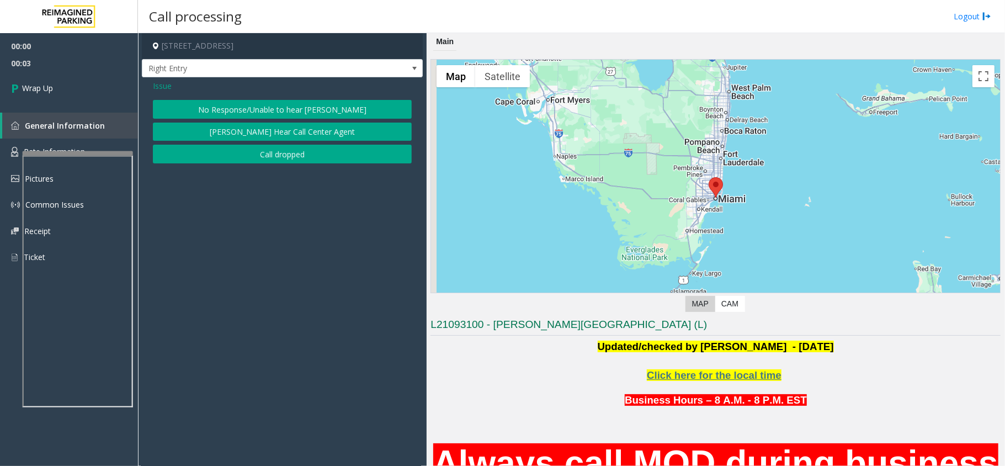
click at [288, 168] on div "Issue No Response/Unable to hear [PERSON_NAME] Cannot Hear Call Center Agent Ca…" at bounding box center [282, 123] width 281 height 92
click at [281, 155] on button "Call dropped" at bounding box center [282, 154] width 259 height 19
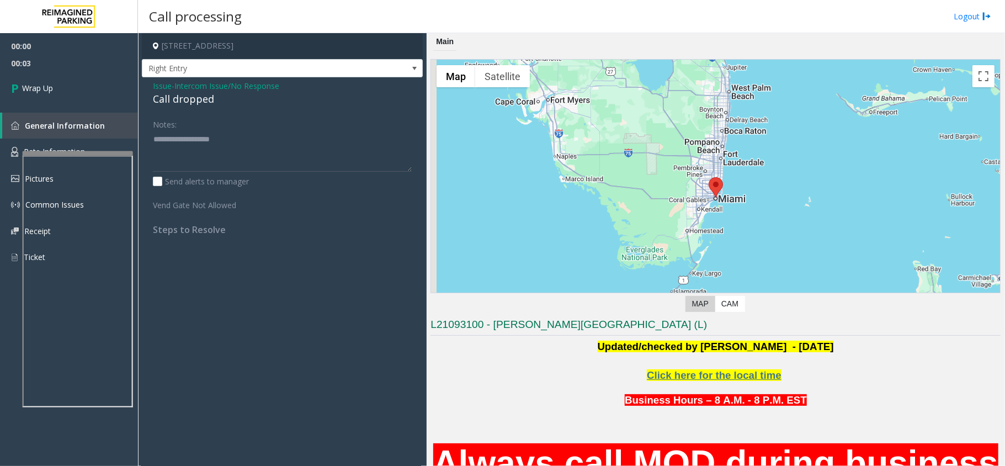
click at [182, 104] on div "Call dropped" at bounding box center [282, 99] width 259 height 15
click at [182, 103] on div "Call dropped" at bounding box center [282, 99] width 259 height 15
type textarea "**********"
click at [82, 88] on link "Wrap Up" at bounding box center [69, 88] width 138 height 33
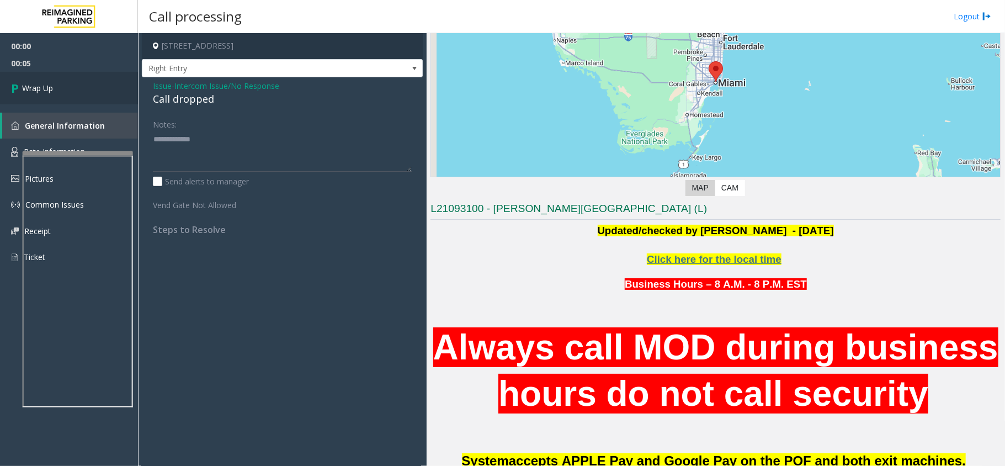
scroll to position [221, 0]
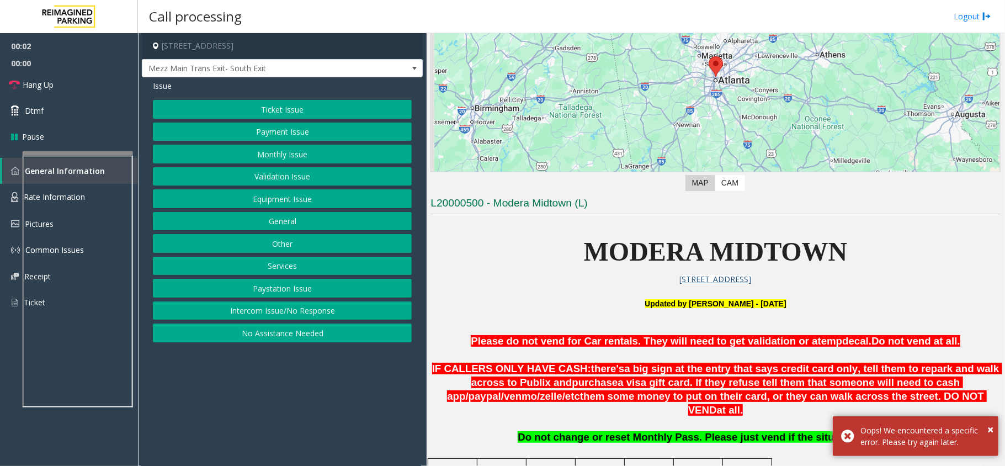
scroll to position [368, 0]
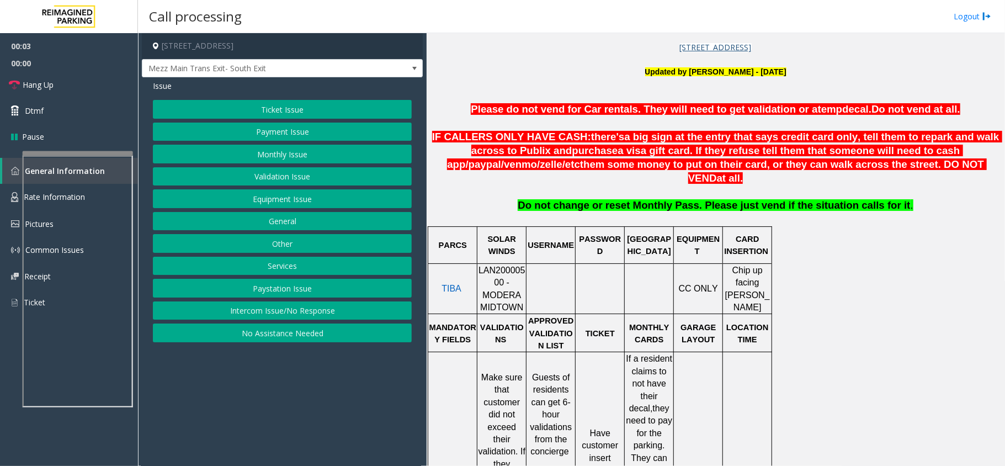
click at [497, 261] on div at bounding box center [501, 263] width 49 height 4
click at [505, 265] on span "LAN20000500 - MODERA MIDTOWN" at bounding box center [501, 288] width 47 height 46
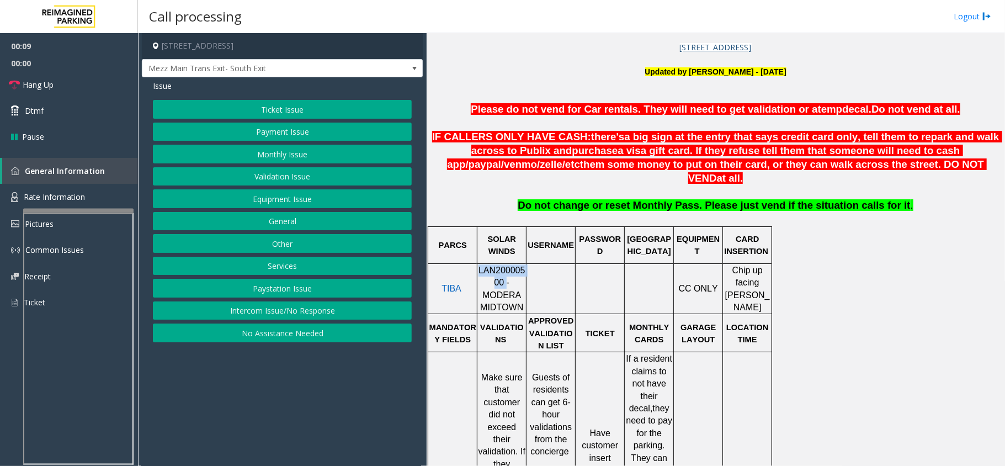
click at [95, 212] on div at bounding box center [78, 211] width 110 height 4
click at [87, 193] on link "Rate Information" at bounding box center [69, 197] width 138 height 27
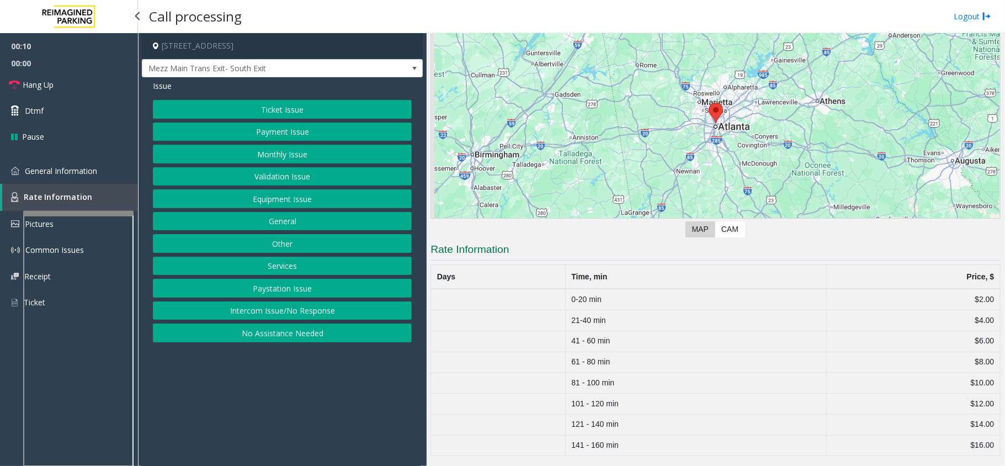
scroll to position [91, 0]
click at [316, 100] on button "Ticket Issue" at bounding box center [282, 109] width 259 height 19
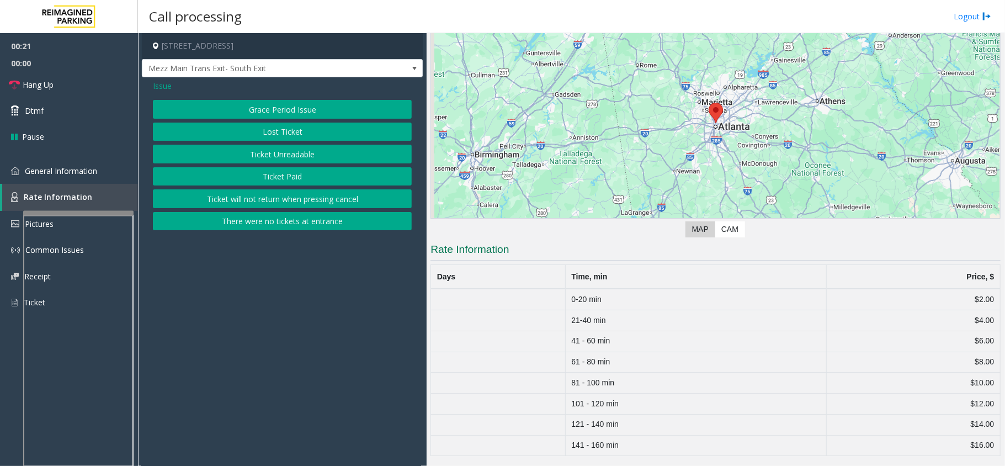
click at [296, 153] on button "Ticket Unreadable" at bounding box center [282, 154] width 259 height 19
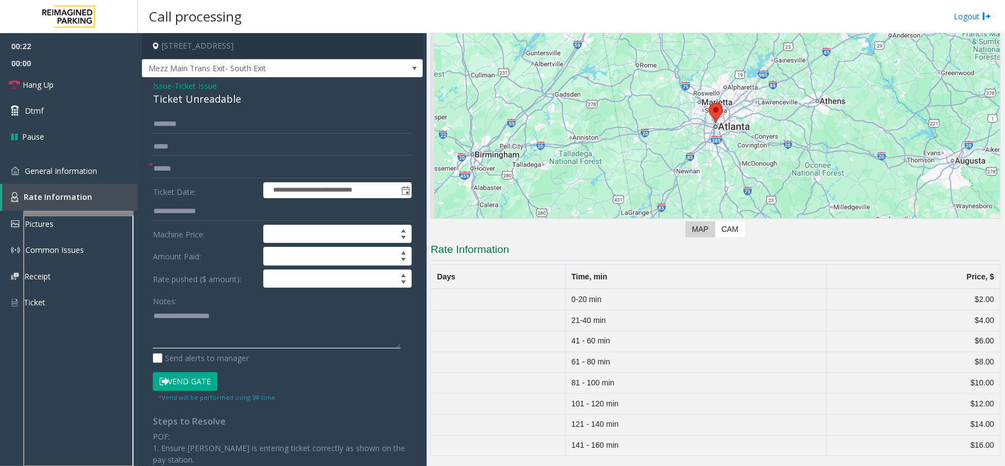
click at [207, 312] on textarea at bounding box center [277, 327] width 248 height 41
click at [91, 163] on link "General Information" at bounding box center [69, 171] width 138 height 26
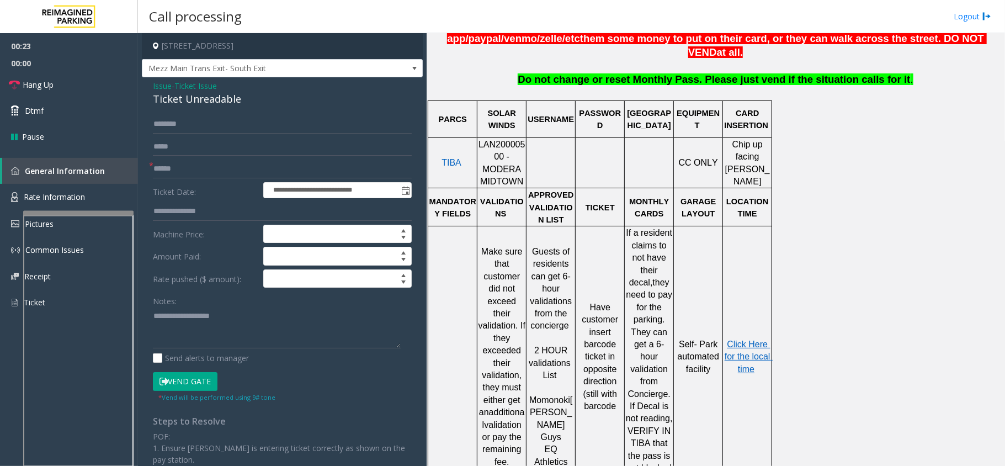
scroll to position [515, 0]
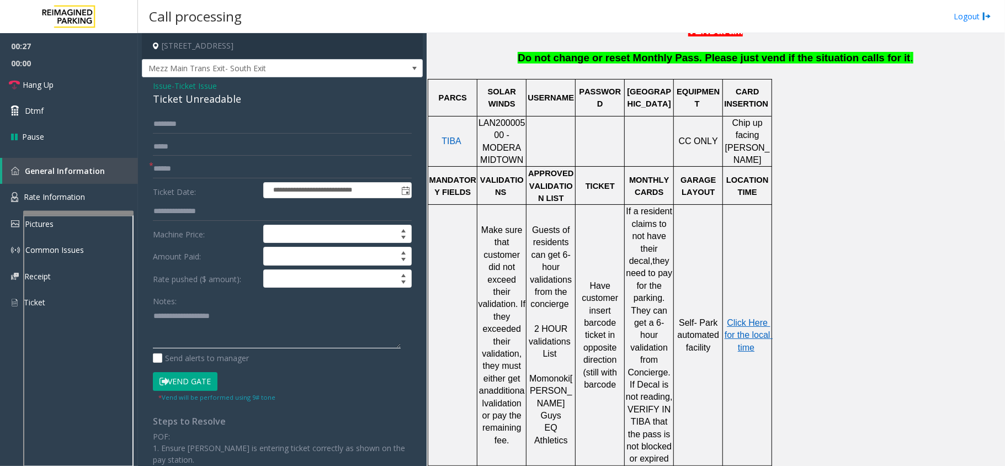
click at [202, 334] on textarea at bounding box center [277, 327] width 248 height 41
click at [195, 103] on div "Ticket Unreadable" at bounding box center [282, 99] width 259 height 15
paste textarea "**********"
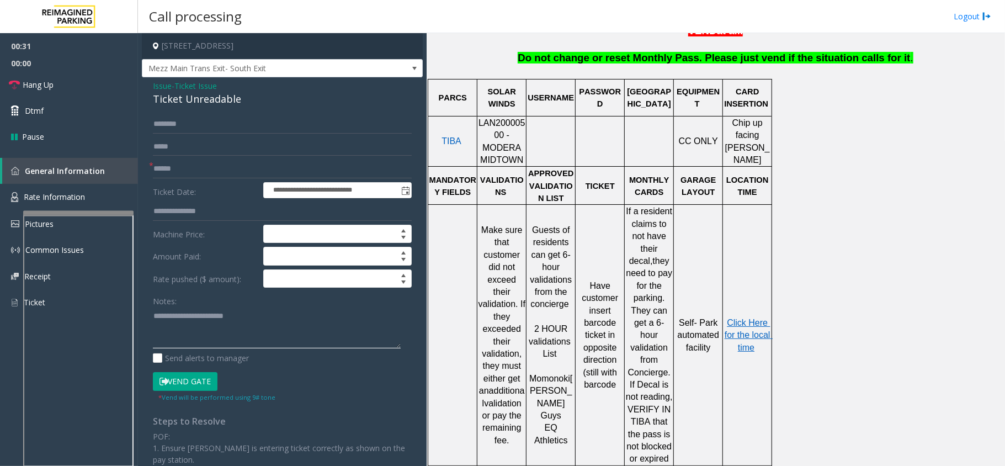
click at [217, 331] on textarea at bounding box center [277, 327] width 248 height 41
type textarea "**********"
click at [210, 162] on input "text" at bounding box center [282, 168] width 259 height 19
click at [182, 168] on input "text" at bounding box center [282, 168] width 259 height 19
type input "*******"
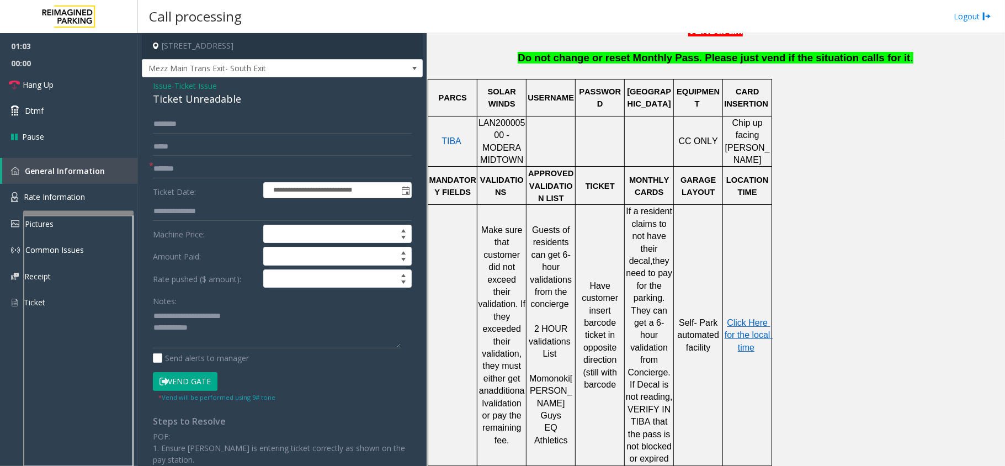
scroll to position [588, 0]
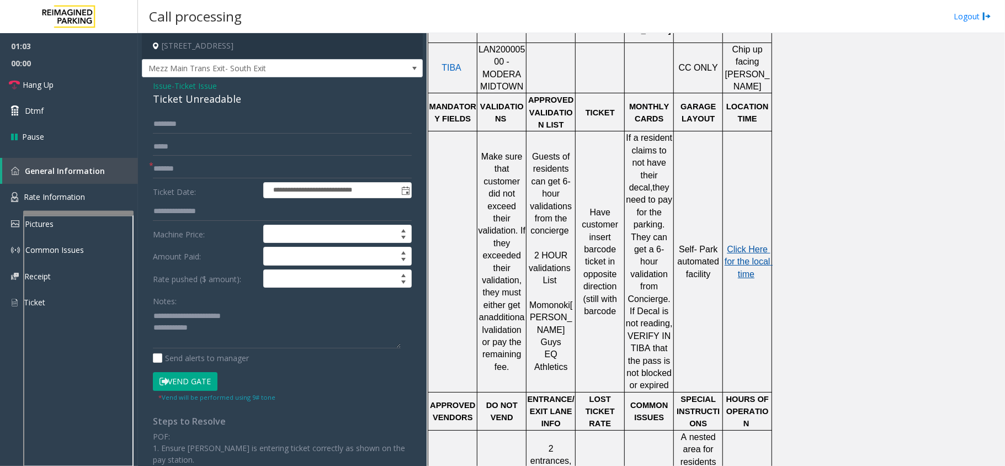
click at [759, 244] on span "Click Here for the local time" at bounding box center [749, 261] width 48 height 34
click at [202, 336] on textarea at bounding box center [277, 327] width 248 height 41
click at [355, 332] on textarea at bounding box center [277, 327] width 248 height 41
click at [407, 73] on span at bounding box center [414, 69] width 15 height 18
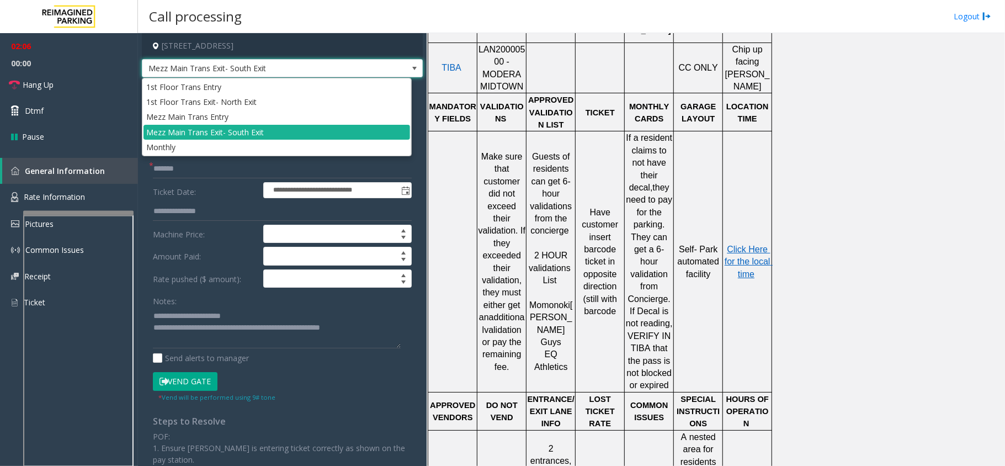
click at [407, 73] on span at bounding box center [414, 69] width 15 height 18
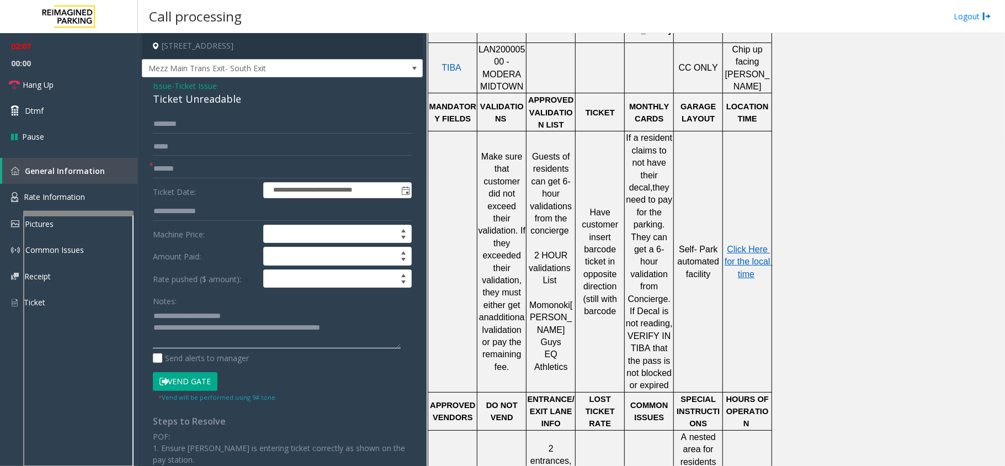
click at [378, 334] on textarea at bounding box center [277, 327] width 248 height 41
click at [84, 91] on link "Hang Up" at bounding box center [69, 85] width 138 height 26
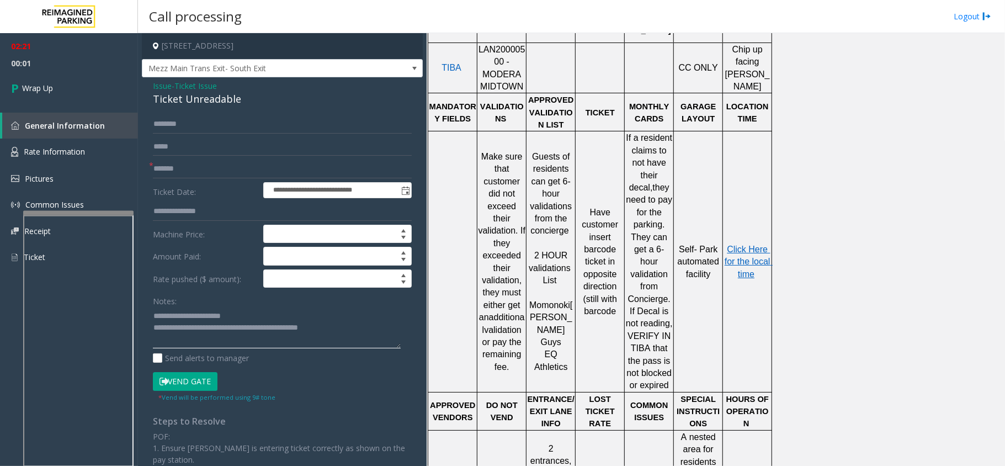
click at [354, 327] on textarea at bounding box center [277, 327] width 248 height 41
type textarea "**********"
click at [3, 38] on span "02:21" at bounding box center [69, 46] width 138 height 17
click at [45, 88] on span "Wrap Up" at bounding box center [37, 88] width 31 height 12
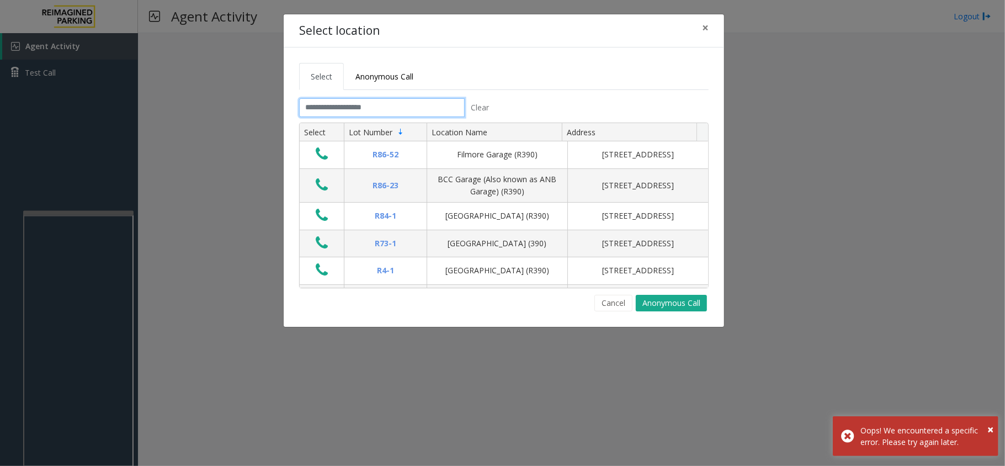
click at [371, 103] on input "text" at bounding box center [382, 107] width 166 height 19
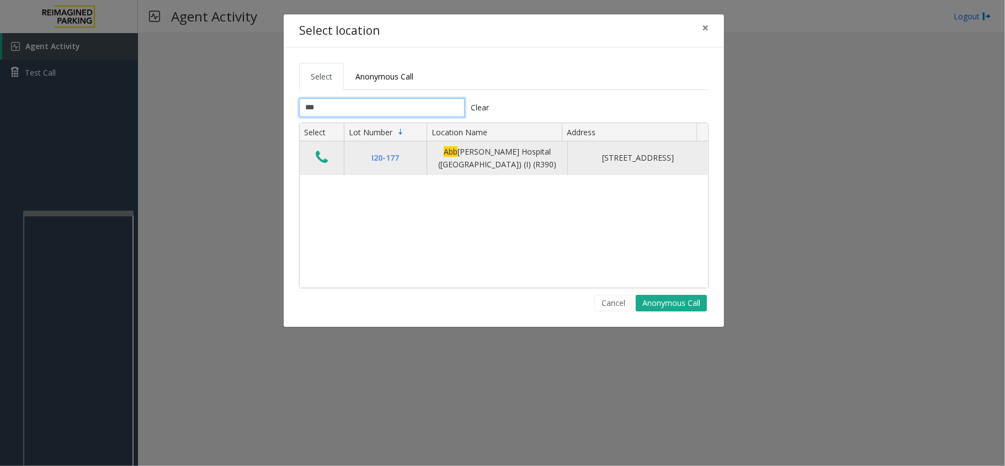
type input "***"
click at [318, 155] on icon "Data table" at bounding box center [322, 157] width 12 height 15
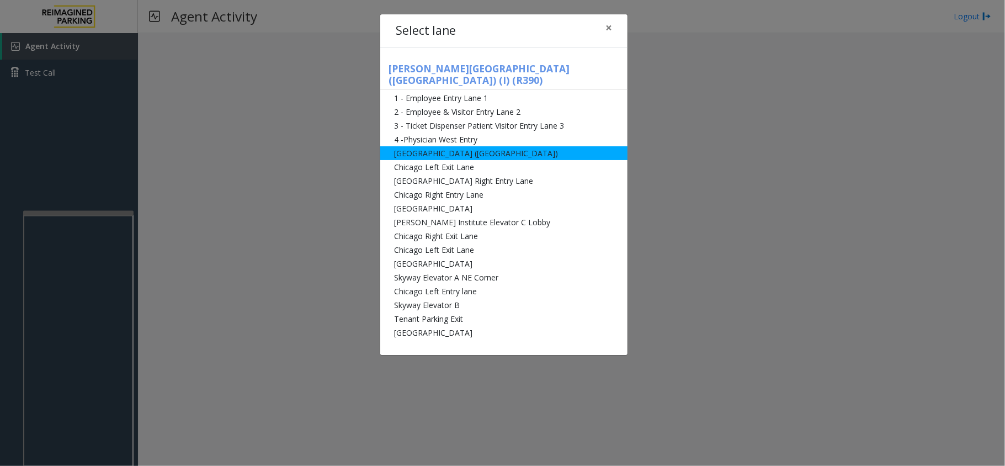
click at [417, 146] on li "[GEOGRAPHIC_DATA] ([GEOGRAPHIC_DATA])" at bounding box center [503, 153] width 247 height 14
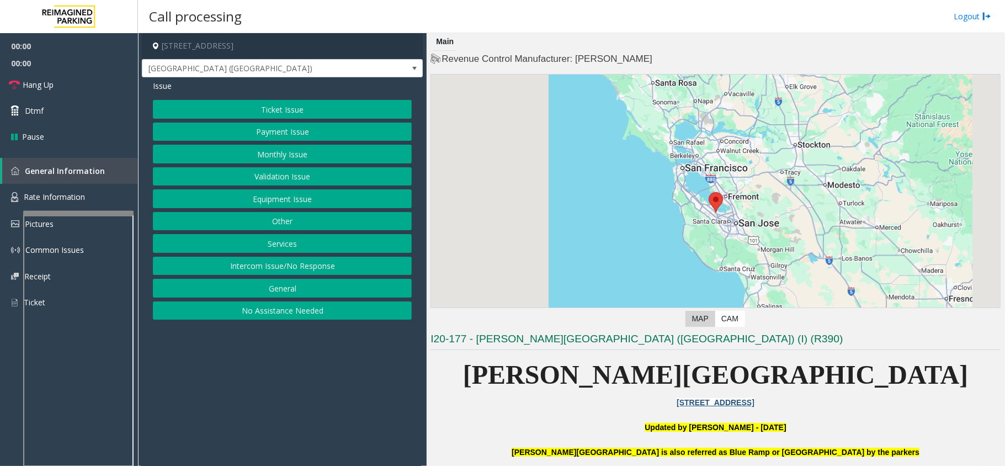
click at [275, 153] on button "Monthly Issue" at bounding box center [282, 154] width 259 height 19
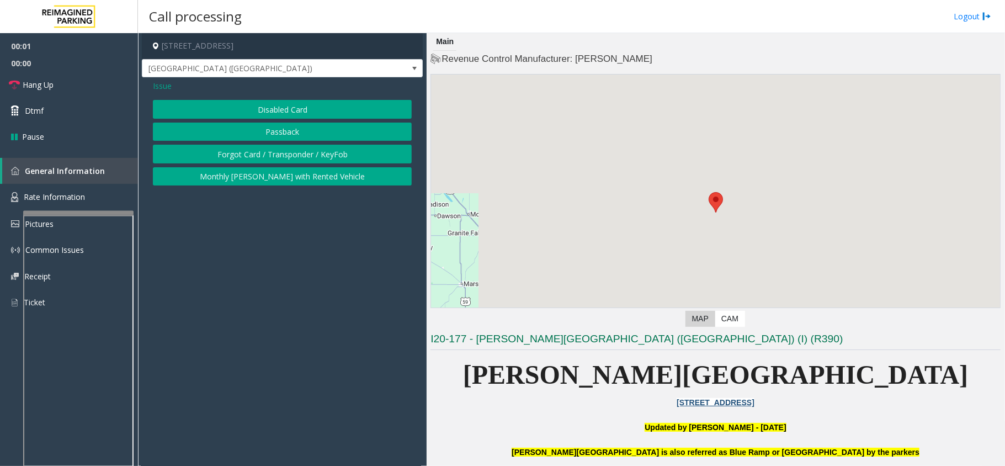
click at [276, 151] on button "Forgot Card / Transponder / KeyFob" at bounding box center [282, 154] width 259 height 19
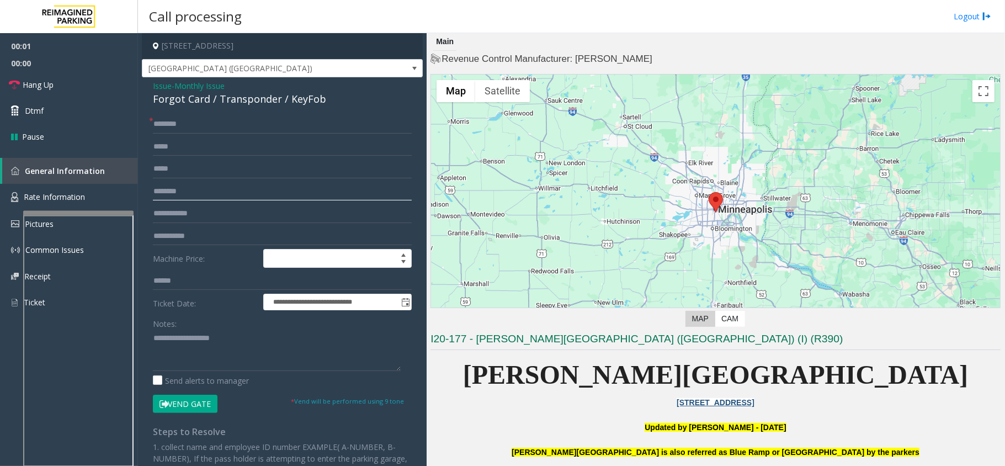
click at [163, 197] on input "text" at bounding box center [282, 191] width 259 height 19
click at [183, 219] on input "text" at bounding box center [282, 213] width 259 height 19
type input "*******"
click at [200, 345] on textarea at bounding box center [277, 349] width 248 height 41
click at [172, 104] on div "Forgot Card / Transponder / KeyFob" at bounding box center [282, 99] width 259 height 15
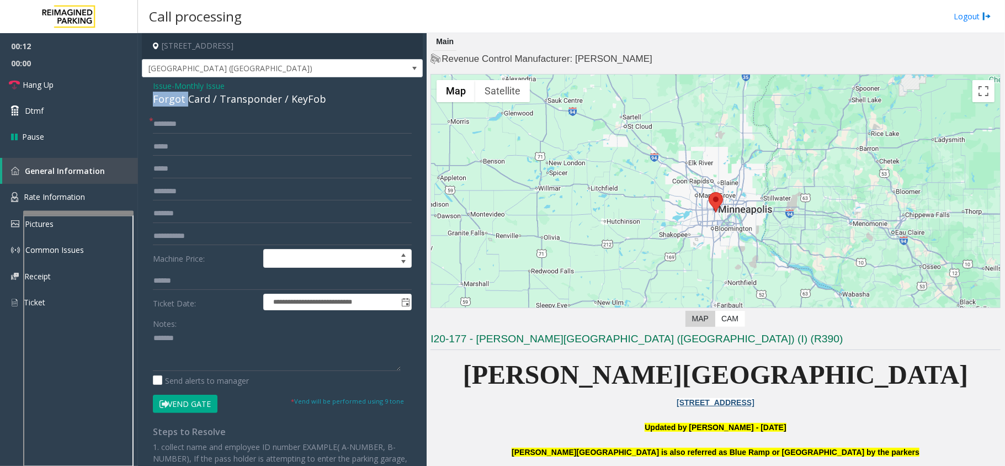
click at [172, 104] on div "Forgot Card / Transponder / KeyFob" at bounding box center [282, 99] width 259 height 15
click at [204, 360] on textarea at bounding box center [277, 349] width 248 height 41
paste textarea "**********"
type textarea "**********"
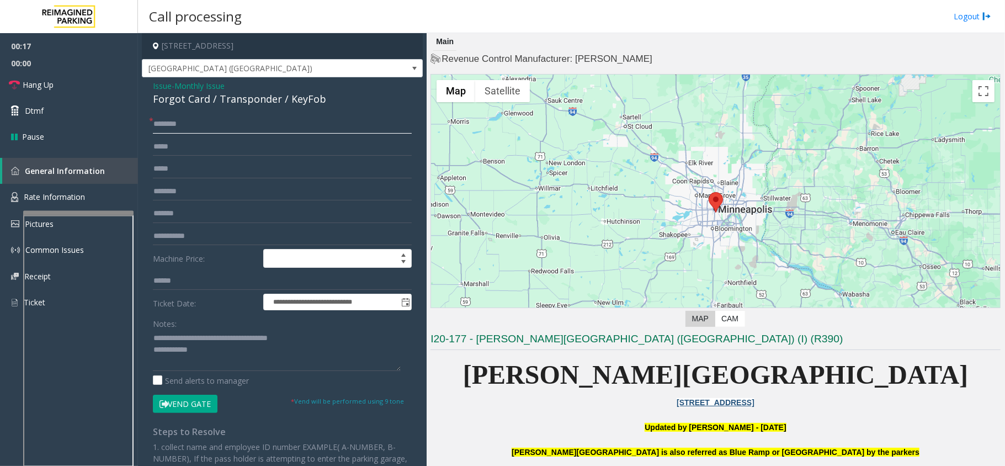
click at [173, 124] on input "text" at bounding box center [282, 124] width 259 height 19
type input "******"
drag, startPoint x: 174, startPoint y: 128, endPoint x: 377, endPoint y: 105, distance: 204.4
click at [377, 105] on div "Forgot Card / Transponder / KeyFob" at bounding box center [282, 99] width 259 height 15
click at [199, 402] on button "Vend Gate" at bounding box center [185, 404] width 65 height 19
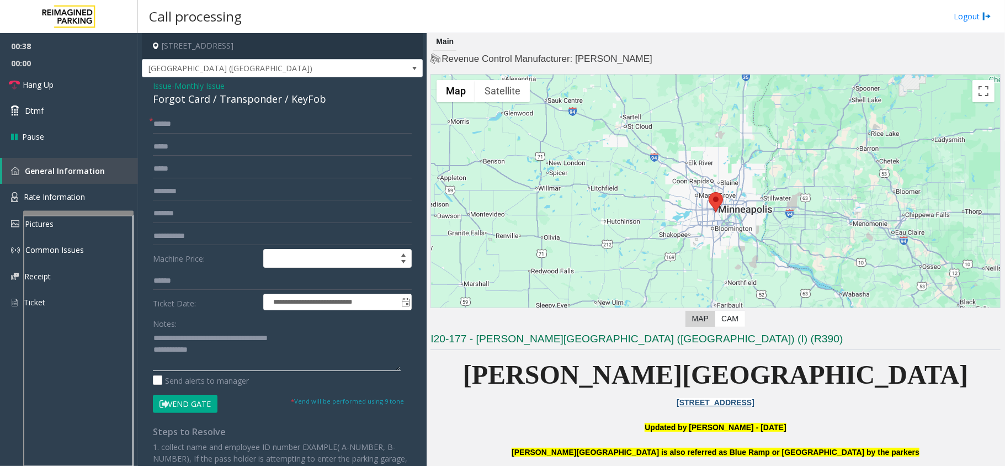
click at [221, 367] on textarea at bounding box center [277, 349] width 248 height 41
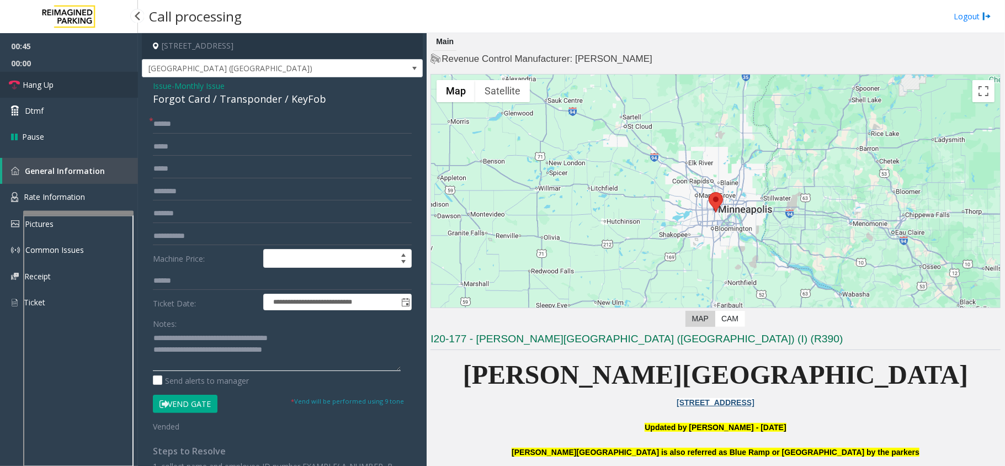
type textarea "**********"
click at [82, 94] on link "Hang Up" at bounding box center [69, 85] width 138 height 26
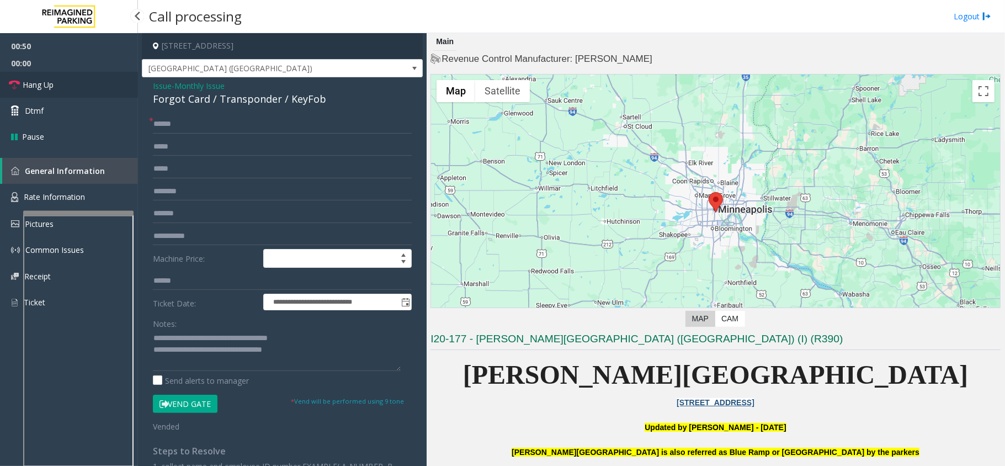
click at [87, 89] on link "Hang Up" at bounding box center [69, 85] width 138 height 26
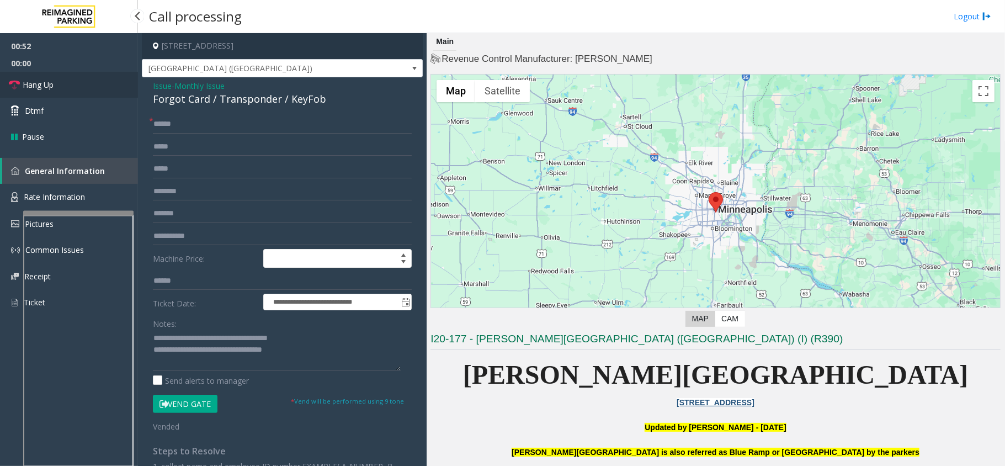
click at [87, 89] on link "Hang Up" at bounding box center [69, 85] width 138 height 26
click at [76, 89] on link "Hang Up" at bounding box center [69, 85] width 138 height 26
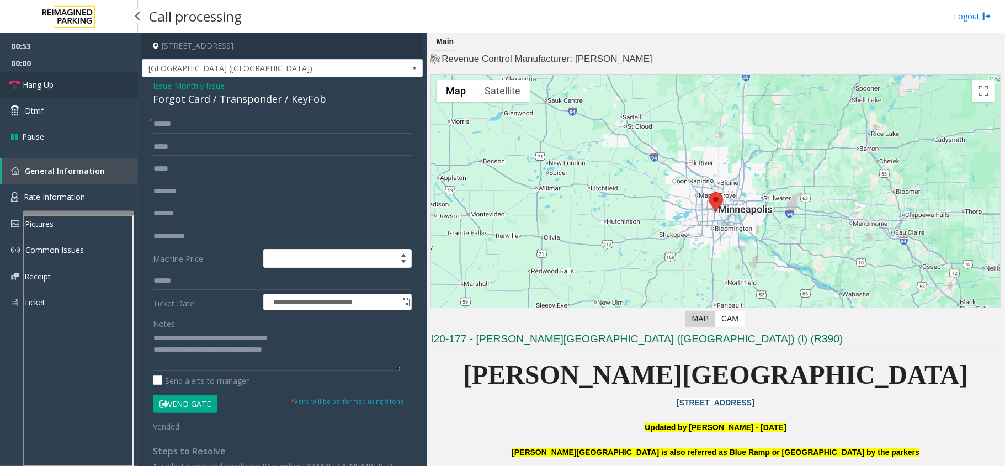
click at [76, 89] on link "Hang Up" at bounding box center [69, 85] width 138 height 26
click at [78, 88] on link "Hang Up" at bounding box center [69, 85] width 138 height 26
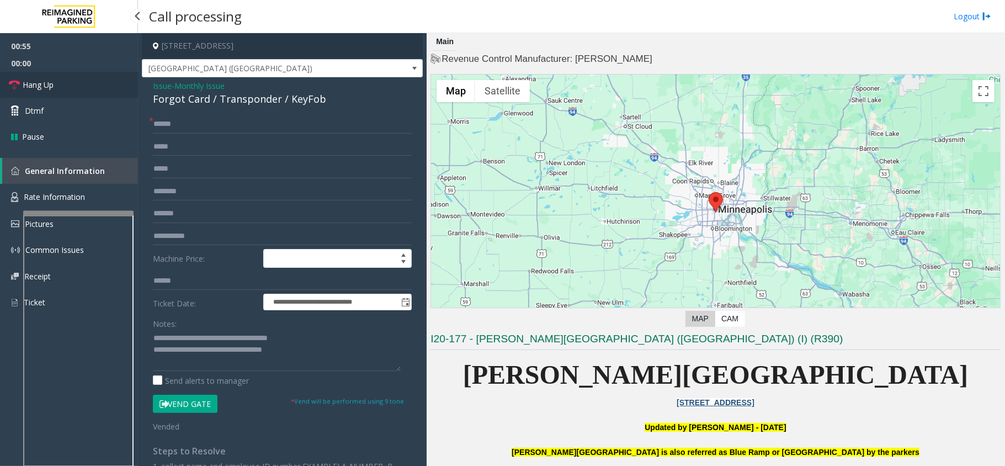
click at [78, 88] on link "Hang Up" at bounding box center [69, 85] width 138 height 26
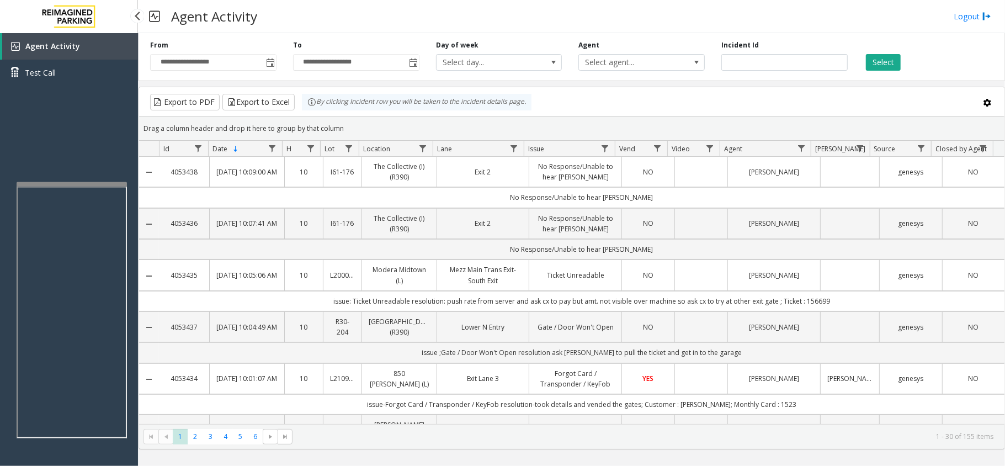
click at [107, 166] on app-root "**********" at bounding box center [502, 233] width 1005 height 466
click at [93, 138] on div "Agent Activity Test Call" at bounding box center [69, 266] width 138 height 466
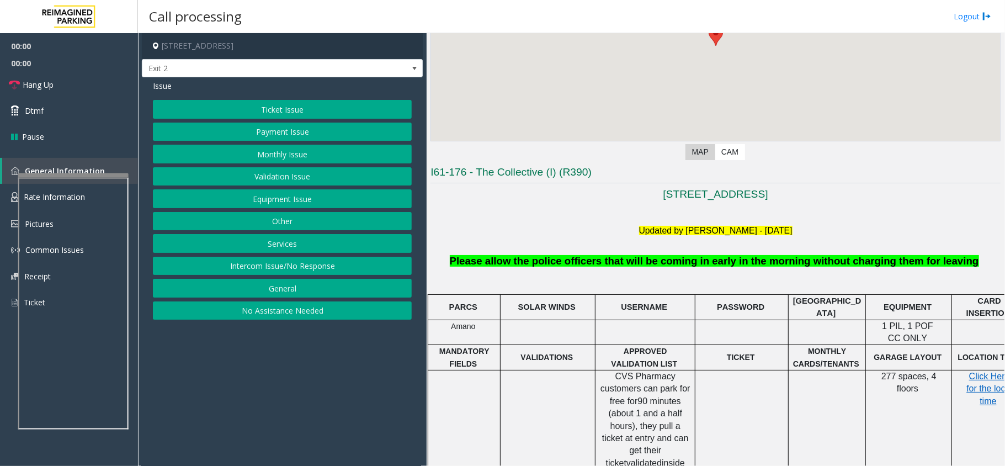
scroll to position [294, 0]
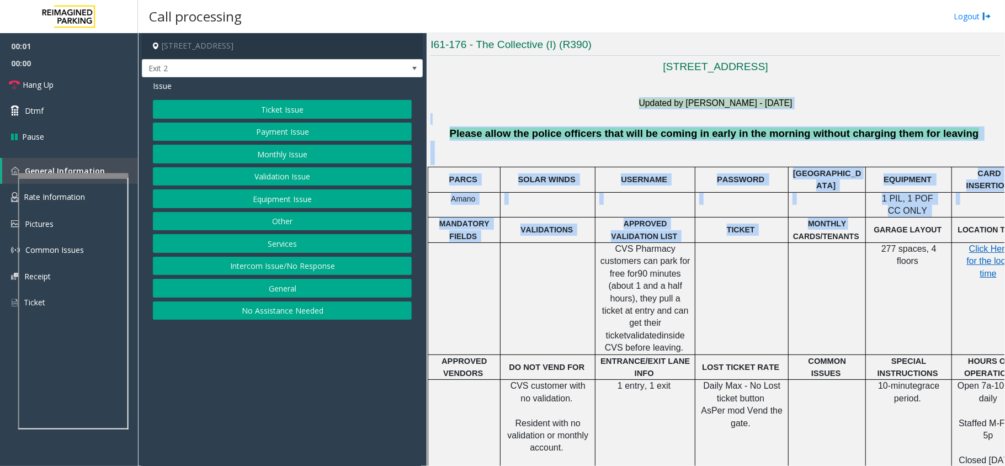
drag, startPoint x: 456, startPoint y: 125, endPoint x: 850, endPoint y: 226, distance: 406.9
click at [850, 226] on div "[STREET_ADDRESS] Updated by [PERSON_NAME] - [DATE] Please allow the police offi…" at bounding box center [715, 357] width 570 height 594
click at [801, 225] on p "MONTHLY CARDS/TENANTS" at bounding box center [826, 229] width 69 height 25
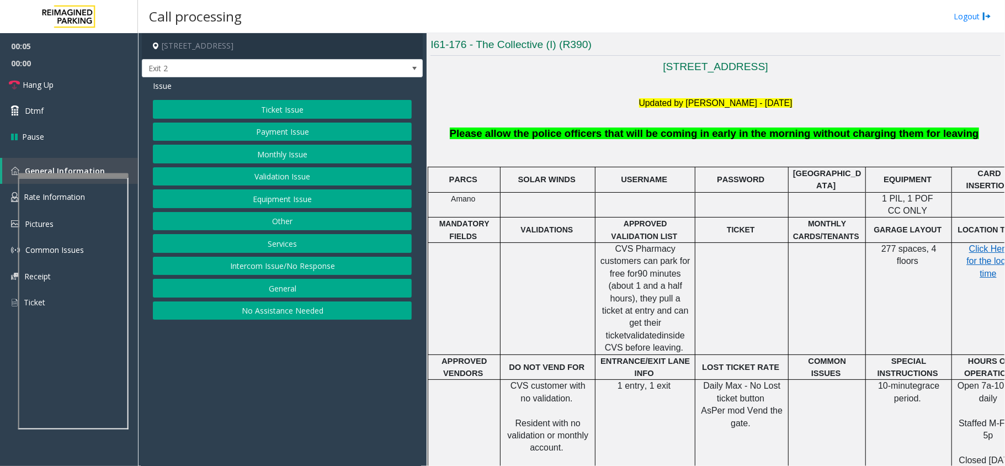
click at [291, 155] on button "Monthly Issue" at bounding box center [282, 154] width 259 height 19
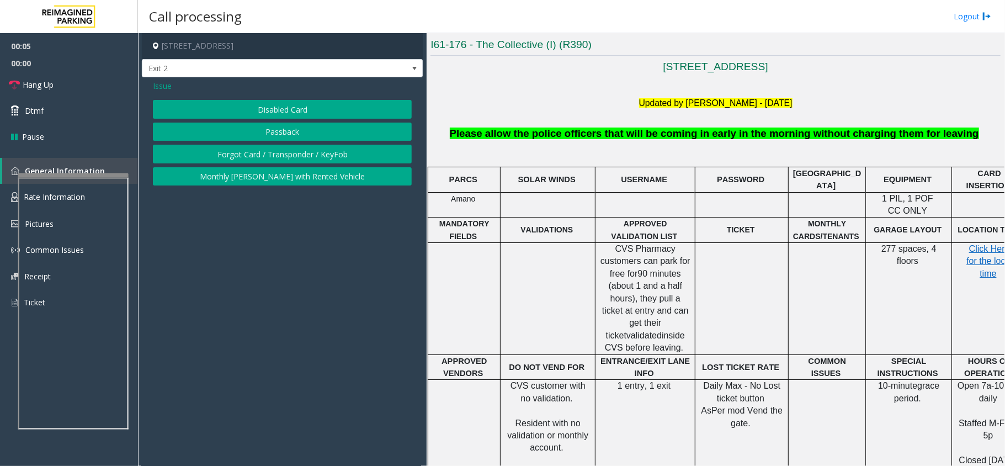
click at [292, 108] on button "Disabled Card" at bounding box center [282, 109] width 259 height 19
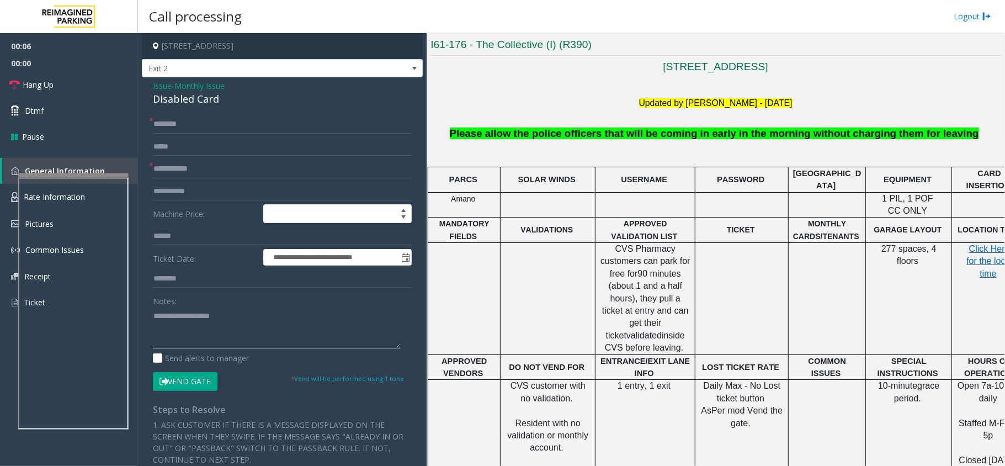
click at [179, 318] on textarea at bounding box center [277, 327] width 248 height 41
click at [199, 100] on div "Disabled Card" at bounding box center [282, 99] width 259 height 15
copy div "Disabled Card"
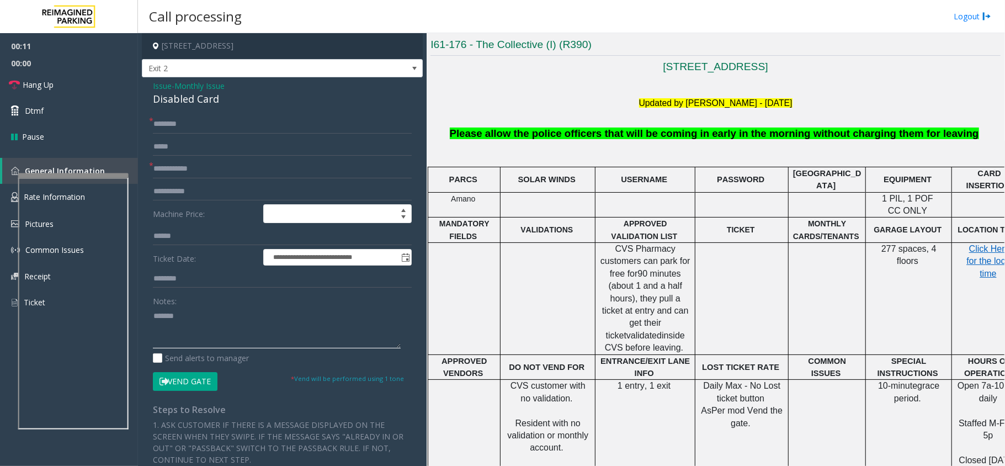
click at [210, 319] on textarea at bounding box center [277, 327] width 248 height 41
paste textarea "**********"
type textarea "**********"
click at [212, 172] on input "text" at bounding box center [282, 168] width 259 height 19
type input "******"
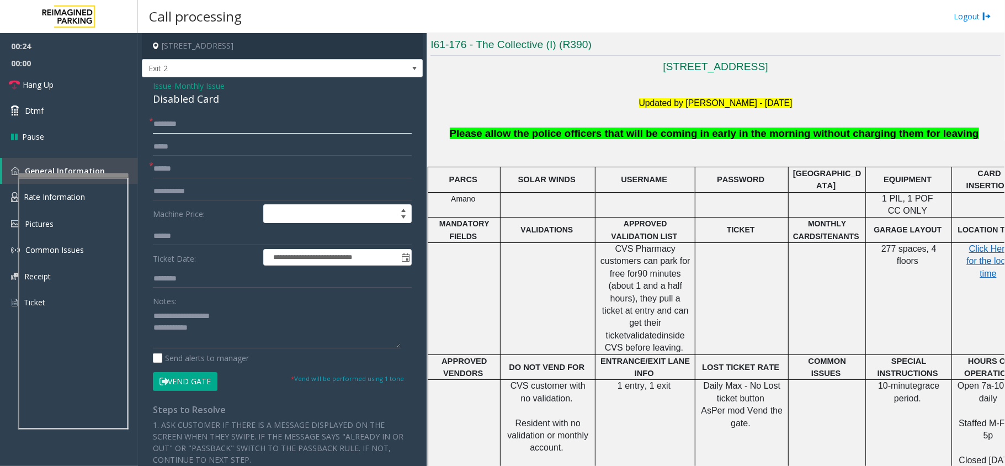
click at [196, 130] on input "text" at bounding box center [282, 124] width 259 height 19
type input "*******"
click at [213, 332] on textarea at bounding box center [277, 327] width 248 height 41
type textarea "**********"
click at [80, 76] on link "Hang Up" at bounding box center [69, 85] width 138 height 26
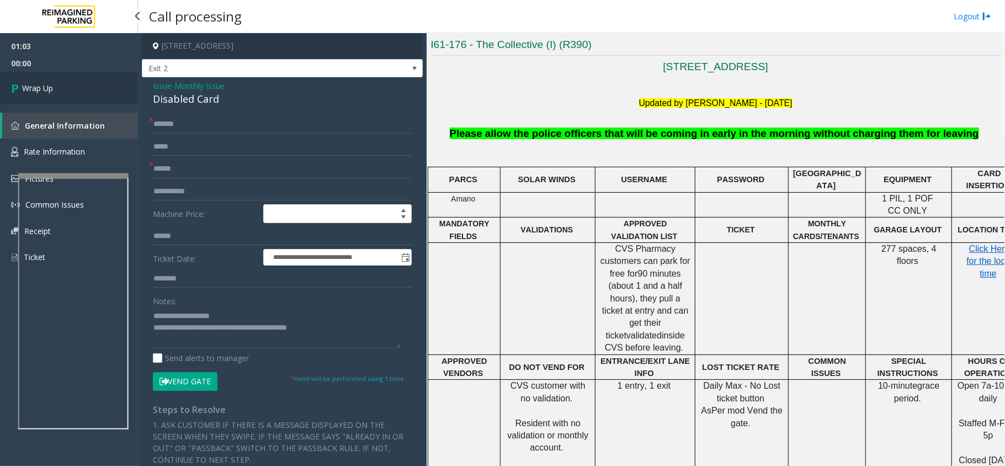
click at [80, 76] on link "Wrap Up" at bounding box center [69, 88] width 138 height 33
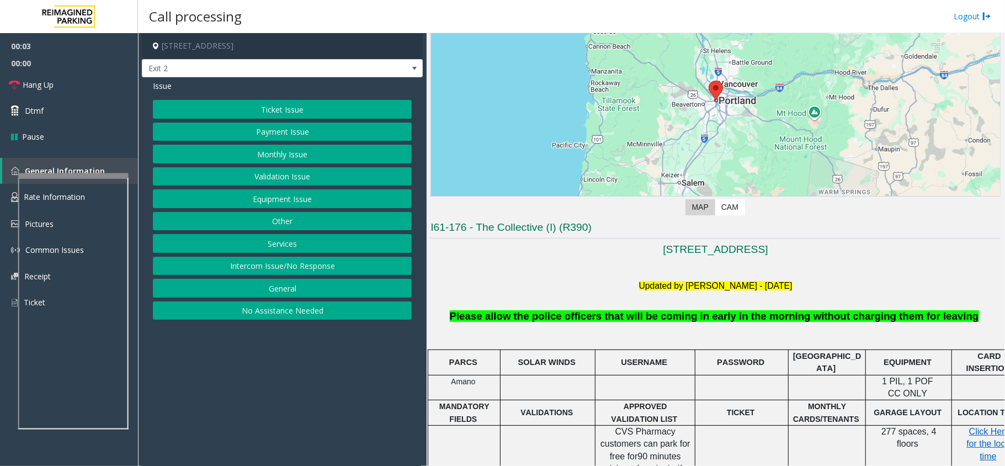
scroll to position [221, 0]
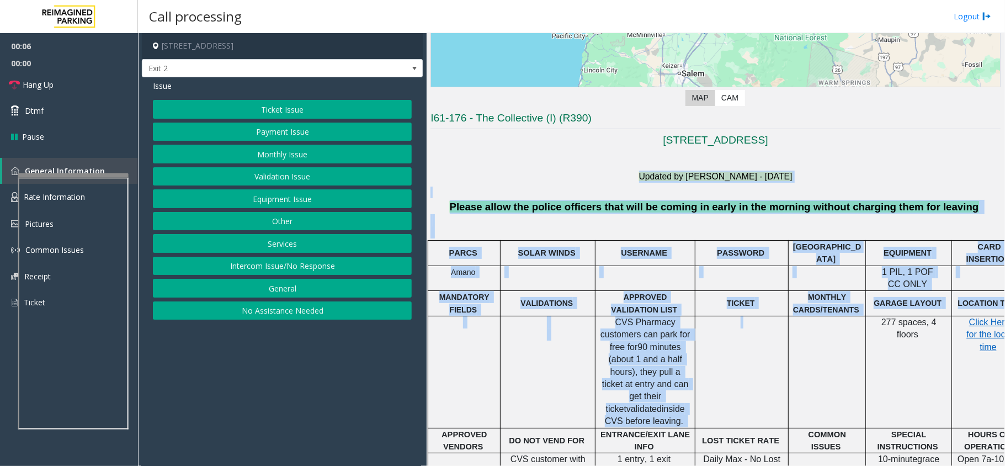
drag, startPoint x: 467, startPoint y: 199, endPoint x: 811, endPoint y: 336, distance: 370.6
click at [811, 326] on div "[STREET_ADDRESS] Updated by [PERSON_NAME] - [DATE] Please allow the police offi…" at bounding box center [715, 430] width 570 height 594
click at [811, 336] on td at bounding box center [827, 372] width 77 height 112
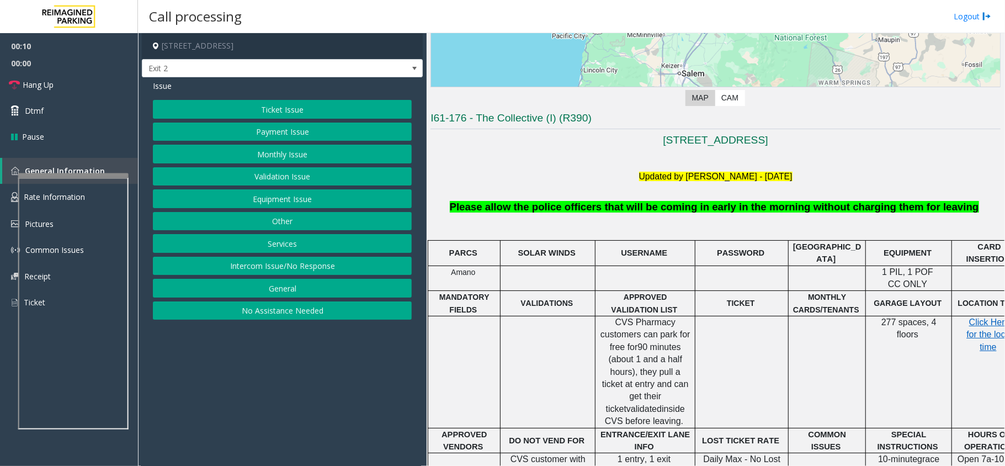
click at [696, 226] on p at bounding box center [715, 226] width 570 height 25
click at [299, 157] on button "Monthly Issue" at bounding box center [282, 154] width 259 height 19
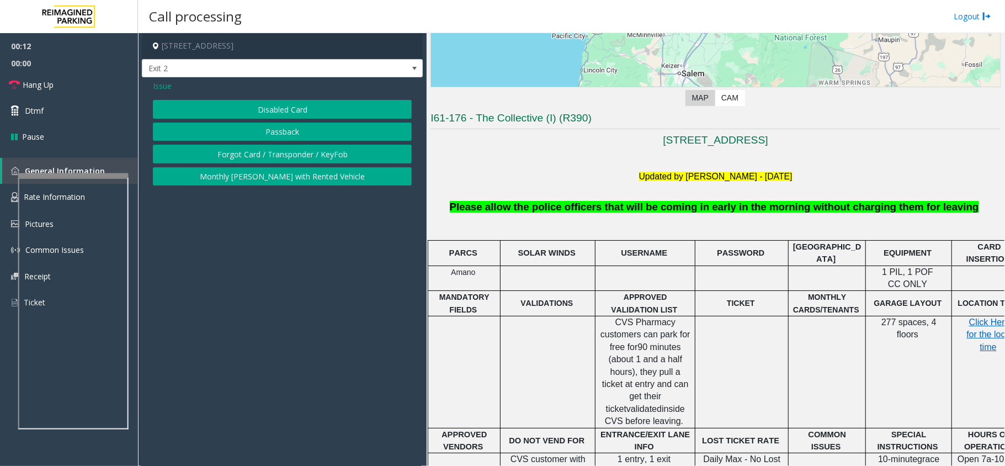
click at [301, 104] on button "Disabled Card" at bounding box center [282, 109] width 259 height 19
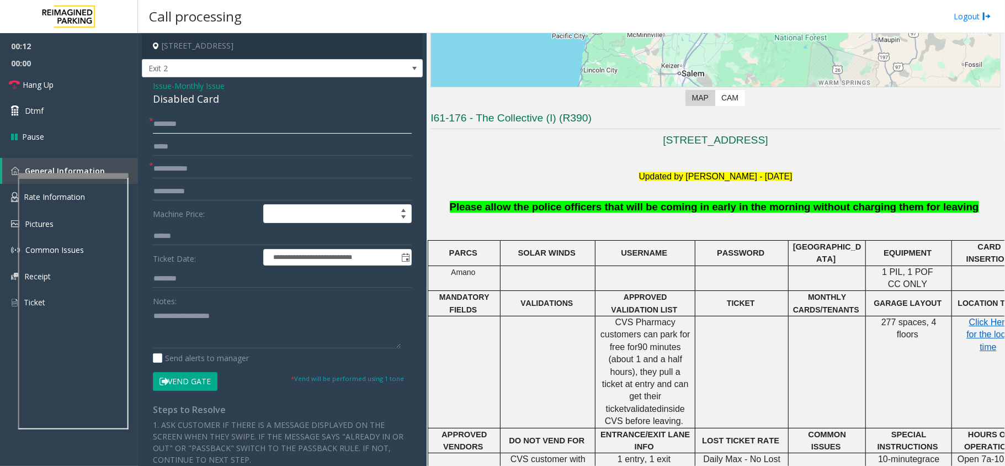
click at [224, 124] on input "text" at bounding box center [282, 124] width 259 height 19
type input "*******"
click at [207, 172] on input "text" at bounding box center [282, 168] width 259 height 19
click at [204, 325] on textarea at bounding box center [277, 327] width 248 height 41
click at [199, 184] on input "text" at bounding box center [282, 191] width 259 height 19
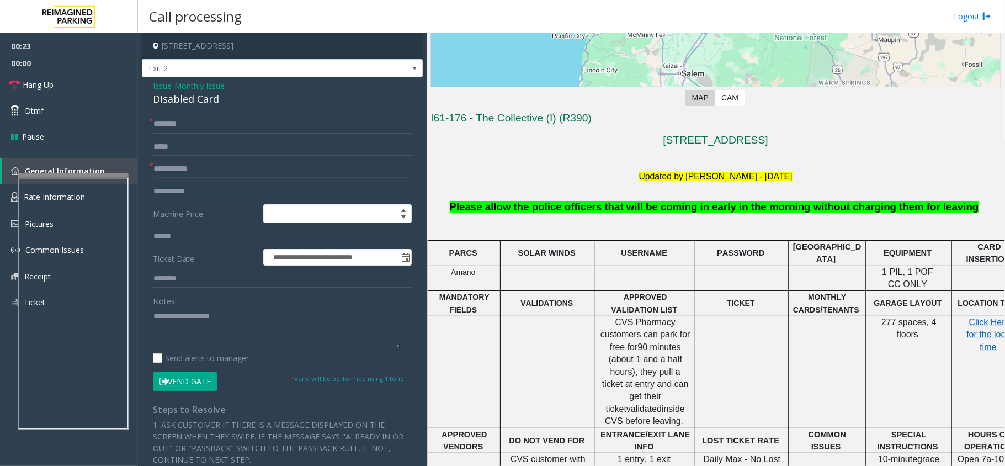
click at [201, 174] on input "text" at bounding box center [282, 168] width 259 height 19
type input "******"
click at [191, 382] on button "Vend Gate" at bounding box center [185, 381] width 65 height 19
click at [201, 329] on textarea at bounding box center [277, 327] width 248 height 41
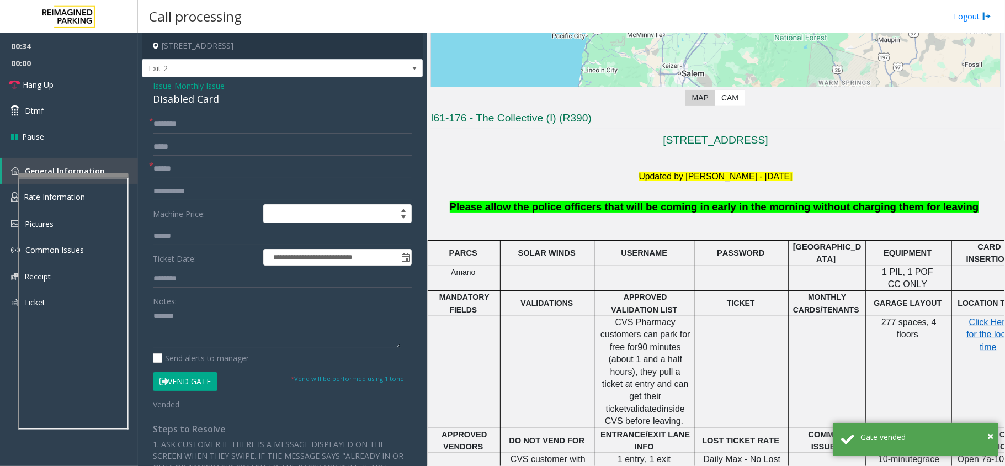
click at [203, 98] on div "Disabled Card" at bounding box center [282, 99] width 259 height 15
copy div "Disabled Card"
click at [213, 321] on textarea at bounding box center [277, 327] width 248 height 41
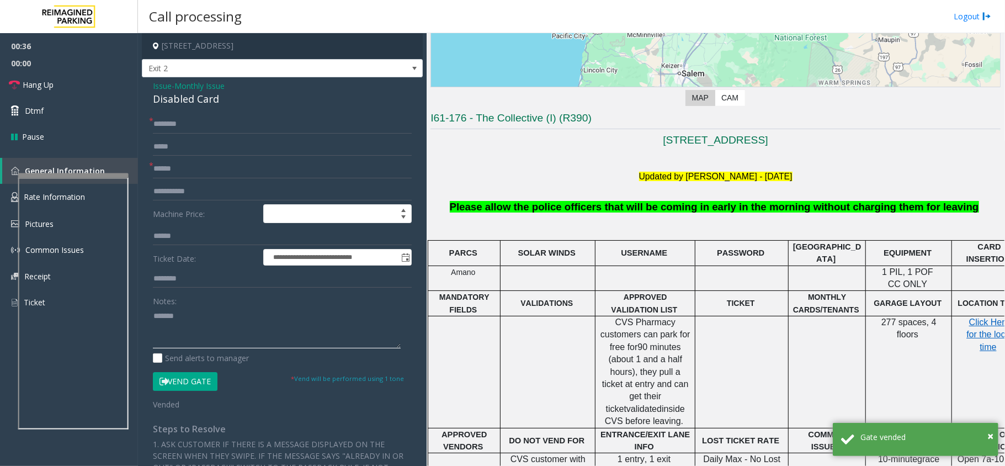
paste textarea "**********"
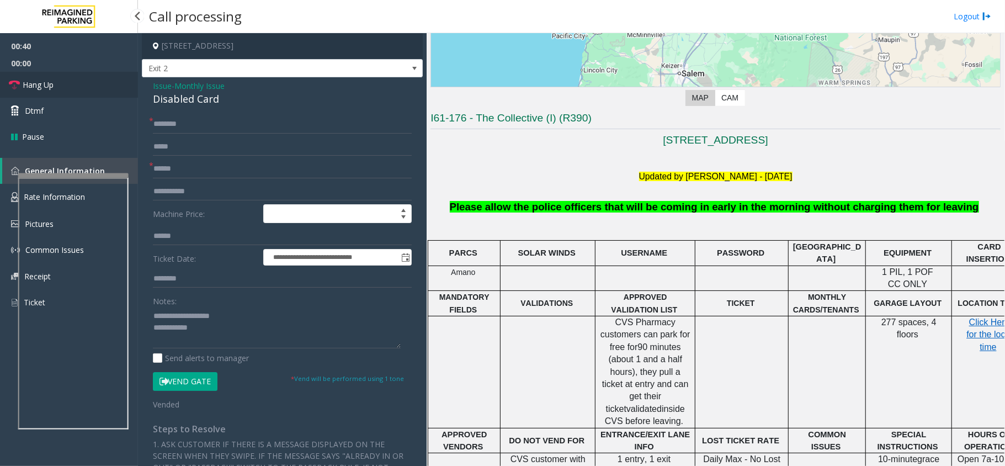
click at [85, 91] on link "Hang Up" at bounding box center [69, 85] width 138 height 26
click at [224, 345] on textarea at bounding box center [277, 327] width 248 height 41
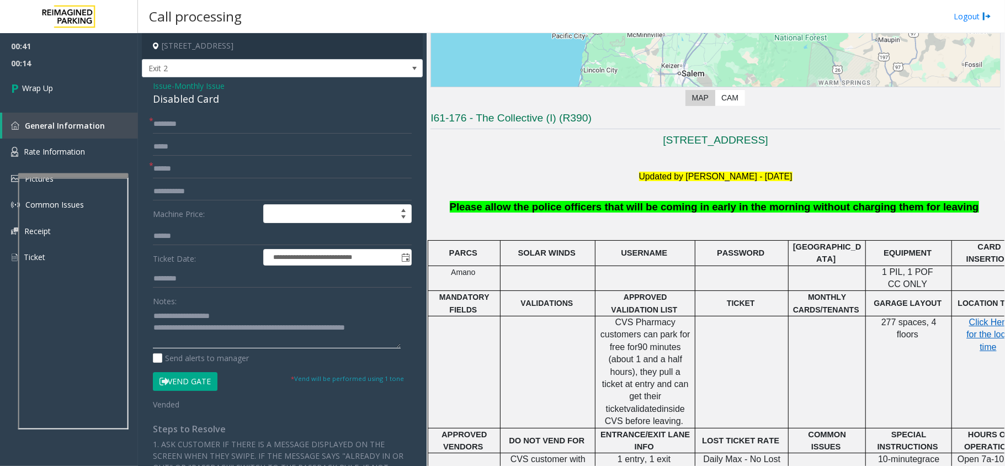
drag, startPoint x: 224, startPoint y: 321, endPoint x: 219, endPoint y: 329, distance: 9.9
type textarea "**********"
click at [70, 95] on link "Wrap Up" at bounding box center [69, 88] width 138 height 33
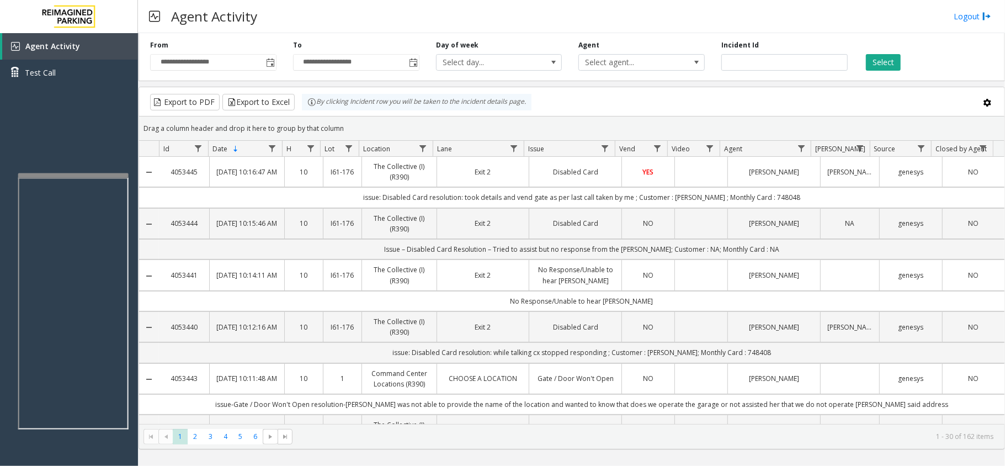
click at [680, 177] on td "Data table" at bounding box center [700, 172] width 53 height 30
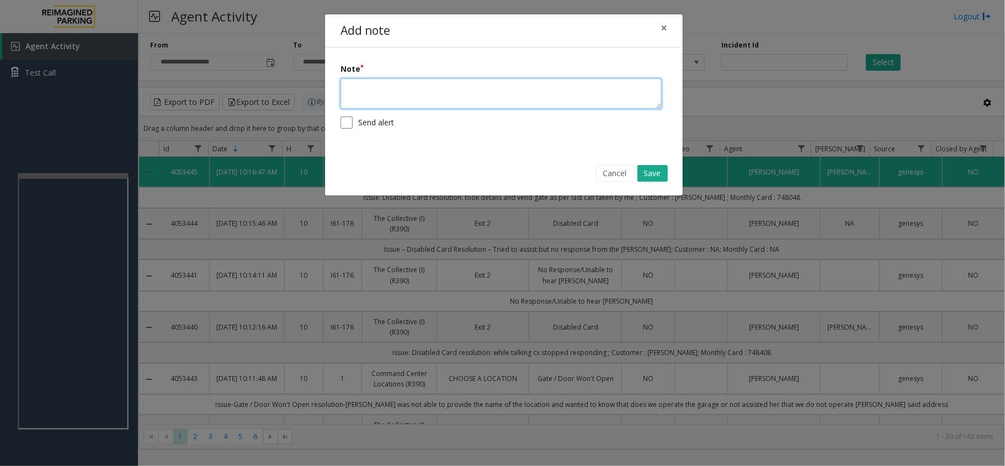
click at [532, 98] on textarea at bounding box center [500, 93] width 321 height 30
type textarea "*"
type textarea "**********"
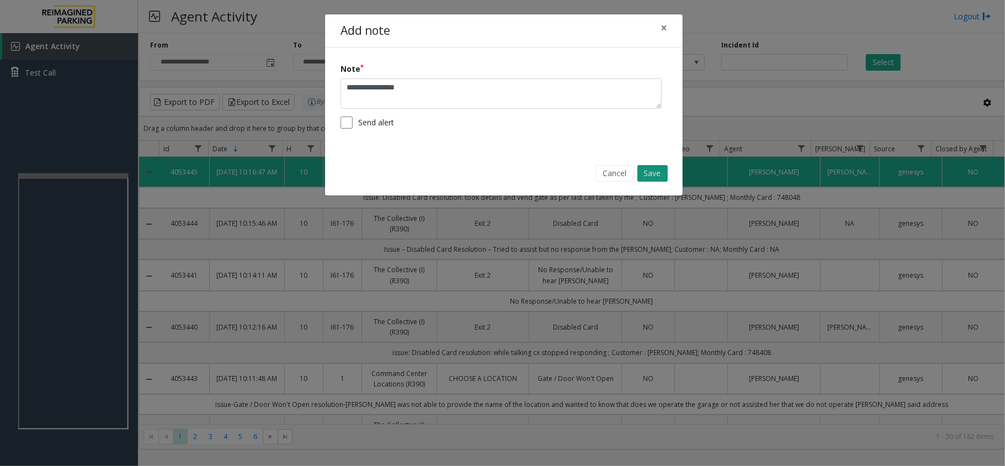
click at [659, 170] on button "Save" at bounding box center [652, 173] width 30 height 17
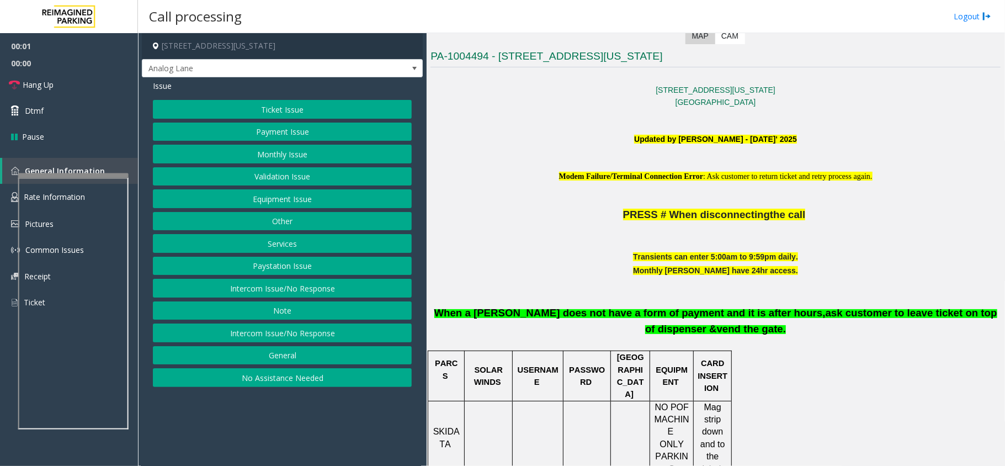
scroll to position [294, 0]
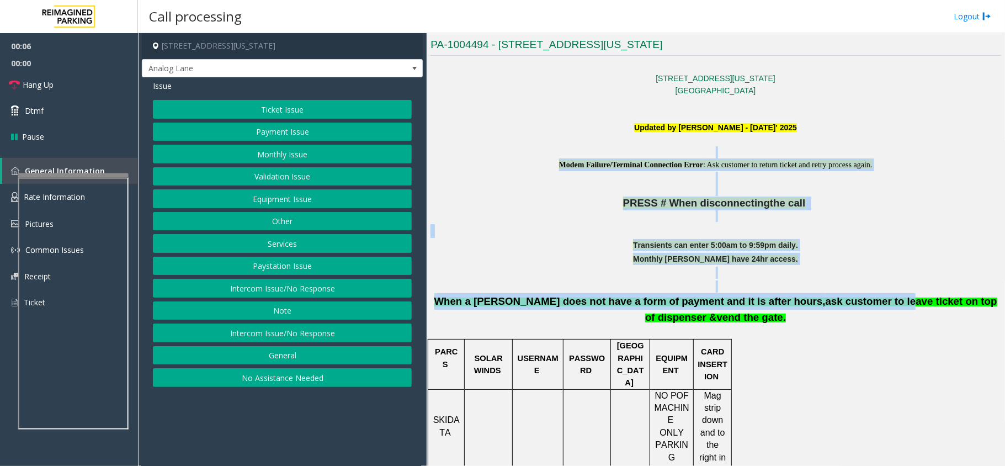
drag, startPoint x: 499, startPoint y: 157, endPoint x: 813, endPoint y: 296, distance: 343.6
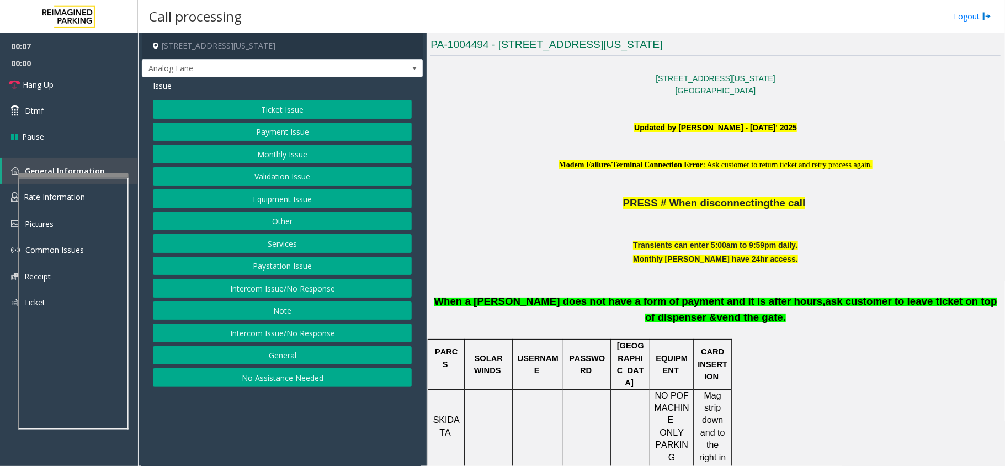
click at [868, 325] on p "When a [PERSON_NAME] does not have a form of payment and it is after hours, ask…" at bounding box center [715, 302] width 570 height 45
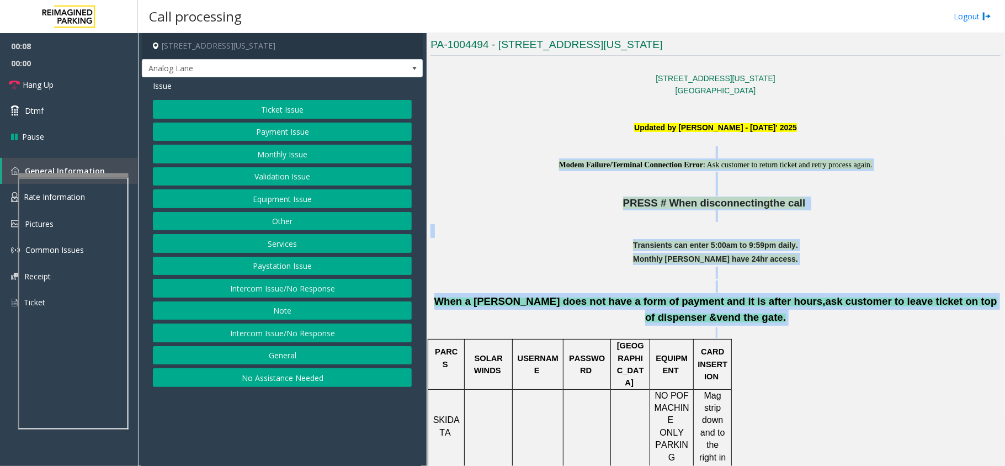
drag, startPoint x: 769, startPoint y: 342, endPoint x: 535, endPoint y: 147, distance: 305.2
click at [483, 159] on p "Modem Failure/Terminal Connection Error : Ask customer to return ticket and ret…" at bounding box center [715, 164] width 570 height 13
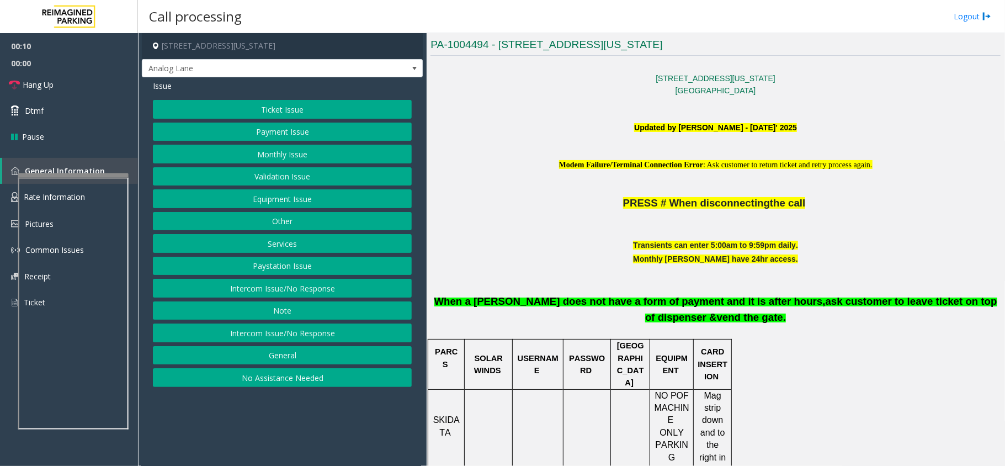
click at [311, 108] on button "Ticket Issue" at bounding box center [282, 109] width 259 height 19
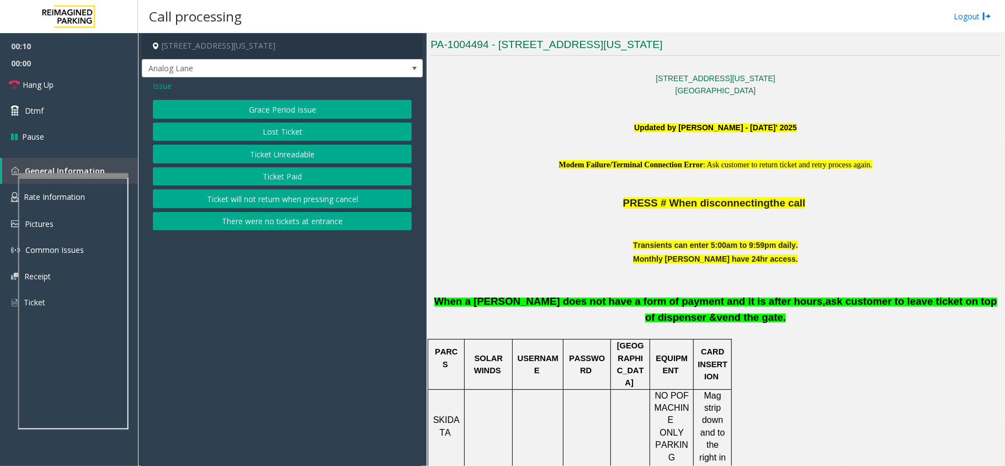
click at [305, 148] on button "Ticket Unreadable" at bounding box center [282, 154] width 259 height 19
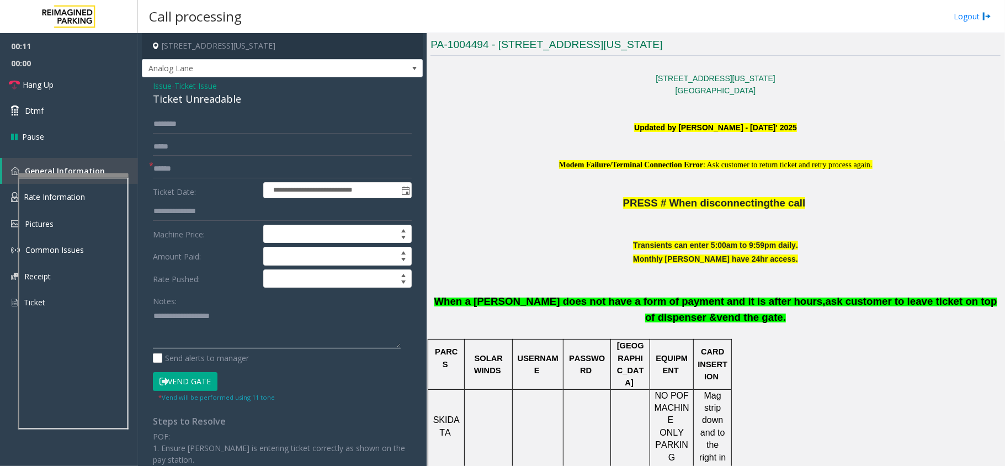
click at [215, 316] on textarea at bounding box center [277, 327] width 248 height 41
click at [166, 86] on span "Issue" at bounding box center [162, 86] width 19 height 12
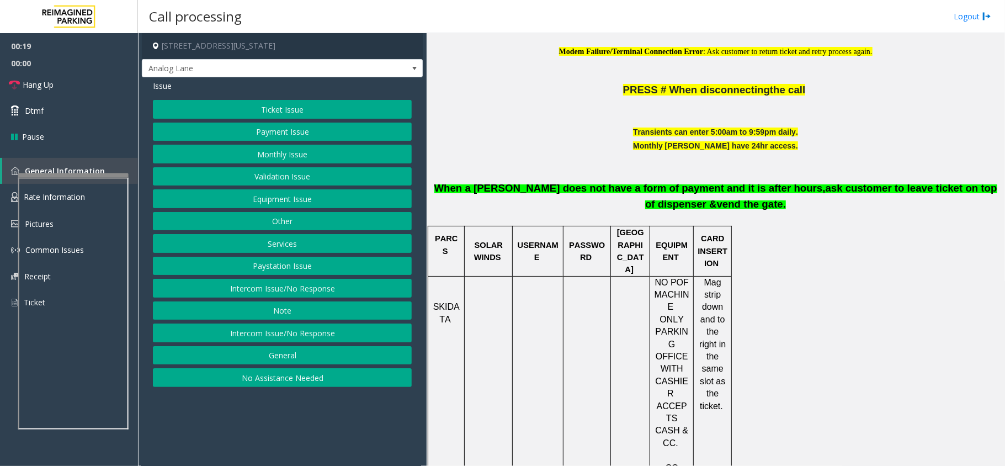
scroll to position [588, 0]
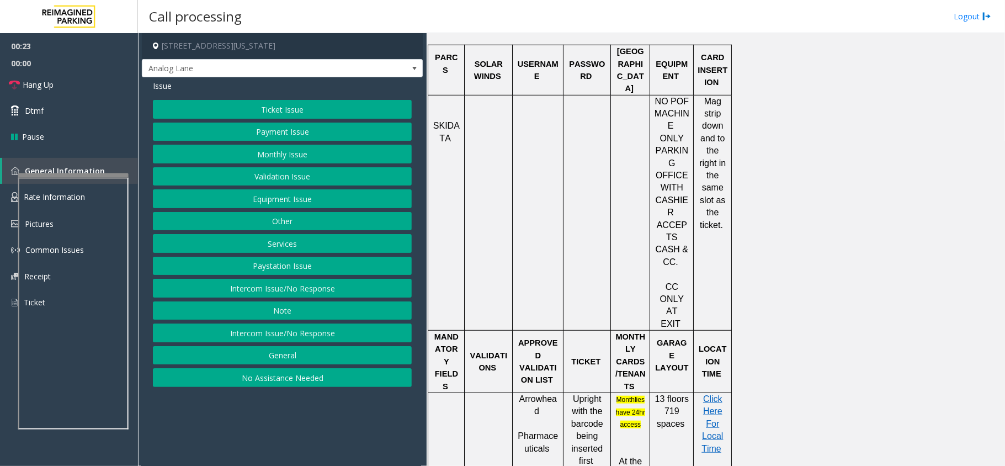
click at [297, 197] on button "Equipment Issue" at bounding box center [282, 198] width 259 height 19
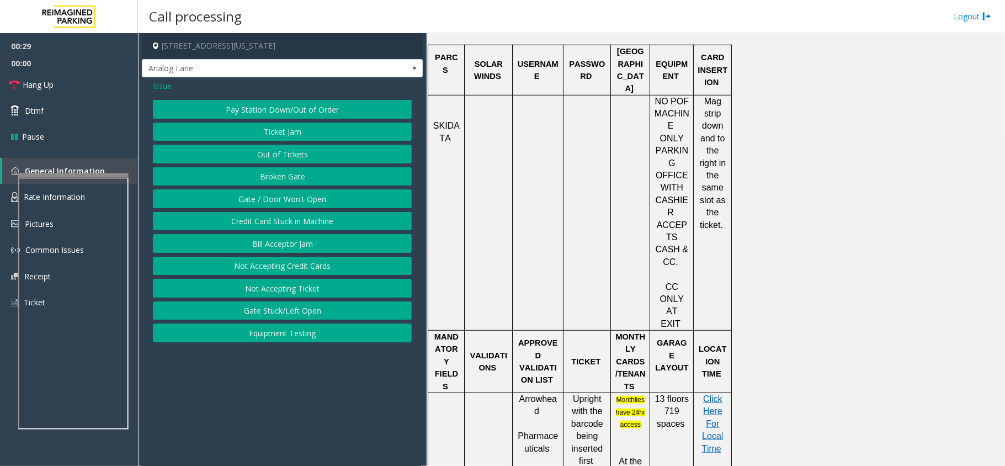
click at [315, 291] on button "Not Accepting Ticket" at bounding box center [282, 288] width 259 height 19
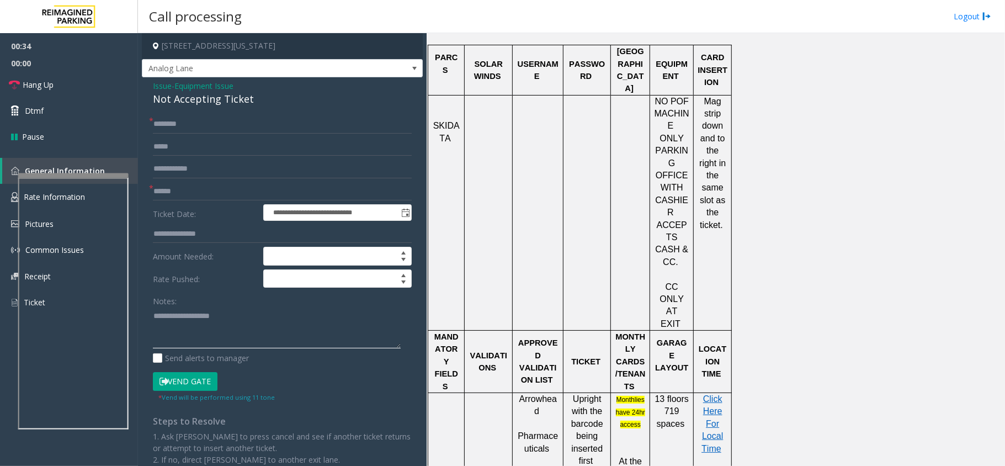
click at [174, 334] on textarea at bounding box center [277, 327] width 248 height 41
click at [228, 117] on input "text" at bounding box center [282, 124] width 259 height 19
click at [232, 104] on div "Not Accepting Ticket" at bounding box center [282, 99] width 259 height 15
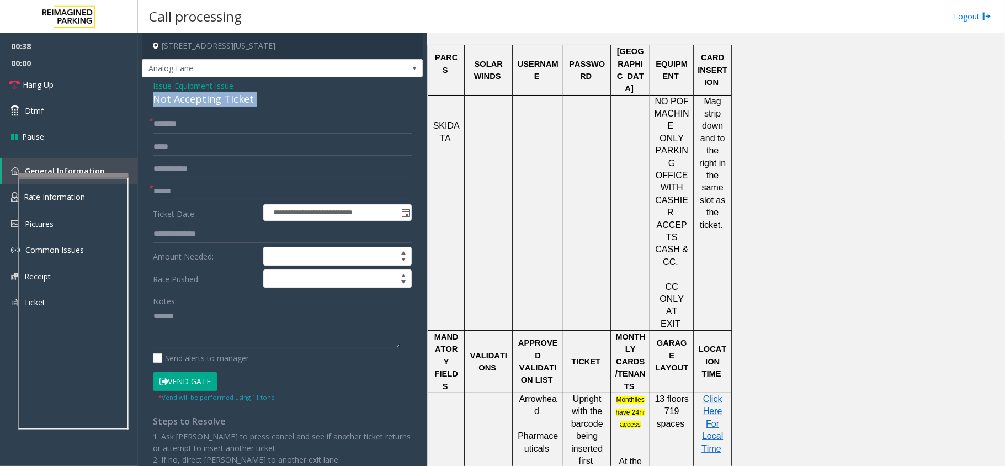
copy div "Not Accepting Ticket"
paste textarea "**********"
click at [221, 318] on textarea at bounding box center [277, 327] width 248 height 41
click at [215, 332] on textarea at bounding box center [277, 327] width 248 height 41
type textarea "**********"
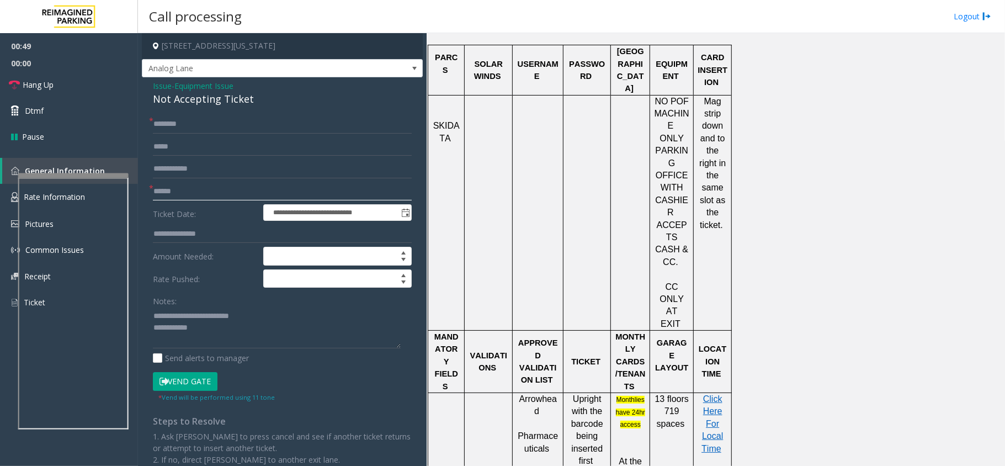
click at [213, 193] on input "text" at bounding box center [282, 191] width 259 height 19
type input "**"
click at [199, 126] on input "*" at bounding box center [282, 124] width 259 height 19
type input "**"
click at [226, 347] on textarea at bounding box center [277, 327] width 248 height 41
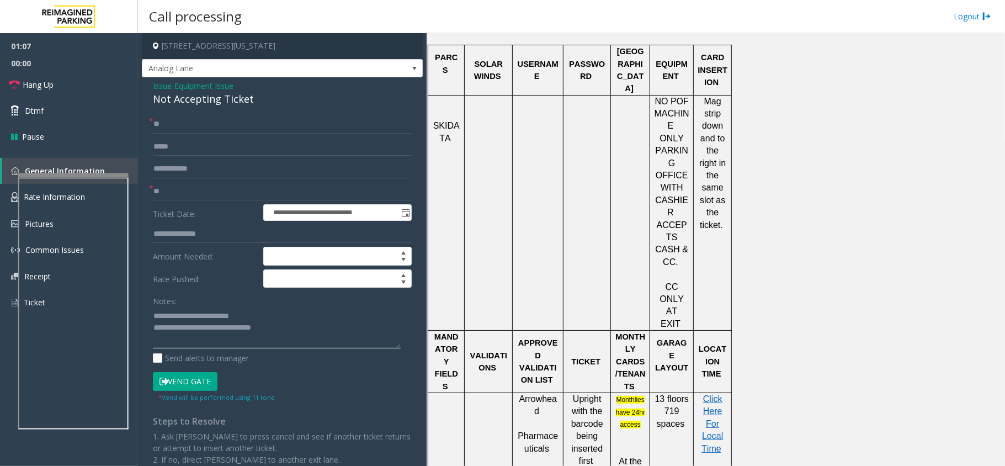
click at [285, 332] on textarea at bounding box center [277, 327] width 248 height 41
click at [68, 74] on link "Hang Up" at bounding box center [69, 85] width 138 height 26
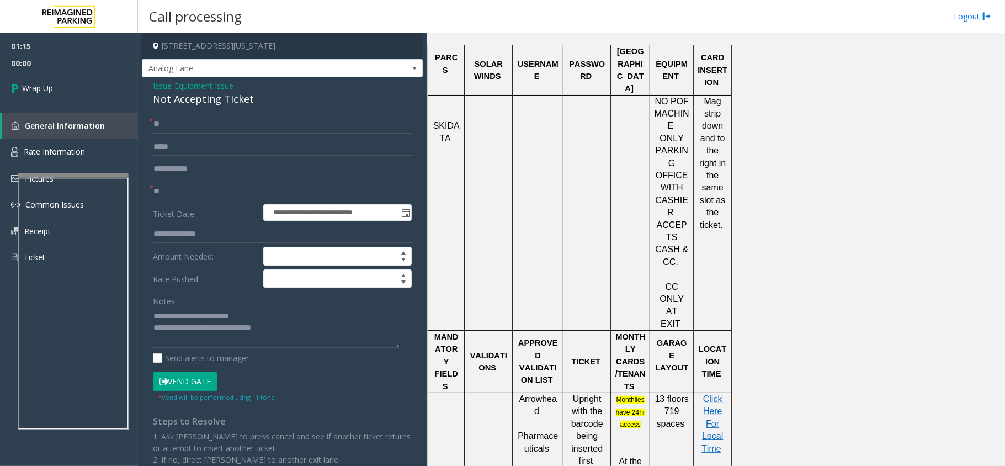
click at [279, 332] on textarea at bounding box center [277, 327] width 248 height 41
type textarea "**********"
click at [69, 99] on link "Wrap Up" at bounding box center [69, 88] width 138 height 33
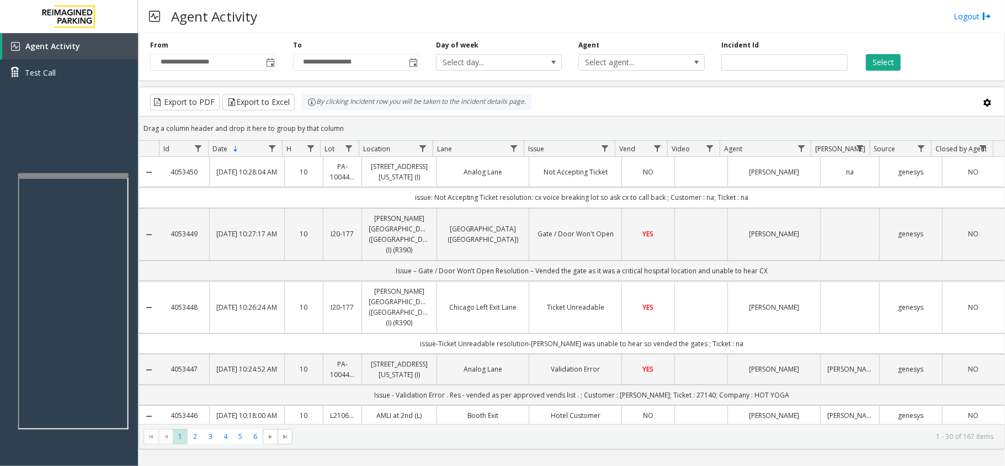
drag, startPoint x: 358, startPoint y: 129, endPoint x: 307, endPoint y: 104, distance: 56.3
click at [307, 104] on kendo-grid "Export to PDF Export to Excel By clicking Incident row you will be taken to the…" at bounding box center [572, 268] width 866 height 363
click at [343, 121] on div "Drag a column header and drop it here to group by that column" at bounding box center [571, 128] width 865 height 19
drag, startPoint x: 343, startPoint y: 125, endPoint x: 305, endPoint y: 113, distance: 39.4
click at [305, 113] on kendo-grid "Export to PDF Export to Excel By clicking Incident row you will be taken to the…" at bounding box center [572, 268] width 866 height 363
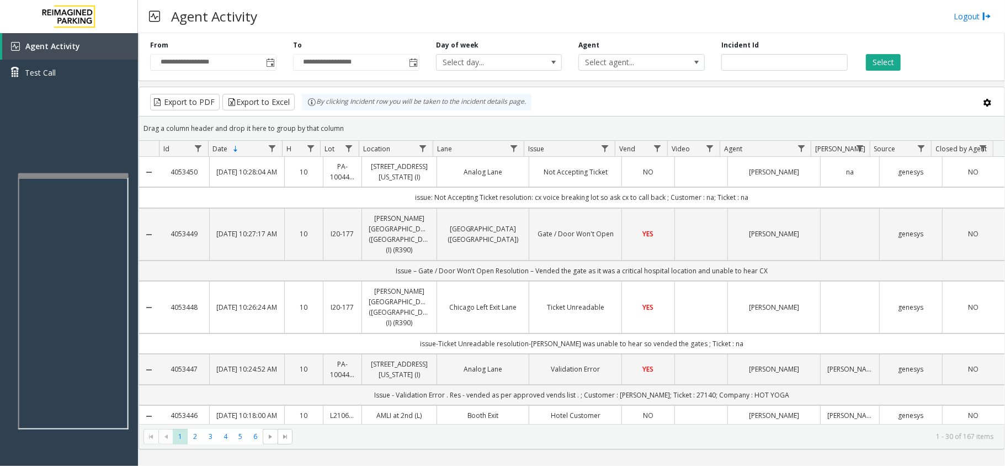
click at [338, 125] on div "Drag a column header and drop it here to group by that column" at bounding box center [571, 128] width 865 height 19
drag, startPoint x: 341, startPoint y: 125, endPoint x: 303, endPoint y: 102, distance: 44.3
click at [303, 102] on kendo-grid "Export to PDF Export to Excel By clicking Incident row you will be taken to the…" at bounding box center [572, 268] width 866 height 363
click at [356, 113] on kendo-grid-toolbar "Export to PDF Export to Excel By clicking Incident row you will be taken to the…" at bounding box center [571, 101] width 865 height 29
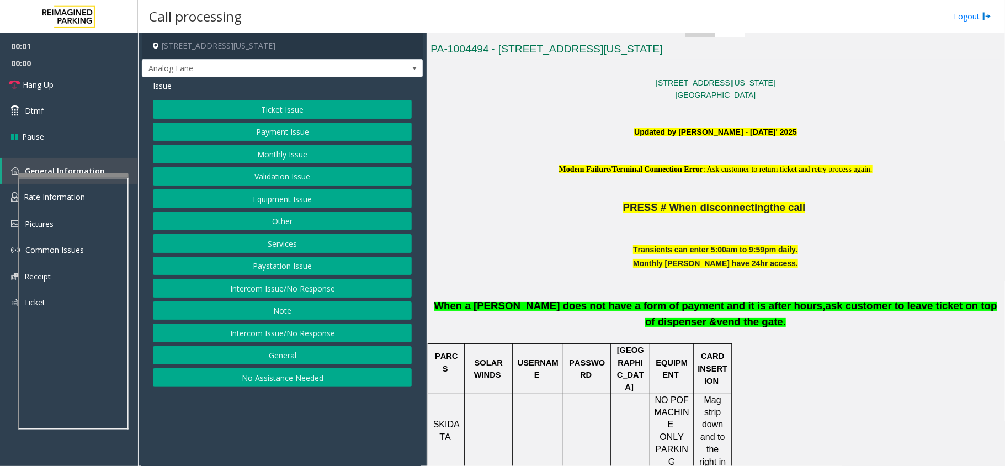
scroll to position [294, 0]
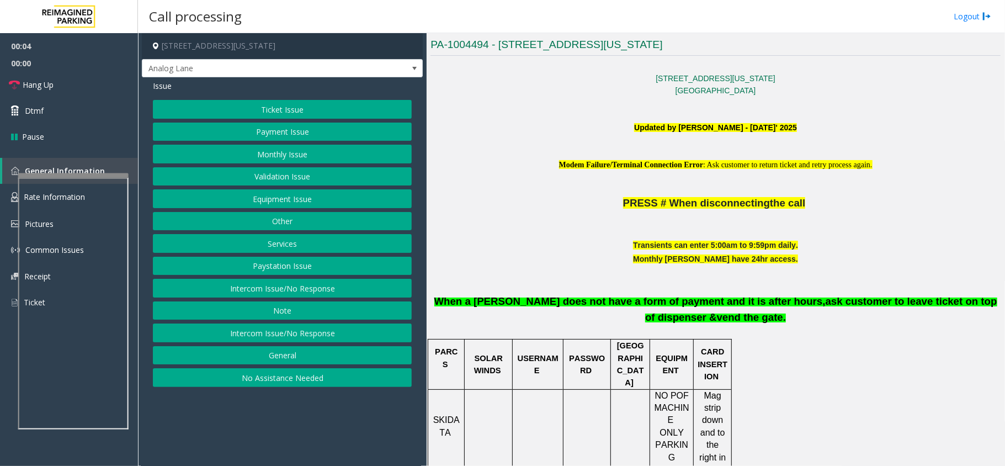
click at [296, 171] on button "Validation Issue" at bounding box center [282, 176] width 259 height 19
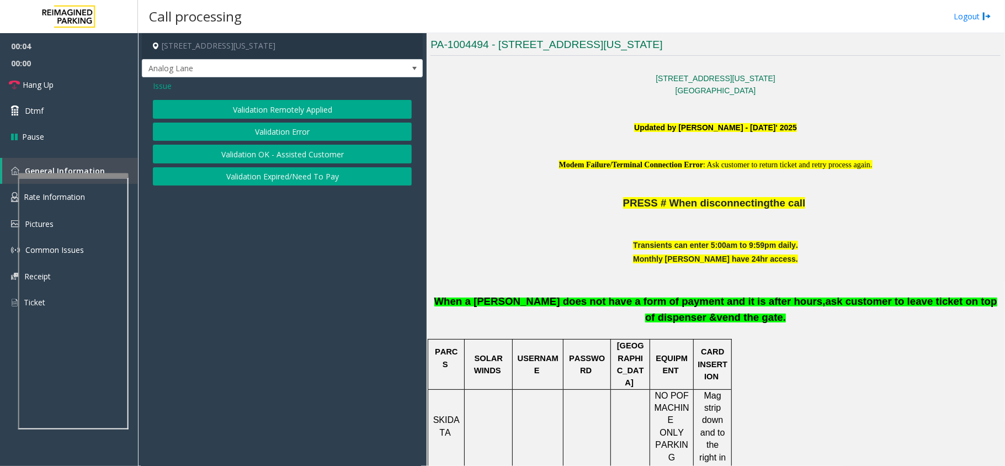
click at [290, 124] on button "Validation Error" at bounding box center [282, 132] width 259 height 19
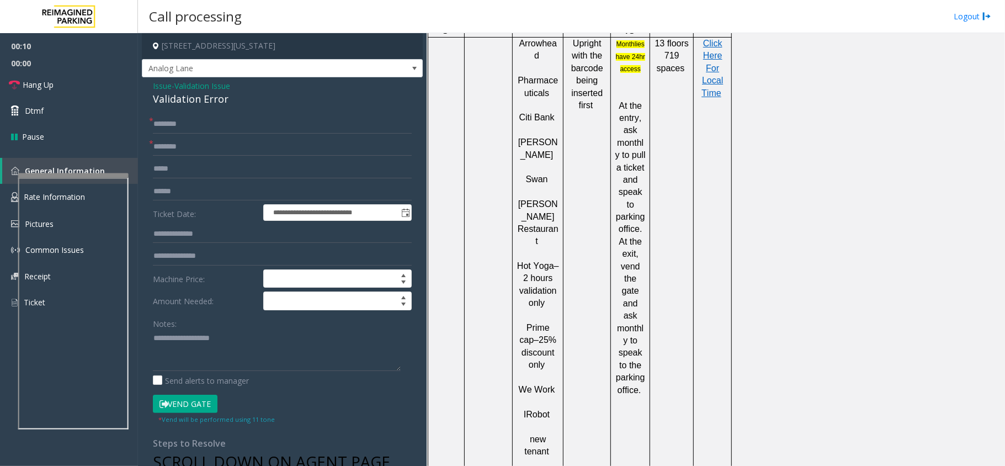
scroll to position [956, 0]
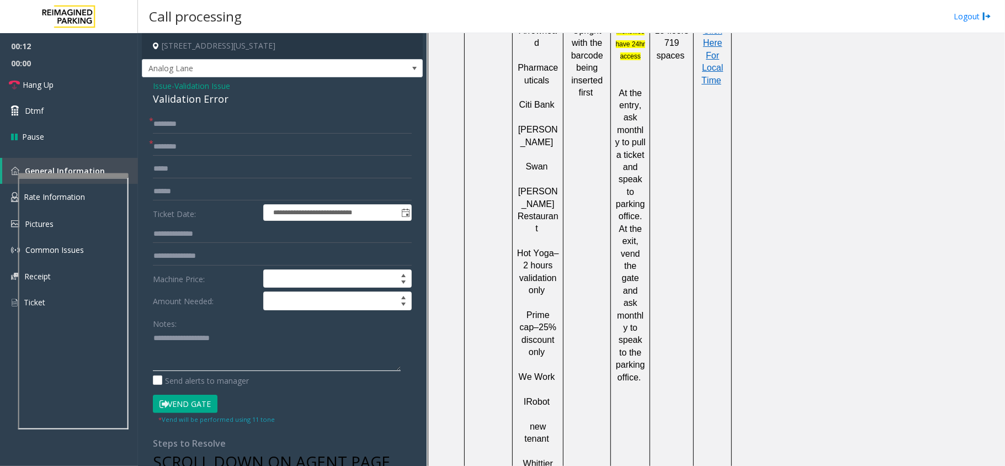
click at [178, 348] on textarea at bounding box center [277, 349] width 248 height 41
click at [204, 105] on div "Validation Error" at bounding box center [282, 99] width 259 height 15
copy div "Validation Error"
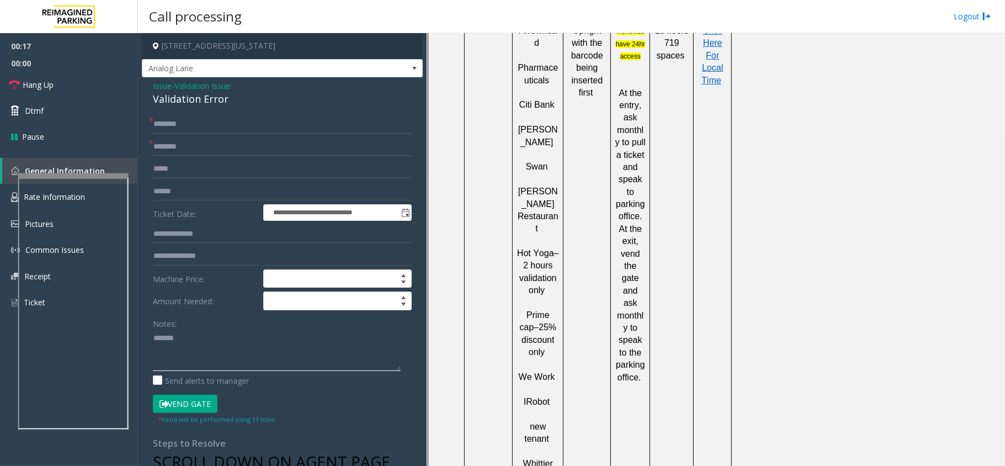
click at [215, 349] on textarea at bounding box center [277, 349] width 248 height 41
paste textarea "**********"
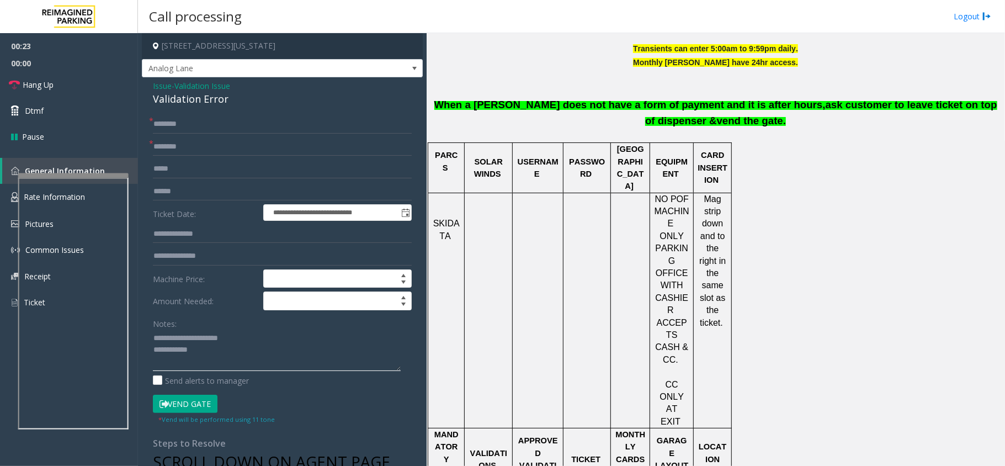
scroll to position [221, 0]
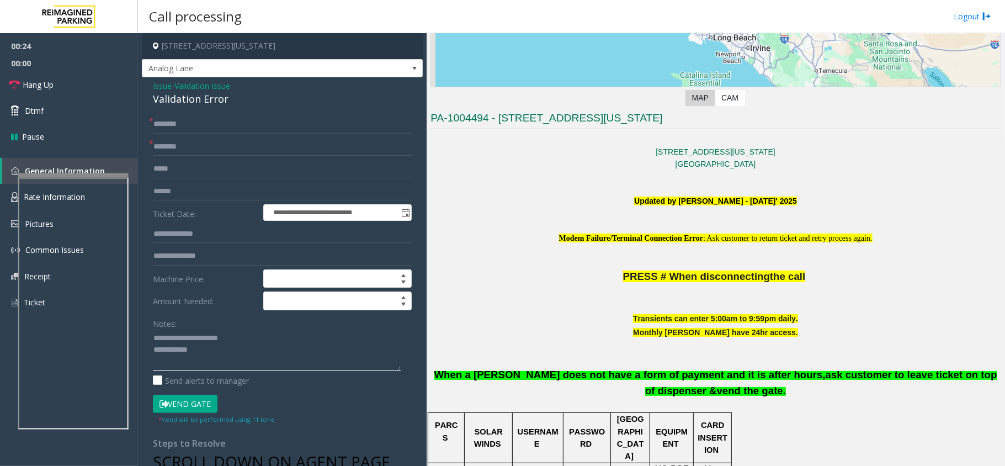
type textarea "**********"
drag, startPoint x: 502, startPoint y: 220, endPoint x: 807, endPoint y: 396, distance: 352.3
click at [807, 396] on p "When a [PERSON_NAME] does not have a form of payment and it is after hours, ask…" at bounding box center [715, 376] width 570 height 45
drag, startPoint x: 749, startPoint y: 391, endPoint x: 524, endPoint y: 206, distance: 291.3
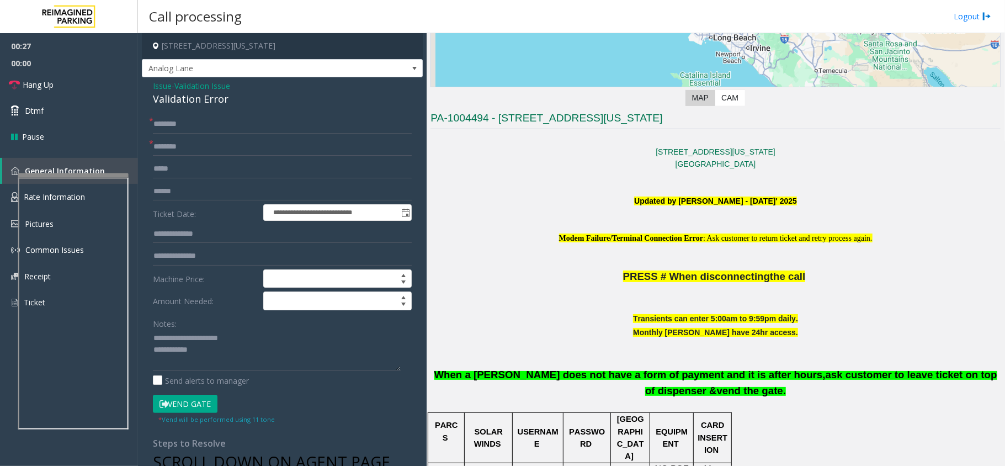
click at [524, 206] on p "Updated by [PERSON_NAME] - [DATE]' 2025" at bounding box center [715, 201] width 570 height 12
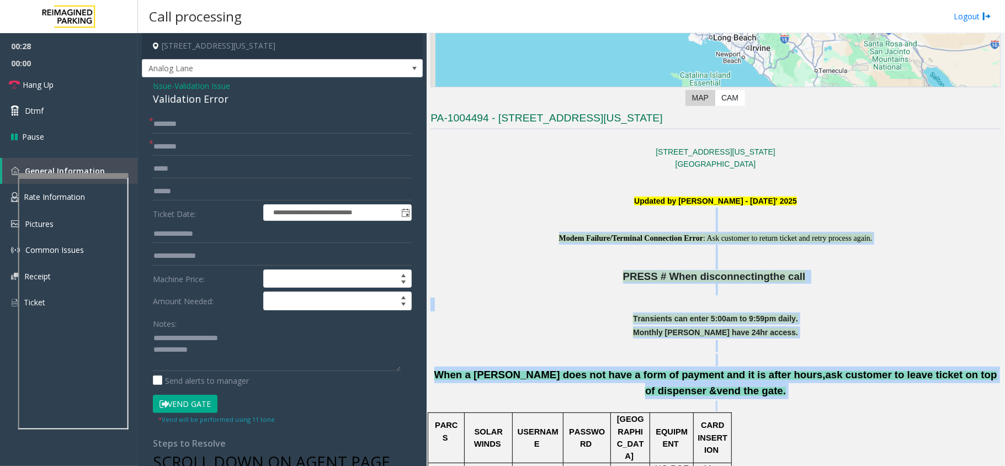
drag, startPoint x: 509, startPoint y: 209, endPoint x: 795, endPoint y: 403, distance: 345.6
click at [795, 403] on p at bounding box center [715, 406] width 570 height 10
drag, startPoint x: 795, startPoint y: 403, endPoint x: 541, endPoint y: 239, distance: 302.2
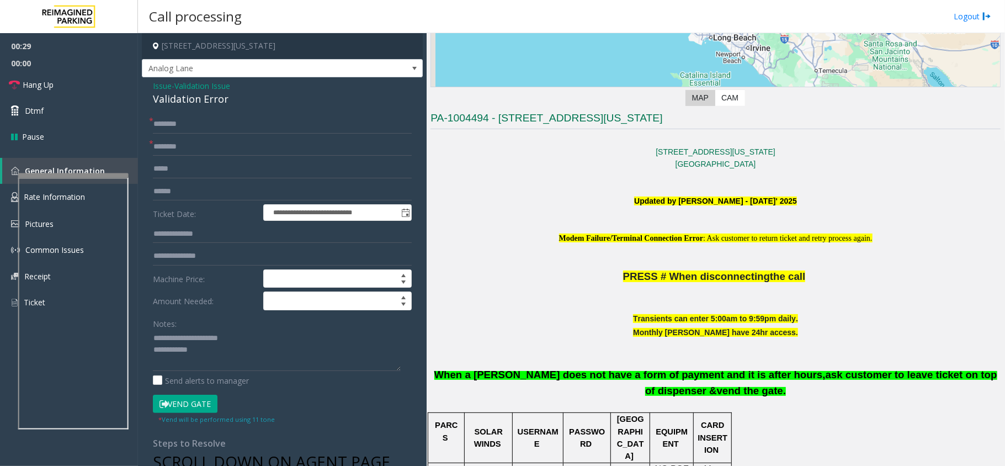
click at [515, 217] on p at bounding box center [715, 213] width 570 height 12
click at [302, 155] on input "text" at bounding box center [282, 146] width 259 height 19
type input "**"
click at [298, 124] on input "*" at bounding box center [282, 124] width 259 height 19
type input "**"
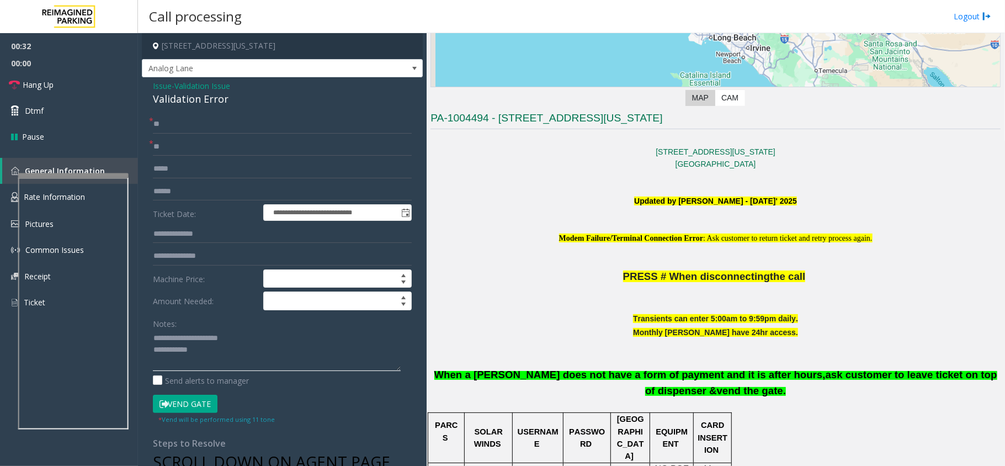
click at [263, 358] on textarea at bounding box center [277, 349] width 248 height 41
drag, startPoint x: 297, startPoint y: 352, endPoint x: 248, endPoint y: 354, distance: 48.6
click at [248, 354] on textarea at bounding box center [277, 349] width 248 height 41
click at [91, 85] on link "Hang Up" at bounding box center [69, 85] width 138 height 26
click at [299, 354] on textarea at bounding box center [277, 349] width 248 height 41
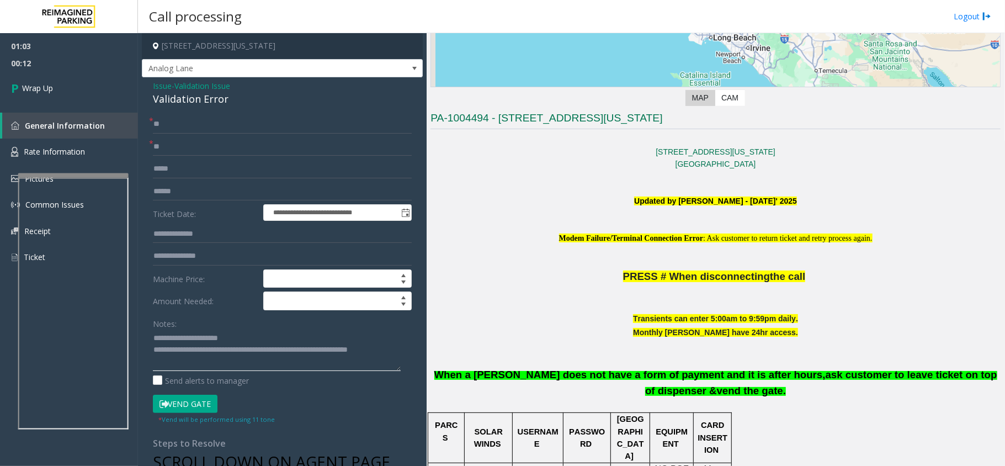
type textarea "**********"
drag, startPoint x: 54, startPoint y: 62, endPoint x: 34, endPoint y: 85, distance: 29.7
click at [47, 69] on span "00:12" at bounding box center [69, 63] width 138 height 17
click at [34, 85] on span "Wrap Up" at bounding box center [37, 88] width 31 height 12
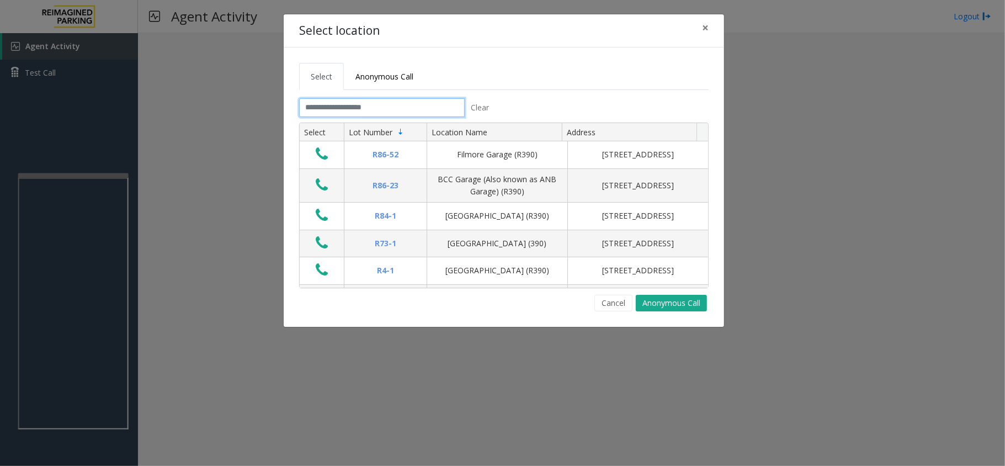
click at [397, 100] on input "text" at bounding box center [382, 107] width 166 height 19
click at [333, 102] on input "text" at bounding box center [382, 107] width 166 height 19
click at [332, 109] on input "text" at bounding box center [382, 107] width 166 height 19
drag, startPoint x: 451, startPoint y: 77, endPoint x: 298, endPoint y: 60, distance: 153.8
click at [298, 60] on div "Select Anonymous Call Clear Select Lot Number Location Name Address R86-52 Film…" at bounding box center [504, 186] width 440 height 279
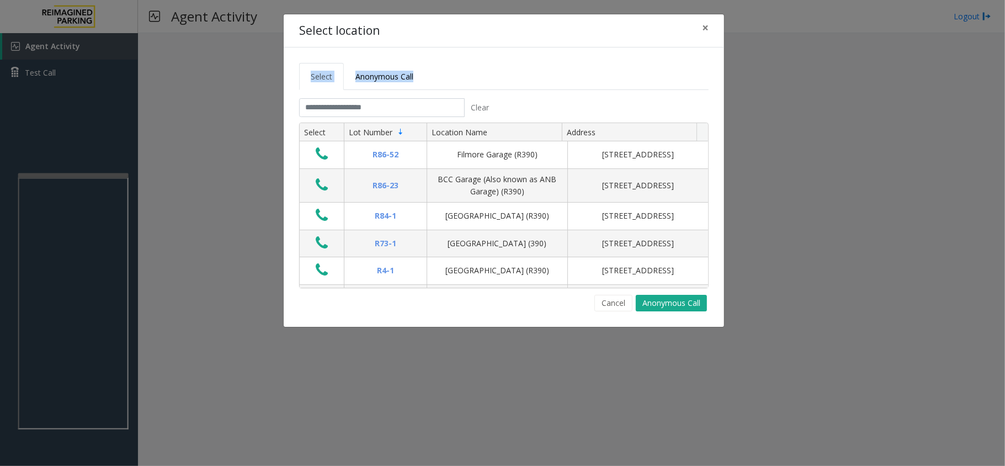
click at [493, 75] on ul "Select Anonymous Call" at bounding box center [503, 76] width 409 height 27
click at [373, 102] on input "text" at bounding box center [382, 107] width 166 height 19
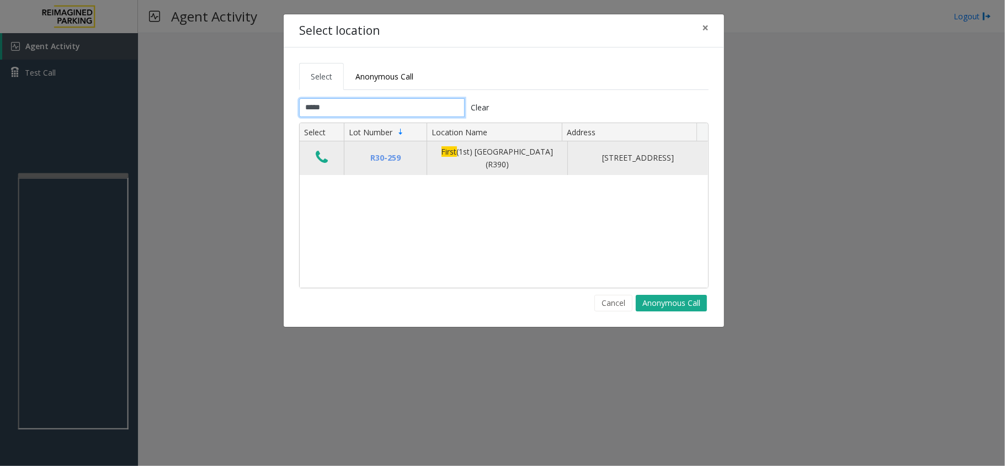
type input "*****"
click at [321, 157] on icon "Data table" at bounding box center [322, 157] width 12 height 15
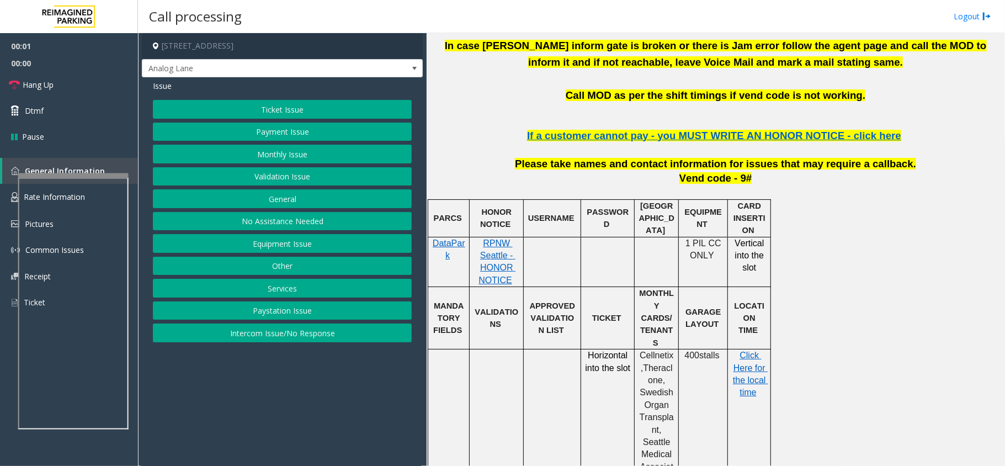
scroll to position [441, 0]
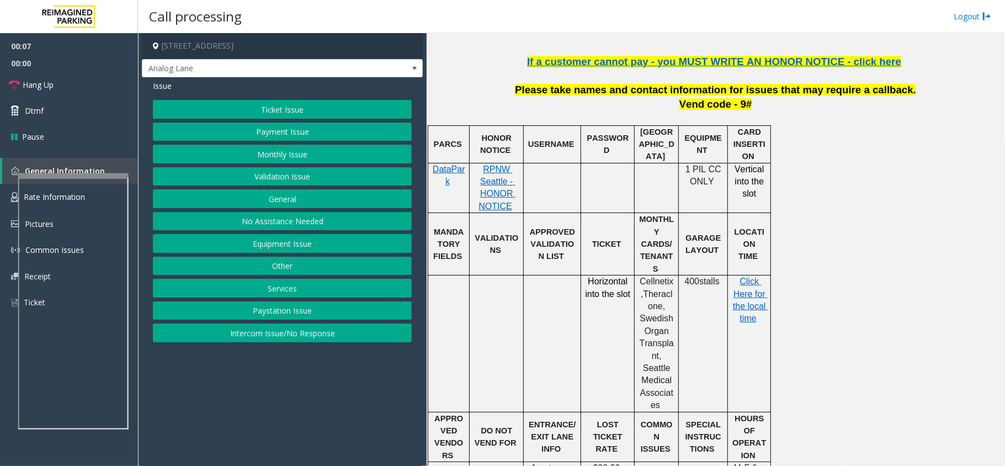
click at [296, 108] on button "Ticket Issue" at bounding box center [282, 109] width 259 height 19
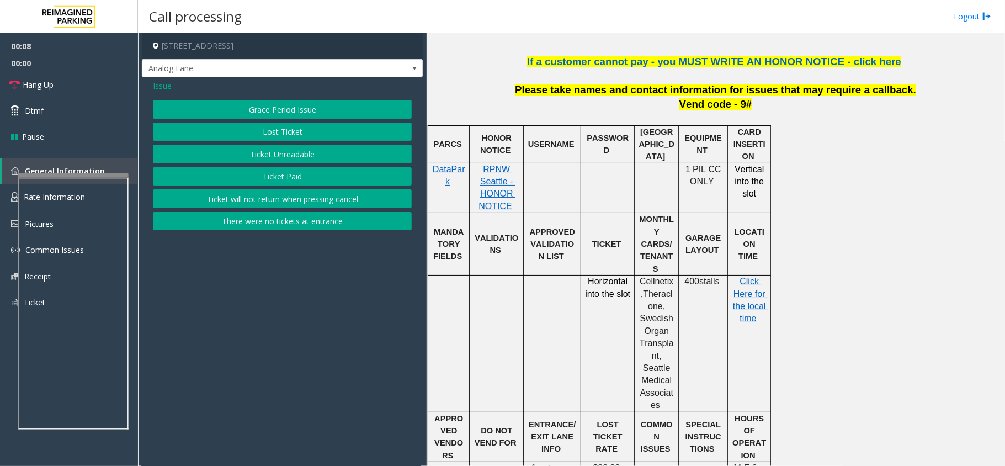
click at [292, 155] on button "Ticket Unreadable" at bounding box center [282, 154] width 259 height 19
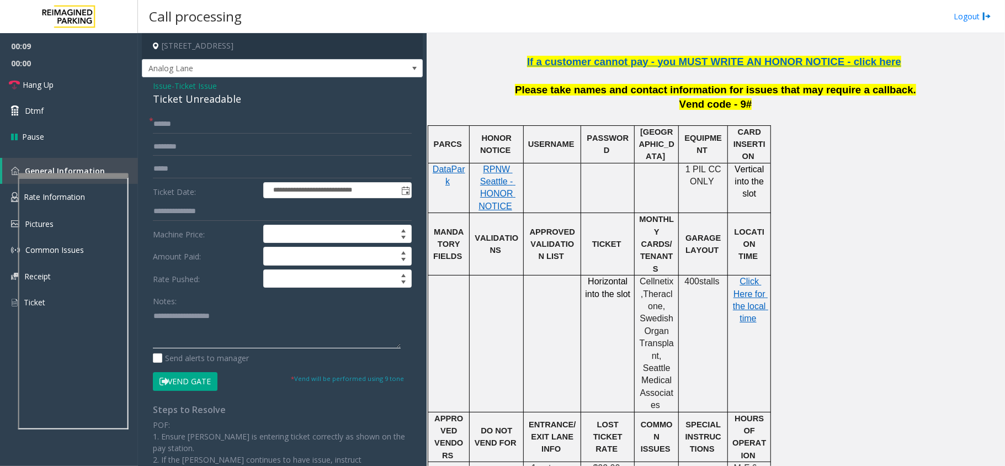
click at [213, 330] on textarea at bounding box center [277, 327] width 248 height 41
click at [215, 92] on div "Ticket Unreadable" at bounding box center [282, 99] width 259 height 15
click at [217, 100] on div "Ticket Unreadable" at bounding box center [282, 99] width 259 height 15
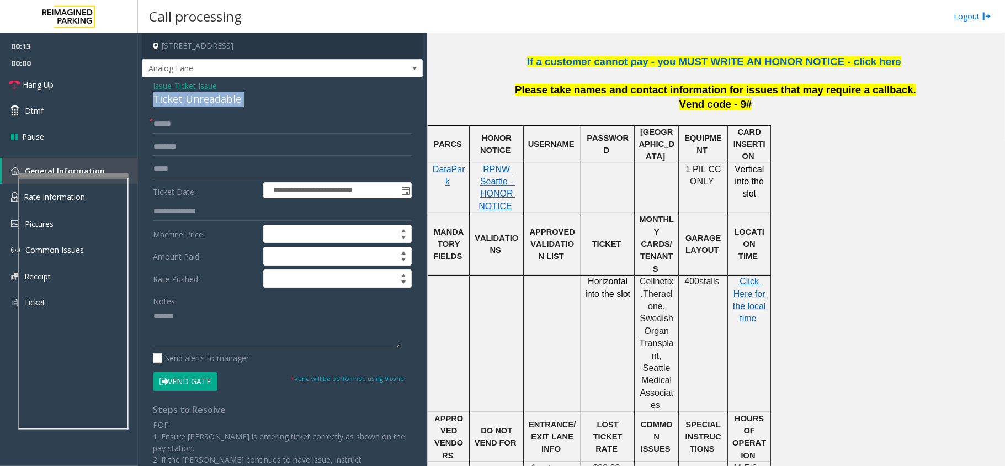
click at [217, 100] on div "Ticket Unreadable" at bounding box center [282, 99] width 259 height 15
click at [221, 334] on textarea at bounding box center [277, 327] width 248 height 41
paste textarea "**********"
click at [237, 333] on textarea at bounding box center [277, 327] width 248 height 41
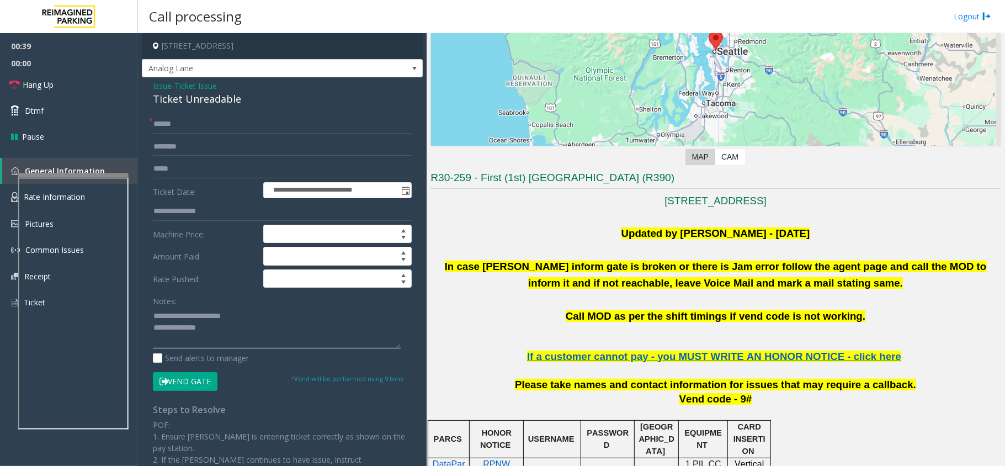
type textarea "**********"
click at [184, 120] on input "text" at bounding box center [282, 124] width 259 height 19
type input "**"
click at [232, 337] on textarea at bounding box center [277, 327] width 248 height 41
click at [46, 64] on span "00:00" at bounding box center [69, 63] width 138 height 17
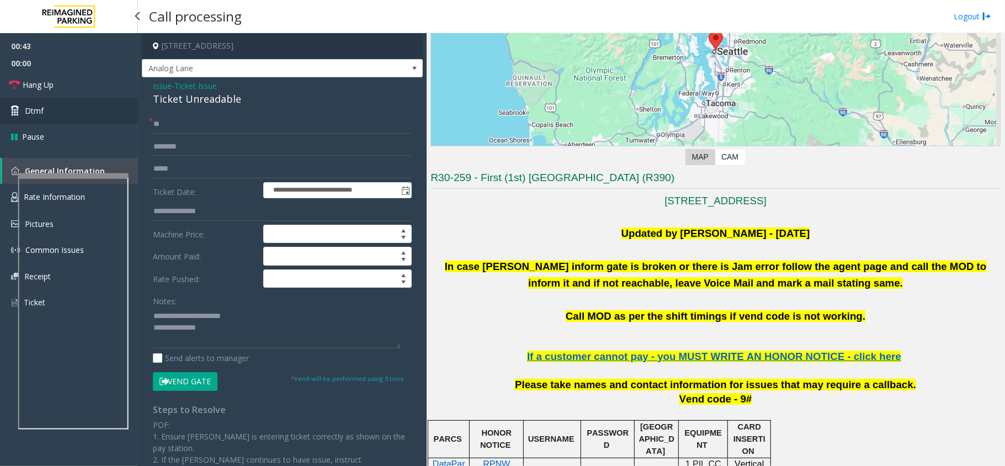
click at [56, 98] on link "Dtmf" at bounding box center [69, 111] width 138 height 26
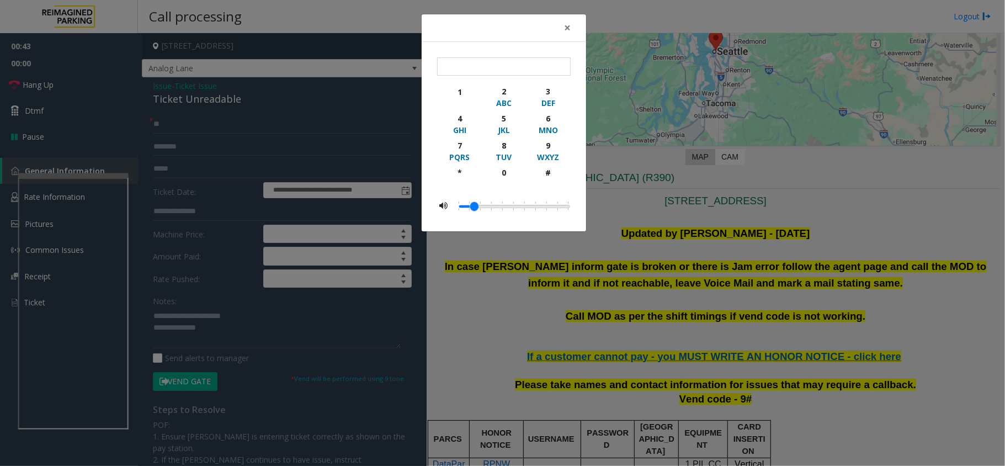
click at [61, 82] on div "× 1 2 ABC 3 DEF 4 GHI 5 JKL 6 MNO 7 PQRS 8 TUV 9 WXYZ * 0 #" at bounding box center [502, 233] width 1005 height 466
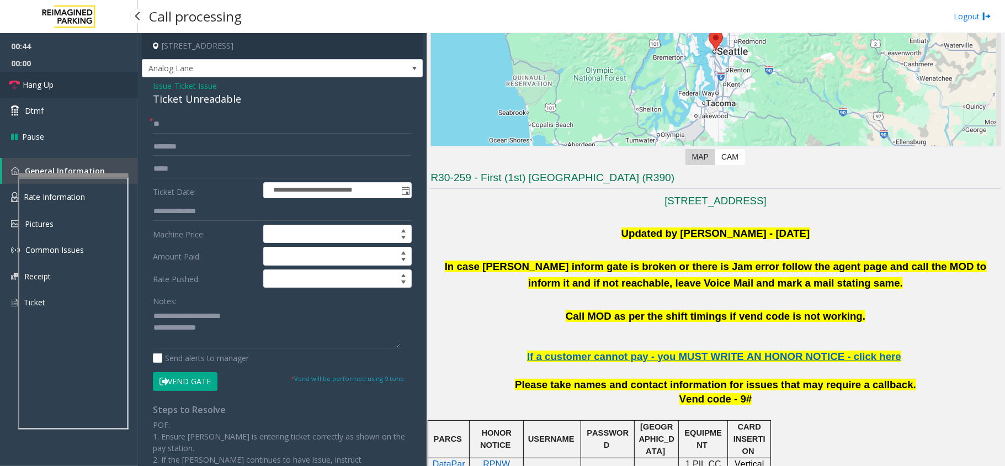
click at [65, 82] on link "Hang Up" at bounding box center [69, 85] width 138 height 26
click at [237, 338] on textarea at bounding box center [277, 327] width 248 height 41
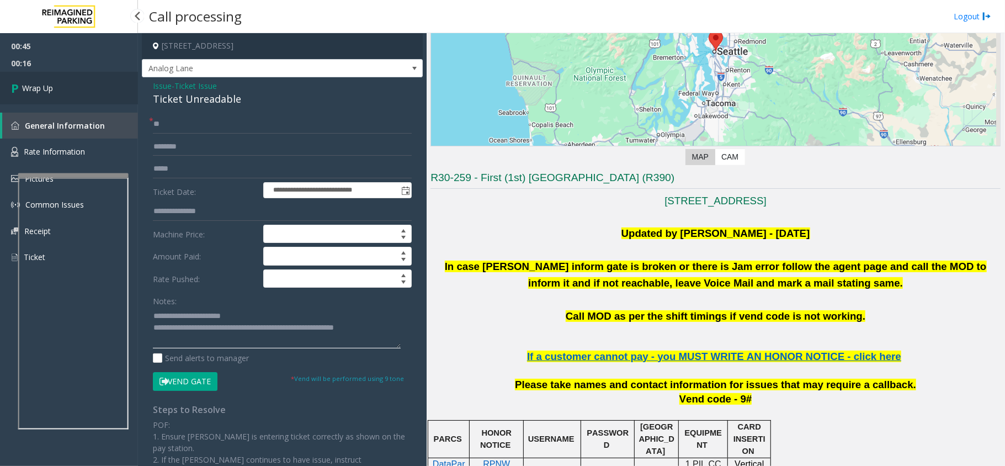
type textarea "**********"
click at [75, 87] on link "Wrap Up" at bounding box center [69, 88] width 138 height 33
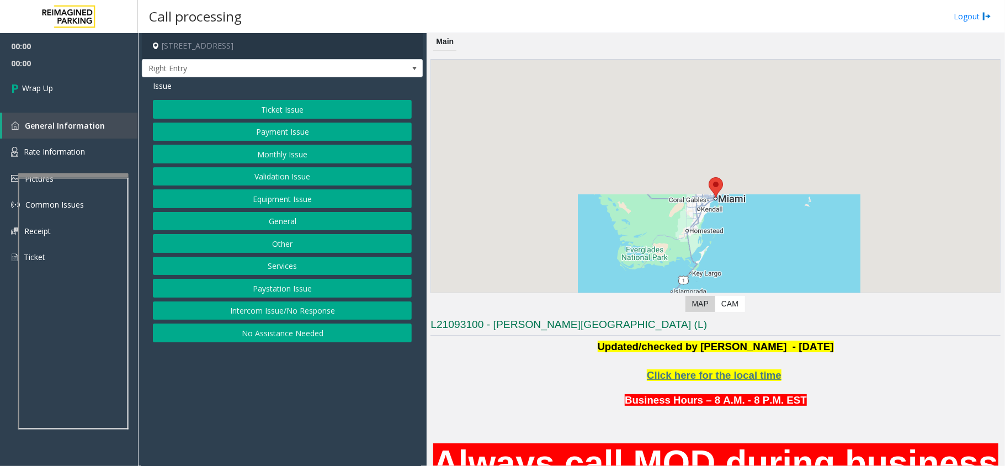
click at [289, 314] on button "Intercom Issue/No Response" at bounding box center [282, 310] width 259 height 19
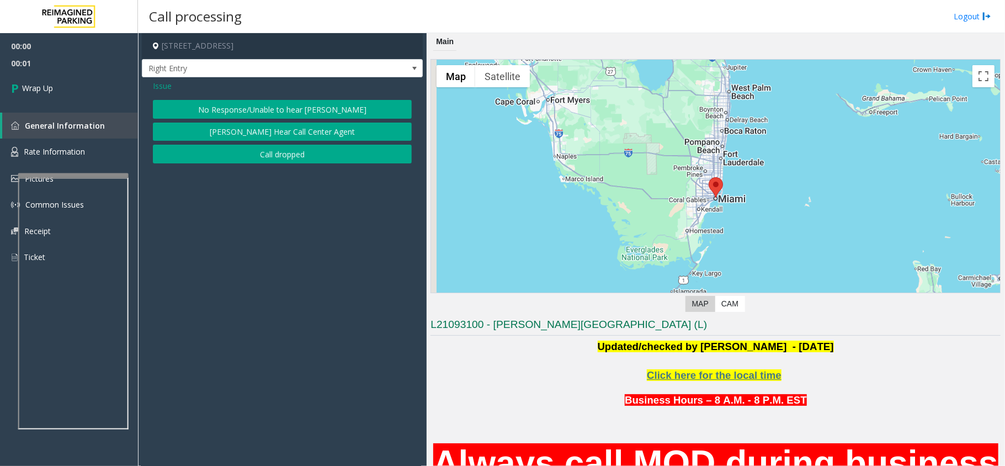
click at [262, 151] on button "Call dropped" at bounding box center [282, 154] width 259 height 19
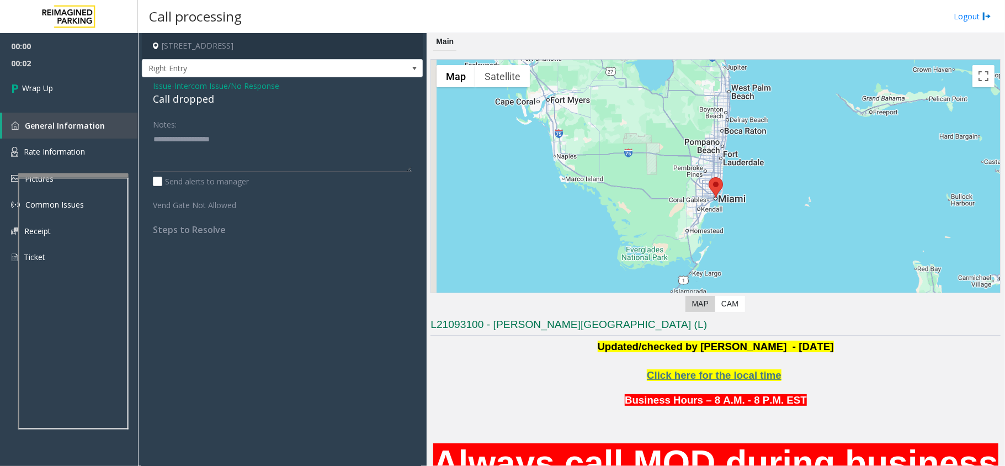
click at [170, 103] on div "Call dropped" at bounding box center [282, 99] width 259 height 15
type textarea "**********"
click at [45, 77] on link "Wrap Up" at bounding box center [69, 88] width 138 height 33
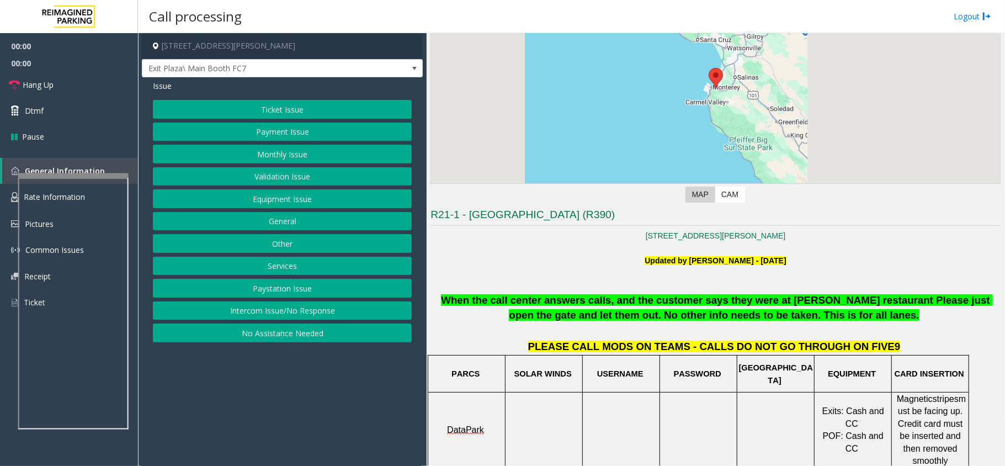
scroll to position [221, 0]
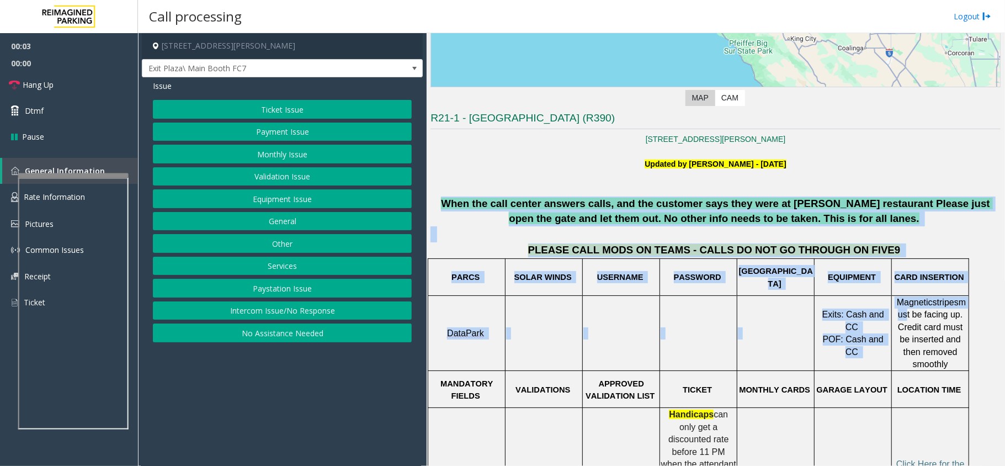
drag, startPoint x: 429, startPoint y: 204, endPoint x: 914, endPoint y: 316, distance: 497.8
click at [914, 316] on div "Main Revenue Control Manufacturer: Datapark ← Move left → Move right ↑ Move up …" at bounding box center [716, 249] width 578 height 433
click at [752, 300] on td at bounding box center [775, 333] width 77 height 75
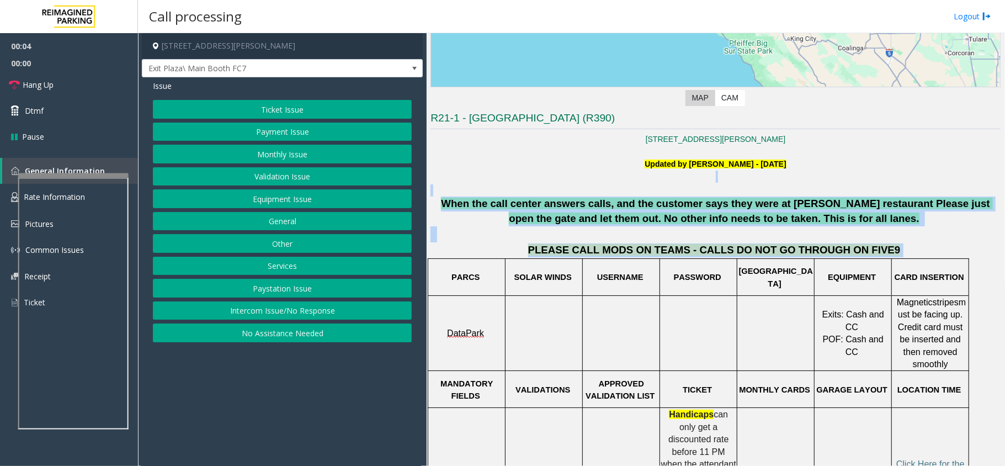
drag, startPoint x: 885, startPoint y: 256, endPoint x: 595, endPoint y: 177, distance: 300.8
click at [595, 177] on p at bounding box center [715, 177] width 570 height 12
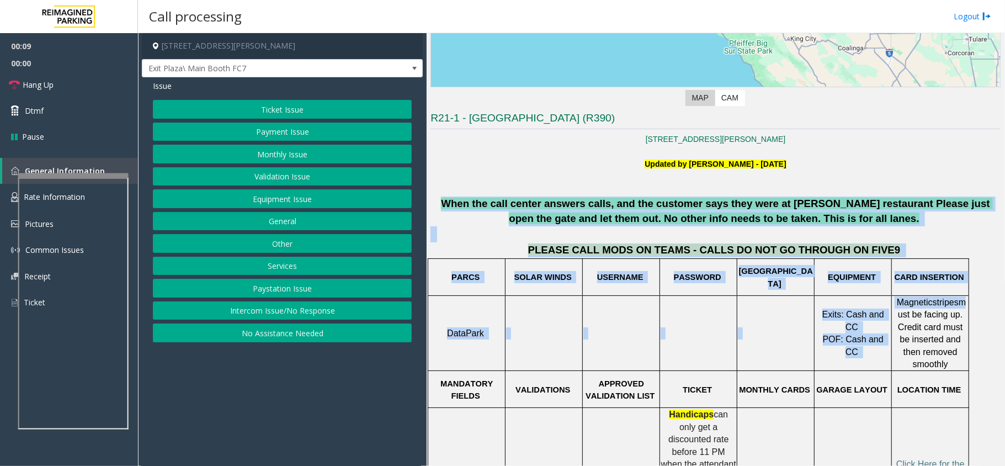
drag, startPoint x: 433, startPoint y: 201, endPoint x: 962, endPoint y: 299, distance: 538.7
click at [741, 307] on td at bounding box center [775, 333] width 77 height 75
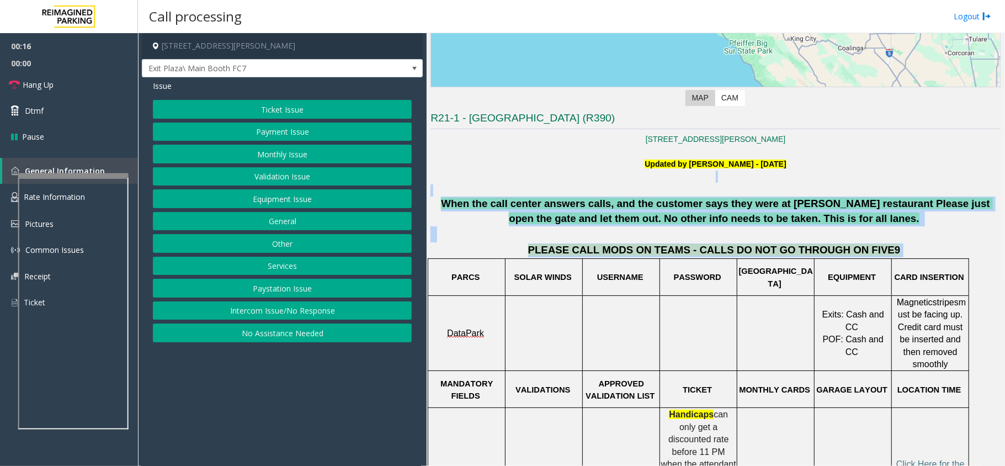
drag, startPoint x: 868, startPoint y: 254, endPoint x: 508, endPoint y: 177, distance: 367.5
click at [548, 172] on p at bounding box center [715, 177] width 570 height 12
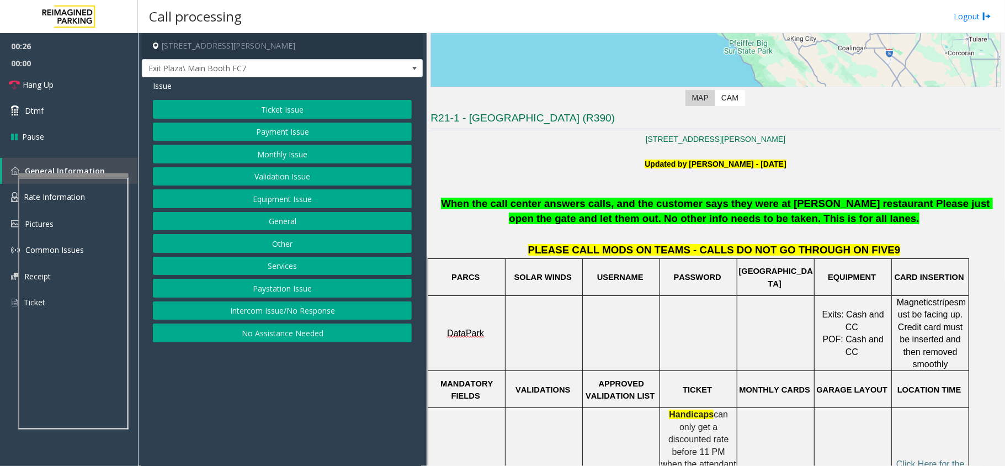
click at [300, 308] on button "Intercom Issue/No Response" at bounding box center [282, 310] width 259 height 19
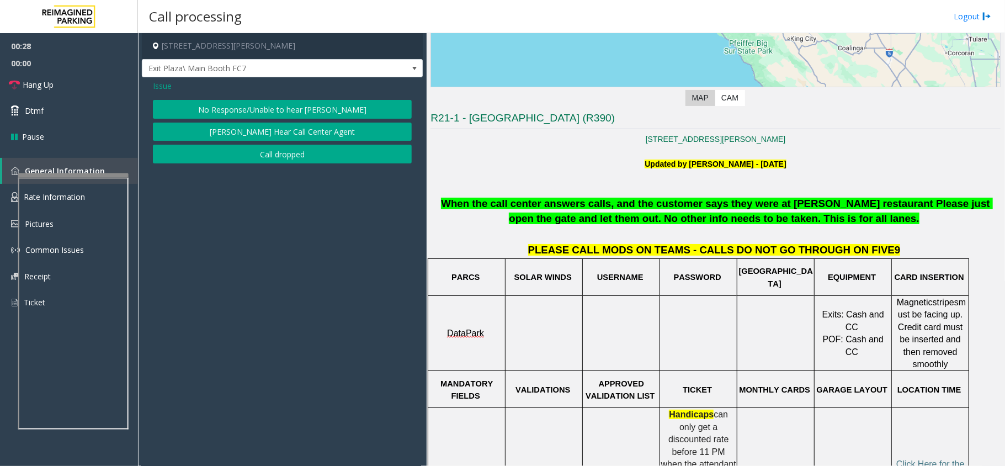
click at [288, 109] on button "No Response/Unable to hear [PERSON_NAME]" at bounding box center [282, 109] width 259 height 19
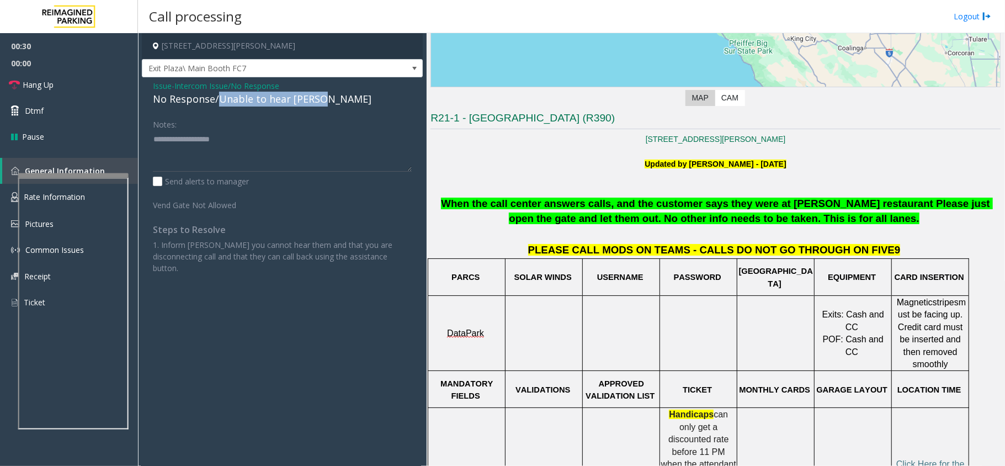
drag, startPoint x: 219, startPoint y: 98, endPoint x: 340, endPoint y: 99, distance: 121.4
click at [340, 99] on div "No Response/Unable to hear [PERSON_NAME]" at bounding box center [282, 99] width 259 height 15
copy div "Unable to hear [PERSON_NAME]"
click at [288, 140] on textarea at bounding box center [282, 150] width 259 height 41
paste textarea "**********"
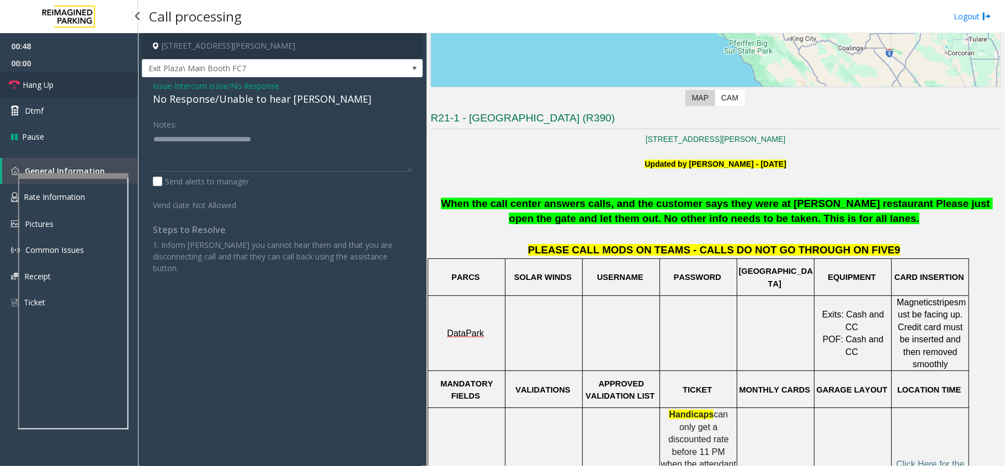
click at [85, 89] on link "Hang Up" at bounding box center [69, 85] width 138 height 26
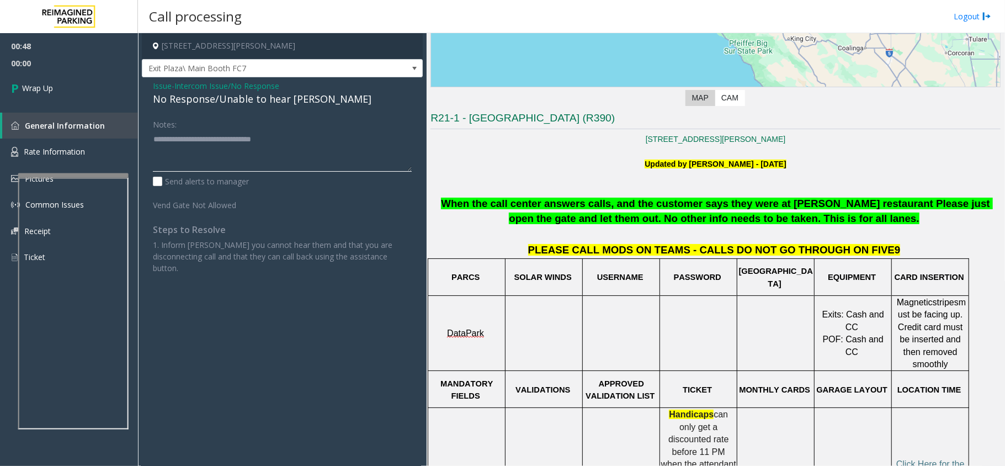
click at [308, 145] on textarea at bounding box center [282, 150] width 259 height 41
type textarea "**********"
click at [89, 92] on link "Wrap Up" at bounding box center [69, 88] width 138 height 33
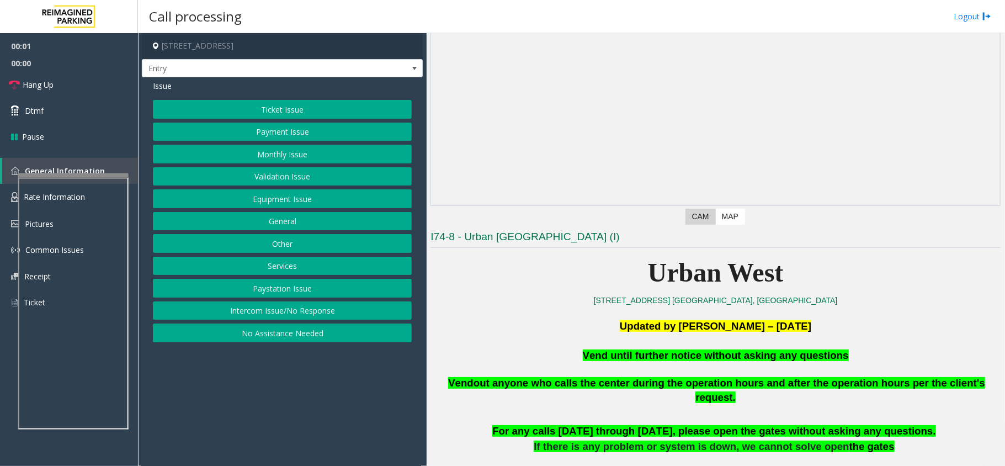
scroll to position [221, 0]
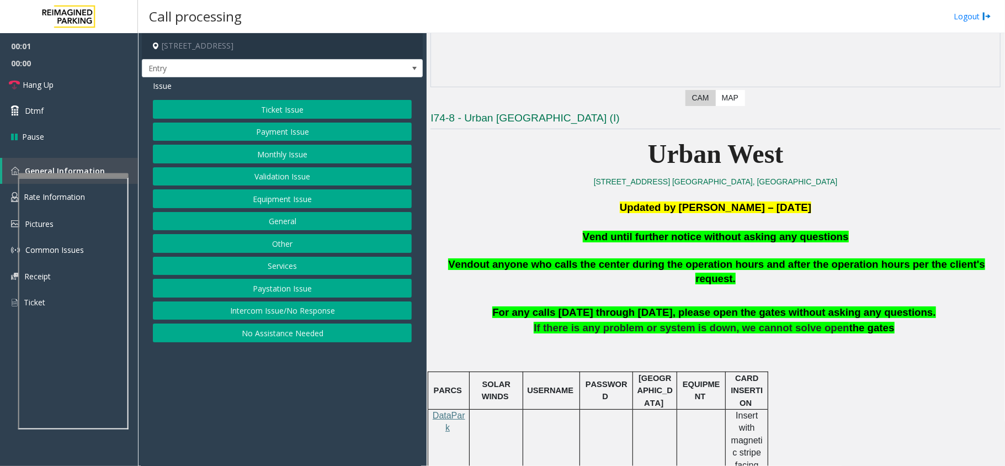
click at [637, 234] on span "Vend until further notice without asking any questions" at bounding box center [716, 237] width 266 height 12
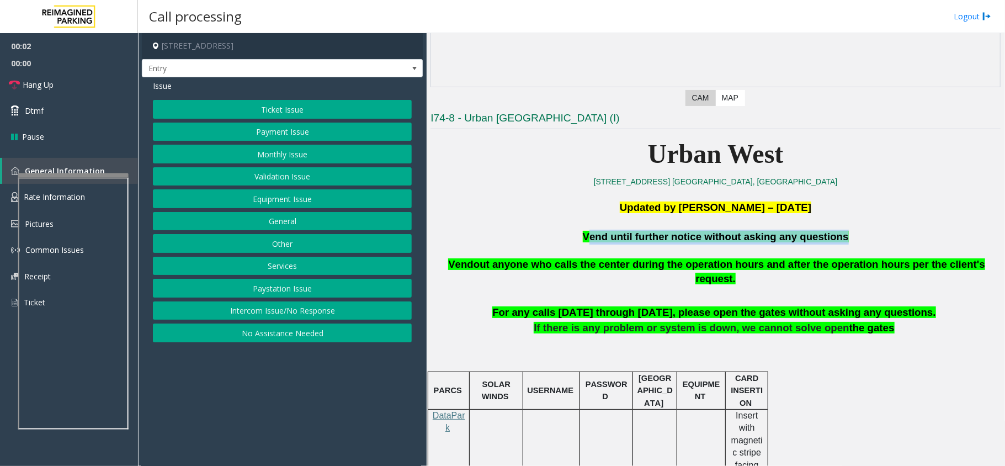
click at [637, 234] on span "Vend until further notice without asking any questions" at bounding box center [716, 237] width 266 height 12
copy span "Vend until further notice without asking any questions"
click at [318, 196] on button "Equipment Issue" at bounding box center [282, 198] width 259 height 19
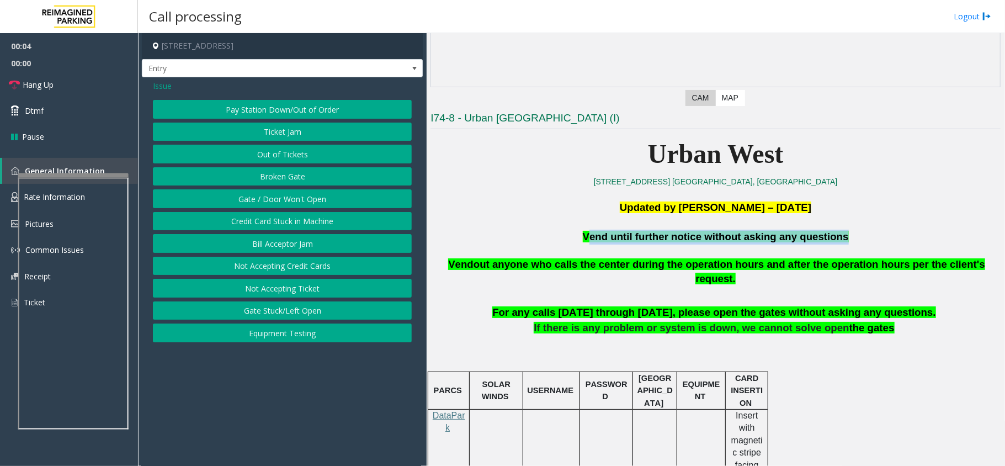
click at [318, 196] on button "Gate / Door Won't Open" at bounding box center [282, 198] width 259 height 19
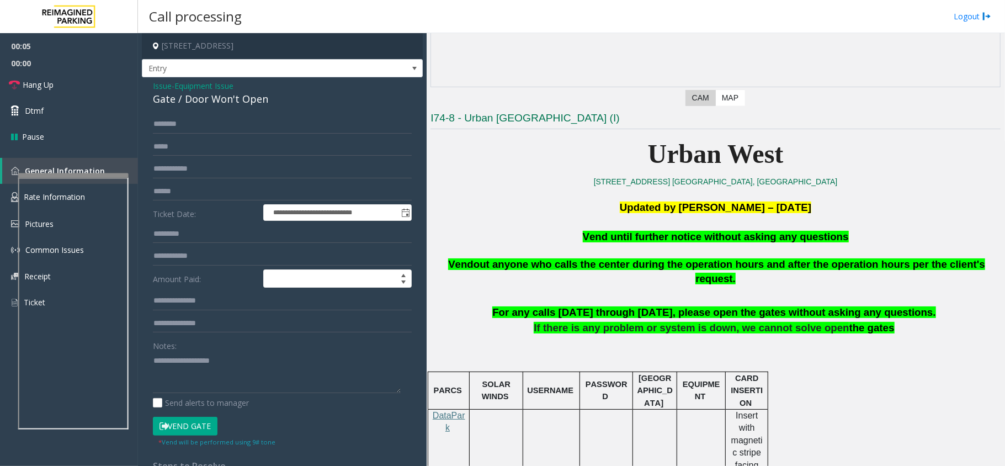
click at [242, 352] on div "Notes:" at bounding box center [282, 364] width 259 height 57
click at [204, 418] on button "Vend Gate" at bounding box center [185, 426] width 65 height 19
click at [235, 371] on textarea at bounding box center [277, 372] width 248 height 41
paste textarea "**********"
type textarea "**********"
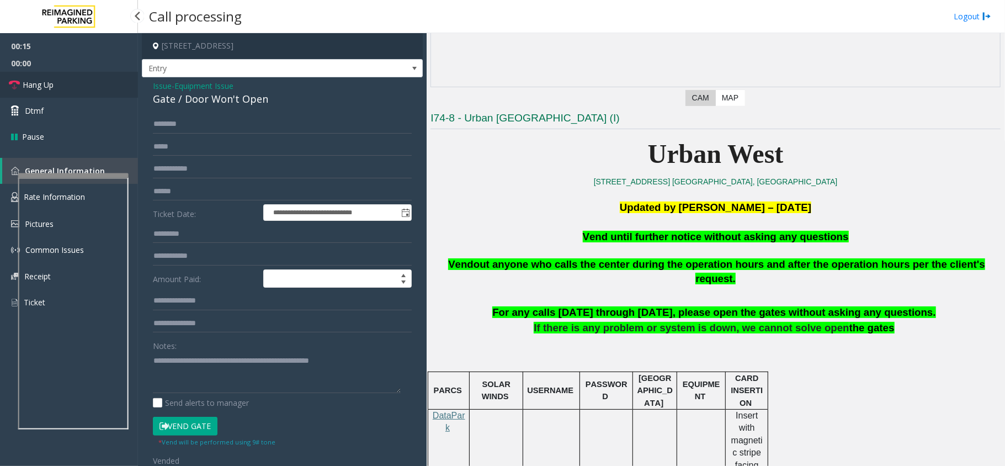
click at [91, 82] on link "Hang Up" at bounding box center [69, 85] width 138 height 26
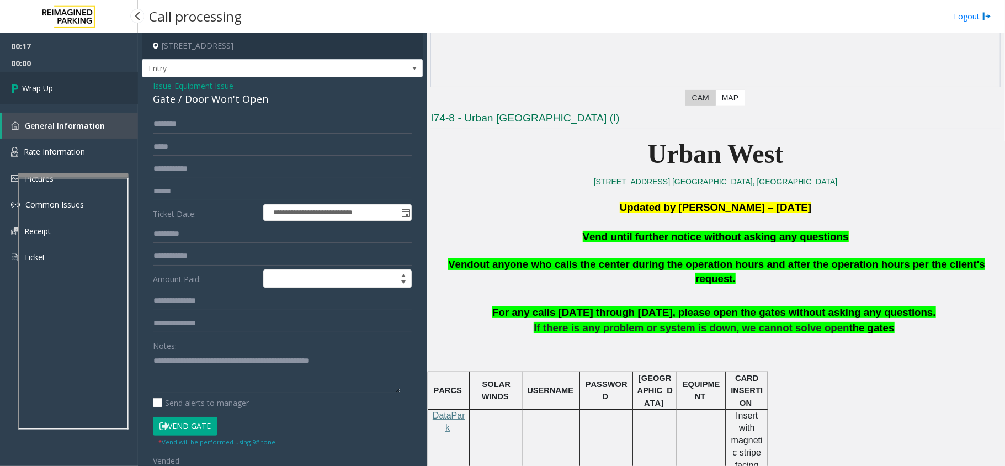
click at [91, 82] on link "Wrap Up" at bounding box center [69, 88] width 138 height 33
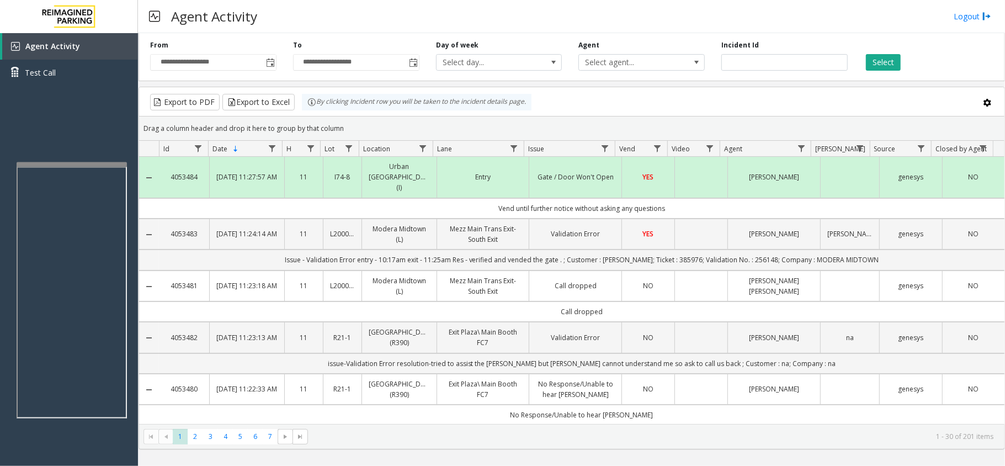
click at [104, 162] on div at bounding box center [72, 164] width 110 height 4
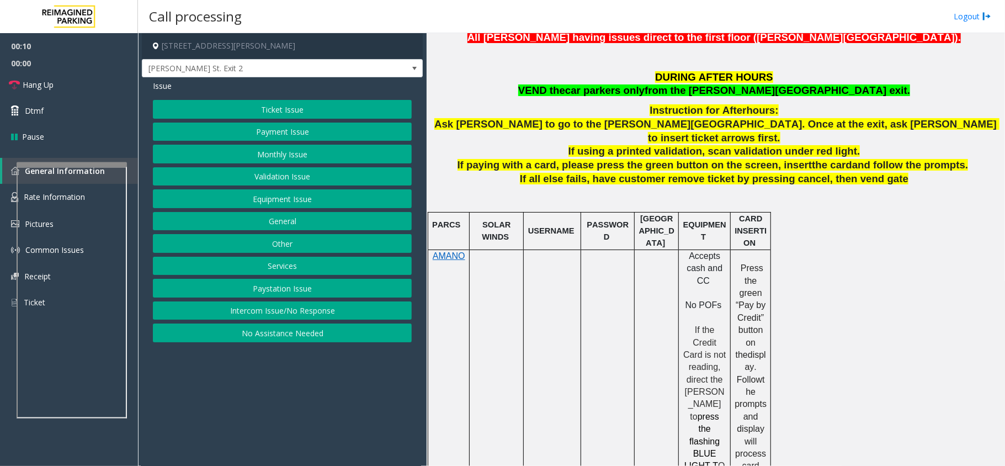
scroll to position [71, 0]
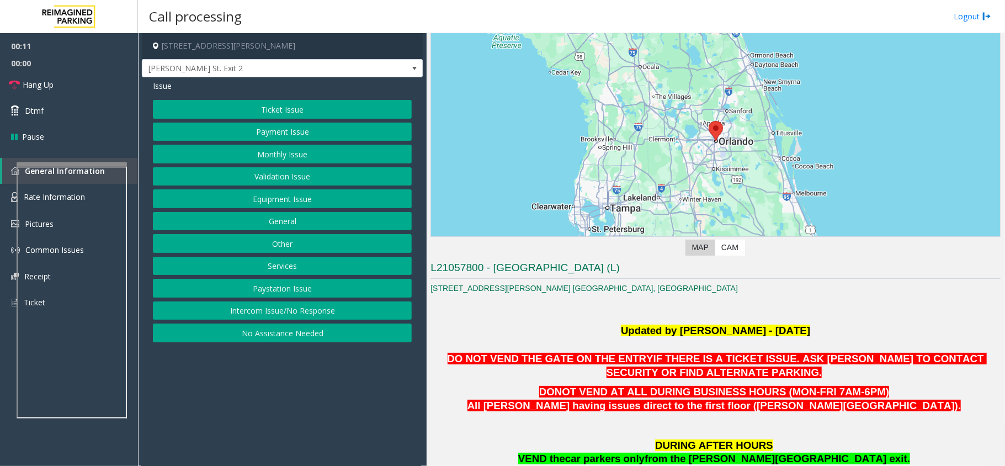
click at [320, 316] on button "Intercom Issue/No Response" at bounding box center [282, 310] width 259 height 19
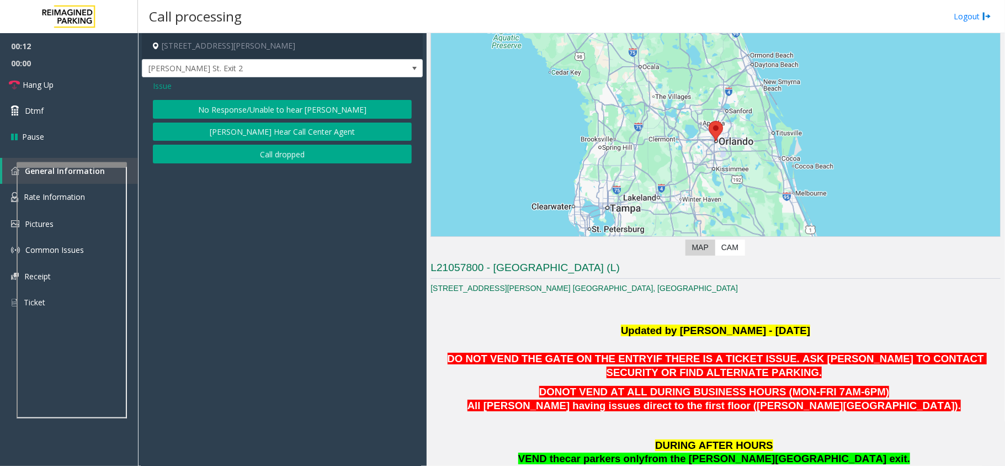
click at [262, 96] on div "Issue No Response/Unable to hear [PERSON_NAME] Cannot Hear Call Center Agent Ca…" at bounding box center [282, 123] width 281 height 92
click at [258, 109] on button "No Response/Unable to hear [PERSON_NAME]" at bounding box center [282, 109] width 259 height 19
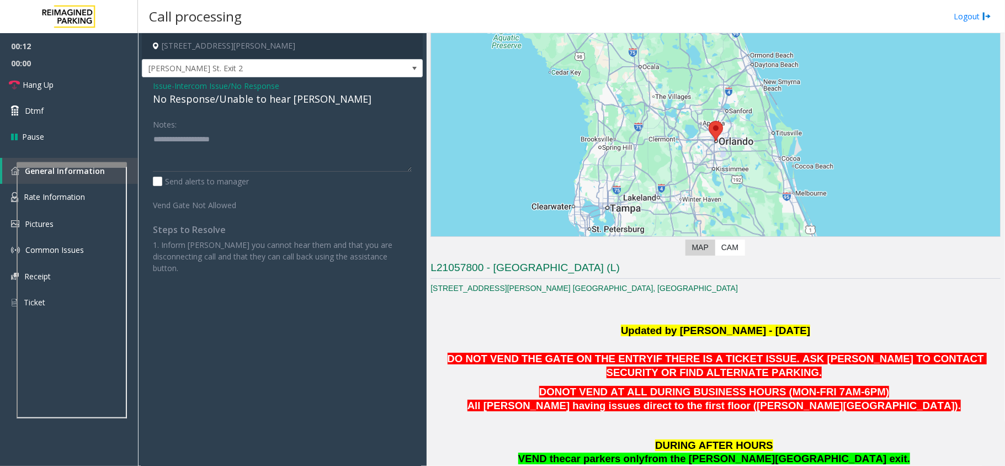
click at [259, 103] on div "No Response/Unable to hear [PERSON_NAME]" at bounding box center [282, 99] width 259 height 15
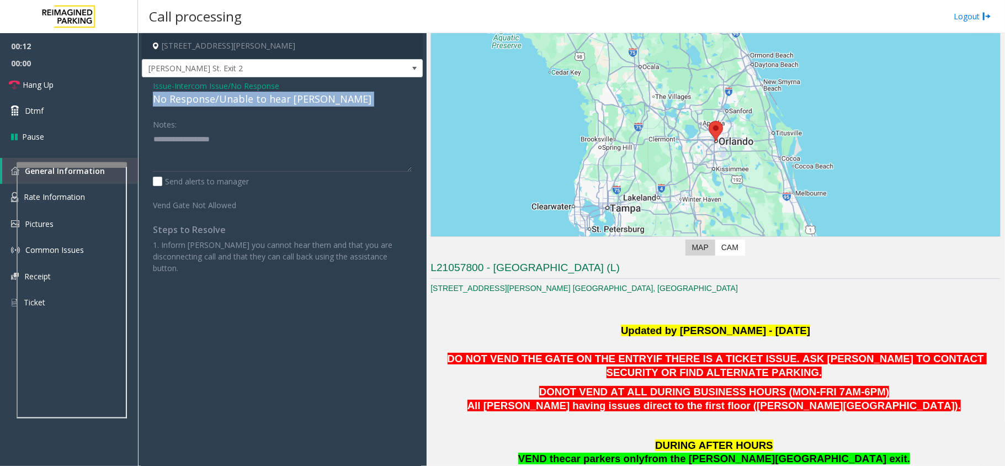
click at [261, 103] on div "No Response/Unable to hear [PERSON_NAME]" at bounding box center [282, 99] width 259 height 15
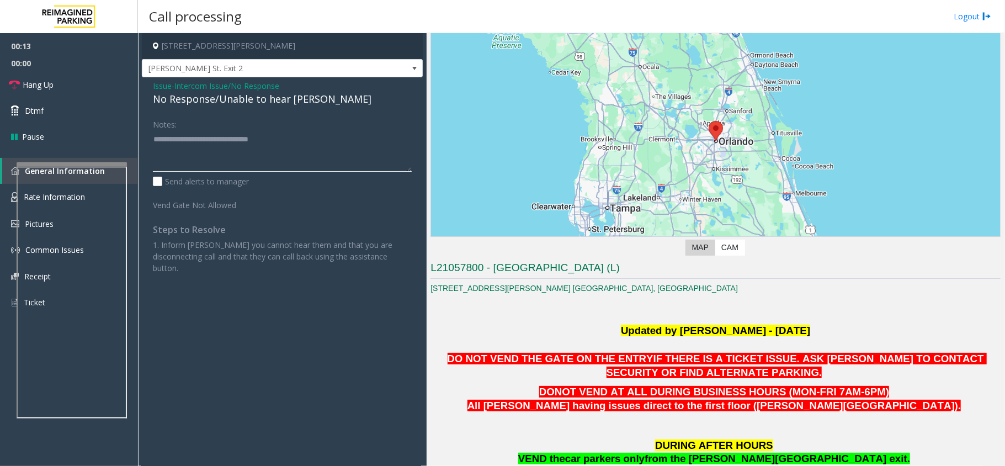
click at [316, 135] on textarea at bounding box center [282, 150] width 259 height 41
type textarea "**********"
click at [53, 91] on link "Hang Up" at bounding box center [69, 85] width 138 height 26
click at [54, 91] on link "Hang Up" at bounding box center [69, 85] width 138 height 26
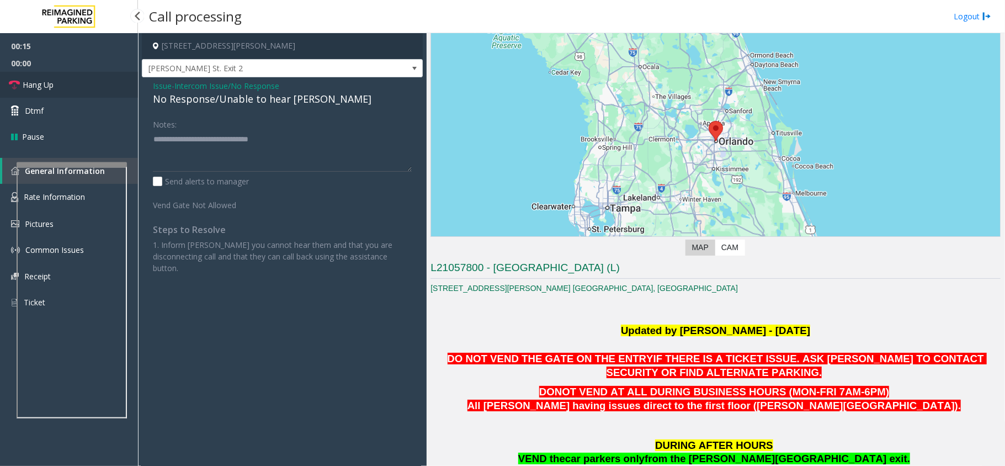
click at [54, 91] on link "Hang Up" at bounding box center [69, 85] width 138 height 26
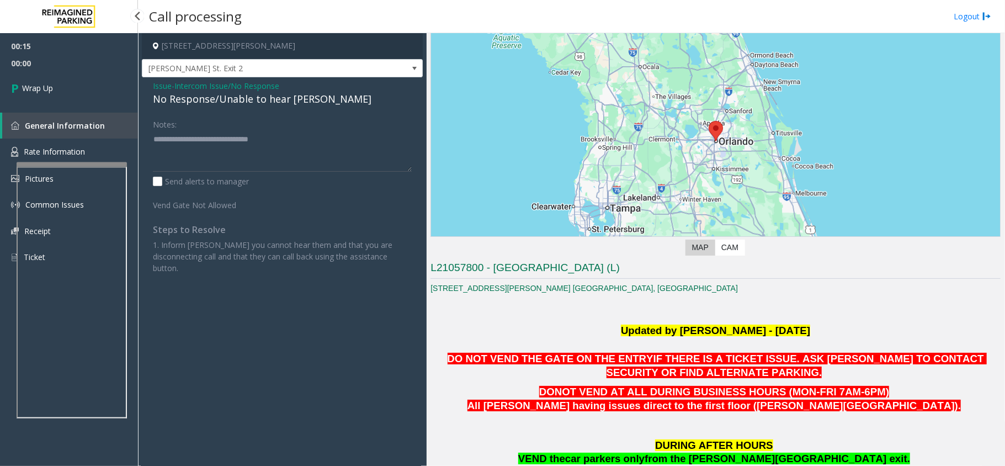
click at [53, 91] on span "Wrap Up" at bounding box center [37, 88] width 31 height 12
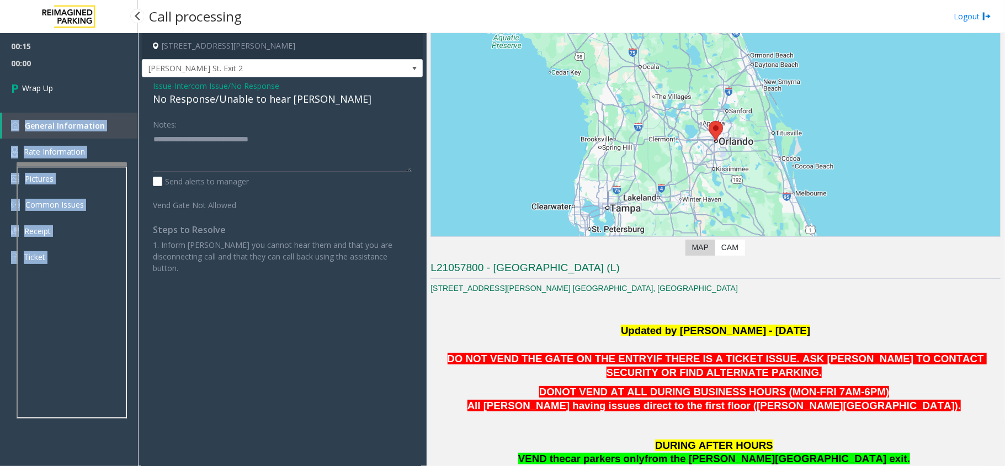
click at [54, 91] on div "00:15 00:00 Wrap Up General Information Rate Information Pictures Common Issues…" at bounding box center [69, 156] width 138 height 246
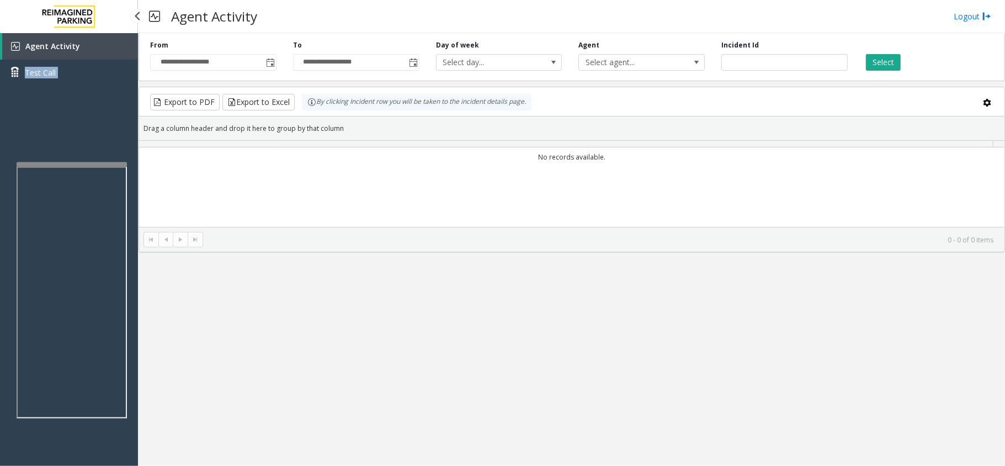
click at [54, 91] on div "Agent Activity Test Call" at bounding box center [69, 63] width 138 height 61
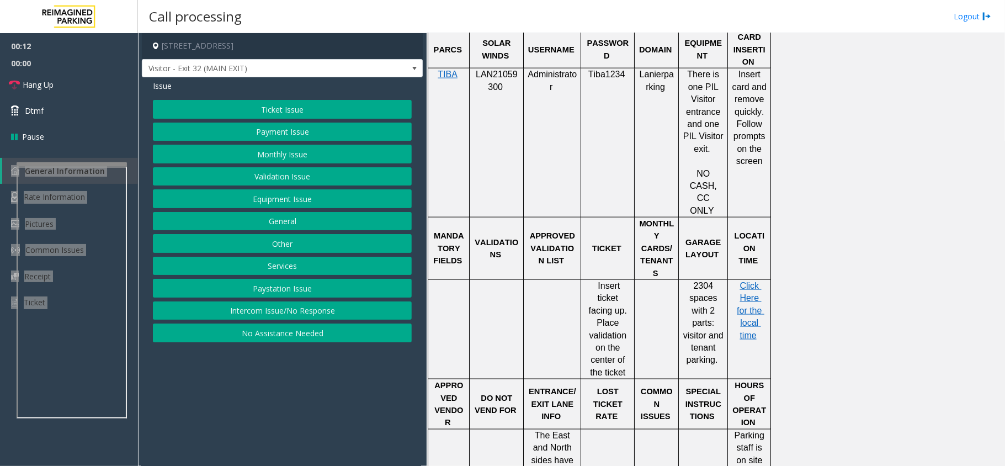
scroll to position [736, 0]
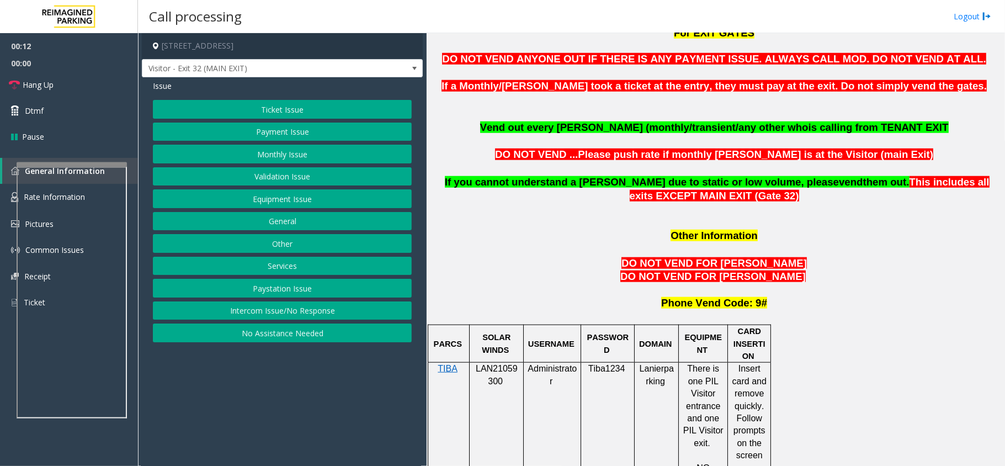
click at [502, 364] on span "LAN21059300" at bounding box center [497, 375] width 42 height 22
copy p "LAN21059300"
click at [300, 174] on button "Validation Issue" at bounding box center [282, 176] width 259 height 19
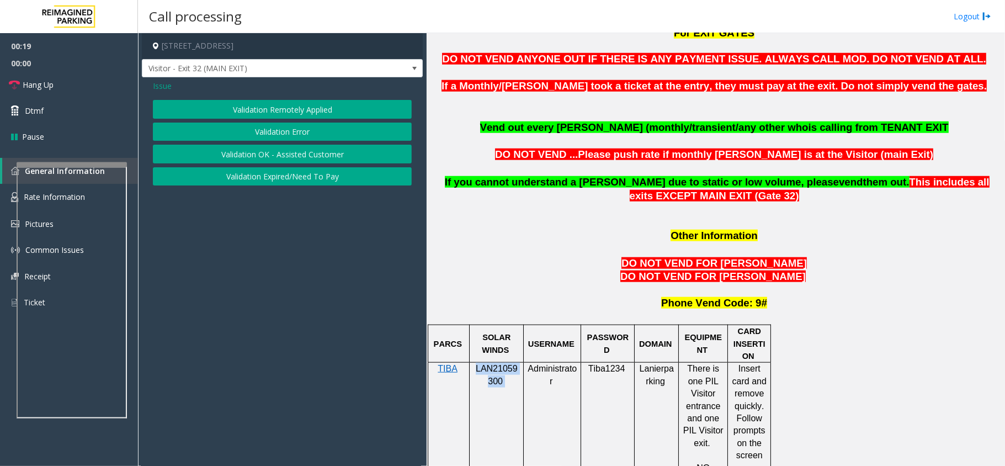
click at [307, 131] on button "Validation Error" at bounding box center [282, 132] width 259 height 19
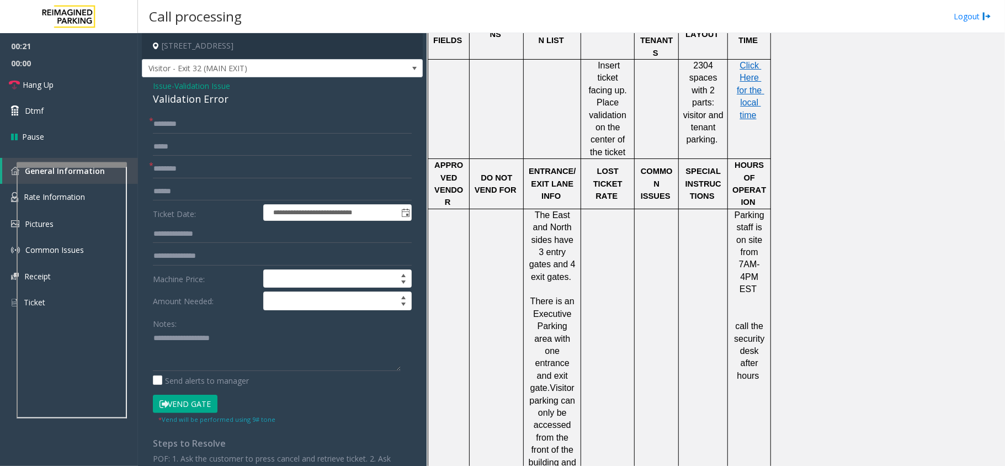
scroll to position [1250, 0]
click at [182, 361] on textarea at bounding box center [277, 349] width 248 height 41
click at [210, 105] on div "Validation Error" at bounding box center [282, 99] width 259 height 15
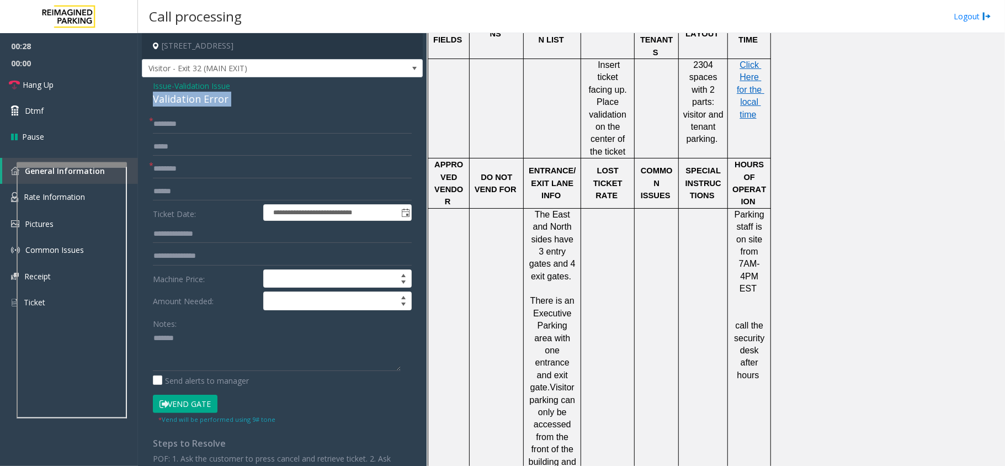
copy div "Validation Error"
click at [210, 342] on textarea at bounding box center [277, 349] width 248 height 41
paste textarea "**********"
type textarea "**********"
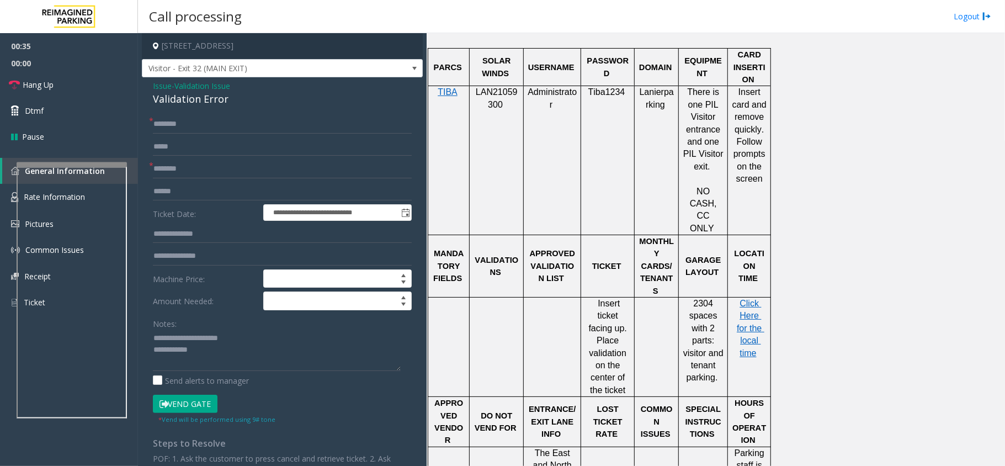
scroll to position [883, 0]
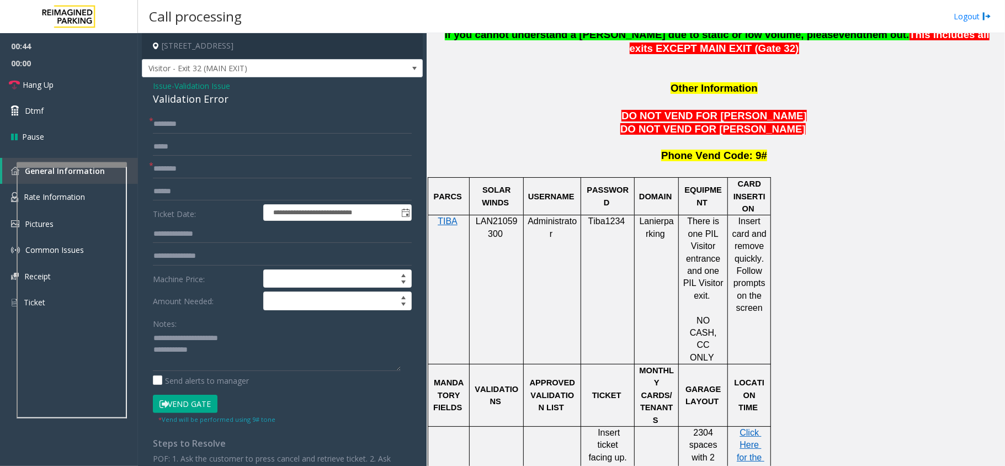
click at [509, 216] on span "LAN21059300" at bounding box center [497, 227] width 42 height 22
click at [515, 237] on td "LAN21059300" at bounding box center [497, 289] width 54 height 149
click at [191, 168] on input "text" at bounding box center [282, 168] width 259 height 19
type input "**"
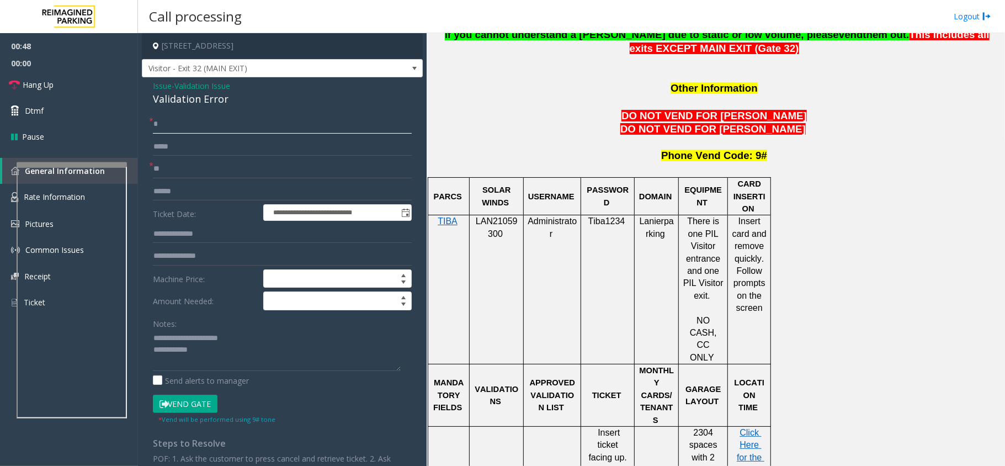
click at [201, 128] on input "*" at bounding box center [282, 124] width 259 height 19
type input "**"
click at [216, 354] on textarea at bounding box center [277, 349] width 248 height 41
click at [67, 79] on link "Hang Up" at bounding box center [69, 85] width 138 height 26
click at [246, 347] on textarea at bounding box center [277, 349] width 248 height 41
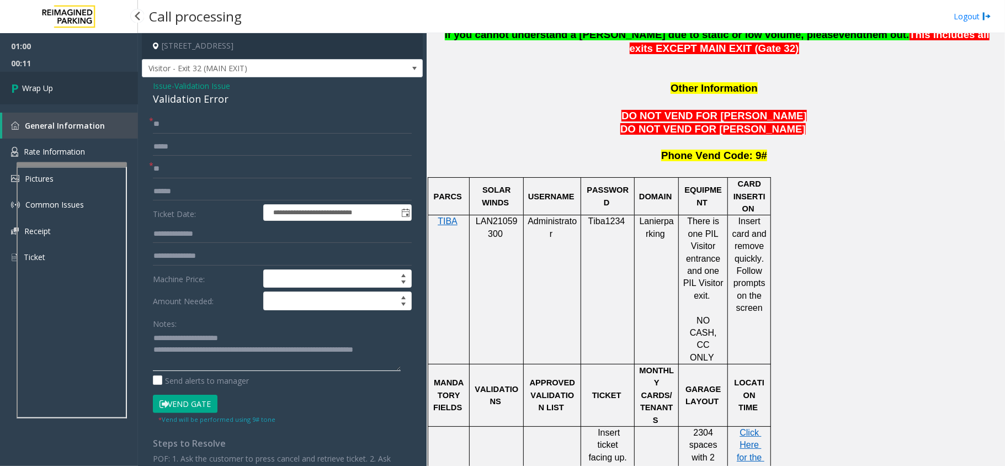
type textarea "**********"
click at [93, 94] on link "Wrap Up" at bounding box center [69, 88] width 138 height 33
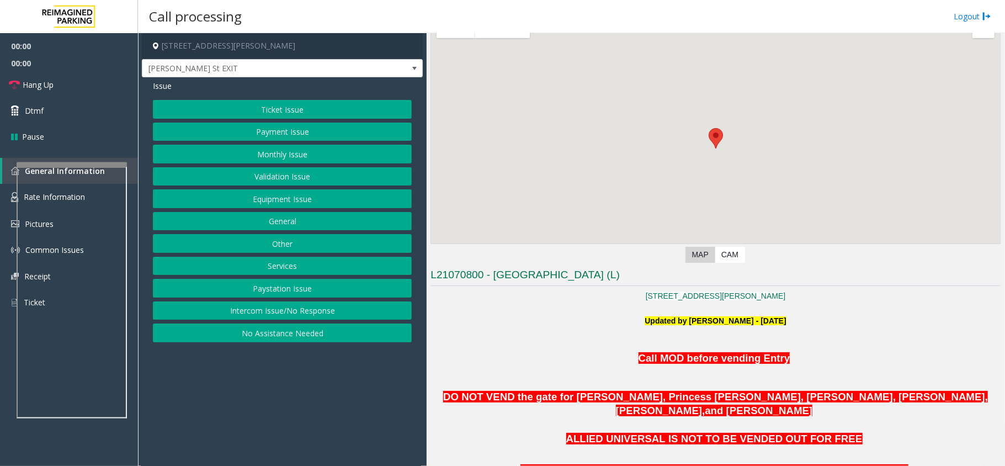
scroll to position [221, 0]
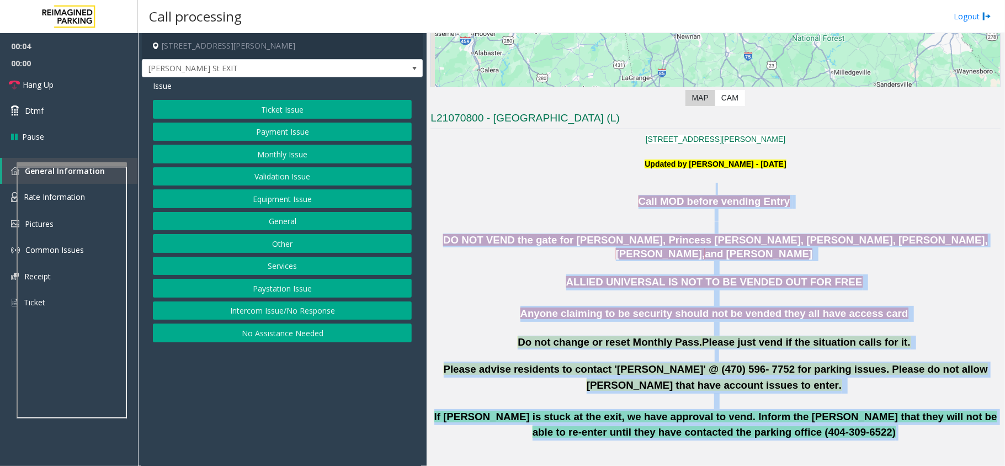
drag, startPoint x: 593, startPoint y: 192, endPoint x: 896, endPoint y: 418, distance: 378.6
click at [877, 424] on p "If [PERSON_NAME] is stuck at the exit, we have approval to vend. Inform the [PE…" at bounding box center [715, 424] width 570 height 31
drag, startPoint x: 800, startPoint y: 423, endPoint x: 652, endPoint y: 204, distance: 263.9
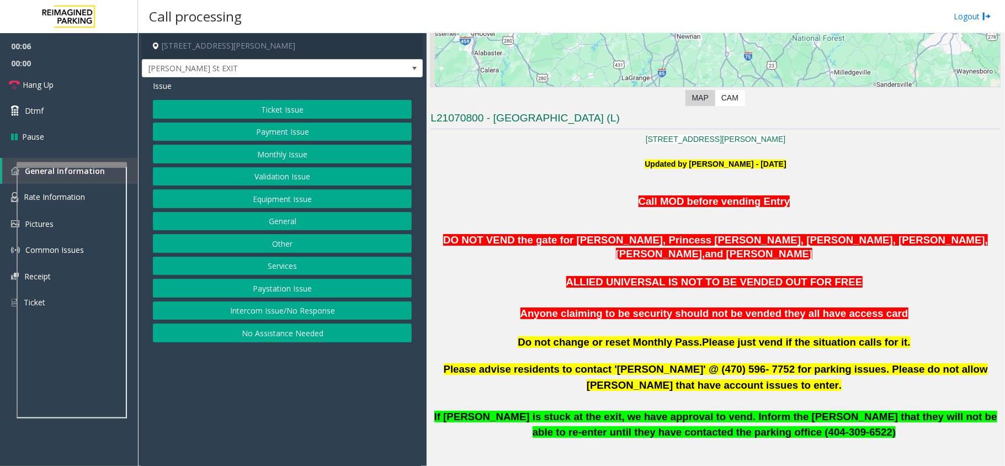
click at [635, 199] on p "Call MOD before vending Entry" at bounding box center [715, 208] width 570 height 26
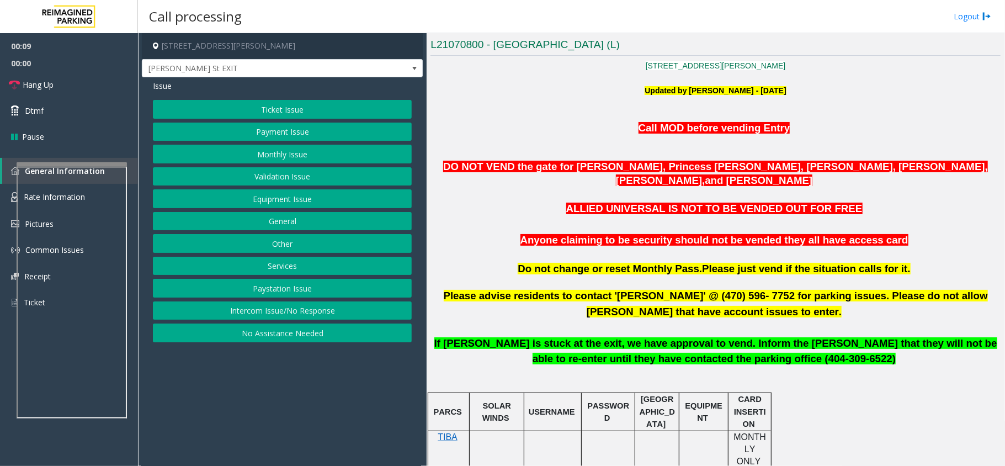
scroll to position [441, 0]
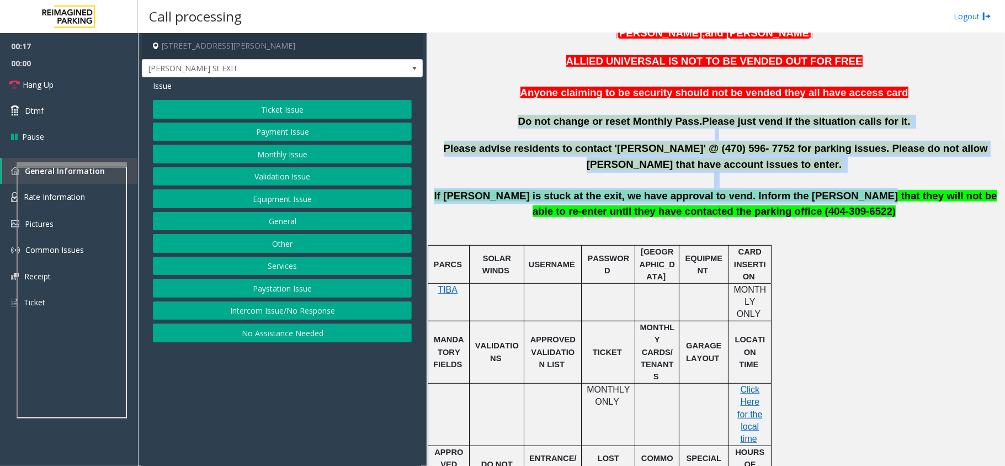
drag, startPoint x: 533, startPoint y: 102, endPoint x: 811, endPoint y: 186, distance: 291.2
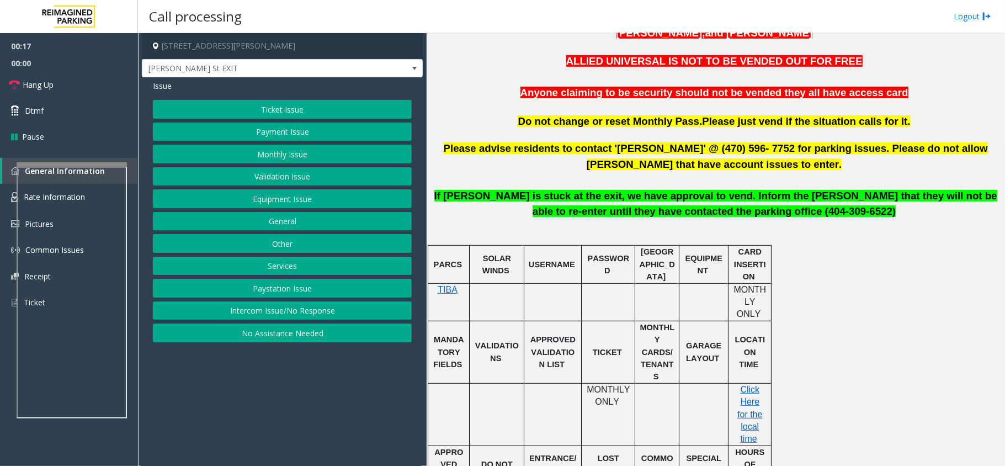
click at [834, 196] on p "If [PERSON_NAME] is stuck at the exit, we have approval to vend. Inform the [PE…" at bounding box center [715, 203] width 570 height 31
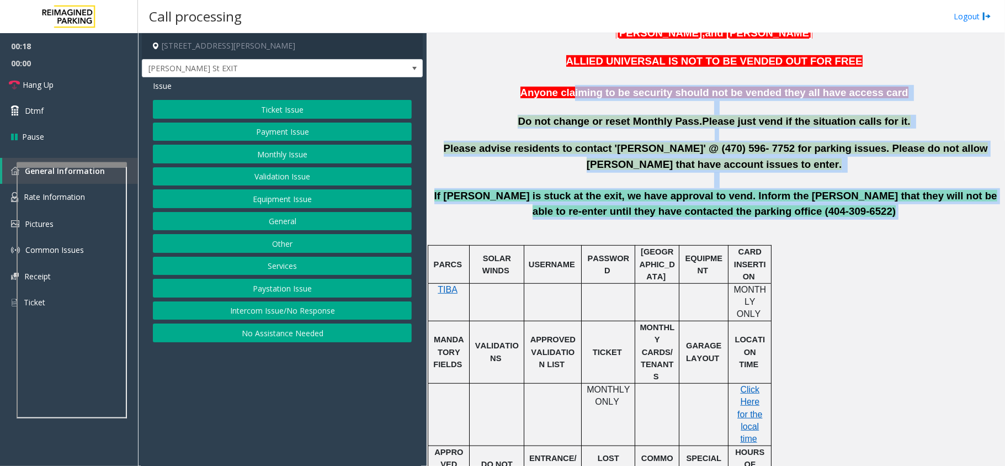
drag, startPoint x: 815, startPoint y: 199, endPoint x: 520, endPoint y: 83, distance: 317.4
drag, startPoint x: 539, startPoint y: 75, endPoint x: 808, endPoint y: 211, distance: 301.6
click at [811, 220] on p at bounding box center [715, 232] width 570 height 25
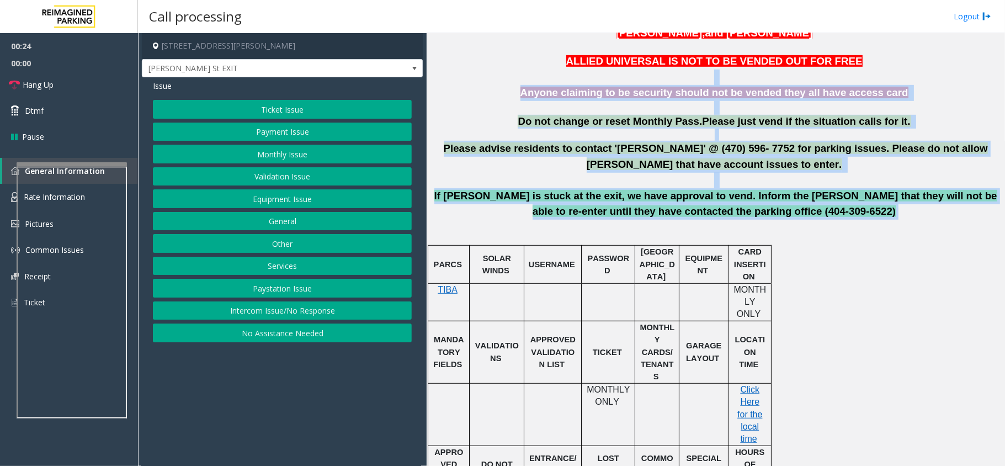
drag, startPoint x: 810, startPoint y: 204, endPoint x: 575, endPoint y: 69, distance: 270.9
click at [581, 115] on span "Do not change or reset Monthly Pass." at bounding box center [610, 121] width 184 height 12
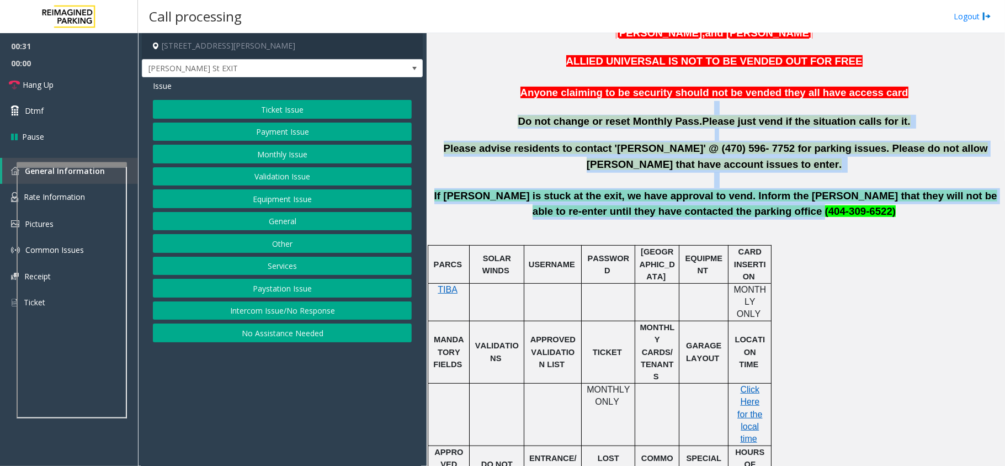
drag, startPoint x: 802, startPoint y: 199, endPoint x: 546, endPoint y: 89, distance: 278.6
click at [657, 157] on p "Please advise residents to contact '[PERSON_NAME]' @ (470) 596- 7752 for parkin…" at bounding box center [715, 156] width 570 height 31
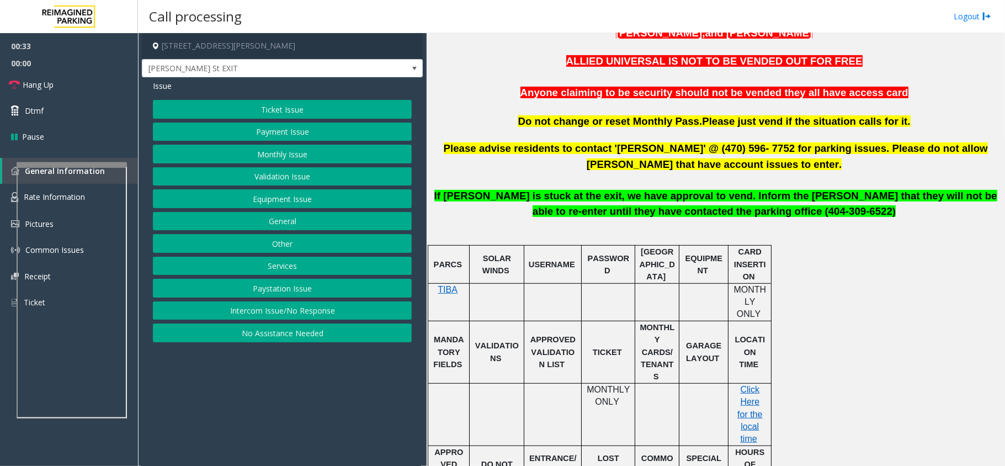
click at [328, 148] on button "Monthly Issue" at bounding box center [282, 154] width 259 height 19
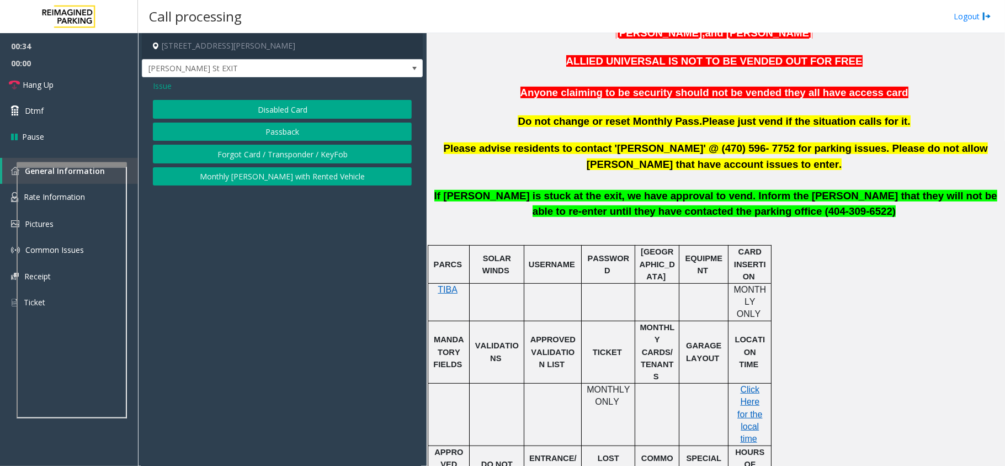
click at [325, 105] on button "Disabled Card" at bounding box center [282, 109] width 259 height 19
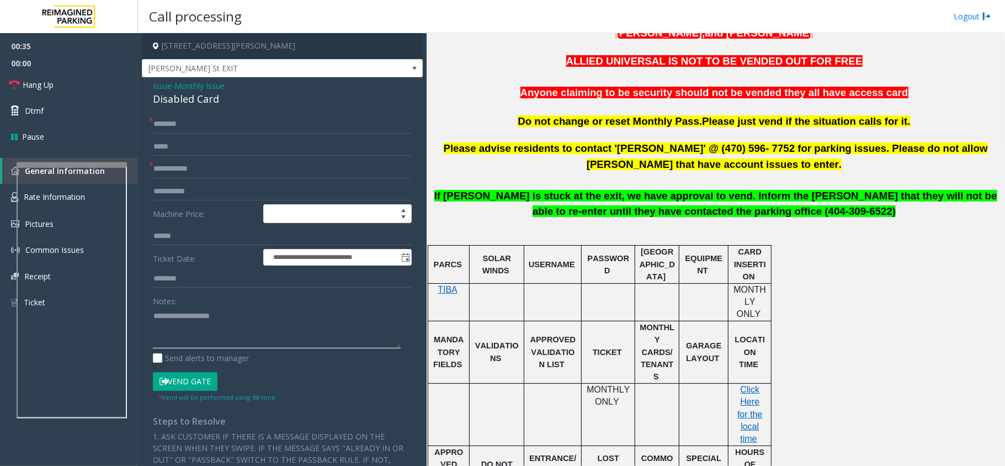
click at [209, 327] on textarea at bounding box center [277, 327] width 248 height 41
click at [206, 106] on div "Disabled Card" at bounding box center [282, 99] width 259 height 15
click at [206, 100] on div "Disabled Card" at bounding box center [282, 99] width 259 height 15
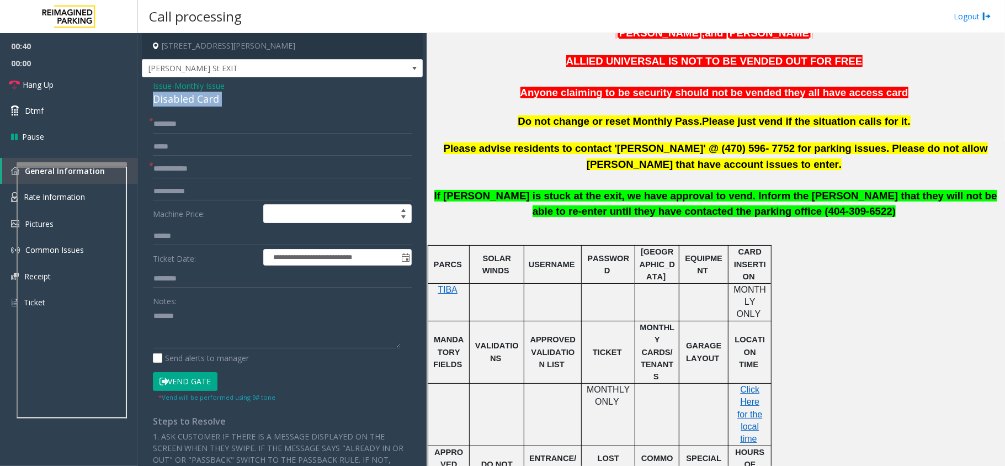
copy div "Disabled Card"
click at [216, 314] on textarea at bounding box center [277, 327] width 248 height 41
paste textarea "**********"
type textarea "**********"
click at [239, 171] on input "text" at bounding box center [282, 168] width 259 height 19
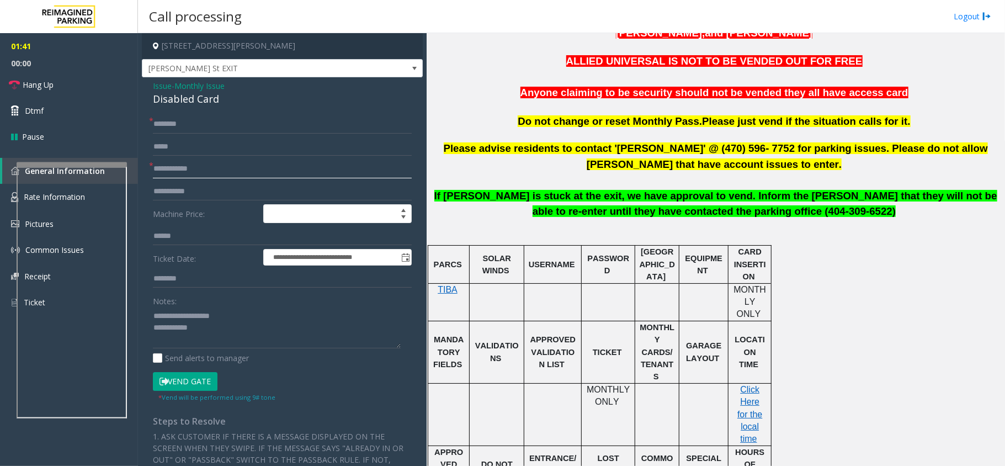
scroll to position [368, 0]
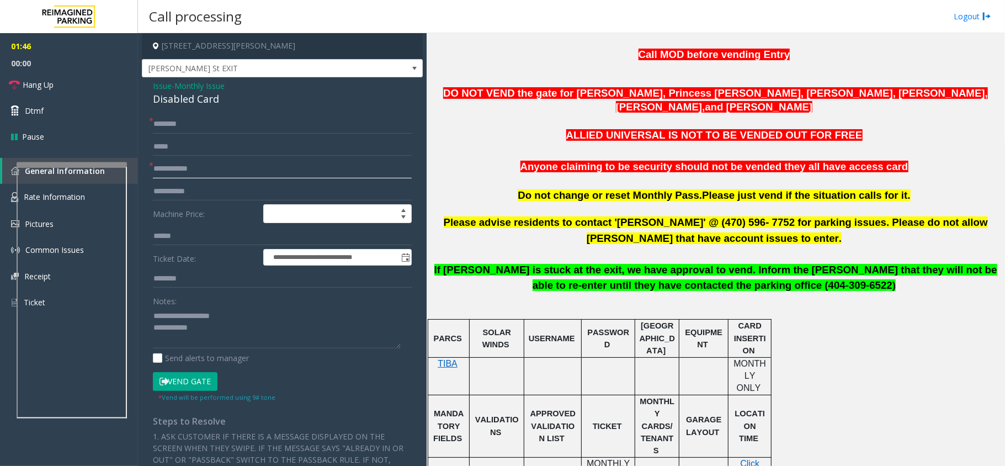
type input "**********"
click at [219, 338] on textarea at bounding box center [277, 327] width 248 height 41
click at [190, 128] on input "text" at bounding box center [282, 124] width 259 height 19
type input "*"
click at [159, 128] on input "*******" at bounding box center [282, 124] width 259 height 19
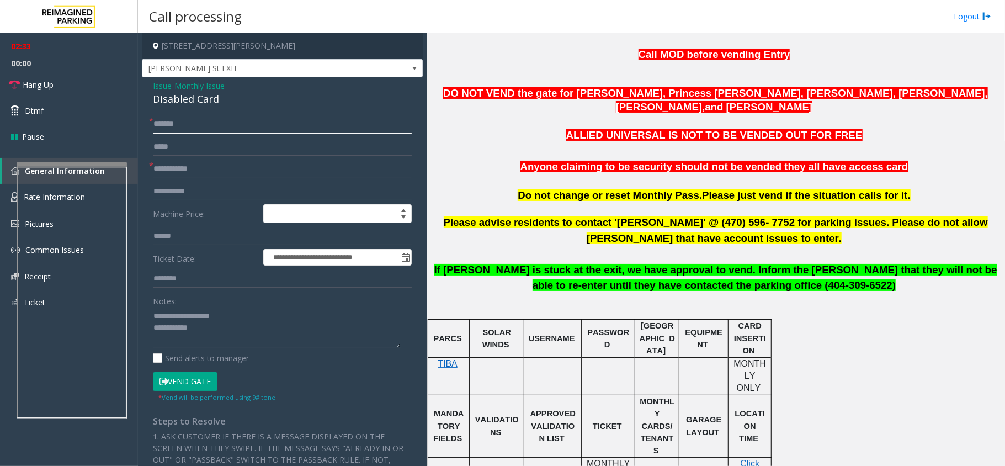
type input "*******"
click at [234, 334] on textarea at bounding box center [277, 327] width 248 height 41
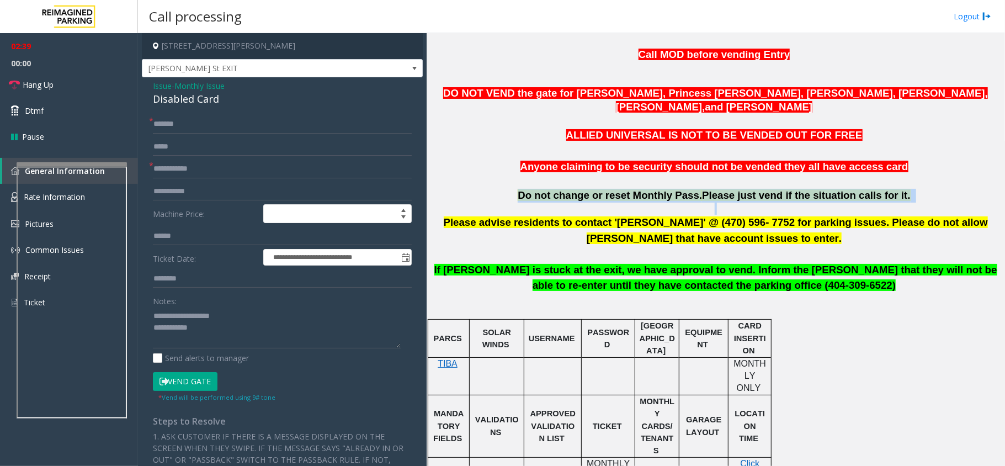
drag, startPoint x: 536, startPoint y: 180, endPoint x: 896, endPoint y: 189, distance: 359.9
click at [896, 203] on p at bounding box center [715, 209] width 570 height 12
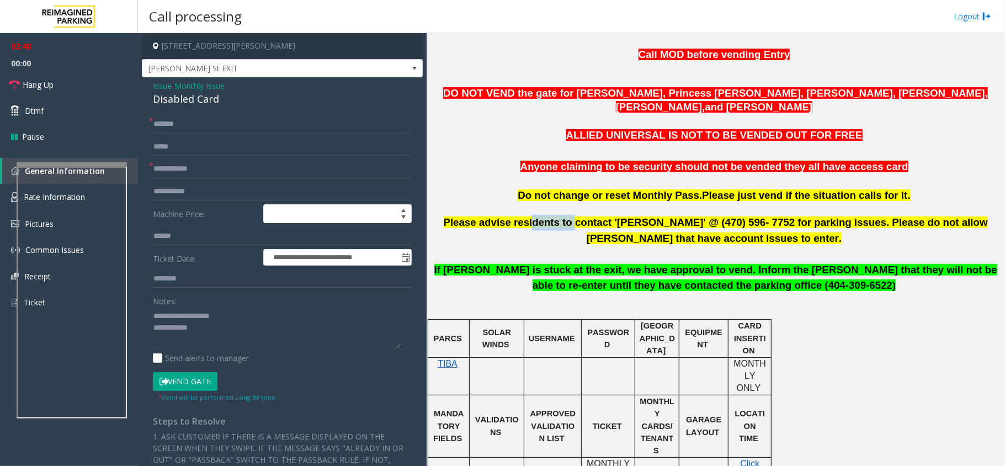
drag, startPoint x: 520, startPoint y: 209, endPoint x: 559, endPoint y: 208, distance: 39.2
click at [559, 216] on span "Please advise residents to contact '[PERSON_NAME]' @ (470) 596- 7752 for parkin…" at bounding box center [716, 230] width 544 height 28
click at [593, 227] on p "Please advise residents to contact '[PERSON_NAME]' @ (470) 596- 7752 for parkin…" at bounding box center [715, 230] width 570 height 31
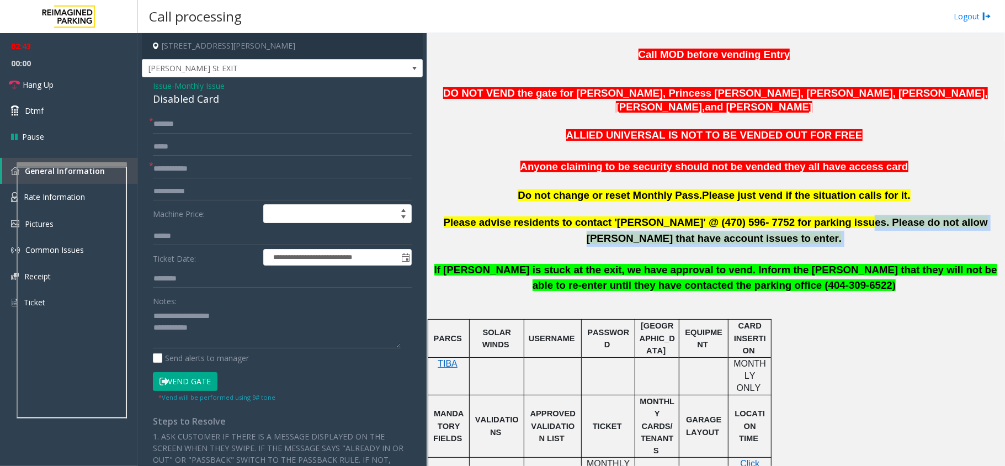
drag, startPoint x: 804, startPoint y: 211, endPoint x: 888, endPoint y: 227, distance: 85.5
click at [888, 227] on p "Please advise residents to contact '[PERSON_NAME]' @ (470) 596- 7752 for parkin…" at bounding box center [715, 230] width 570 height 31
click at [838, 228] on p "Please advise residents to contact '[PERSON_NAME]' @ (470) 596- 7752 for parkin…" at bounding box center [715, 230] width 570 height 31
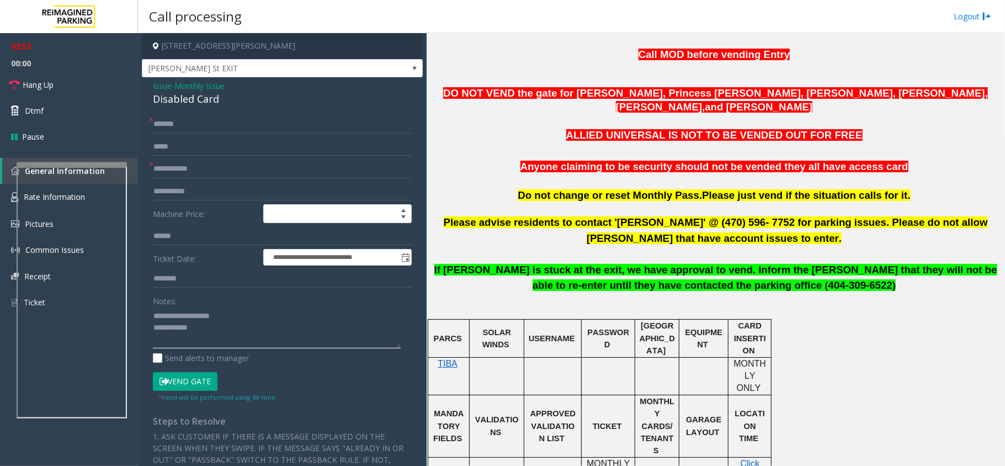
click at [225, 337] on textarea at bounding box center [277, 327] width 248 height 41
click at [255, 332] on textarea at bounding box center [277, 327] width 248 height 41
click at [193, 381] on button "Vend Gate" at bounding box center [185, 381] width 65 height 19
click at [217, 329] on textarea at bounding box center [277, 327] width 248 height 41
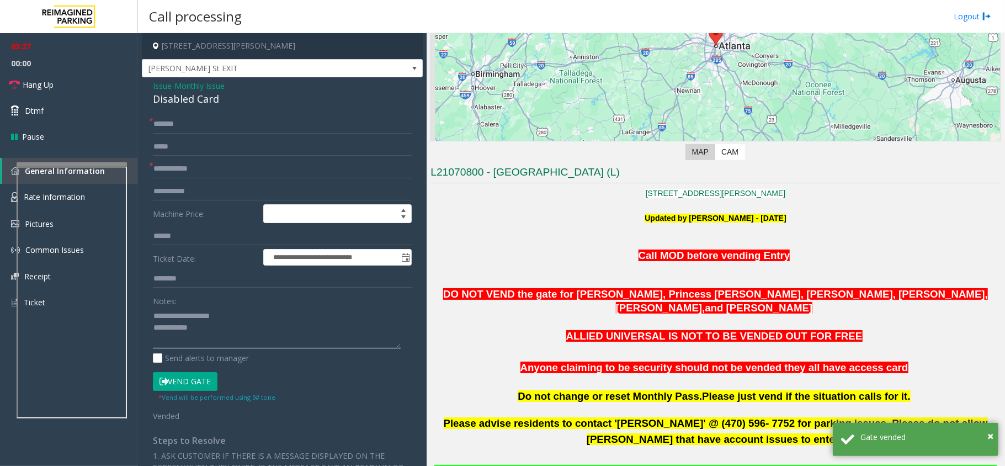
scroll to position [305, 0]
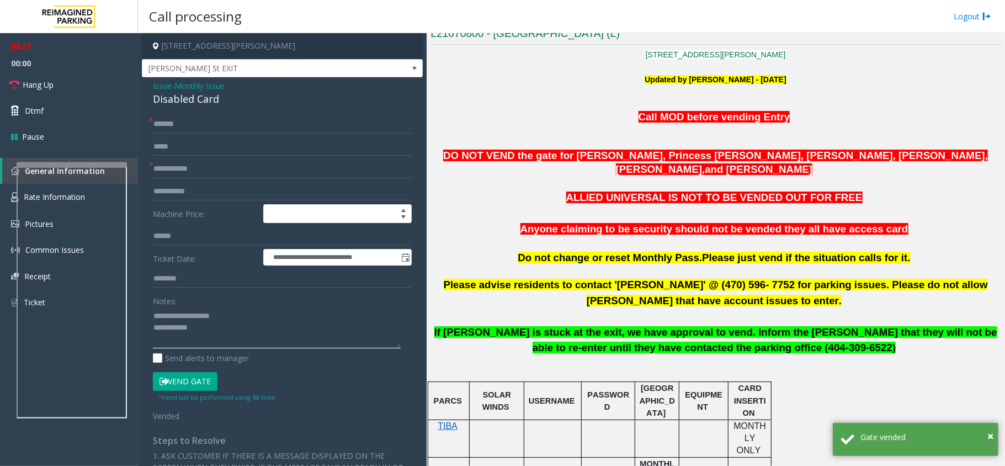
click at [275, 332] on textarea at bounding box center [277, 327] width 248 height 41
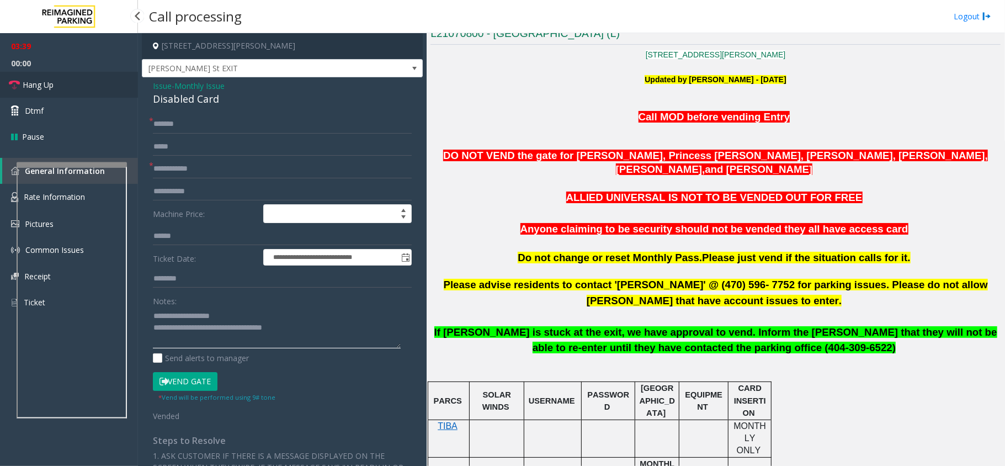
type textarea "**********"
click at [79, 74] on link "Hang Up" at bounding box center [69, 85] width 138 height 26
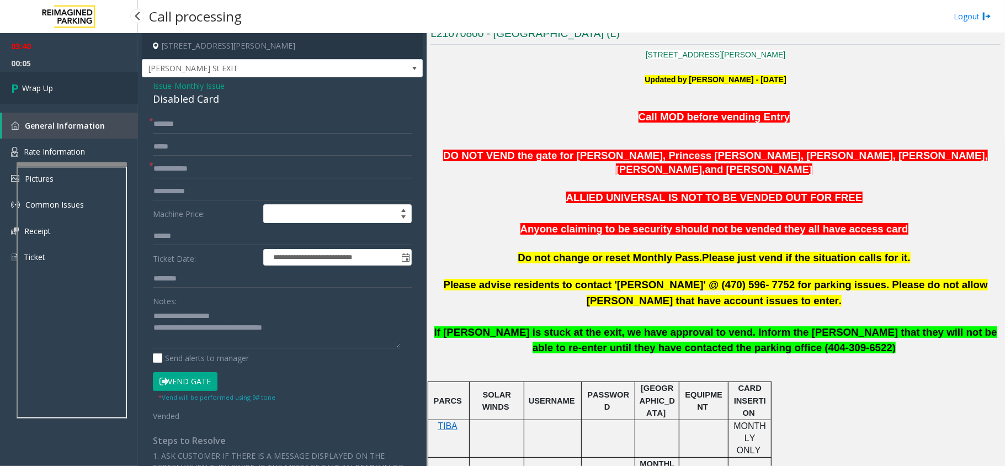
click at [79, 74] on link "Wrap Up" at bounding box center [69, 88] width 138 height 33
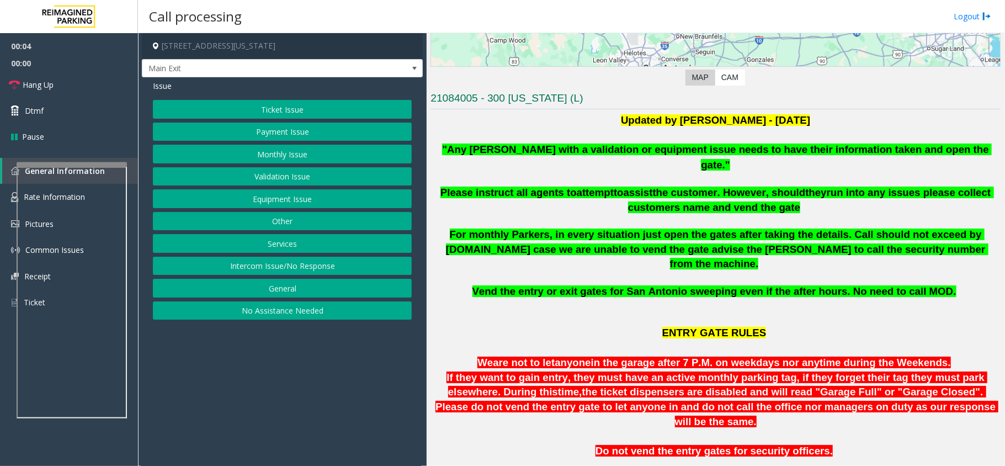
scroll to position [221, 0]
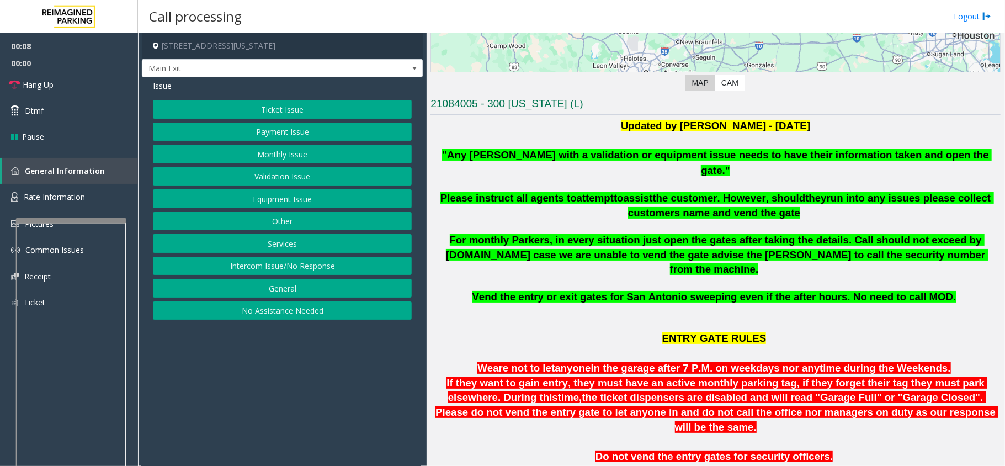
click at [110, 226] on div at bounding box center [71, 347] width 110 height 259
click at [98, 197] on link "Rate Information" at bounding box center [69, 197] width 138 height 27
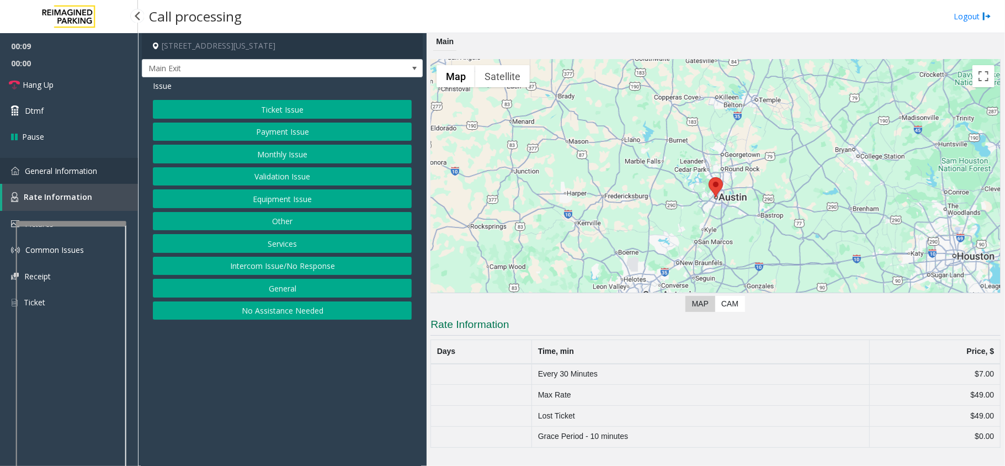
click at [97, 173] on span "General Information" at bounding box center [61, 171] width 72 height 10
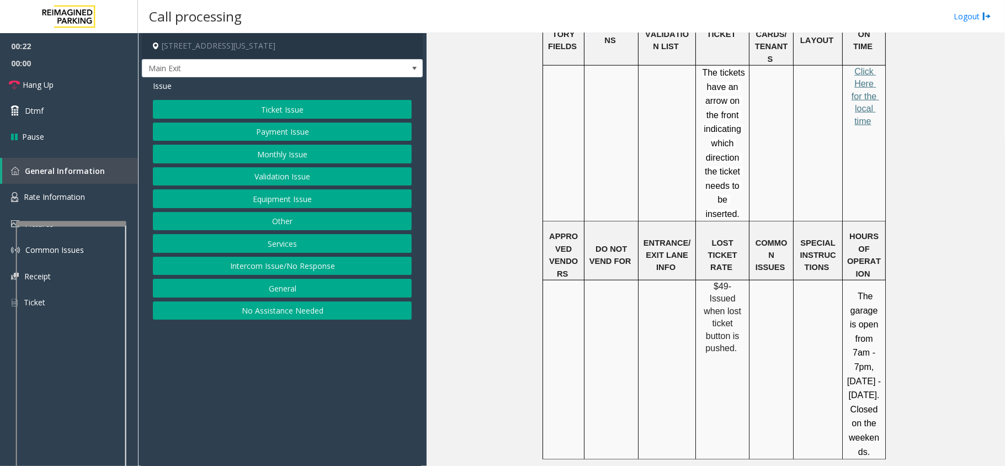
scroll to position [809, 0]
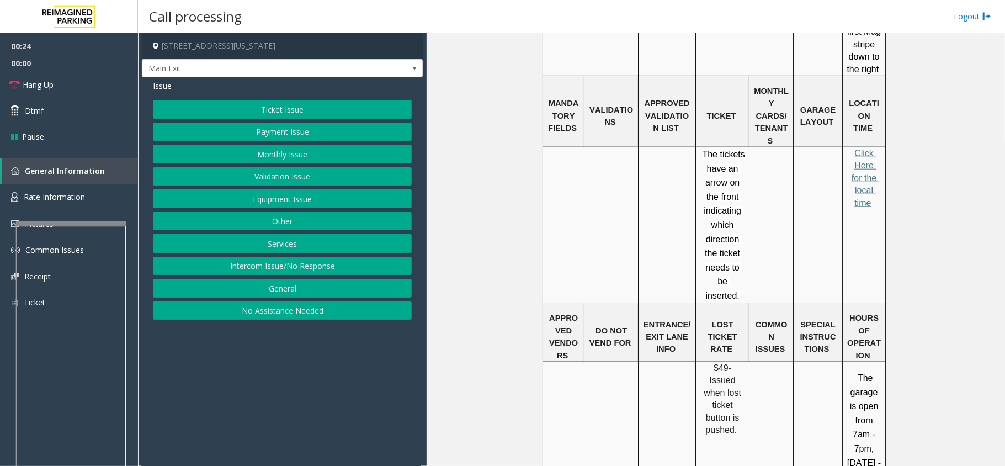
click at [324, 109] on button "Ticket Issue" at bounding box center [282, 109] width 259 height 19
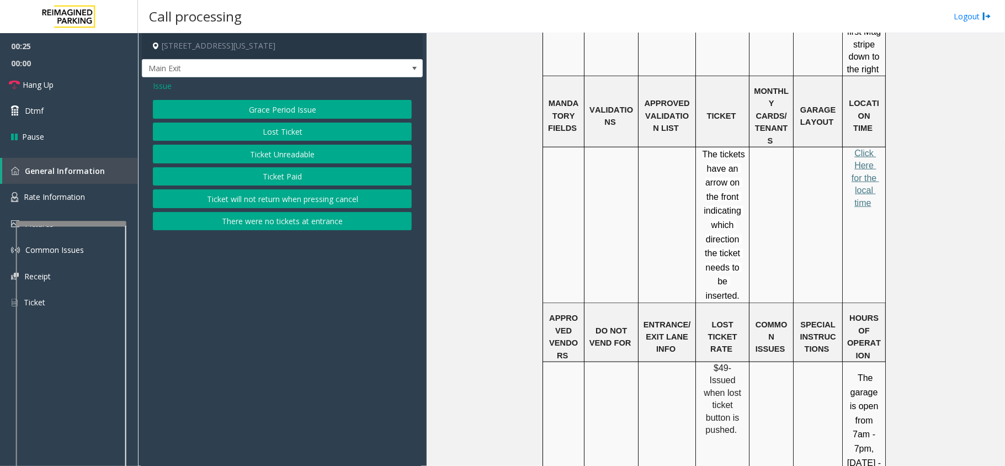
click at [305, 132] on button "Lost Ticket" at bounding box center [282, 132] width 259 height 19
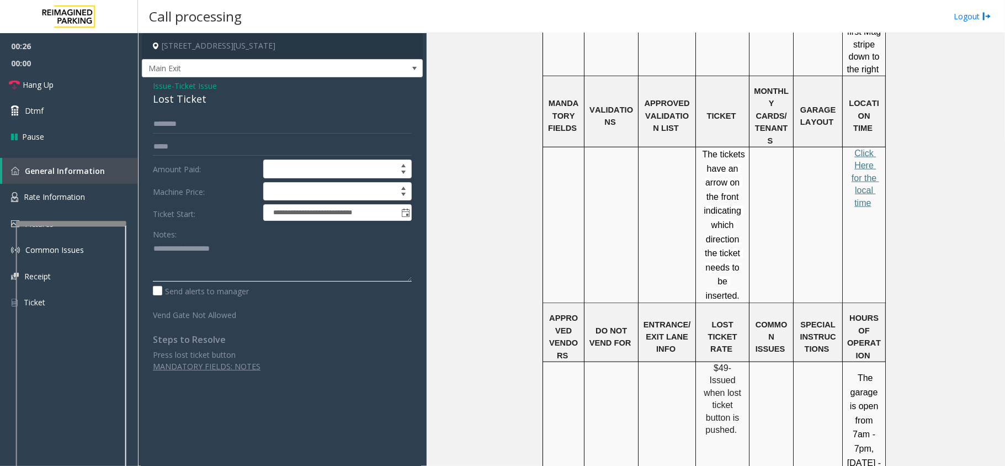
click at [220, 270] on textarea at bounding box center [282, 260] width 259 height 41
click at [178, 104] on div "Lost Ticket" at bounding box center [282, 99] width 259 height 15
copy div "Lost Ticket"
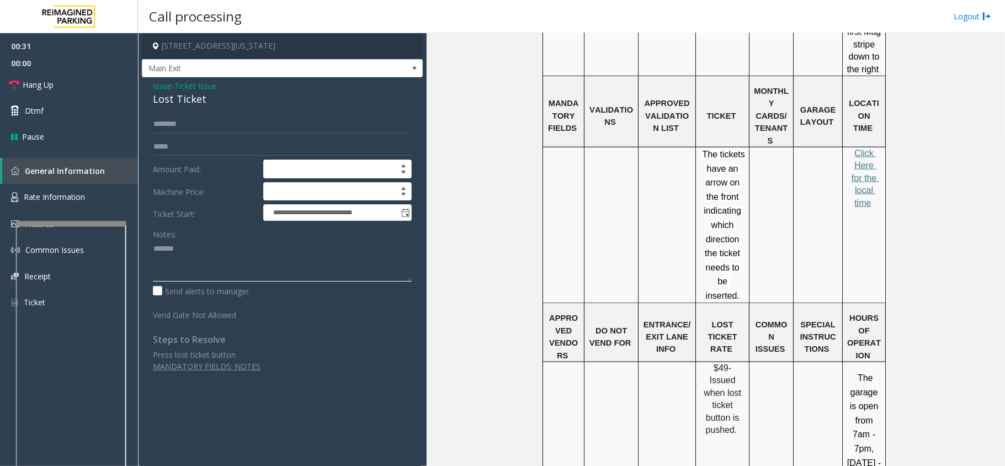
click at [206, 251] on textarea at bounding box center [282, 260] width 259 height 41
paste textarea "**********"
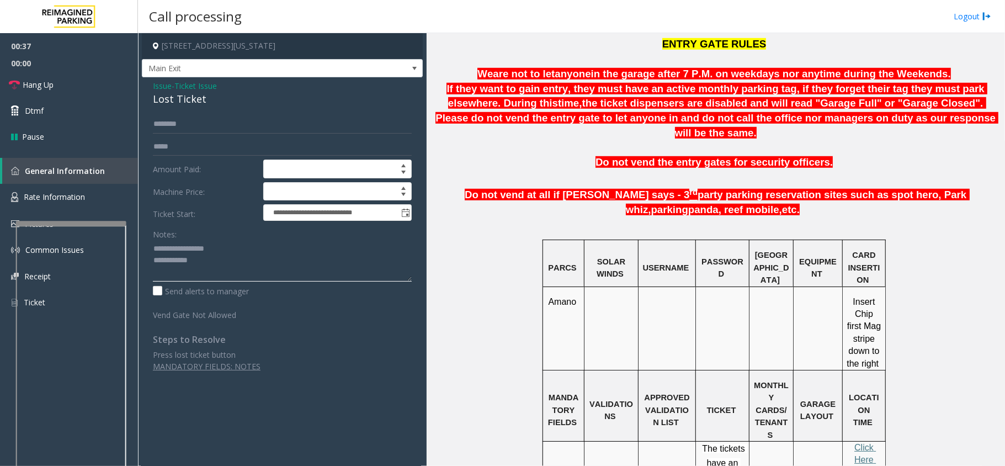
scroll to position [221, 0]
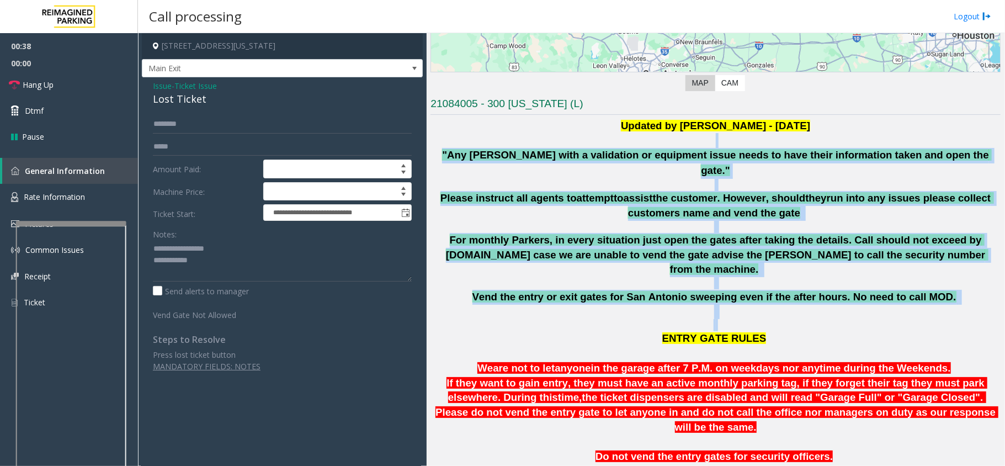
drag, startPoint x: 478, startPoint y: 148, endPoint x: 923, endPoint y: 294, distance: 468.6
click at [922, 319] on p "ENTRY GATE RULES" at bounding box center [715, 340] width 570 height 42
drag, startPoint x: 928, startPoint y: 281, endPoint x: 508, endPoint y: 144, distance: 442.2
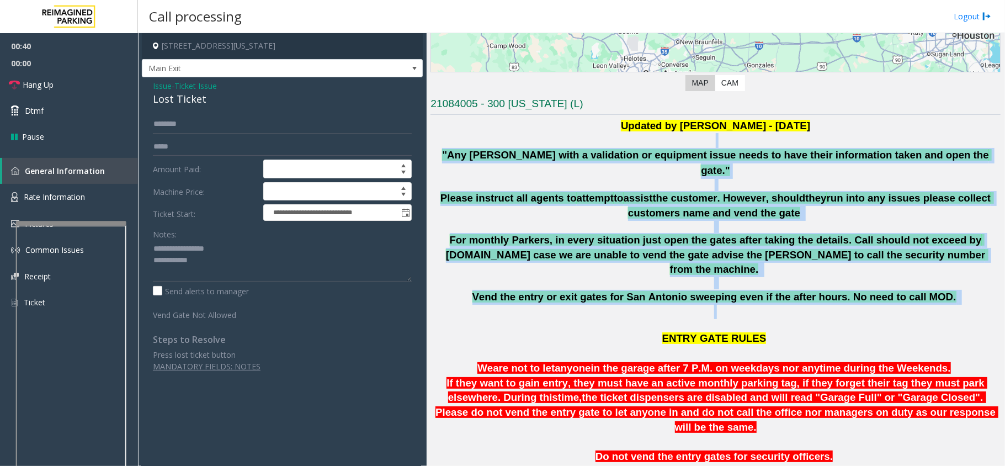
click at [502, 144] on p at bounding box center [715, 140] width 570 height 15
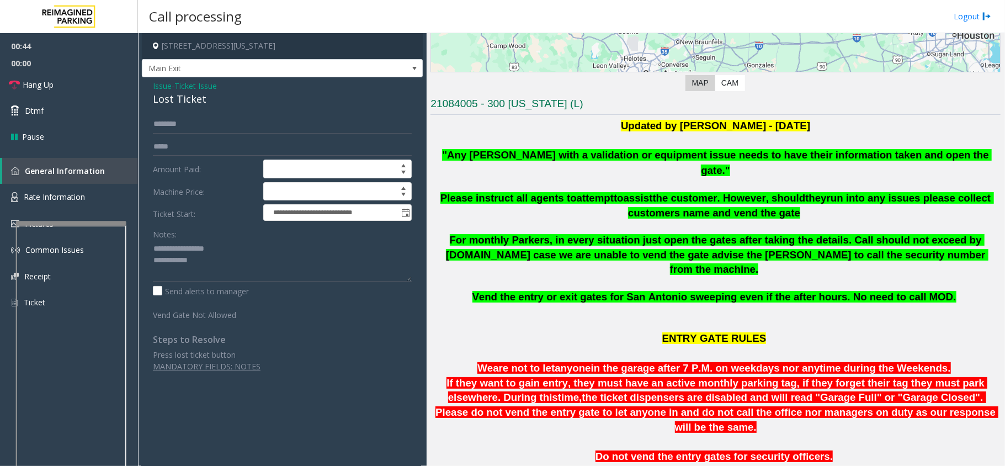
click at [477, 151] on b ""Any [PERSON_NAME] with a validation or equipment issue needs to have their inf…" at bounding box center [717, 162] width 550 height 27
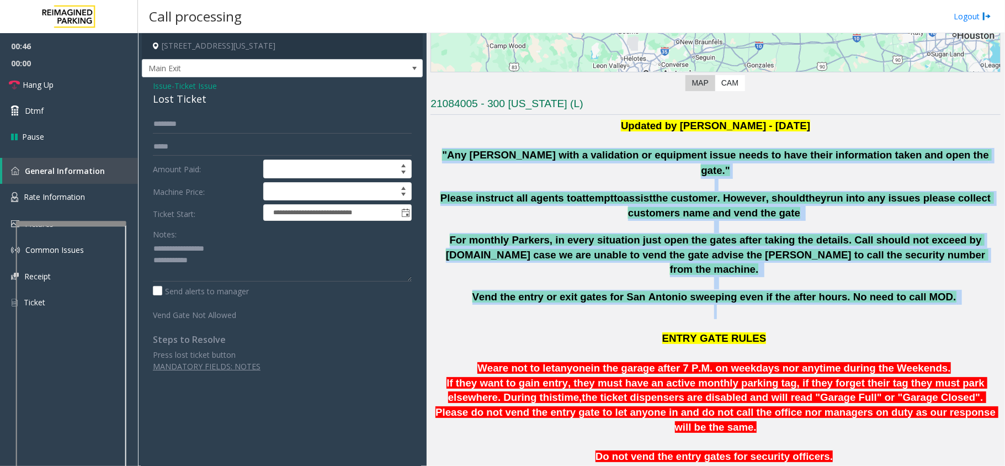
drag, startPoint x: 477, startPoint y: 151, endPoint x: 918, endPoint y: 283, distance: 460.1
click at [820, 290] on p "Vend the entry or exit gates for San Antonio sweeping even if the after hours. …" at bounding box center [715, 304] width 561 height 29
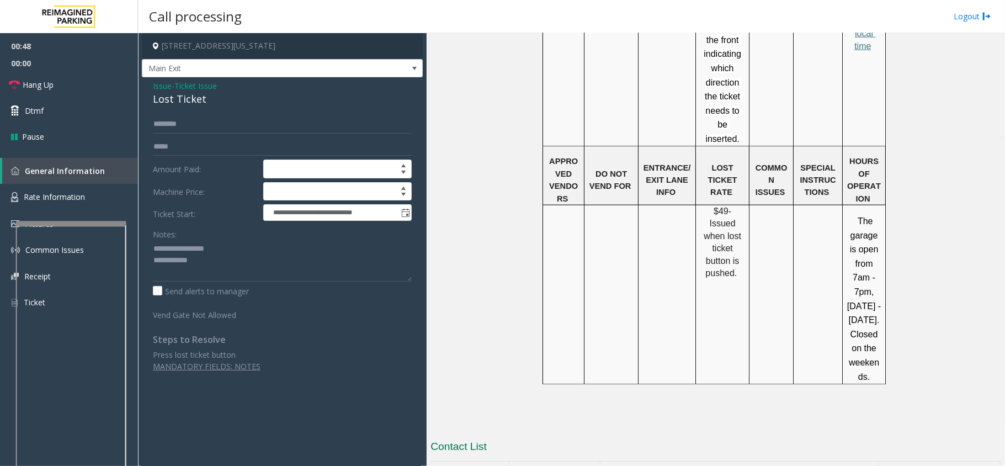
scroll to position [883, 0]
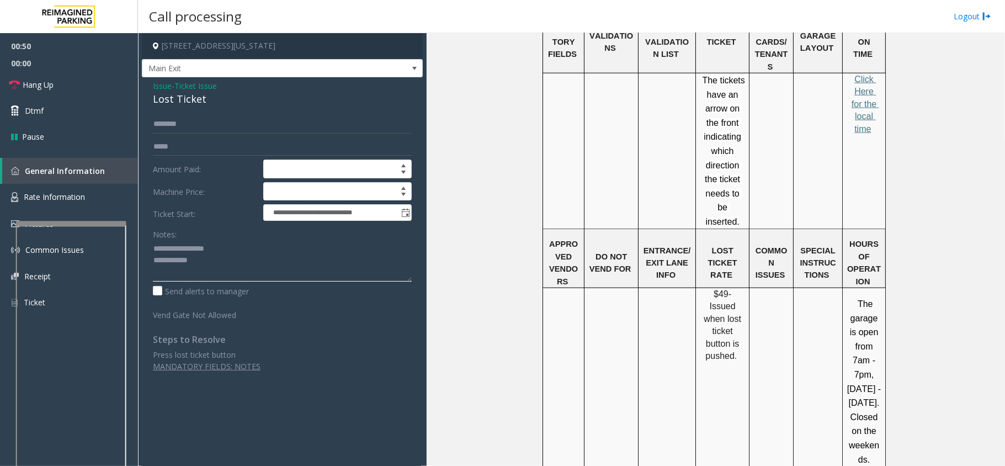
click at [246, 263] on textarea at bounding box center [282, 260] width 259 height 41
drag, startPoint x: 694, startPoint y: 199, endPoint x: 738, endPoint y: 254, distance: 70.7
click at [738, 288] on td "$49- Issued when lost ticket button is pushed." at bounding box center [723, 377] width 54 height 179
click at [734, 288] on td "$49- Issued when lost ticket button is pushed." at bounding box center [723, 377] width 54 height 179
click at [253, 266] on textarea at bounding box center [282, 260] width 259 height 41
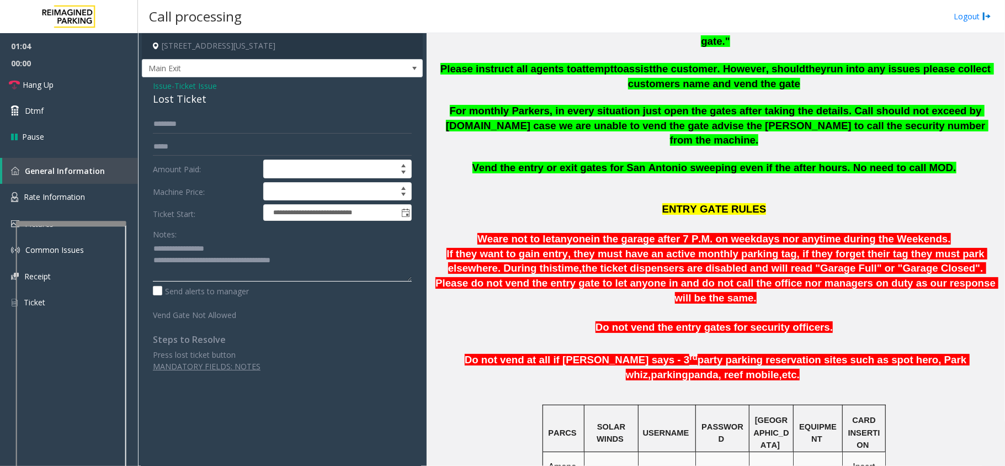
scroll to position [221, 0]
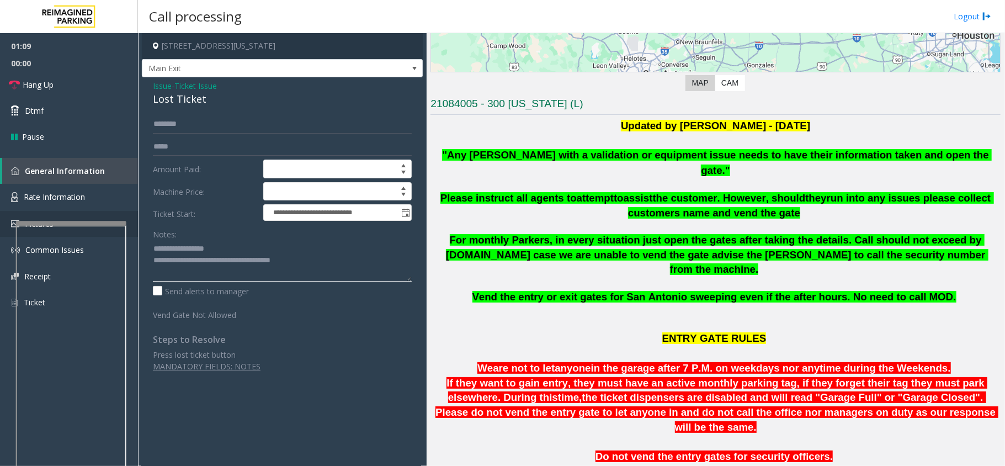
type textarea "**********"
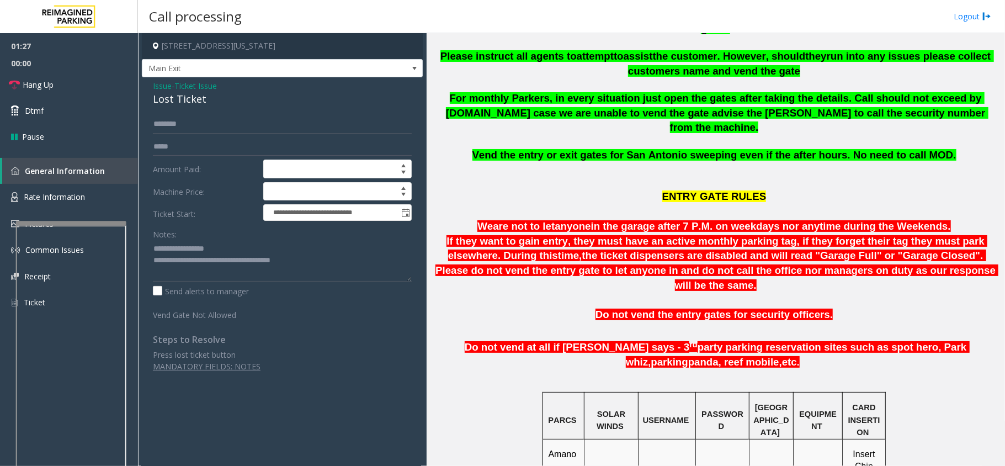
scroll to position [368, 0]
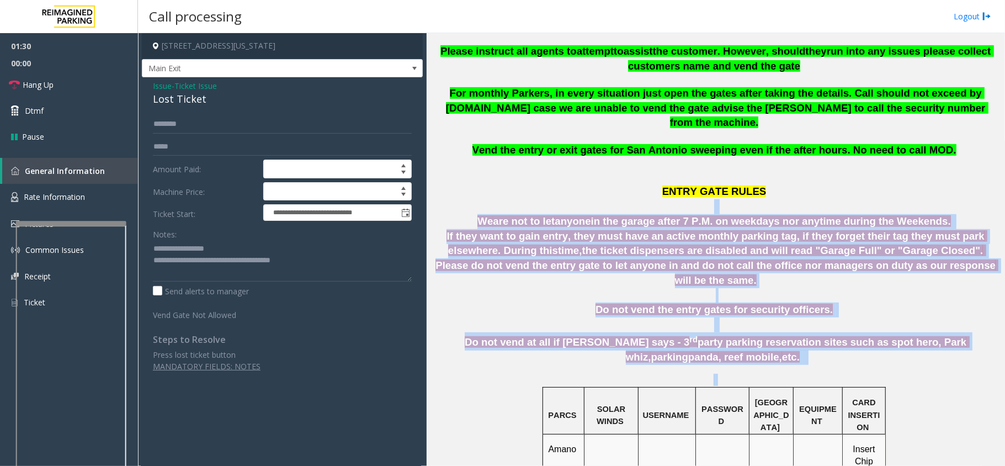
drag, startPoint x: 476, startPoint y: 174, endPoint x: 940, endPoint y: 321, distance: 487.1
click at [940, 374] on p at bounding box center [715, 380] width 570 height 12
drag, startPoint x: 938, startPoint y: 319, endPoint x: 573, endPoint y: 157, distance: 399.7
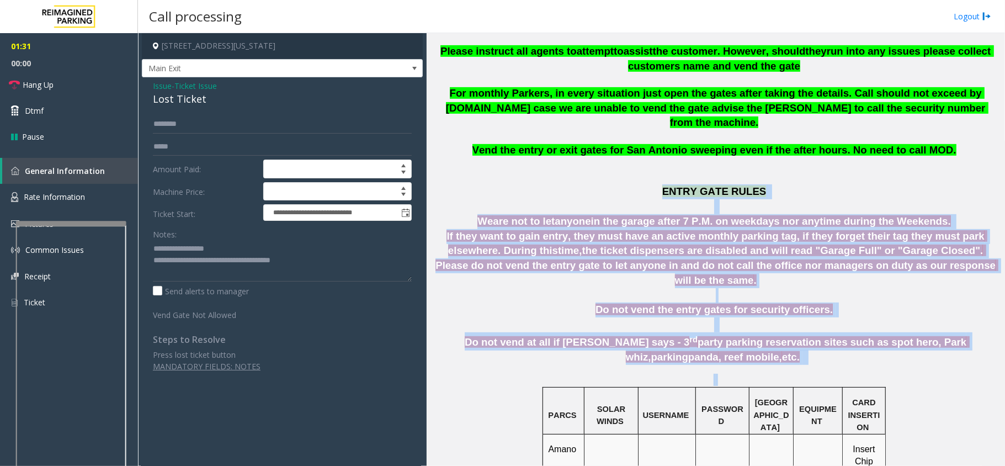
click at [573, 172] on p "ENTRY GATE RULES" at bounding box center [715, 193] width 570 height 42
drag, startPoint x: 494, startPoint y: 177, endPoint x: 887, endPoint y: 312, distance: 415.3
drag, startPoint x: 919, startPoint y: 312, endPoint x: 567, endPoint y: 169, distance: 380.0
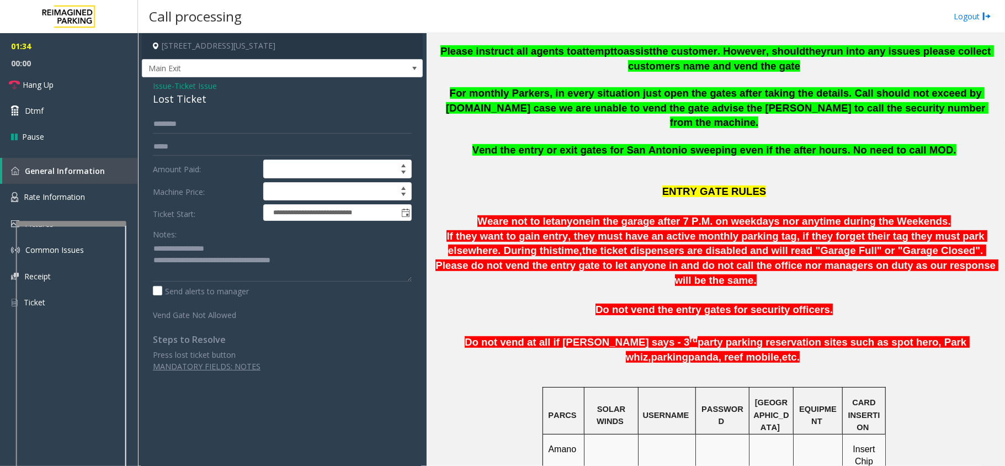
click at [565, 172] on p "ENTRY GATE RULES" at bounding box center [715, 193] width 570 height 42
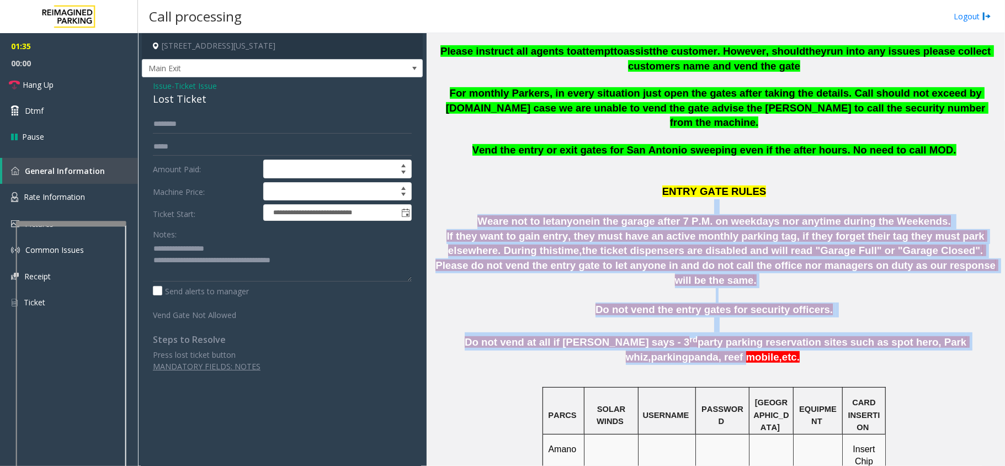
drag, startPoint x: 491, startPoint y: 182, endPoint x: 934, endPoint y: 301, distance: 458.4
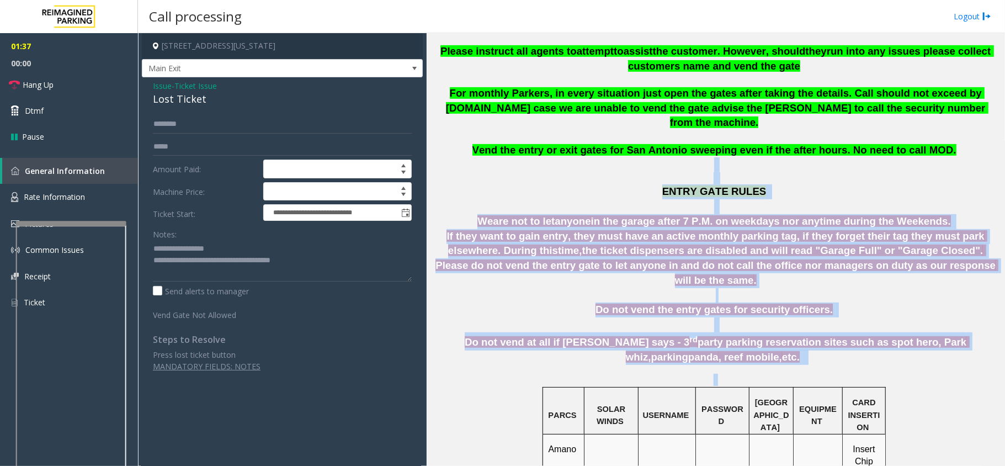
drag, startPoint x: 896, startPoint y: 306, endPoint x: 656, endPoint y: 138, distance: 292.9
click at [576, 177] on p "ENTRY GATE RULES" at bounding box center [715, 193] width 570 height 42
drag, startPoint x: 558, startPoint y: 167, endPoint x: 871, endPoint y: 312, distance: 344.4
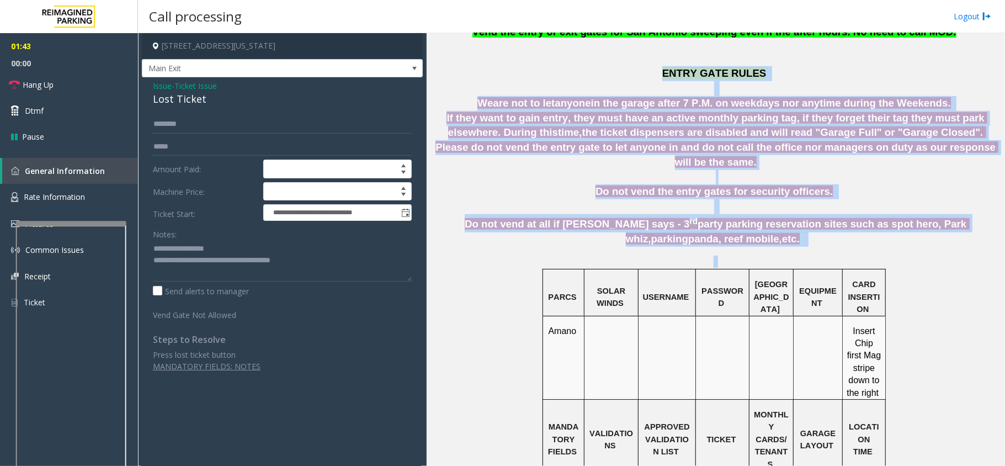
scroll to position [469, 0]
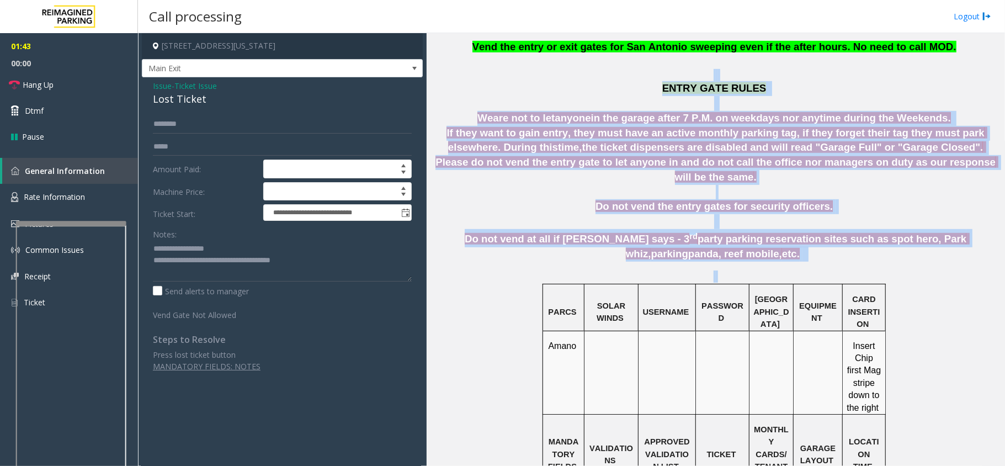
drag, startPoint x: 893, startPoint y: 149, endPoint x: 590, endPoint y: 51, distance: 317.8
click at [594, 47] on div "Updated by [PERSON_NAME] - [DATE] "[PERSON_NAME] with a validation or equipment…" at bounding box center [715, 396] width 570 height 1055
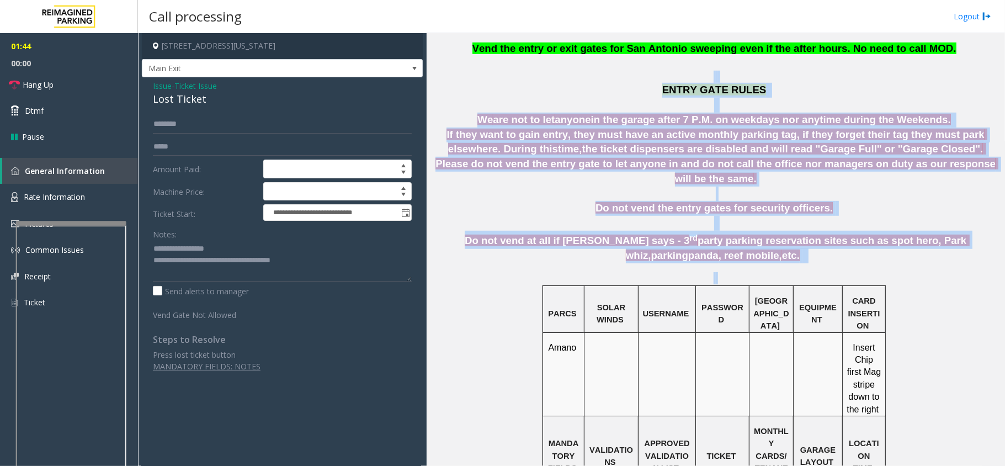
click at [590, 71] on p "ENTRY GATE RULES" at bounding box center [715, 92] width 570 height 42
drag, startPoint x: 486, startPoint y: 82, endPoint x: 937, endPoint y: 212, distance: 469.4
click at [937, 212] on div "Updated by [PERSON_NAME] - [DATE] "[PERSON_NAME] with a validation or equipment…" at bounding box center [715, 397] width 570 height 1055
click at [745, 272] on p at bounding box center [715, 278] width 570 height 12
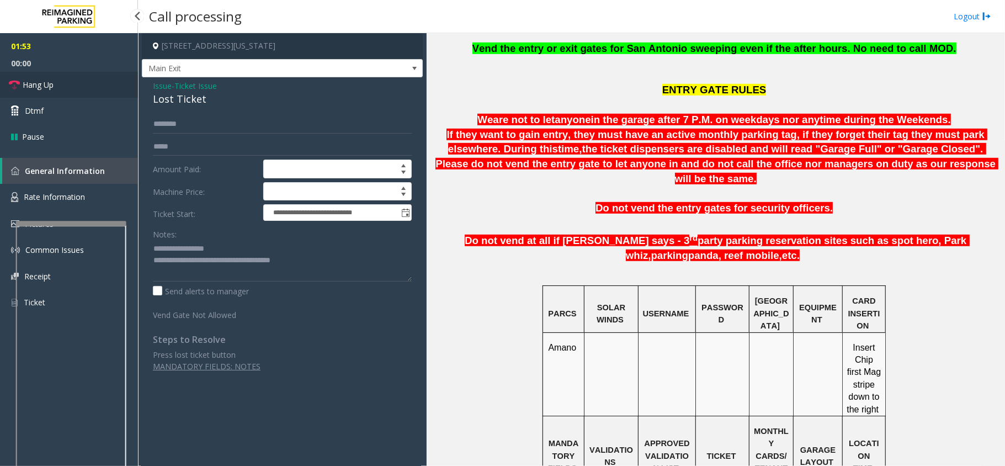
click at [84, 82] on link "Hang Up" at bounding box center [69, 85] width 138 height 26
click at [82, 82] on link "Hang Up" at bounding box center [69, 85] width 138 height 26
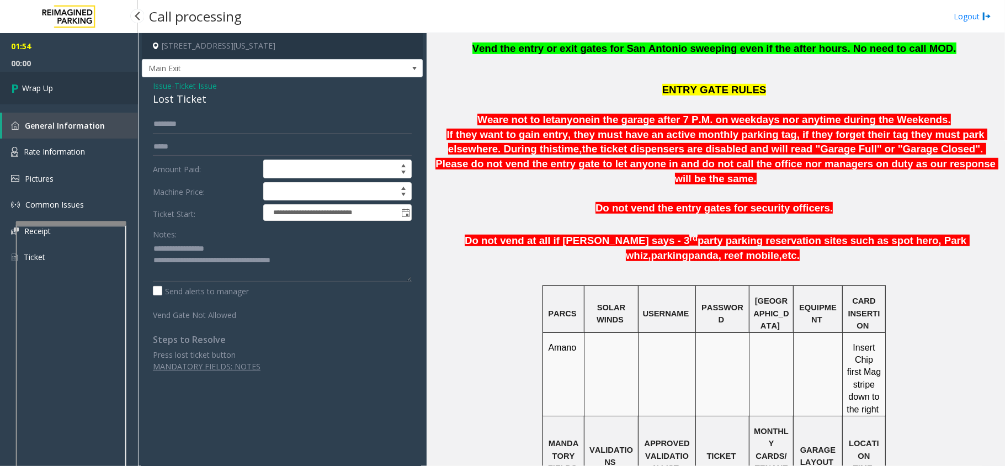
click at [82, 82] on link "Wrap Up" at bounding box center [69, 88] width 138 height 33
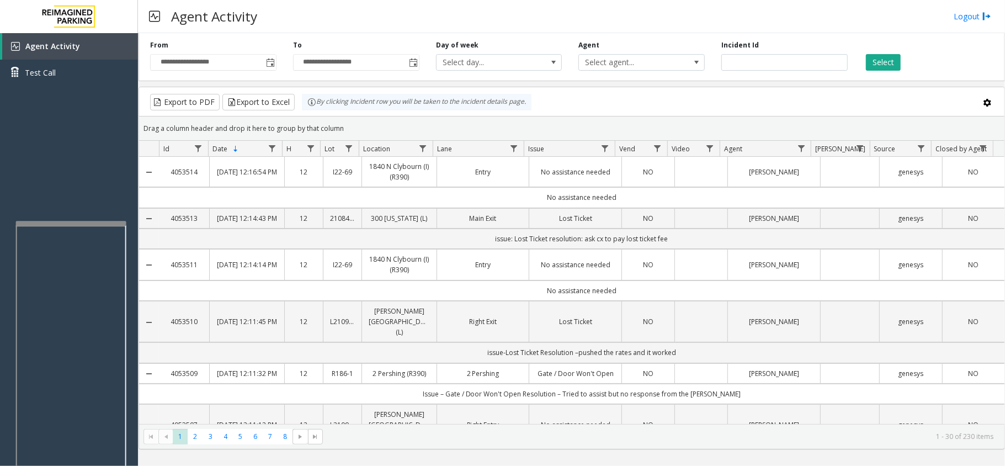
drag, startPoint x: 356, startPoint y: 129, endPoint x: 301, endPoint y: 110, distance: 58.1
click at [301, 109] on kendo-grid "Export to PDF Export to Excel By clicking Incident row you will be taken to the…" at bounding box center [572, 268] width 866 height 363
click at [437, 120] on div "Drag a column header and drop it here to group by that column" at bounding box center [571, 128] width 865 height 19
drag, startPoint x: 650, startPoint y: 198, endPoint x: 423, endPoint y: 184, distance: 227.2
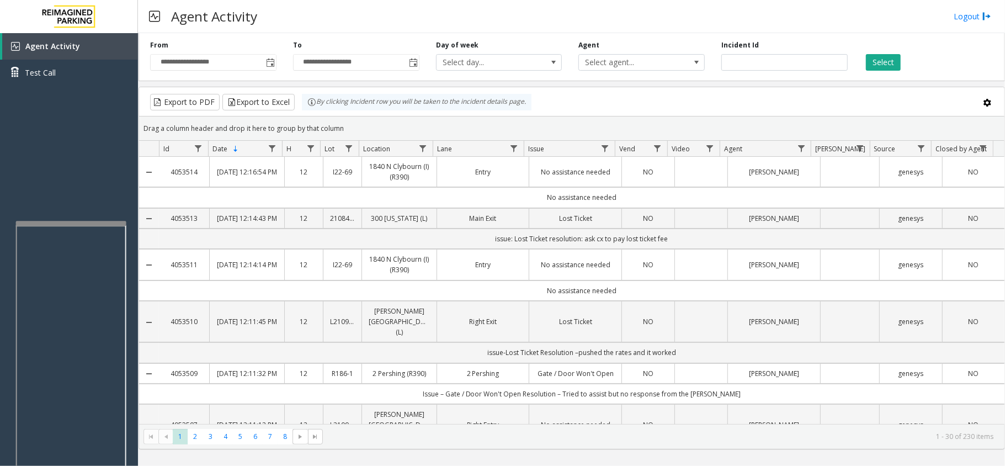
click at [518, 204] on td "No assistance needed" at bounding box center [581, 197] width 845 height 20
drag, startPoint x: 611, startPoint y: 197, endPoint x: 541, endPoint y: 195, distance: 70.1
click at [541, 195] on td "No assistance needed" at bounding box center [581, 197] width 845 height 20
click at [519, 206] on td "No assistance needed" at bounding box center [581, 197] width 845 height 20
drag, startPoint x: 519, startPoint y: 196, endPoint x: 643, endPoint y: 195, distance: 124.7
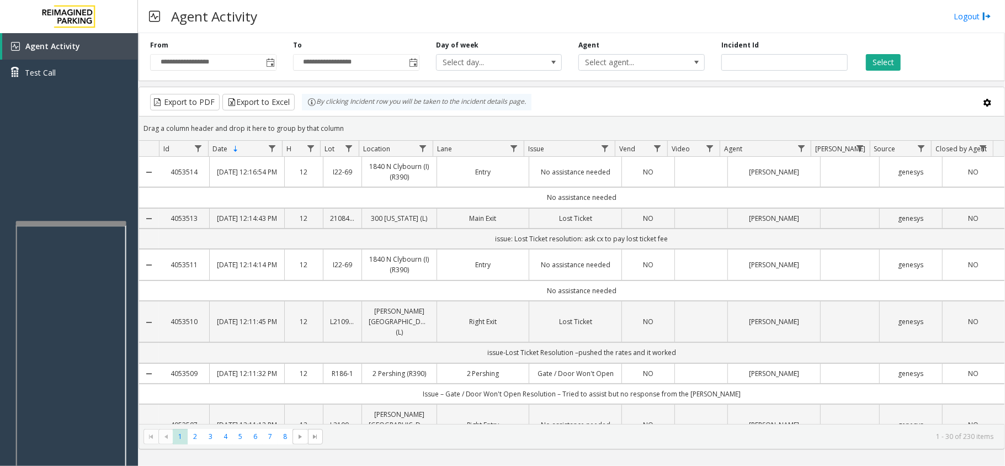
click at [643, 195] on td "No assistance needed" at bounding box center [581, 197] width 845 height 20
drag, startPoint x: 643, startPoint y: 195, endPoint x: 533, endPoint y: 206, distance: 110.9
click at [533, 206] on td "No assistance needed" at bounding box center [581, 197] width 845 height 20
click at [530, 204] on td "No assistance needed" at bounding box center [581, 197] width 845 height 20
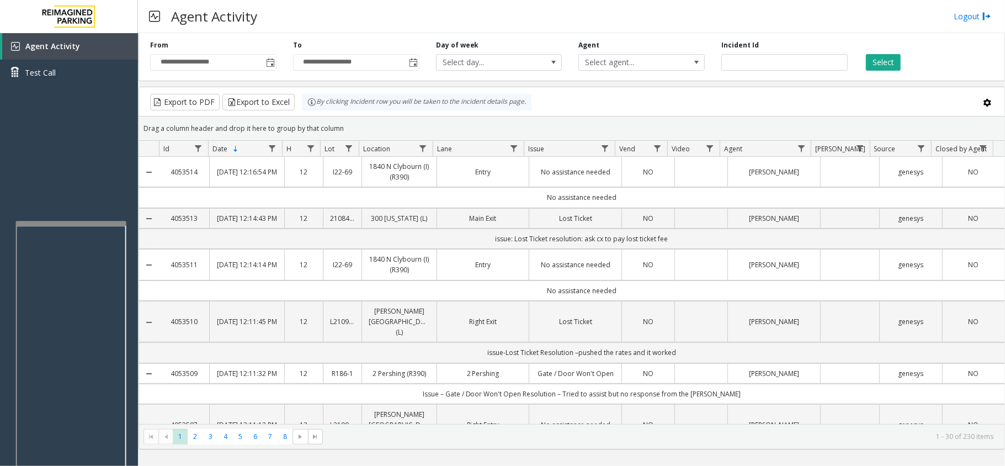
drag, startPoint x: 514, startPoint y: 201, endPoint x: 625, endPoint y: 195, distance: 111.1
click at [625, 195] on td "No assistance needed" at bounding box center [581, 197] width 845 height 20
drag, startPoint x: 625, startPoint y: 195, endPoint x: 542, endPoint y: 195, distance: 83.3
click at [543, 195] on td "No assistance needed" at bounding box center [581, 197] width 845 height 20
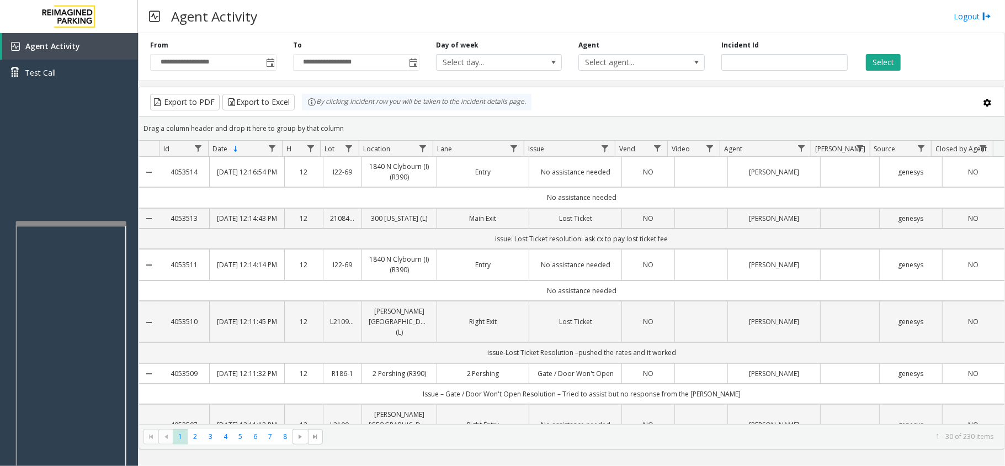
click at [530, 195] on td "No assistance needed" at bounding box center [581, 197] width 845 height 20
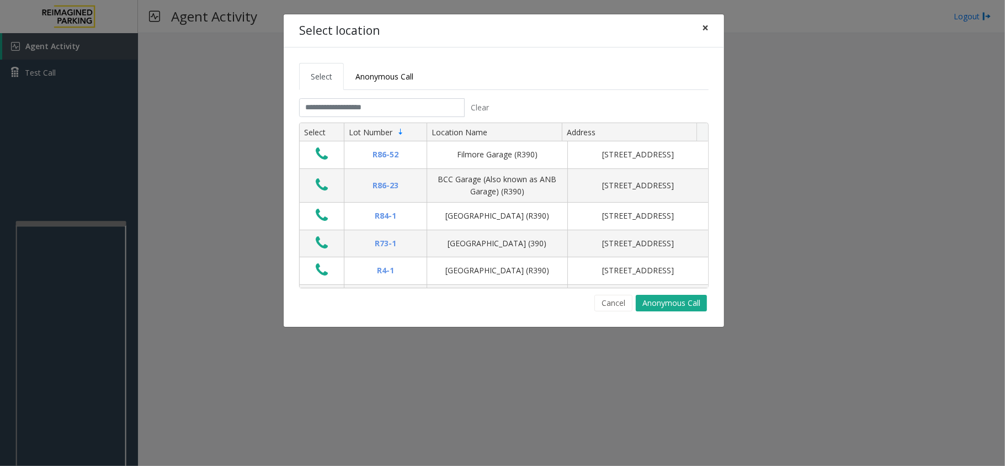
click at [704, 27] on span "×" at bounding box center [705, 27] width 7 height 15
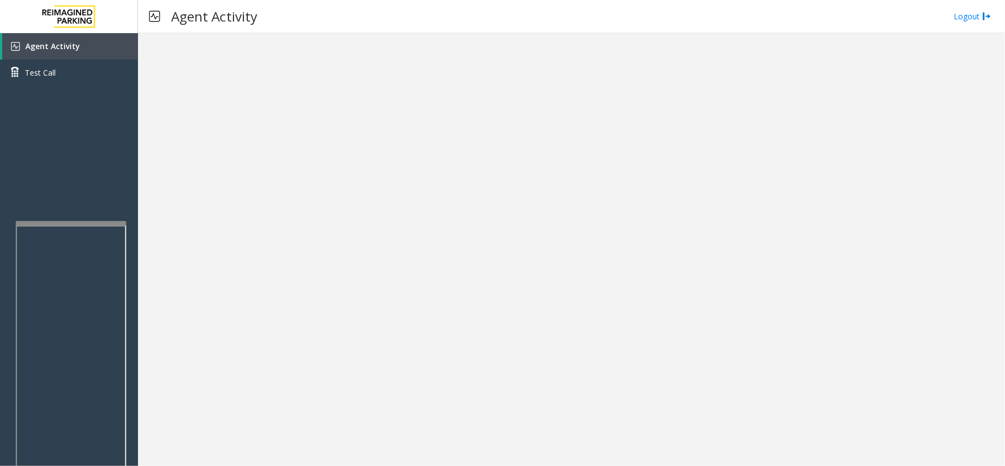
click at [91, 225] on iframe at bounding box center [71, 351] width 110 height 252
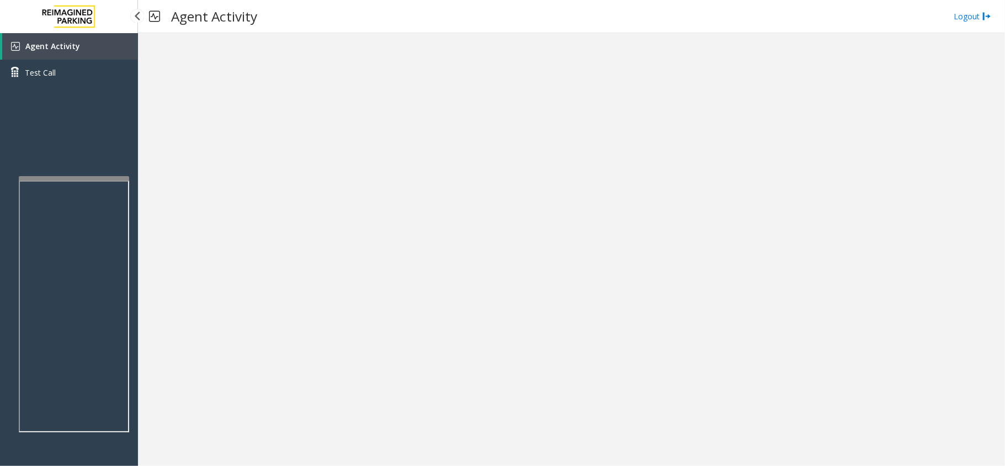
click at [95, 172] on app-root "Agent Activity Test Call × Close Powered by Umojo © 2025 Agent Activity Logout ×" at bounding box center [502, 233] width 1005 height 466
click at [94, 28] on img at bounding box center [69, 16] width 66 height 33
click at [95, 36] on link "Agent Activity" at bounding box center [70, 46] width 136 height 26
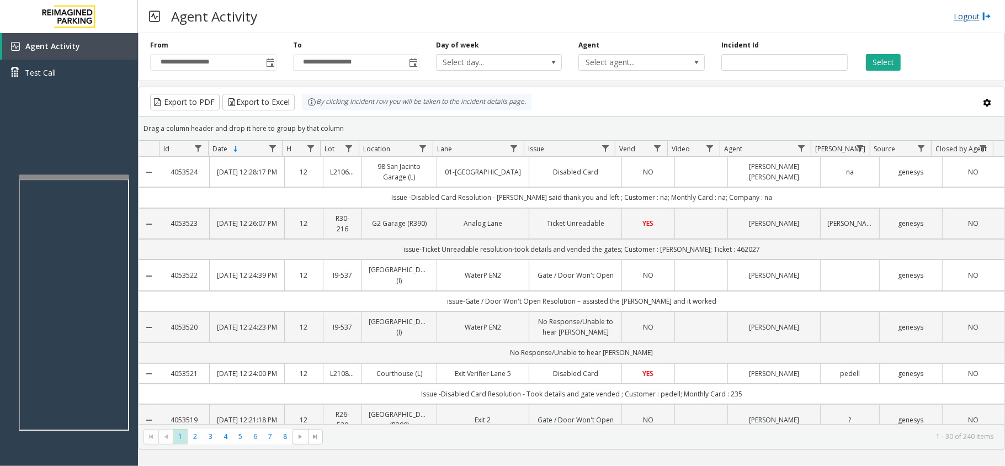
drag, startPoint x: 950, startPoint y: 16, endPoint x: 966, endPoint y: 17, distance: 16.0
click at [956, 17] on div "Agent Activity Logout" at bounding box center [571, 16] width 867 height 33
click at [966, 17] on link "Logout" at bounding box center [973, 16] width 38 height 12
